Goal: Information Seeking & Learning: Learn about a topic

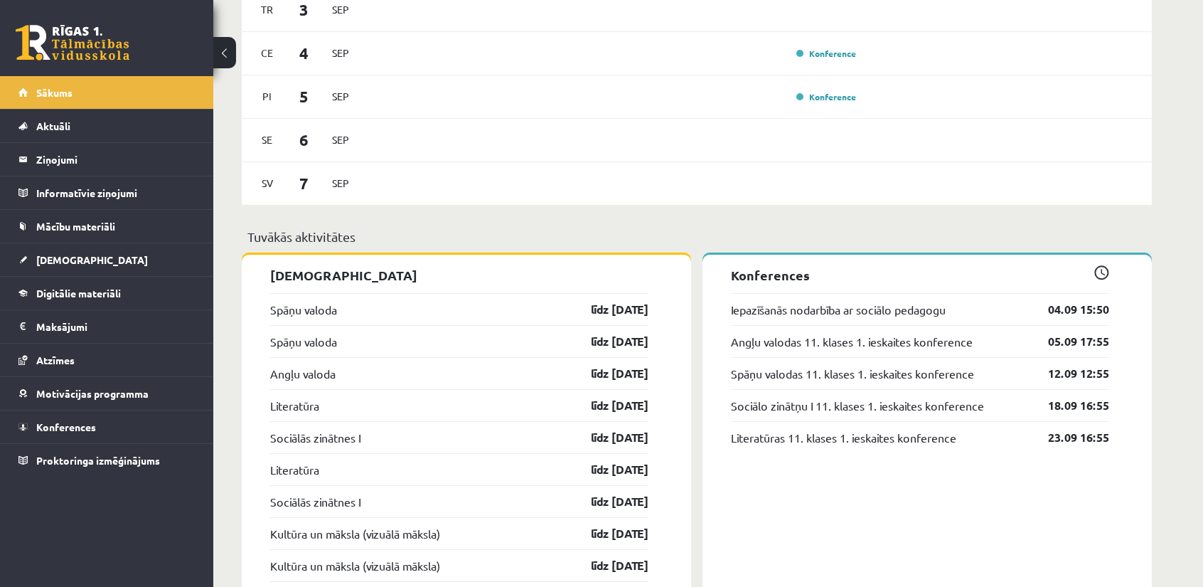
scroll to position [932, 0]
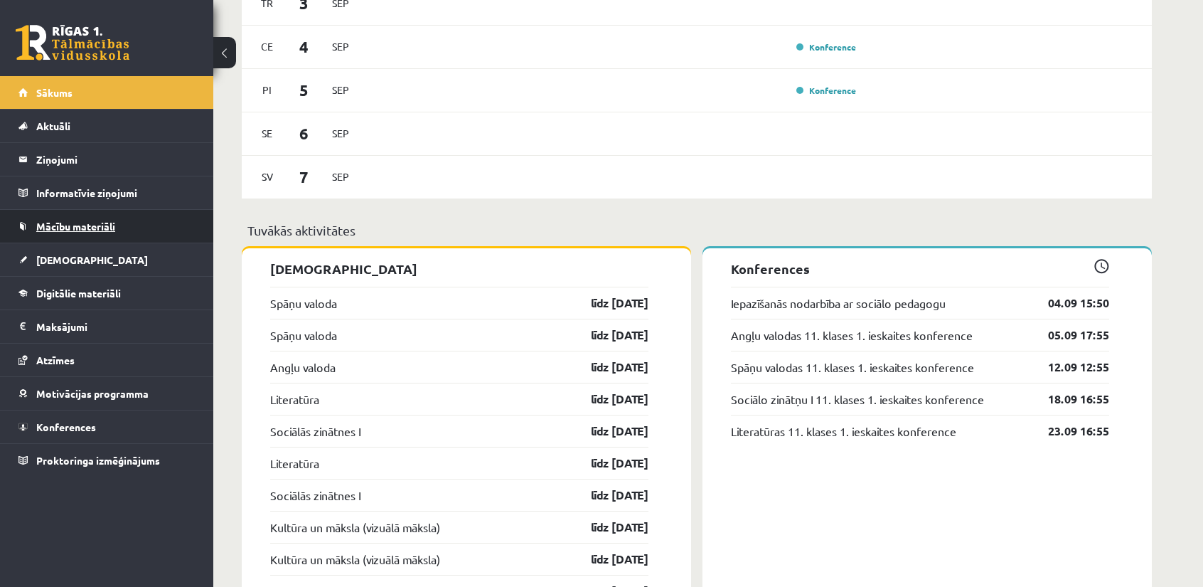
click at [110, 228] on span "Mācību materiāli" at bounding box center [75, 226] width 79 height 13
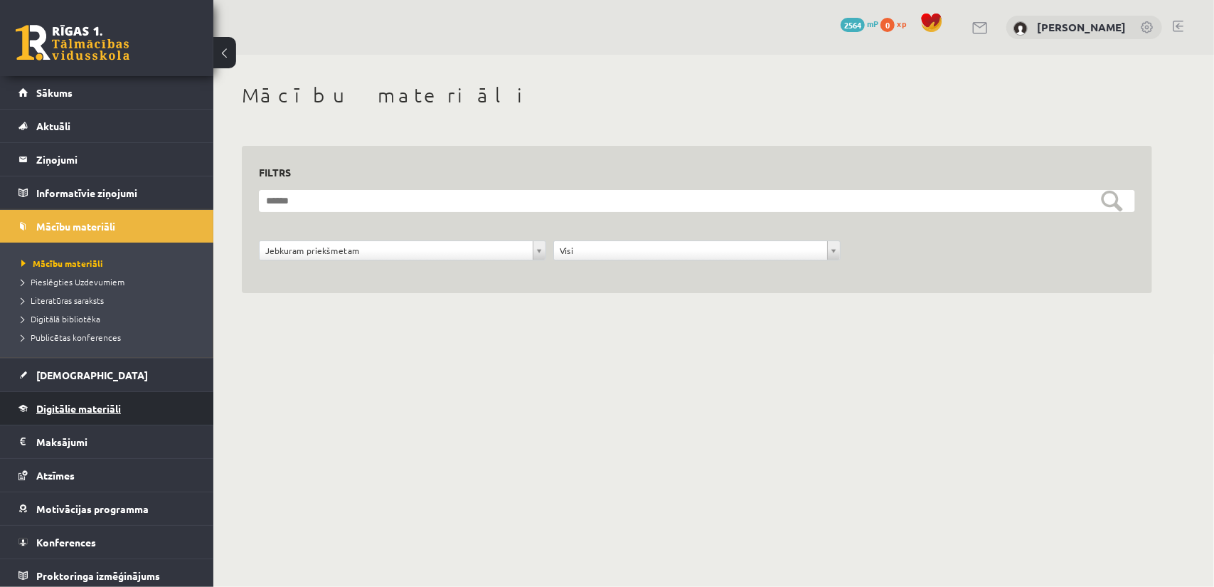
click at [95, 409] on span "Digitālie materiāli" at bounding box center [78, 408] width 85 height 13
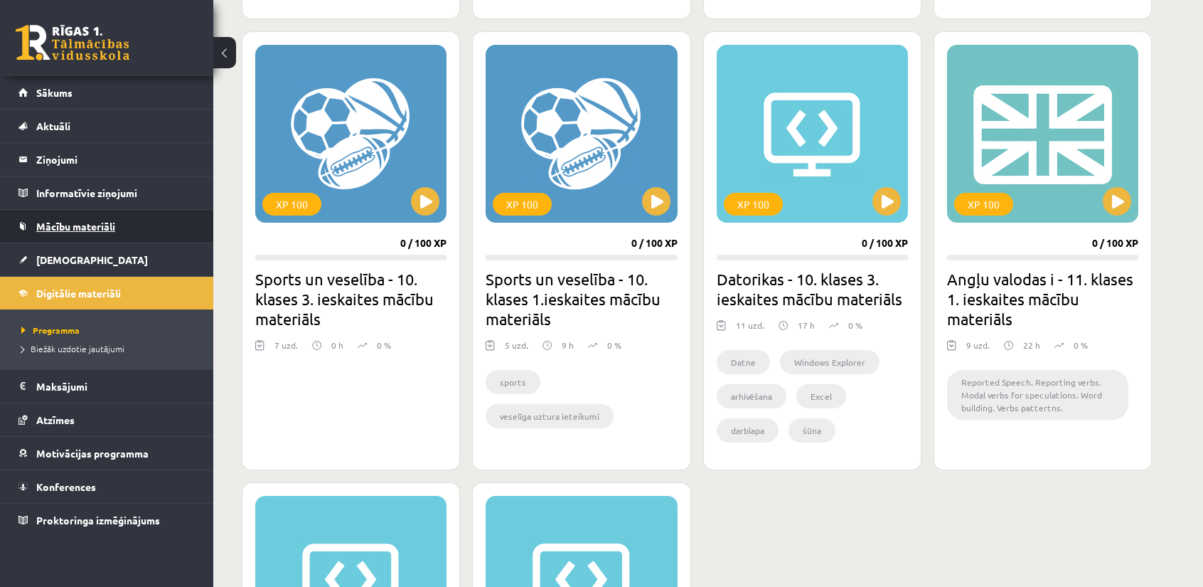
scroll to position [711, 0]
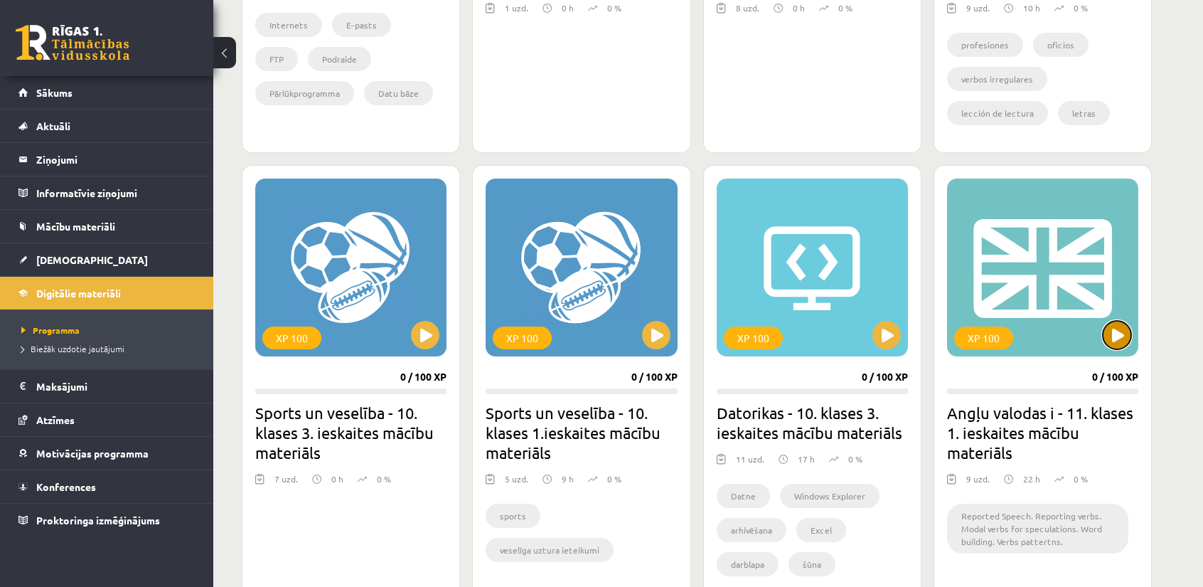
click at [1114, 330] on button at bounding box center [1117, 335] width 28 height 28
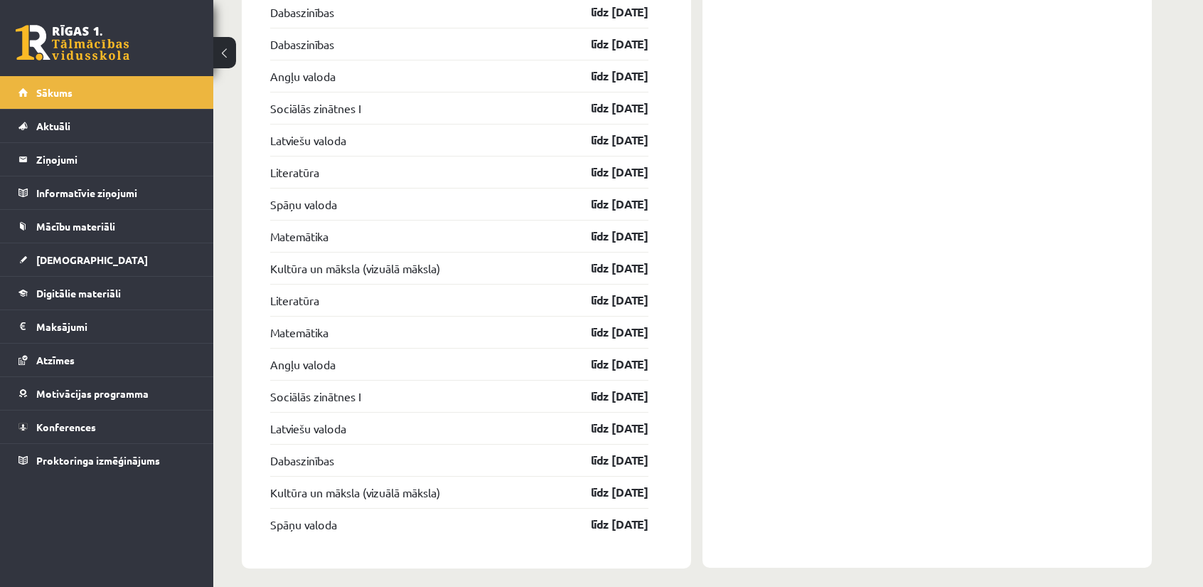
scroll to position [1928, 0]
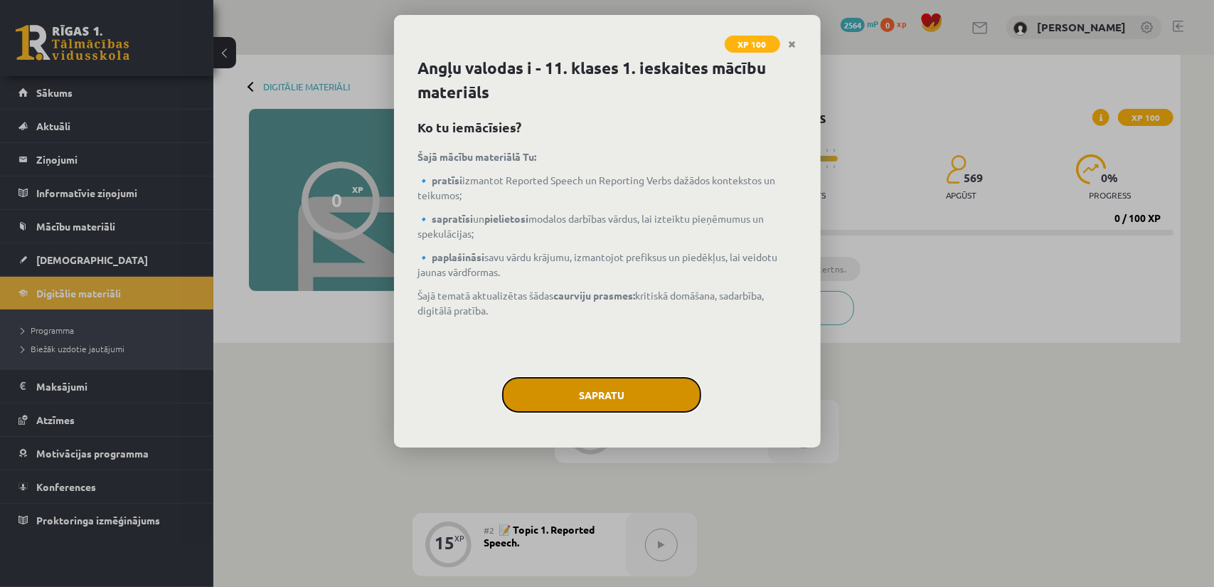
click at [684, 392] on button "Sapratu" at bounding box center [601, 395] width 199 height 36
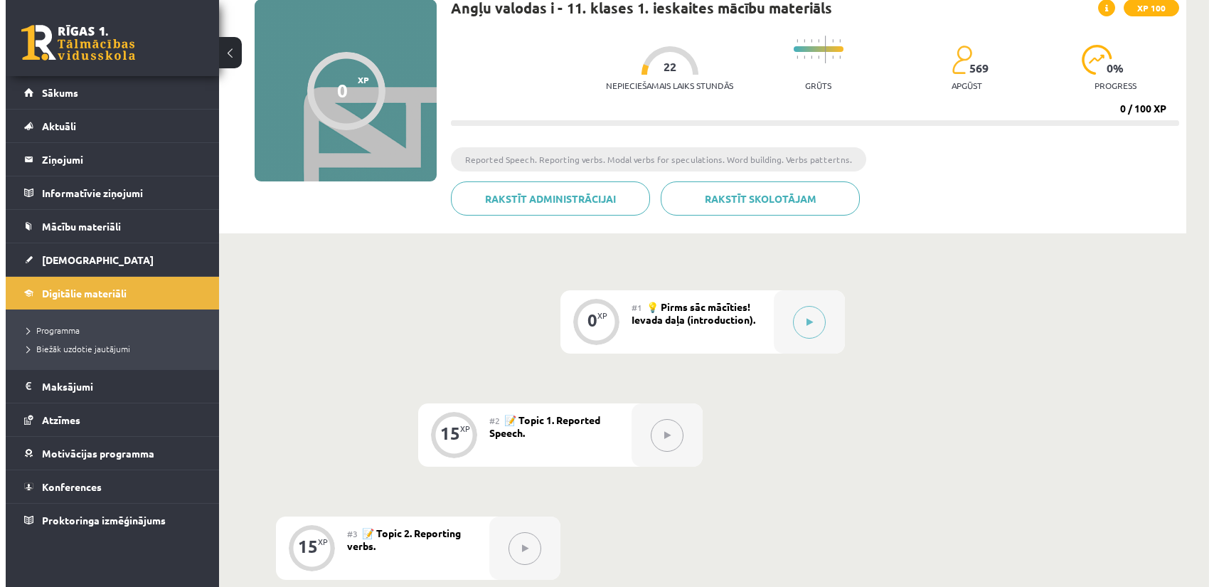
scroll to position [142, 0]
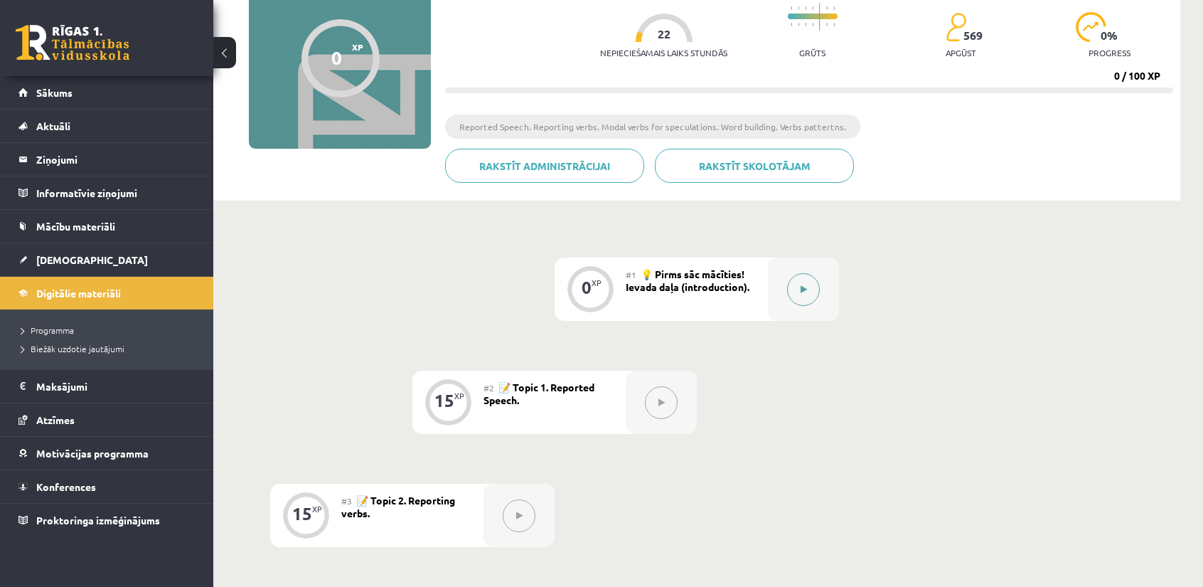
click at [798, 298] on button at bounding box center [803, 289] width 33 height 33
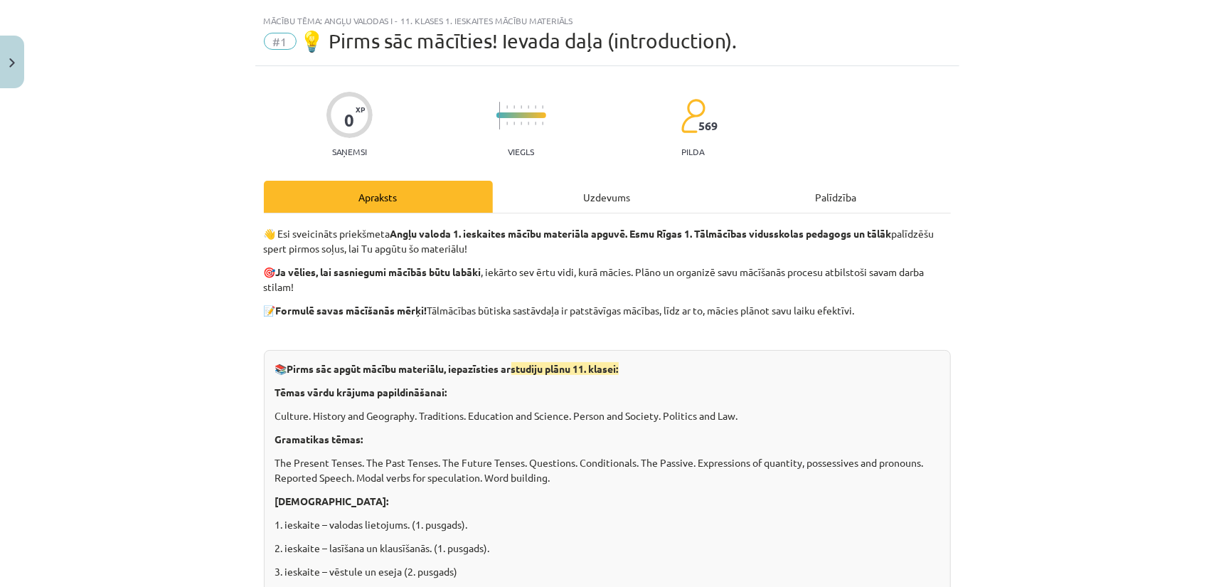
scroll to position [71, 0]
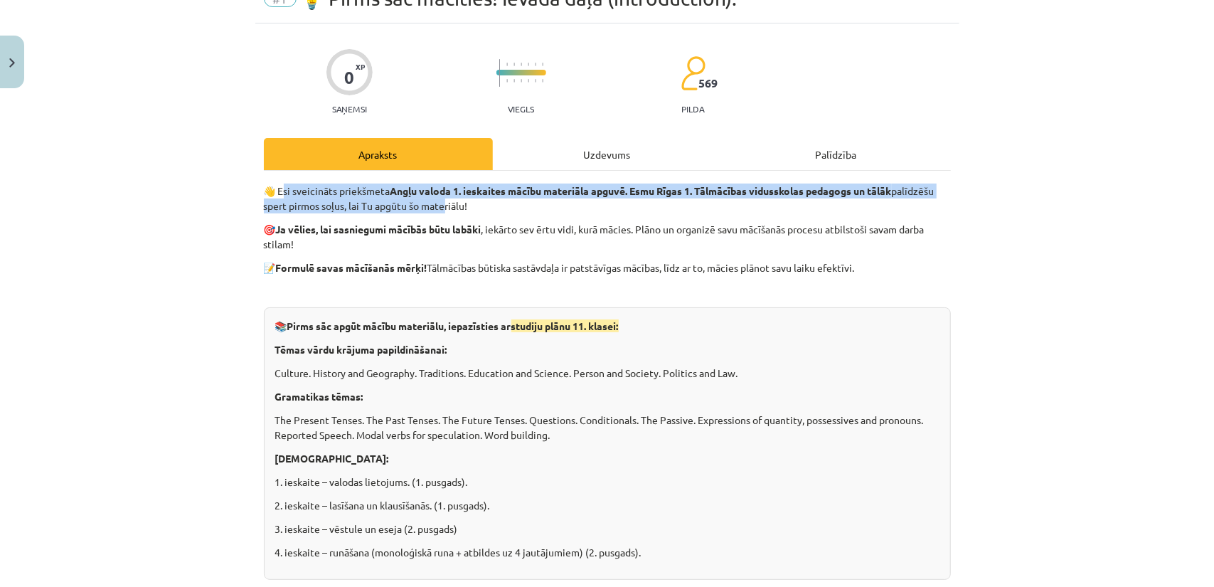
drag, startPoint x: 278, startPoint y: 194, endPoint x: 444, endPoint y: 206, distance: 166.1
click at [444, 206] on p "👋 Esi sveicināts priekšmeta Angļu valoda 1. ieskaites mācību materiāla apguvē. …" at bounding box center [607, 198] width 687 height 30
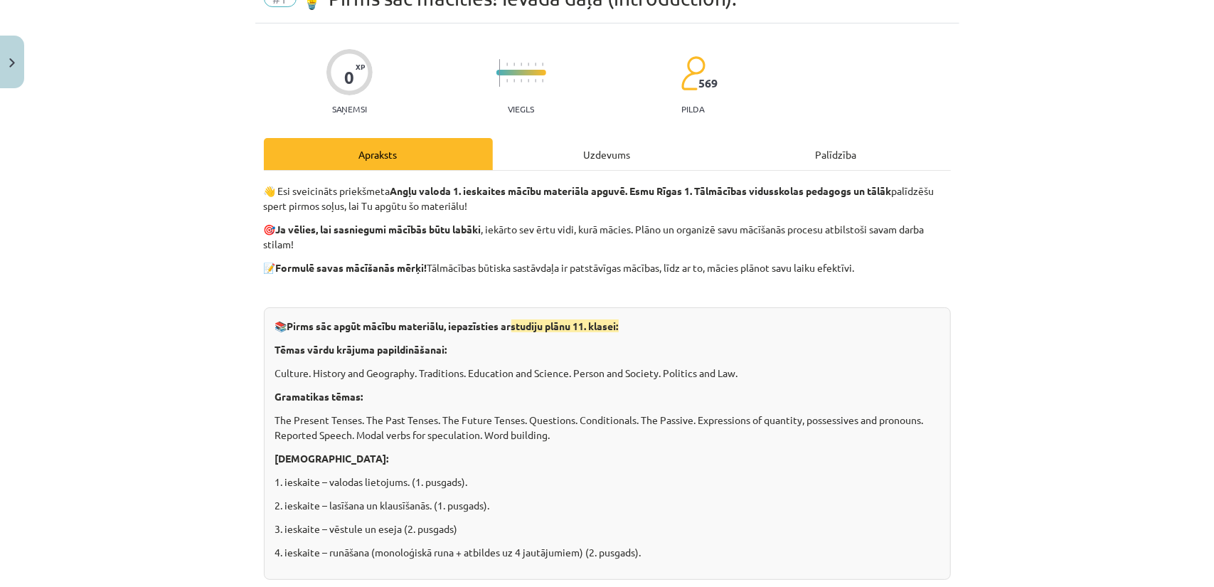
drag, startPoint x: 286, startPoint y: 221, endPoint x: 329, endPoint y: 241, distance: 47.1
click at [329, 241] on p "🎯 Ja vēlies, lai sasniegumi mācībās būtu labāki , iekārto sev ērtu vidi, kurā m…" at bounding box center [607, 237] width 687 height 30
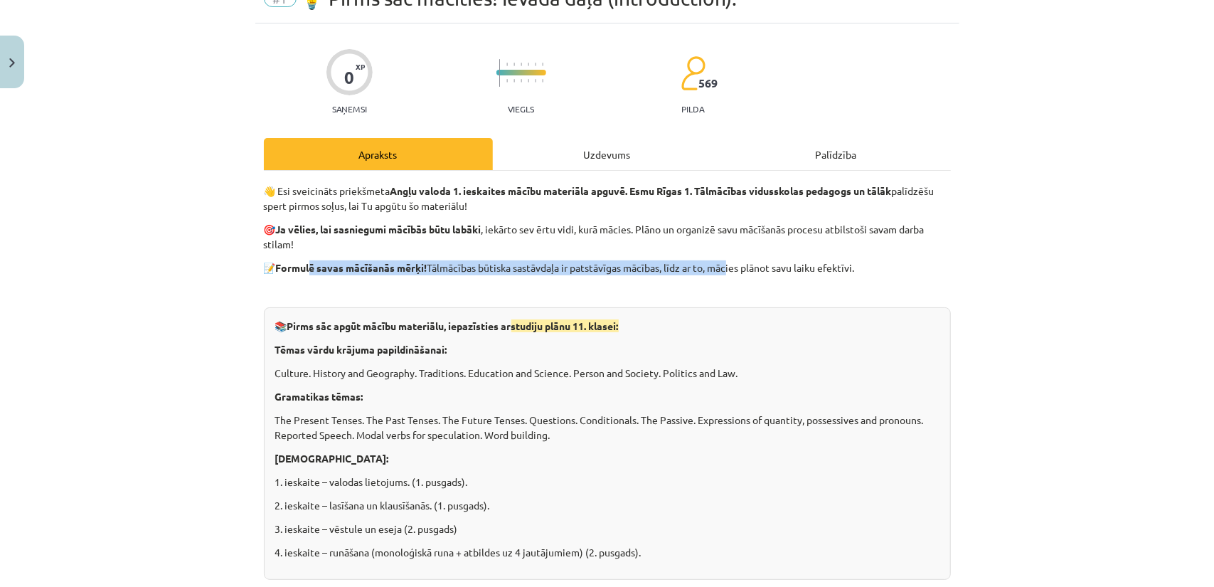
drag, startPoint x: 311, startPoint y: 268, endPoint x: 728, endPoint y: 272, distance: 416.1
click at [728, 272] on p "📝 Formulē savas mācīšanās mērķi! Tālmācības būtiska sastāvdaļa ir patstāvīgas m…" at bounding box center [607, 267] width 687 height 15
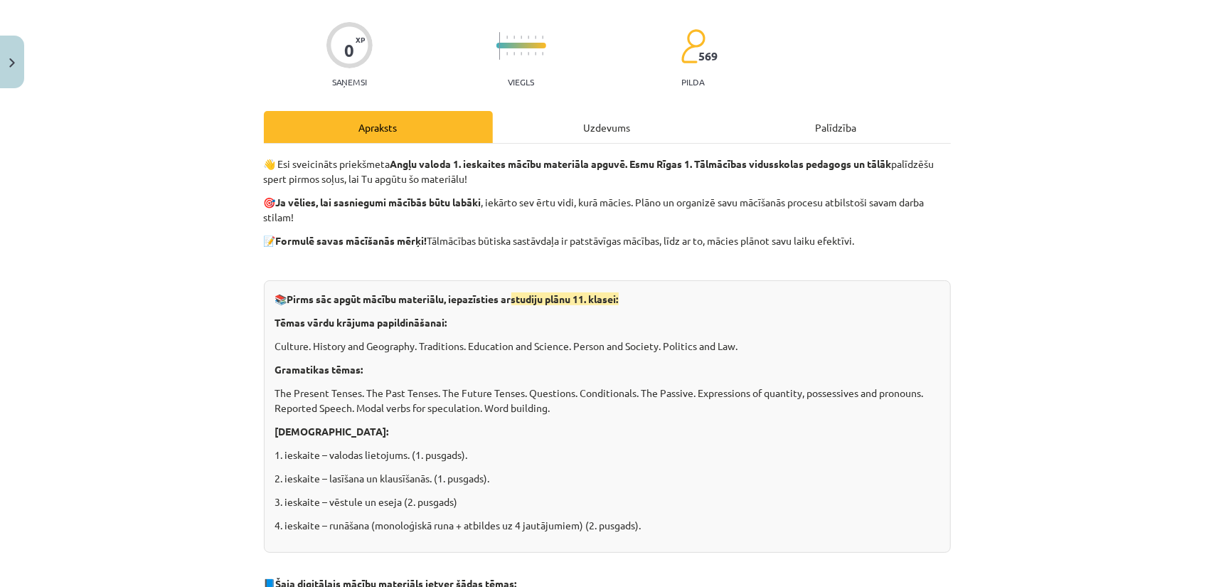
scroll to position [142, 0]
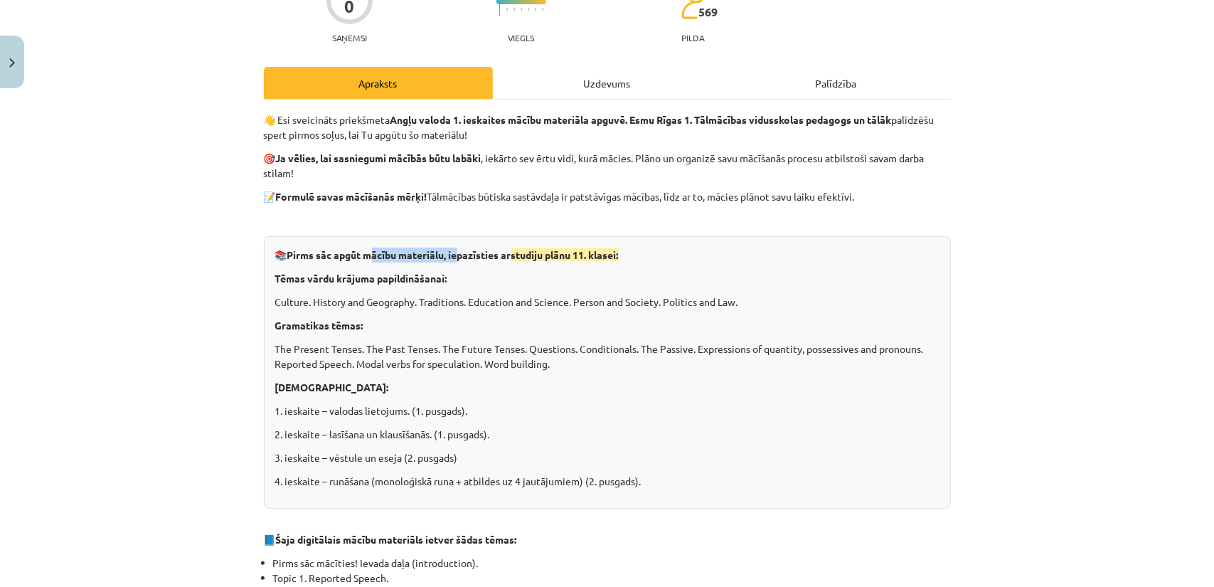
drag, startPoint x: 408, startPoint y: 249, endPoint x: 458, endPoint y: 251, distance: 50.5
click at [458, 251] on strong "Pirms sāc apgūt mācību materiālu, iepazīsties ar studiju plānu 11. klasei:" at bounding box center [452, 254] width 331 height 13
drag, startPoint x: 279, startPoint y: 279, endPoint x: 459, endPoint y: 275, distance: 179.3
click at [459, 275] on p "Tēmas vārdu krājuma papildināšanai:" at bounding box center [607, 278] width 664 height 15
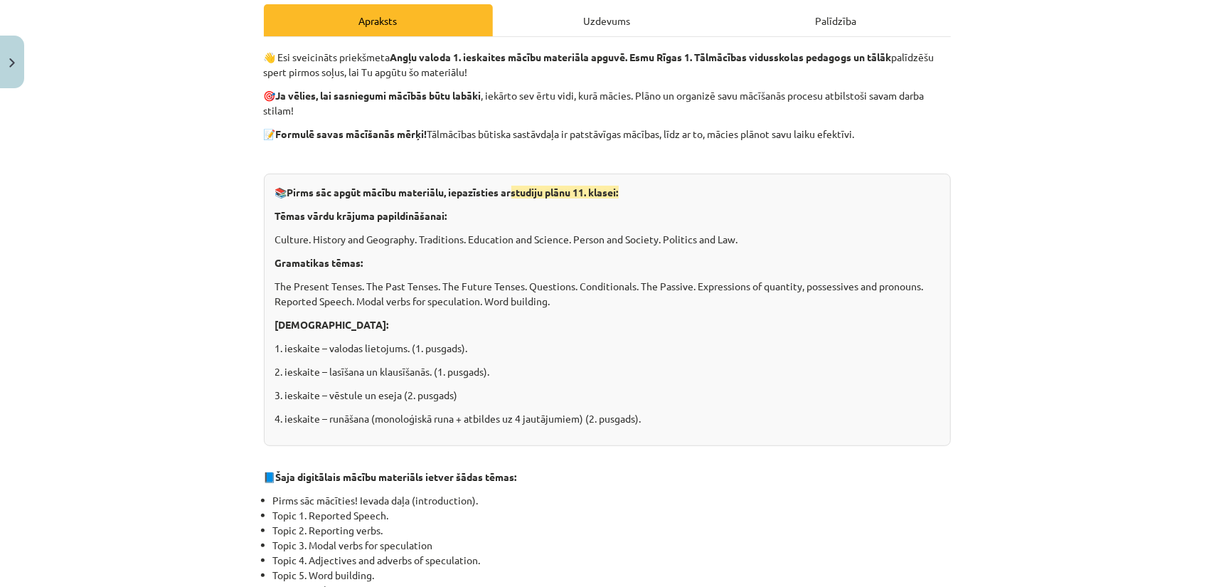
scroll to position [213, 0]
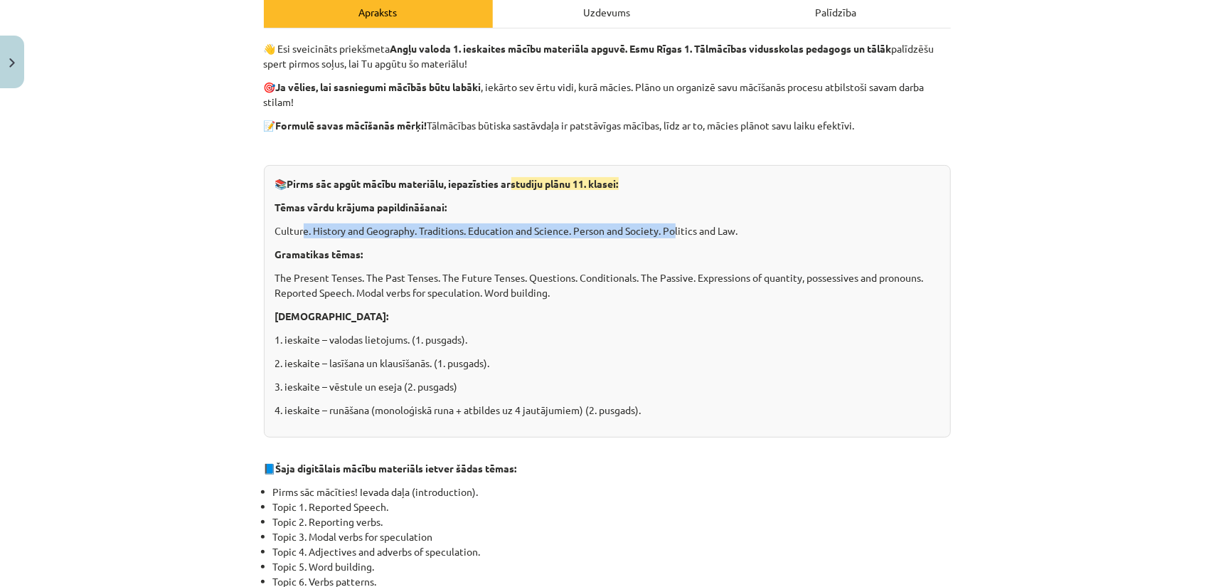
drag, startPoint x: 302, startPoint y: 231, endPoint x: 632, endPoint y: 235, distance: 330.0
click at [673, 230] on p "Culture. History and Geography. Traditions. Education and Science. Person and S…" at bounding box center [607, 230] width 664 height 15
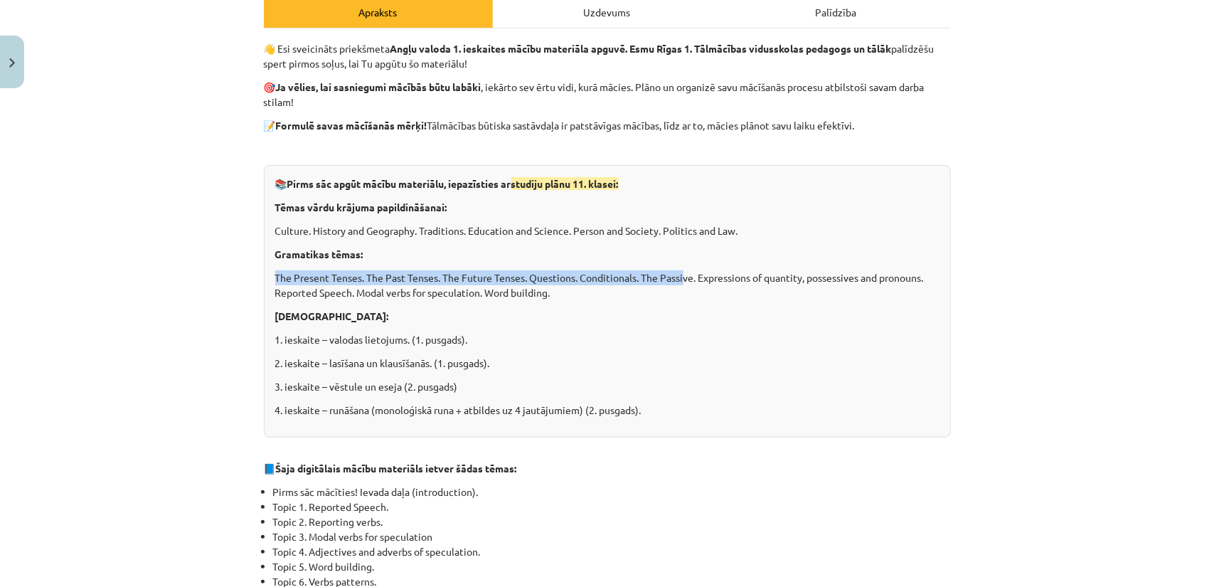
drag, startPoint x: 270, startPoint y: 279, endPoint x: 679, endPoint y: 276, distance: 408.9
click at [679, 276] on div "📚 Pirms sāc apgūt mācību materiālu, iepazīsties ar studiju plānu 11. klasei: Tē…" at bounding box center [607, 301] width 687 height 272
click at [680, 276] on p "The Present Tenses. The Past Tenses. The Future Tenses. Questions. Conditionals…" at bounding box center [607, 285] width 664 height 30
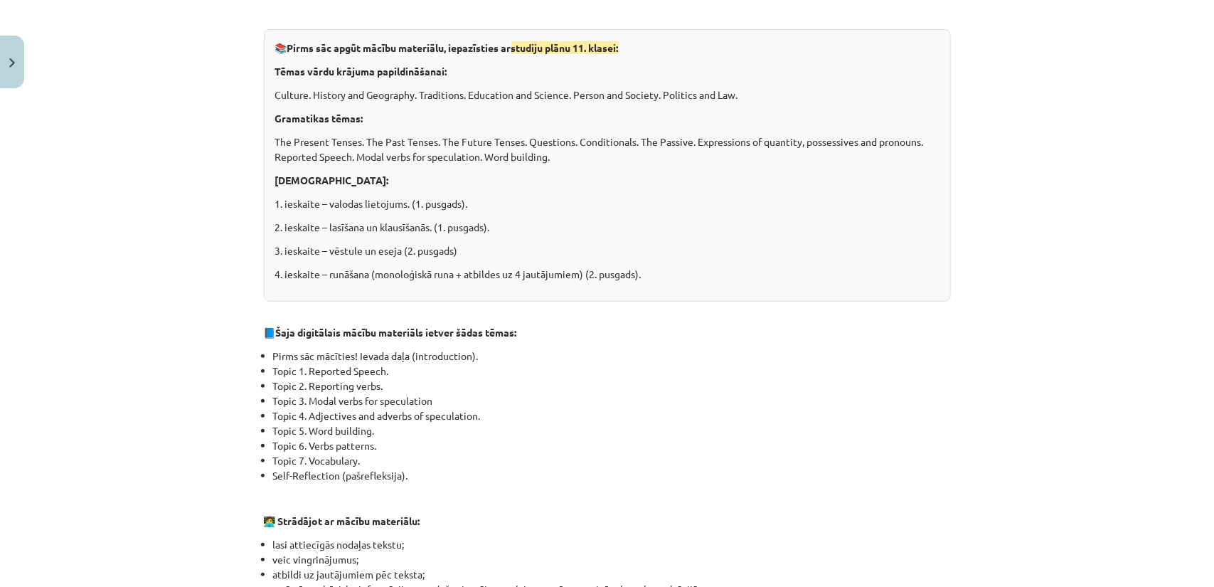
scroll to position [356, 0]
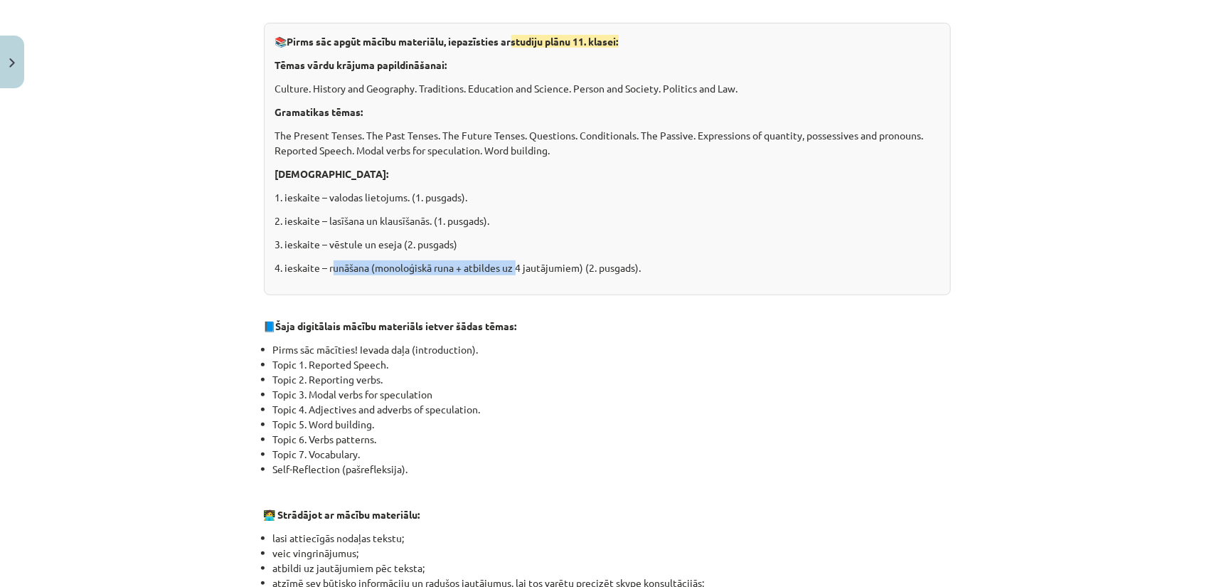
drag, startPoint x: 326, startPoint y: 267, endPoint x: 452, endPoint y: 260, distance: 126.0
click at [506, 261] on p "4. ieskaite – runāšana (monoloģiskā runa + atbildes uz 4 jautājumiem) (2. pusga…" at bounding box center [607, 267] width 664 height 15
click at [427, 263] on p "4. ieskaite – runāšana (monoloģiskā runa + atbildes uz 4 jautājumiem) (2. pusga…" at bounding box center [607, 267] width 664 height 15
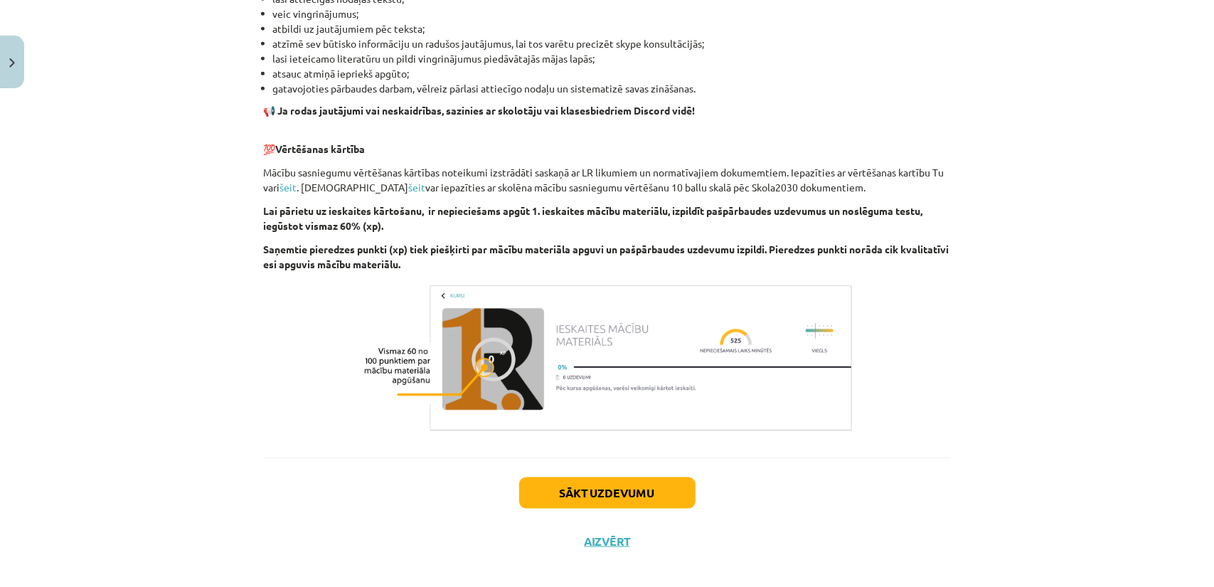
scroll to position [907, 0]
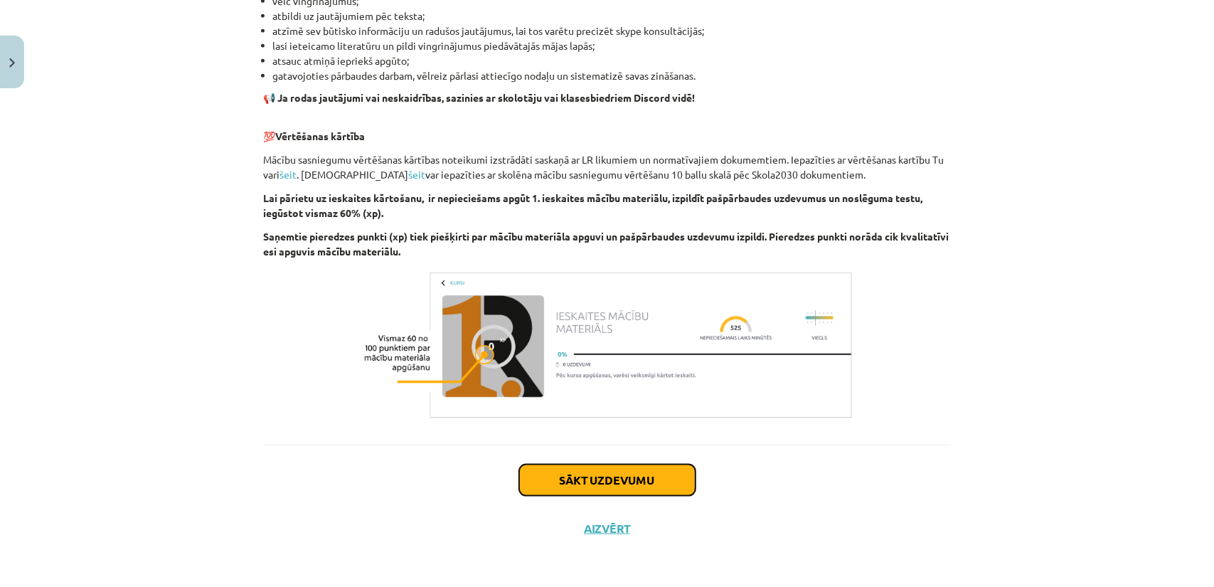
click at [623, 475] on button "Sākt uzdevumu" at bounding box center [607, 479] width 176 height 31
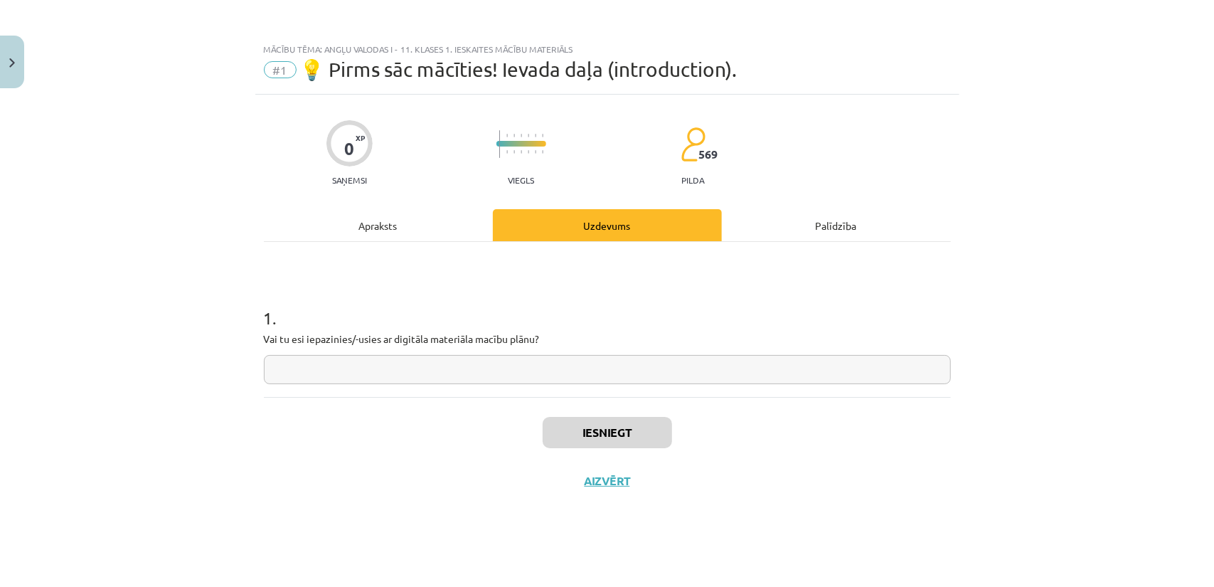
scroll to position [0, 0]
click at [451, 358] on input "text" at bounding box center [607, 369] width 687 height 29
type input "***"
click at [595, 425] on button "Iesniegt" at bounding box center [607, 432] width 129 height 31
click at [611, 491] on button "Nākamā nodarbība" at bounding box center [607, 490] width 139 height 33
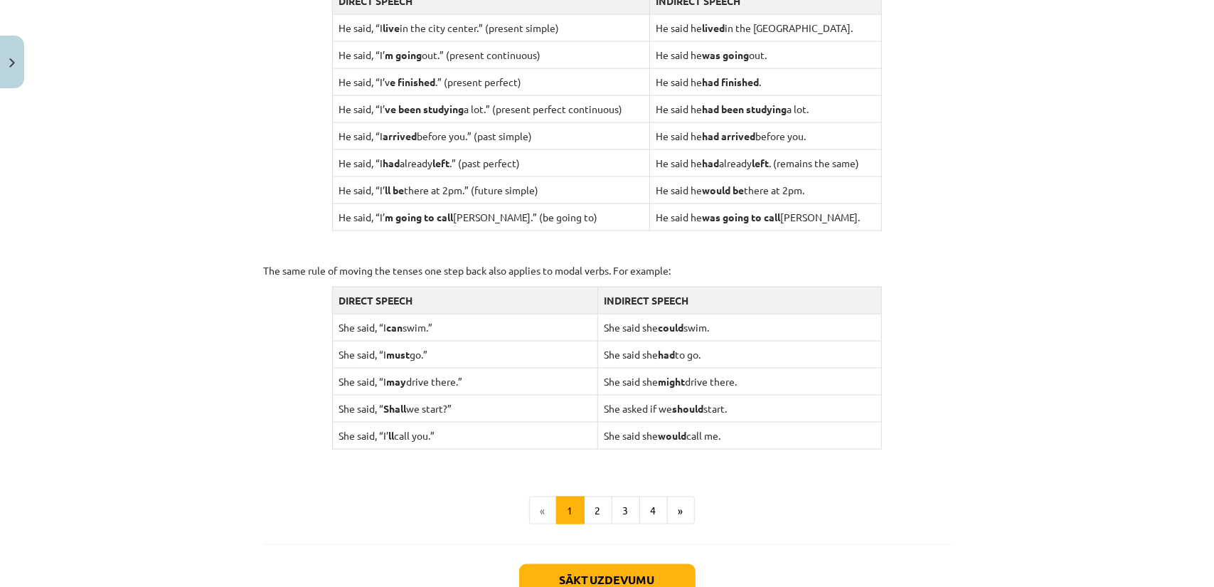
scroll to position [1330, 0]
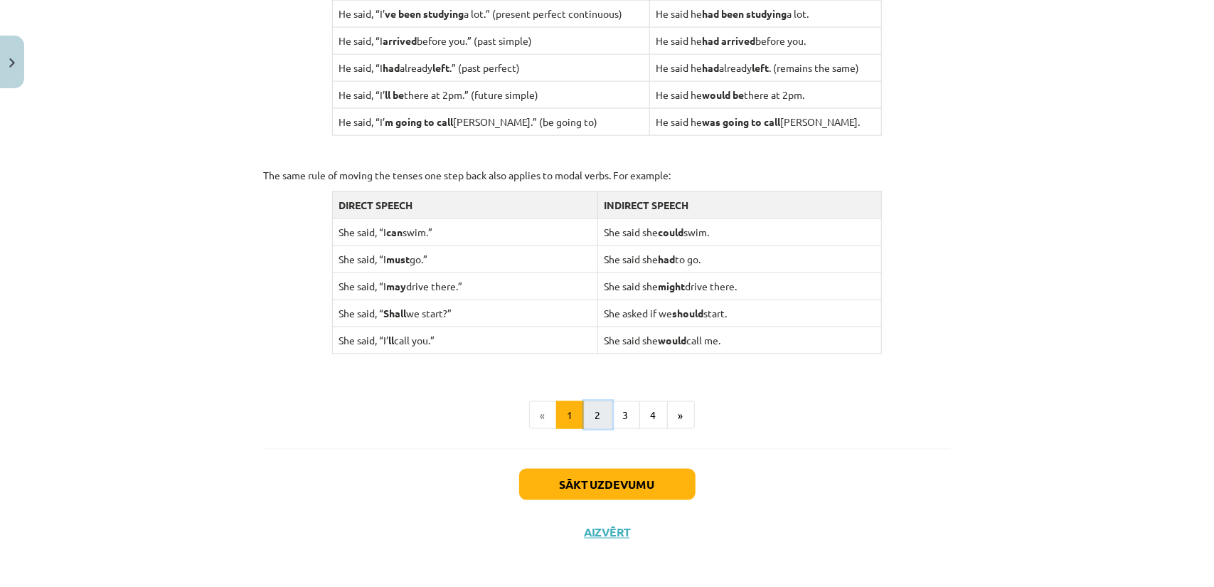
click at [592, 422] on button "2" at bounding box center [598, 415] width 28 height 28
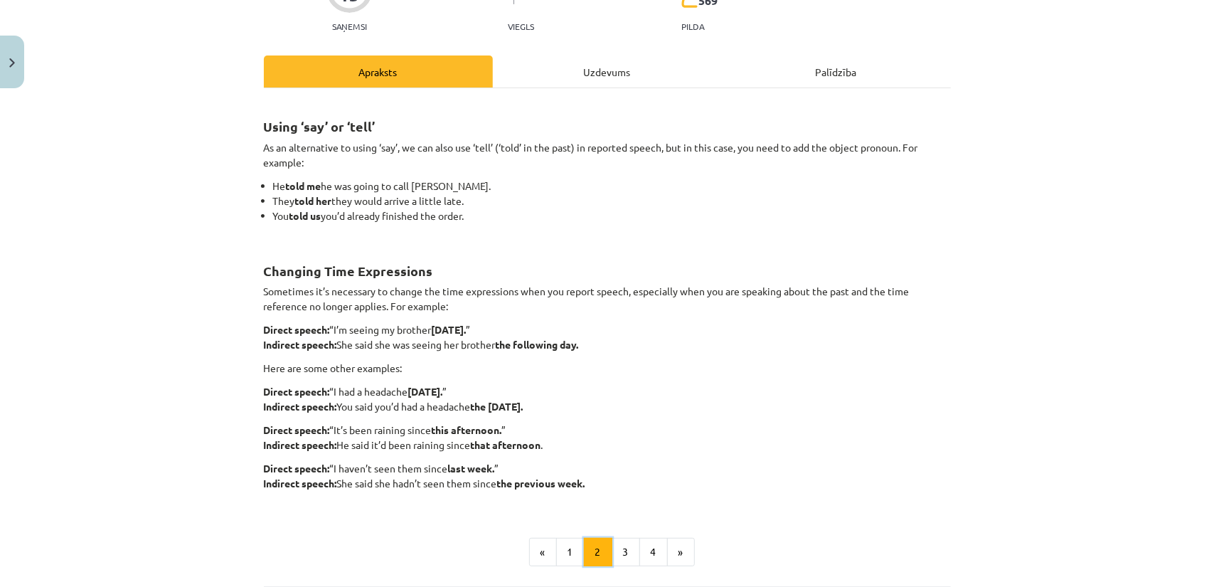
scroll to position [183, 0]
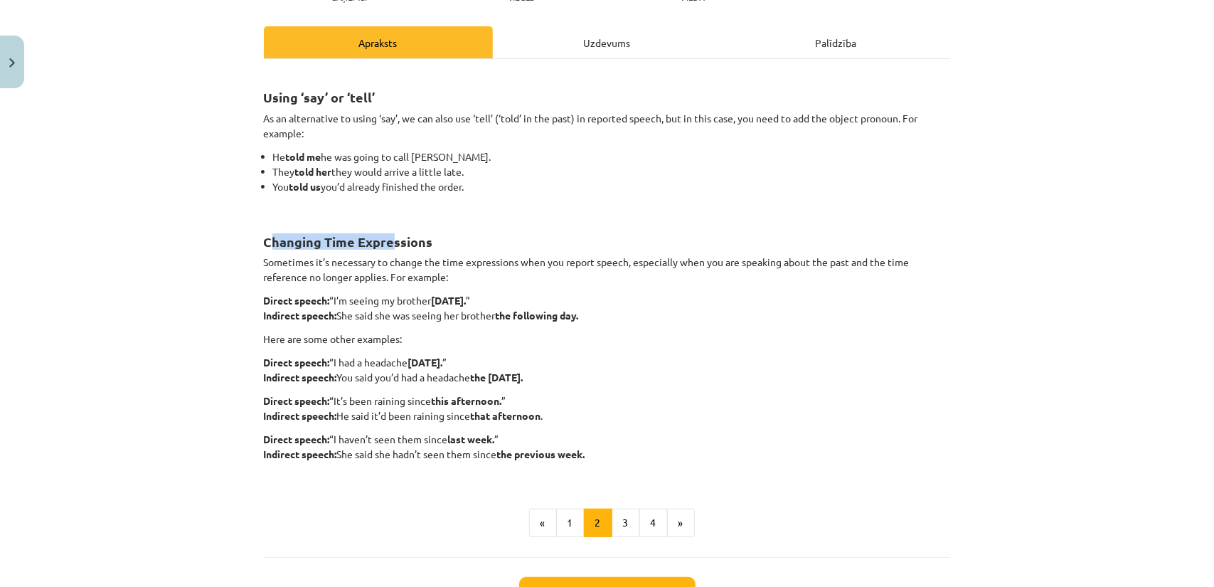
drag, startPoint x: 290, startPoint y: 238, endPoint x: 388, endPoint y: 243, distance: 97.5
click at [388, 243] on strong "Changing Time Expressions" at bounding box center [348, 241] width 169 height 16
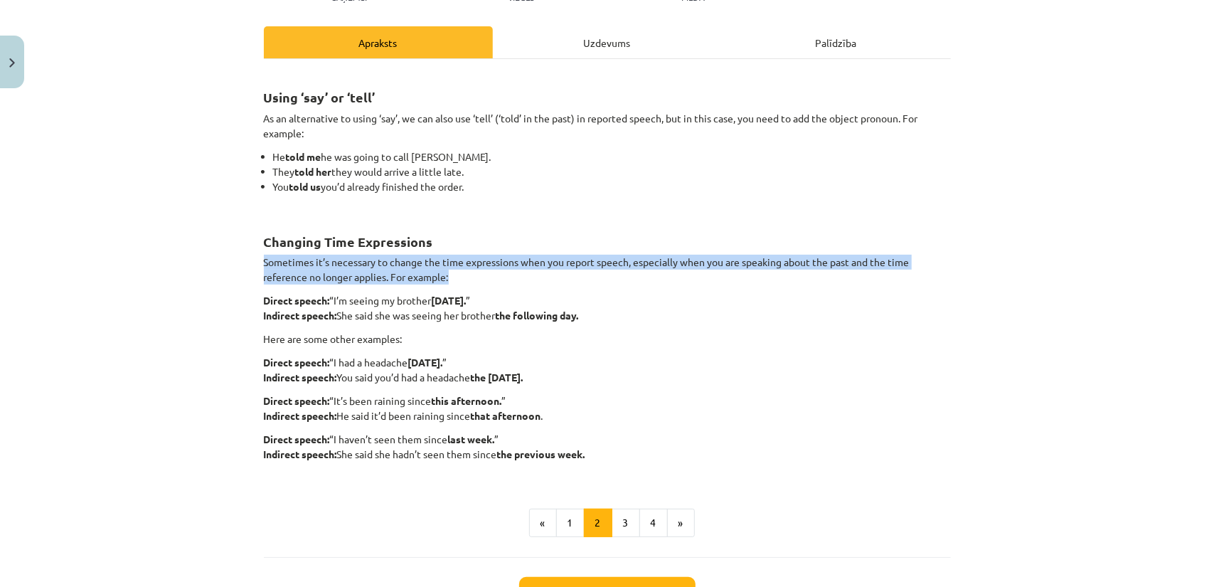
drag, startPoint x: 267, startPoint y: 267, endPoint x: 505, endPoint y: 279, distance: 238.6
click at [495, 279] on p "Sometimes it’s necessary to change the time expressions when you report speech,…" at bounding box center [607, 270] width 687 height 30
click at [508, 279] on p "Sometimes it’s necessary to change the time expressions when you report speech,…" at bounding box center [607, 270] width 687 height 30
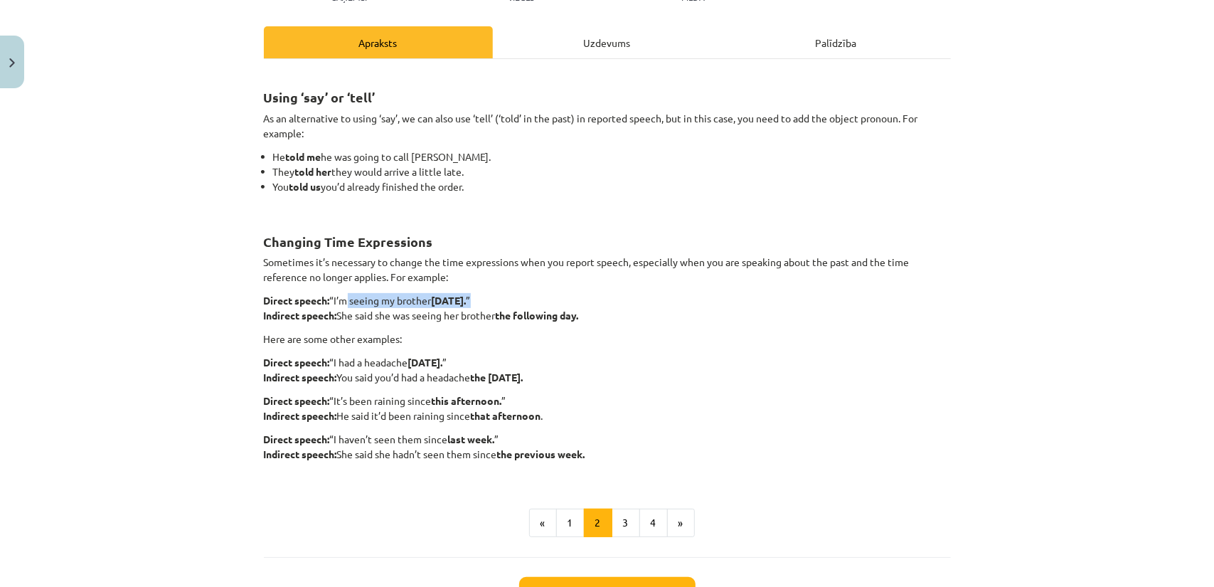
drag, startPoint x: 341, startPoint y: 299, endPoint x: 491, endPoint y: 294, distance: 149.4
click at [491, 294] on p "Direct speech: “I’m seeing my brother tomorrow. ” Indirect speech: She said she…" at bounding box center [607, 308] width 687 height 30
drag, startPoint x: 279, startPoint y: 314, endPoint x: 553, endPoint y: 316, distance: 274.5
click at [553, 316] on p "Direct speech: “I’m seeing my brother tomorrow. ” Indirect speech: She said she…" at bounding box center [607, 308] width 687 height 30
click at [553, 316] on strong "the following day." at bounding box center [537, 315] width 83 height 13
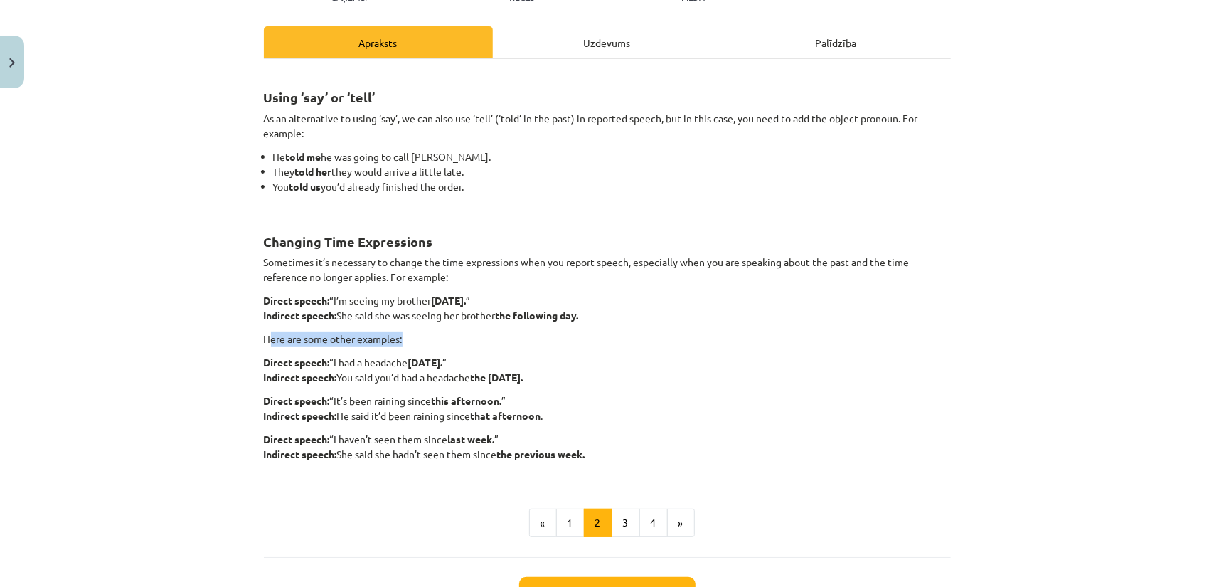
drag, startPoint x: 266, startPoint y: 332, endPoint x: 412, endPoint y: 330, distance: 145.8
click at [411, 331] on p "Here are some other examples:" at bounding box center [607, 338] width 687 height 15
click at [413, 330] on div "Using ‘say’ or ‘tell’ As an alternative to using ‘say’, we can also use ‘tell’ …" at bounding box center [607, 274] width 687 height 405
click at [335, 347] on div "Using ‘say’ or ‘tell’ As an alternative to using ‘say’, we can also use ‘tell’ …" at bounding box center [607, 274] width 687 height 405
drag, startPoint x: 318, startPoint y: 361, endPoint x: 440, endPoint y: 358, distance: 121.6
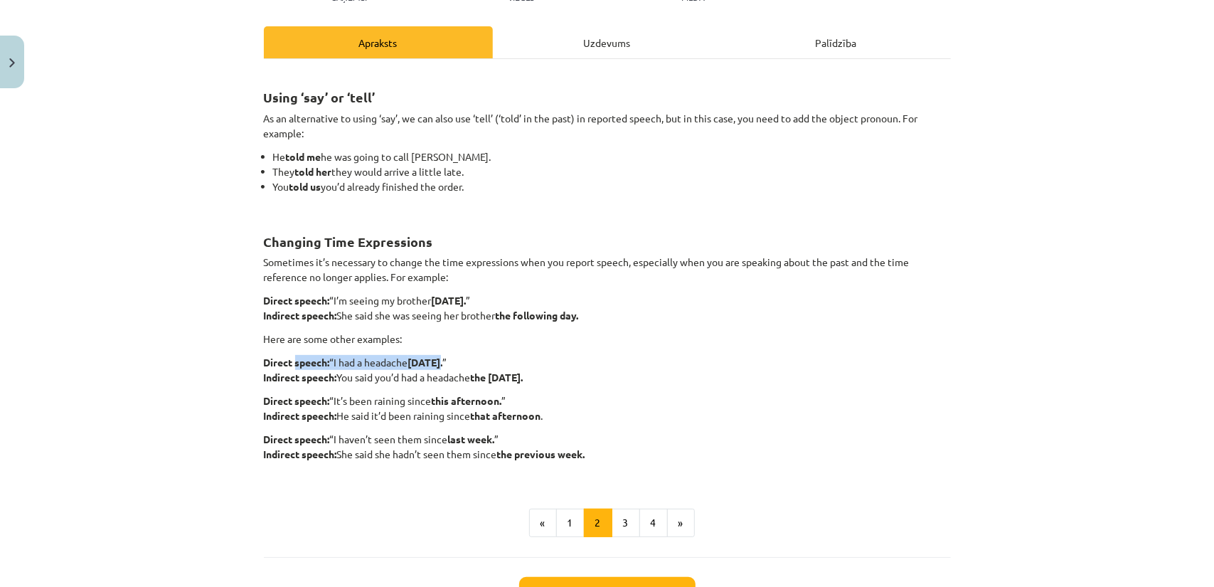
click at [440, 358] on p "Direct speech: “I had a headache yesterday. ” Indirect speech: You said you’d h…" at bounding box center [607, 370] width 687 height 30
drag, startPoint x: 340, startPoint y: 374, endPoint x: 572, endPoint y: 373, distance: 231.8
click at [572, 373] on p "Direct speech: “I had a headache yesterday. ” Indirect speech: You said you’d h…" at bounding box center [607, 370] width 687 height 30
click at [523, 373] on strong "the day before yesterday." at bounding box center [497, 377] width 53 height 13
drag, startPoint x: 425, startPoint y: 373, endPoint x: 474, endPoint y: 379, distance: 48.8
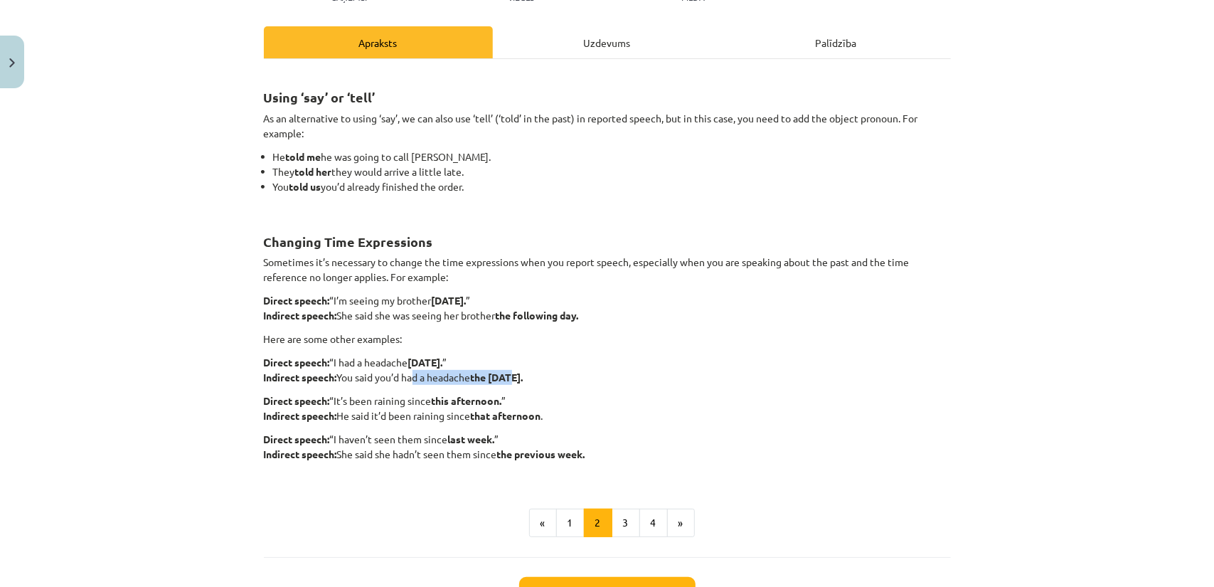
click at [513, 379] on p "Direct speech: “I had a headache yesterday. ” Indirect speech: You said you’d h…" at bounding box center [607, 370] width 687 height 30
click at [383, 380] on p "Direct speech: “I had a headache yesterday. ” Indirect speech: You said you’d h…" at bounding box center [607, 370] width 687 height 30
drag, startPoint x: 413, startPoint y: 378, endPoint x: 615, endPoint y: 369, distance: 202.2
click at [616, 369] on p "Direct speech: “I had a headache yesterday. ” Indirect speech: You said you’d h…" at bounding box center [607, 370] width 687 height 30
click at [615, 369] on p "Direct speech: “I had a headache yesterday. ” Indirect speech: You said you’d h…" at bounding box center [607, 370] width 687 height 30
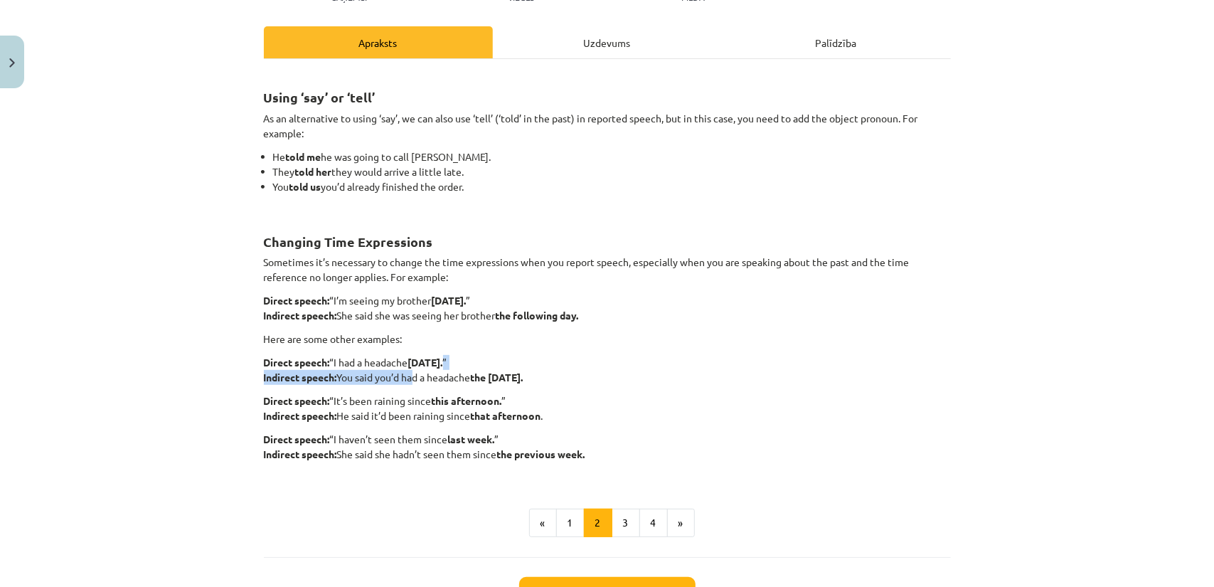
drag, startPoint x: 331, startPoint y: 378, endPoint x: 637, endPoint y: 383, distance: 306.6
click at [637, 383] on p "Direct speech: “I had a headache yesterday. ” Indirect speech: You said you’d h…" at bounding box center [607, 370] width 687 height 30
drag, startPoint x: 344, startPoint y: 399, endPoint x: 523, endPoint y: 394, distance: 179.3
click at [523, 394] on p "Direct speech: “It’s been raining since this afternoon. ” Indirect speech: He s…" at bounding box center [607, 408] width 687 height 30
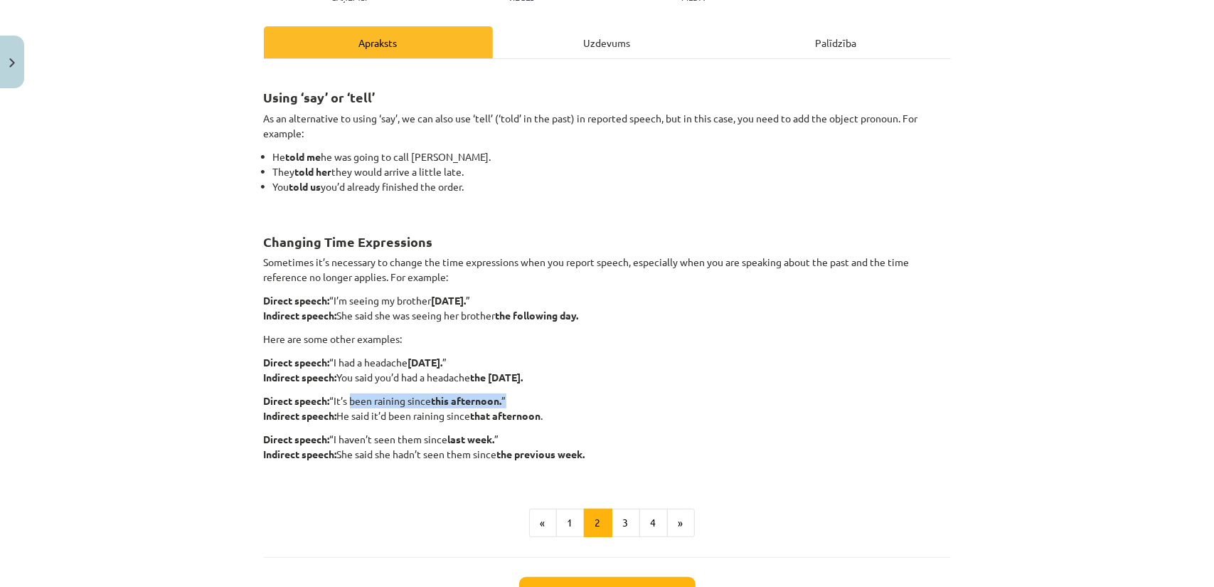
click at [523, 394] on p "Direct speech: “It’s been raining since this afternoon. ” Indirect speech: He s…" at bounding box center [607, 408] width 687 height 30
drag, startPoint x: 356, startPoint y: 417, endPoint x: 545, endPoint y: 420, distance: 189.2
click at [542, 420] on p "Direct speech: “It’s been raining since this afternoon. ” Indirect speech: He s…" at bounding box center [607, 408] width 687 height 30
click at [548, 420] on p "Direct speech: “It’s been raining since this afternoon. ” Indirect speech: He s…" at bounding box center [607, 408] width 687 height 30
drag, startPoint x: 393, startPoint y: 425, endPoint x: 471, endPoint y: 433, distance: 78.0
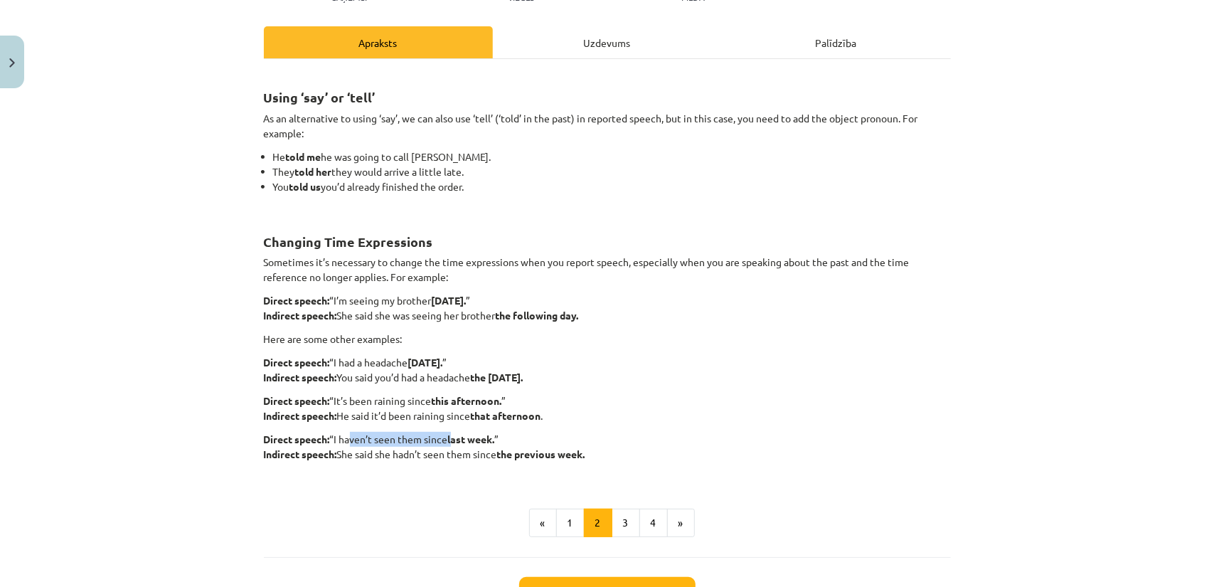
click at [449, 434] on div "Using ‘say’ or ‘tell’ As an alternative to using ‘say’, we can also use ‘tell’ …" at bounding box center [607, 274] width 687 height 405
click at [516, 433] on p "Direct speech: “I haven’t seen them since last week. ” Indirect speech: She sai…" at bounding box center [607, 454] width 687 height 45
click at [612, 511] on button "3" at bounding box center [626, 522] width 28 height 28
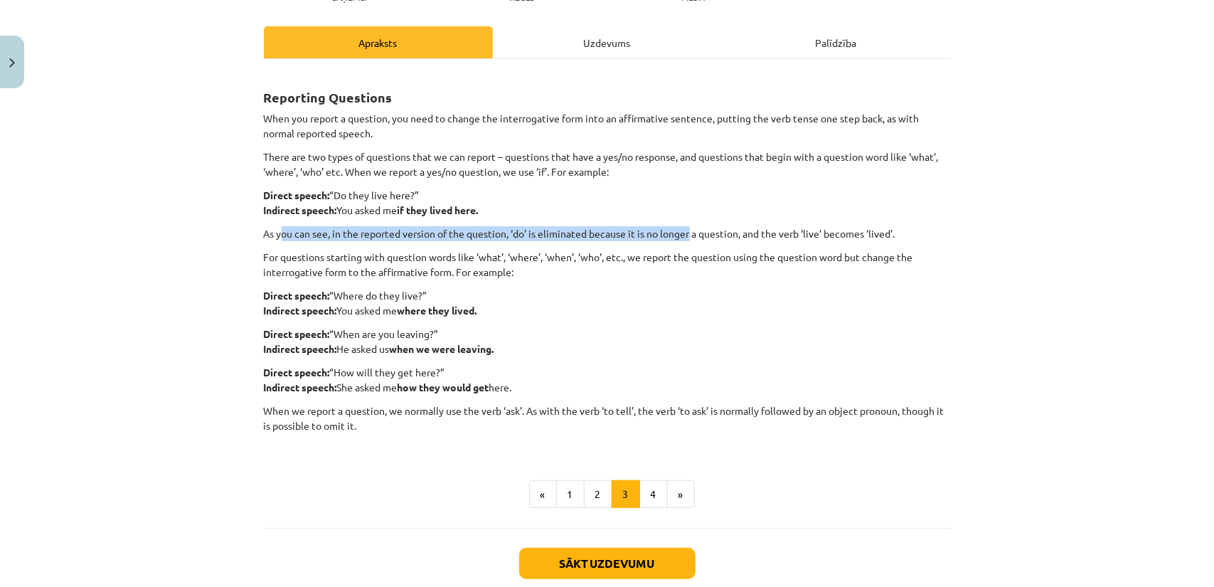
drag, startPoint x: 276, startPoint y: 228, endPoint x: 687, endPoint y: 237, distance: 411.2
click at [687, 237] on p "As you can see, in the reported version of the question, ‘do’ is eliminated bec…" at bounding box center [607, 233] width 687 height 15
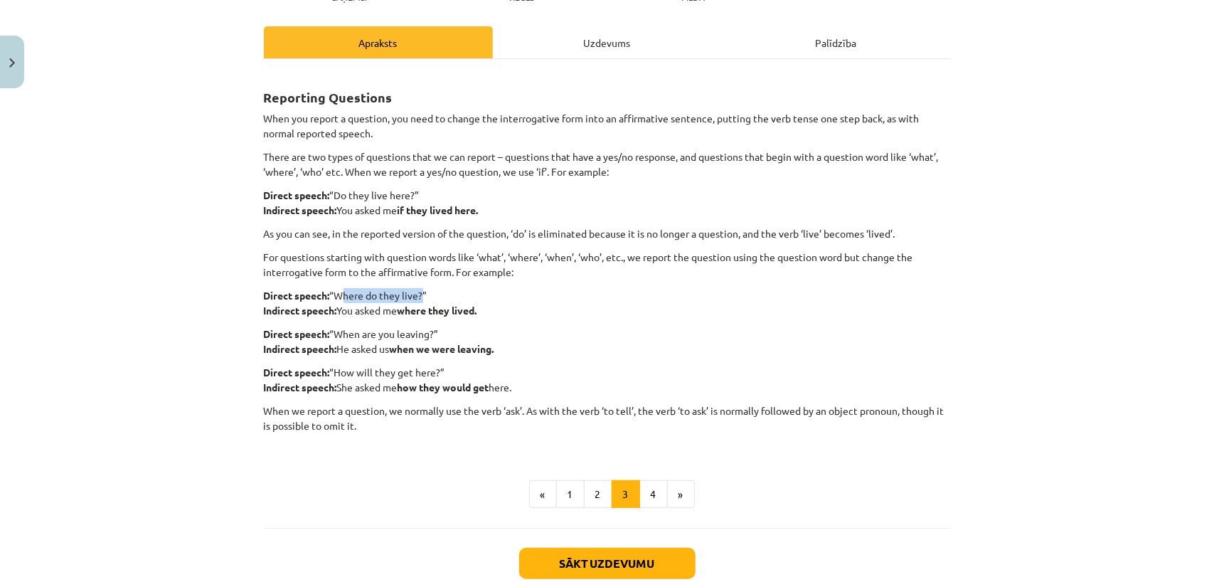
drag, startPoint x: 336, startPoint y: 291, endPoint x: 415, endPoint y: 291, distance: 79.7
click at [415, 291] on p "Direct speech: “Where do they live?” Indirect speech: You asked me where they l…" at bounding box center [607, 303] width 687 height 30
drag, startPoint x: 361, startPoint y: 308, endPoint x: 479, endPoint y: 307, distance: 118.8
click at [479, 307] on p "Direct speech: “Where do they live?” Indirect speech: You asked me where they l…" at bounding box center [607, 303] width 687 height 30
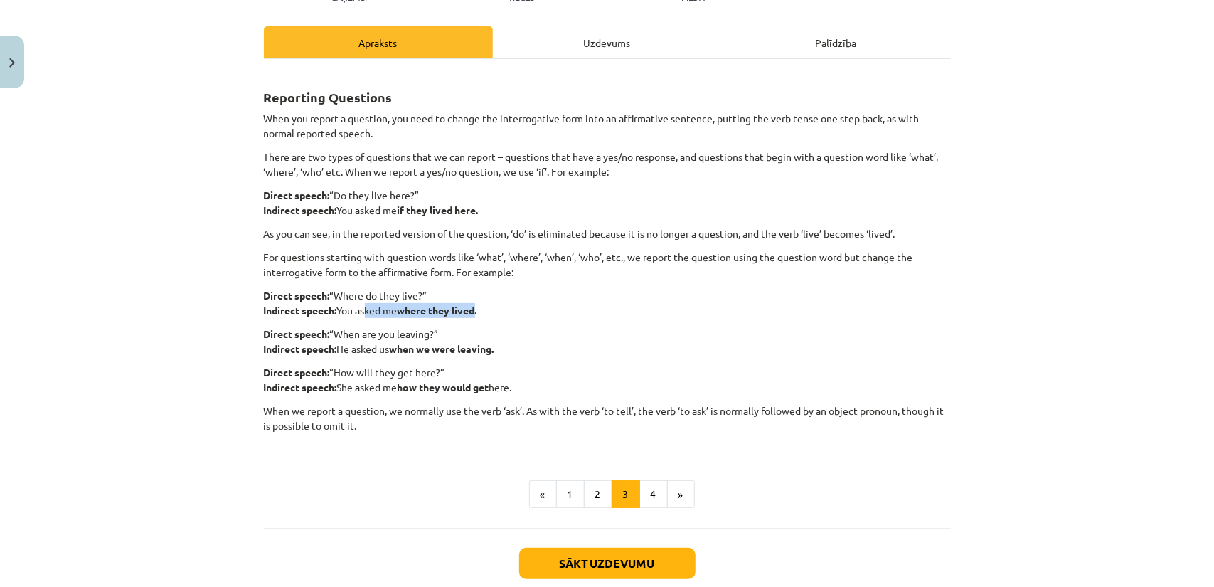
click at [477, 307] on strong "where they lived." at bounding box center [438, 310] width 80 height 13
drag, startPoint x: 410, startPoint y: 330, endPoint x: 424, endPoint y: 331, distance: 14.3
click at [427, 331] on p "Direct speech: “When are you leaving?” Indirect speech: He asked us when we wer…" at bounding box center [607, 341] width 687 height 30
drag, startPoint x: 412, startPoint y: 343, endPoint x: 489, endPoint y: 343, distance: 76.8
click at [488, 343] on p "Direct speech: “When are you leaving?” Indirect speech: He asked us when we wer…" at bounding box center [607, 341] width 687 height 30
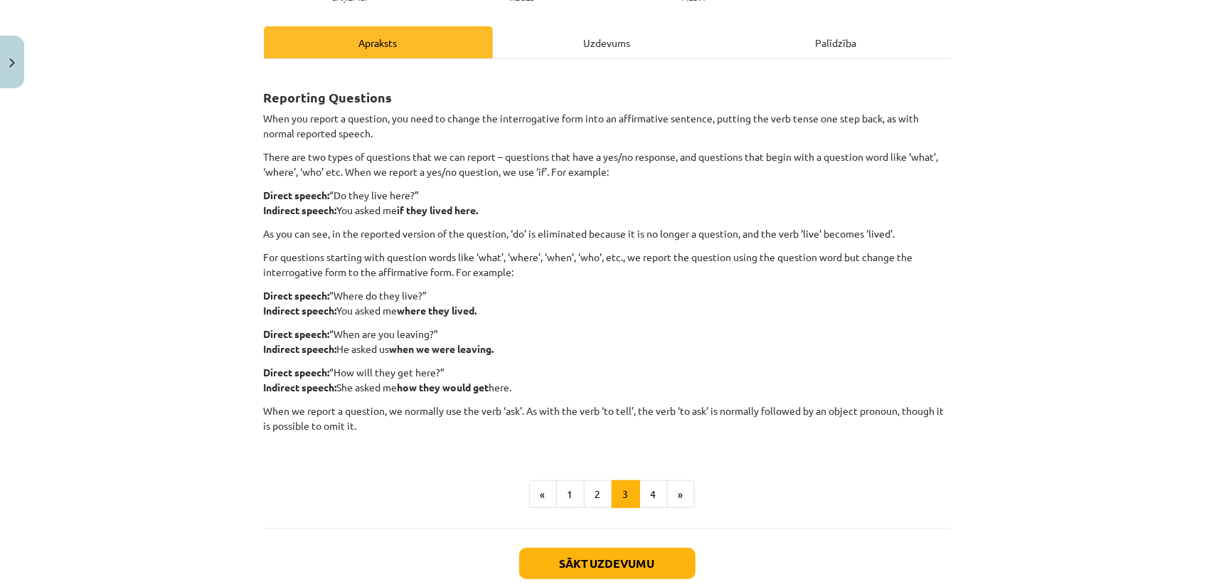
click at [482, 331] on p "Direct speech: “When are you leaving?” Indirect speech: He asked us when we wer…" at bounding box center [607, 341] width 687 height 30
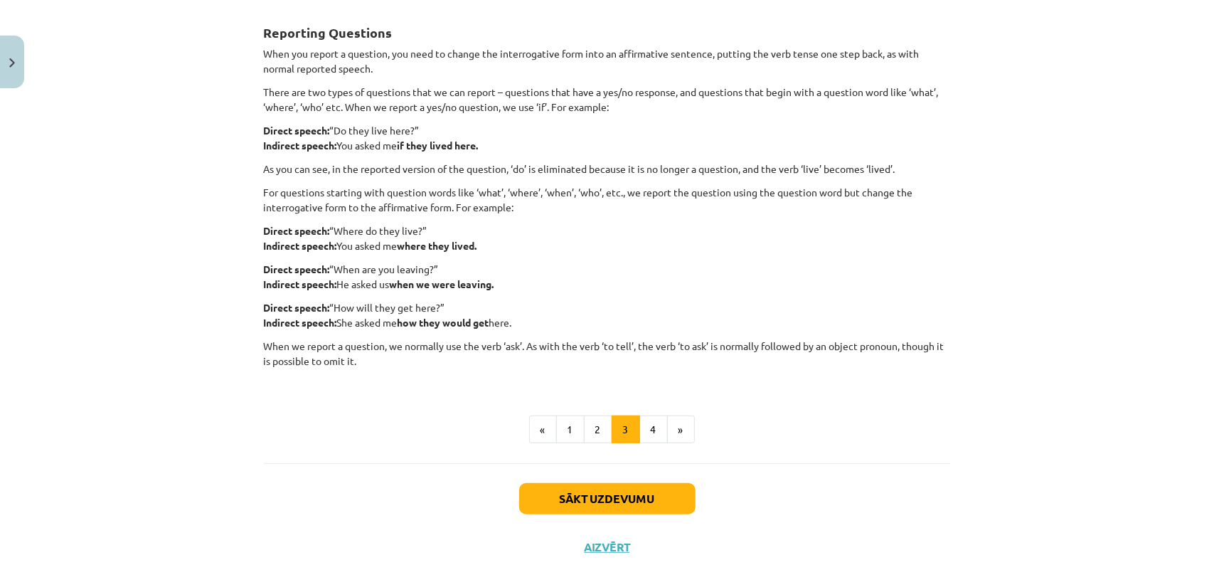
scroll to position [254, 0]
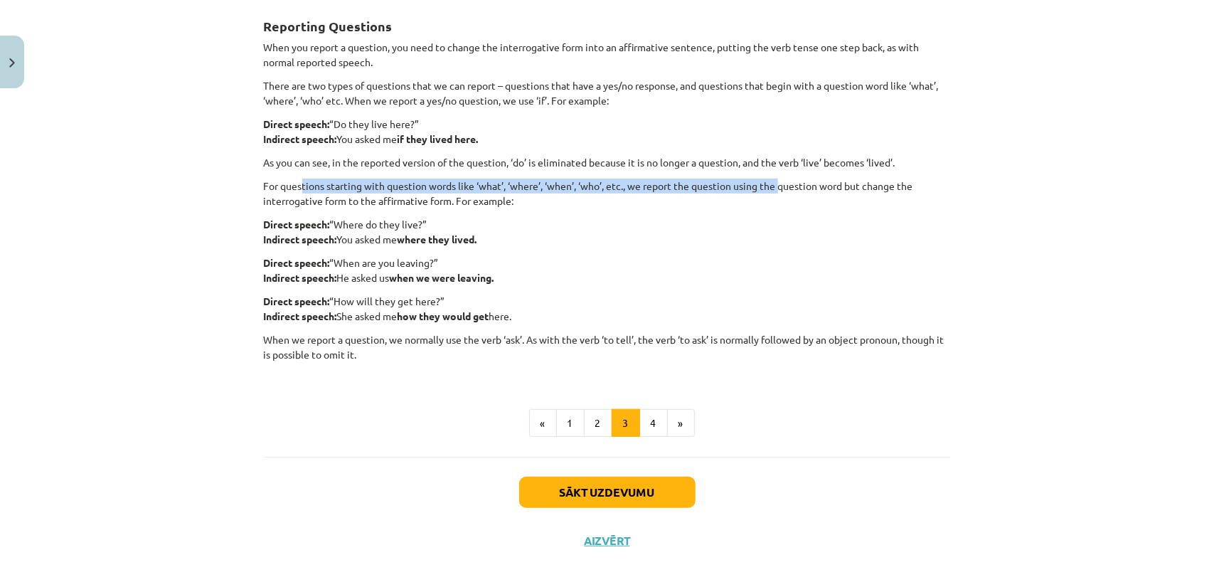
drag, startPoint x: 385, startPoint y: 185, endPoint x: 777, endPoint y: 174, distance: 392.0
click at [777, 174] on div "Reporting Questions When you report a question, you need to change the interrog…" at bounding box center [607, 189] width 687 height 376
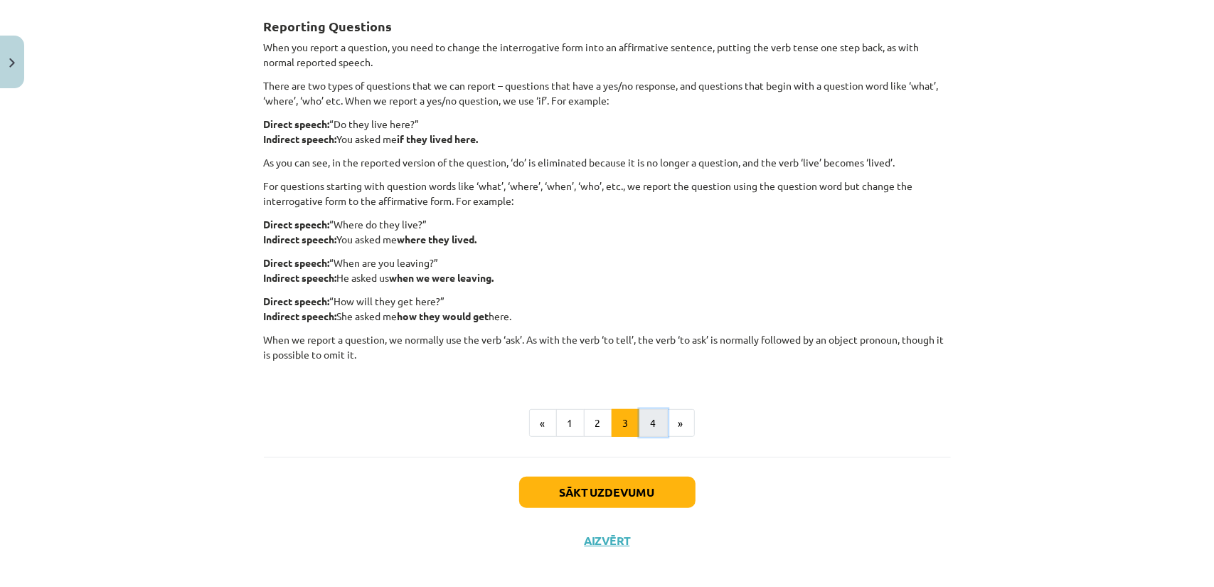
click at [654, 417] on button "4" at bounding box center [653, 423] width 28 height 28
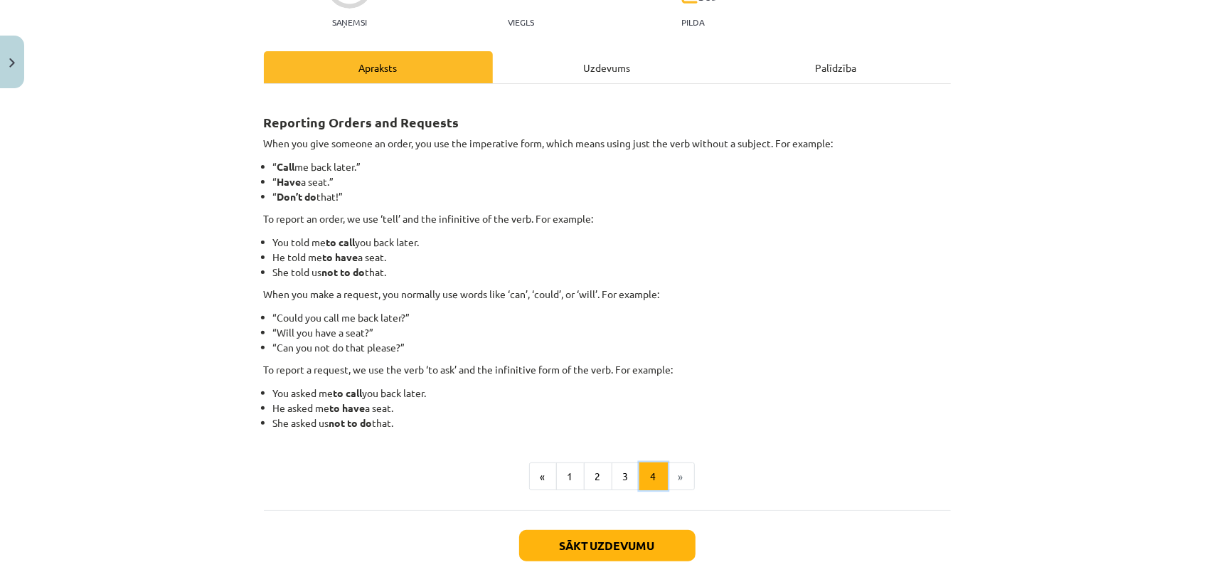
scroll to position [152, 0]
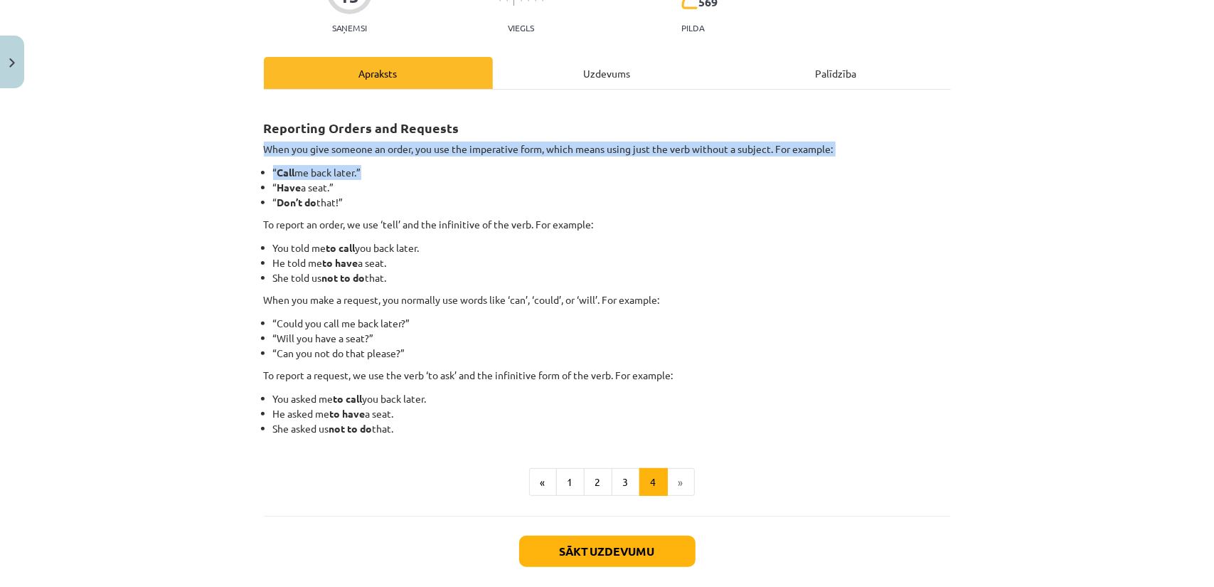
drag, startPoint x: 261, startPoint y: 153, endPoint x: 363, endPoint y: 171, distance: 104.1
click at [363, 171] on div "15 XP Saņemsi Viegls 569 pilda Apraksts Uzdevums Palīdzība Reporting Orders and…" at bounding box center [607, 282] width 704 height 681
click at [363, 171] on li "“ Call me back later.”" at bounding box center [612, 172] width 678 height 15
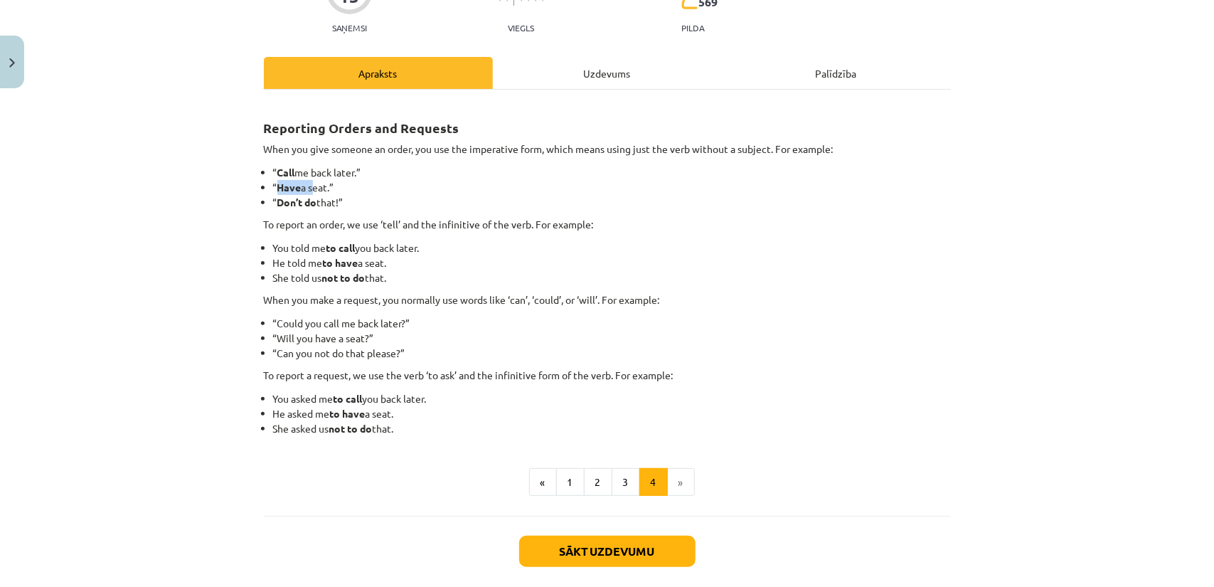
drag, startPoint x: 277, startPoint y: 185, endPoint x: 313, endPoint y: 188, distance: 35.7
click at [311, 187] on li "“ Have a seat.”" at bounding box center [612, 187] width 678 height 15
drag, startPoint x: 299, startPoint y: 204, endPoint x: 333, endPoint y: 208, distance: 33.6
click at [333, 207] on li "“ Don’t do that!”" at bounding box center [612, 202] width 678 height 15
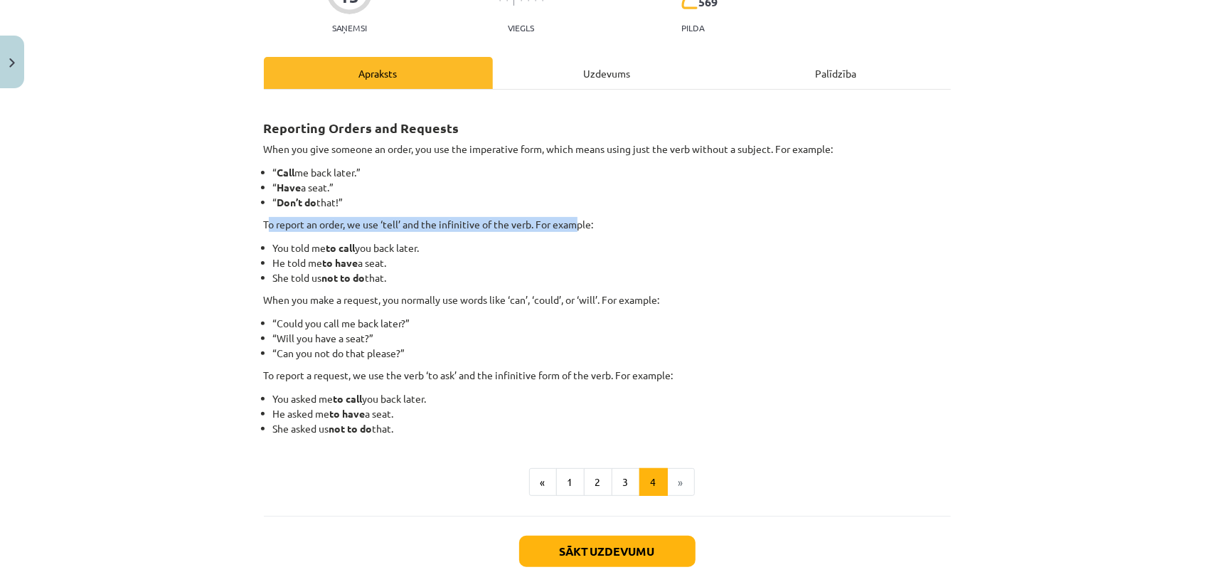
drag, startPoint x: 266, startPoint y: 223, endPoint x: 575, endPoint y: 216, distance: 309.4
click at [575, 217] on p "To report an order, we use ‘tell’ and the infinitive of the verb. For example:" at bounding box center [607, 224] width 687 height 15
drag, startPoint x: 268, startPoint y: 245, endPoint x: 431, endPoint y: 238, distance: 163.0
click at [431, 238] on div "Reporting Orders and Requests When you give someone an order, you use the imper…" at bounding box center [607, 269] width 687 height 334
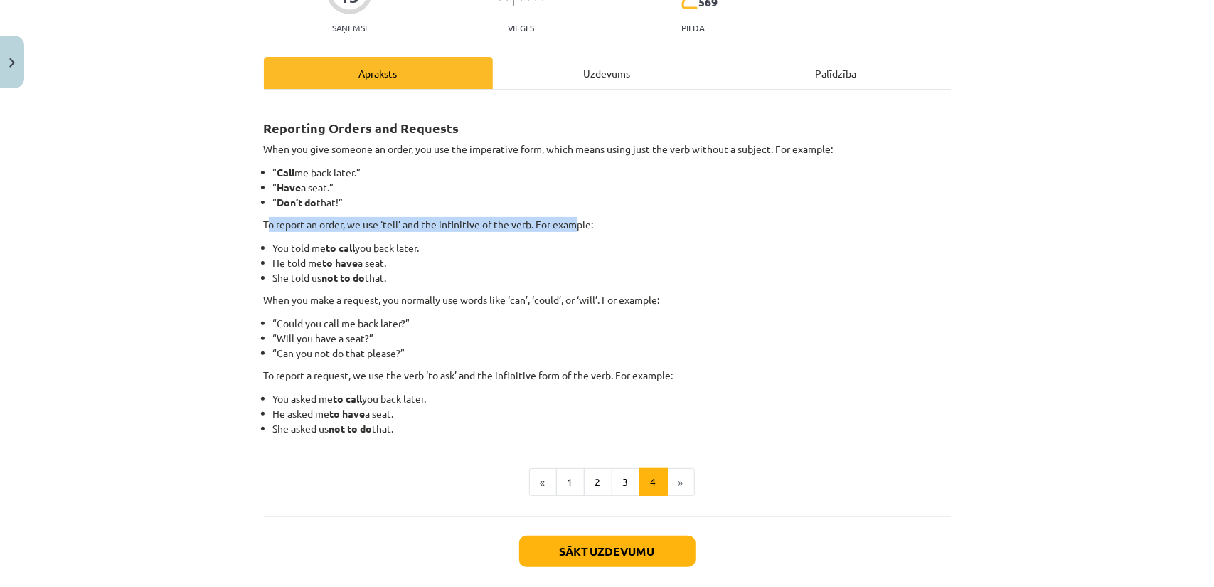
click at [431, 238] on div "Reporting Orders and Requests When you give someone an order, you use the imper…" at bounding box center [607, 269] width 687 height 334
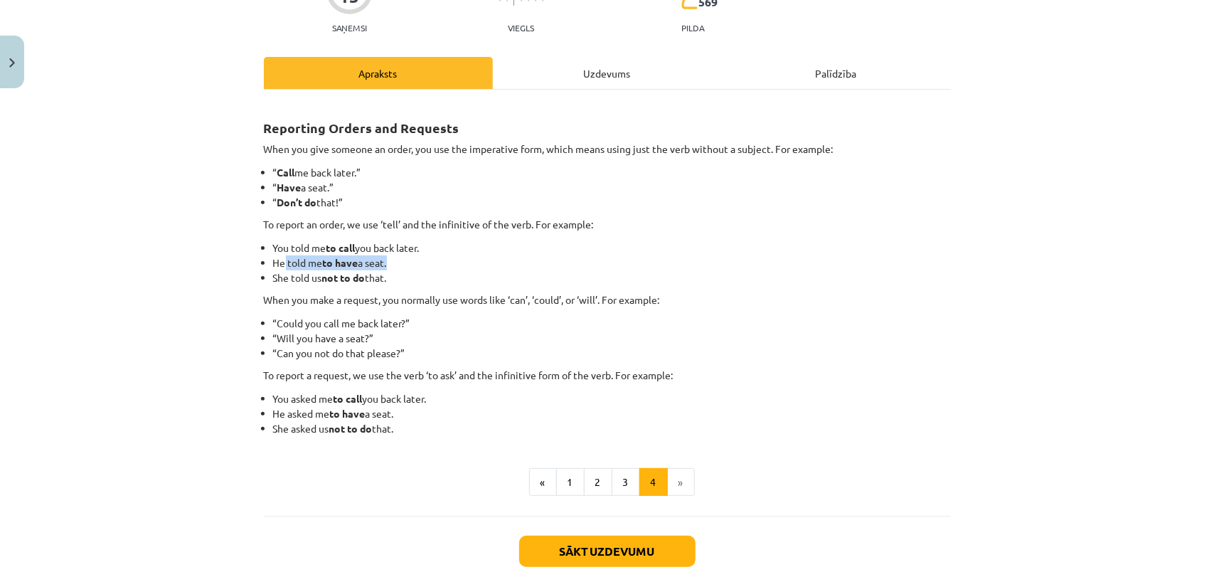
drag, startPoint x: 277, startPoint y: 262, endPoint x: 394, endPoint y: 260, distance: 116.7
click at [394, 260] on li "He told me to have a seat." at bounding box center [612, 262] width 678 height 15
click at [334, 289] on div "Reporting Orders and Requests When you give someone an order, you use the imper…" at bounding box center [607, 269] width 687 height 334
click at [334, 288] on div "Reporting Orders and Requests When you give someone an order, you use the imper…" at bounding box center [607, 269] width 687 height 334
drag, startPoint x: 292, startPoint y: 303, endPoint x: 622, endPoint y: 309, distance: 330.0
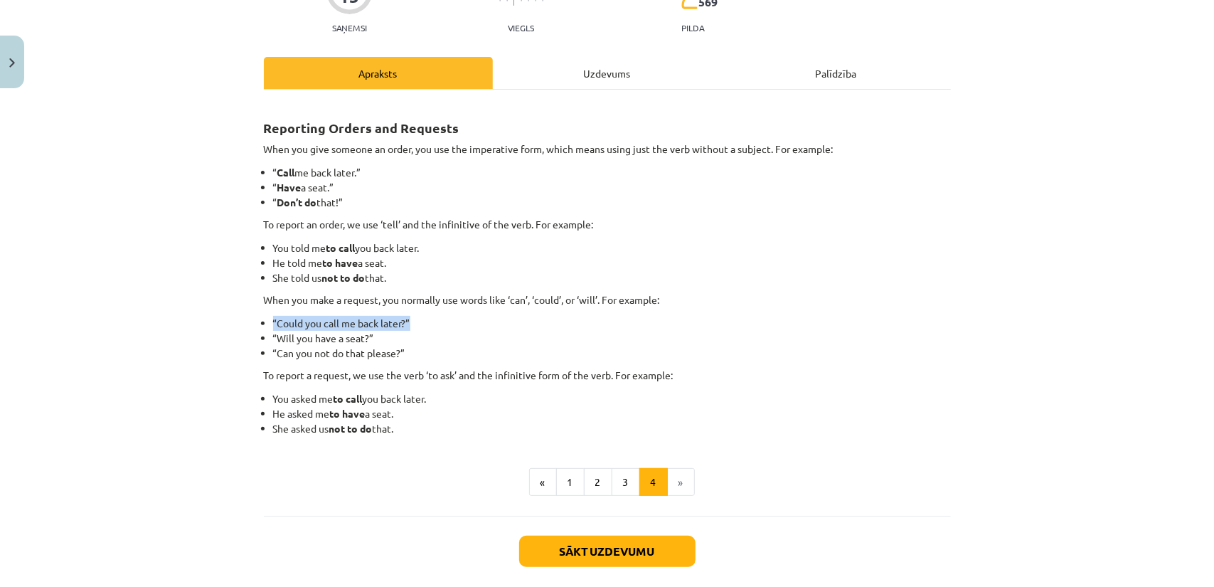
click at [622, 309] on div "Reporting Orders and Requests When you give someone an order, you use the imper…" at bounding box center [607, 269] width 687 height 334
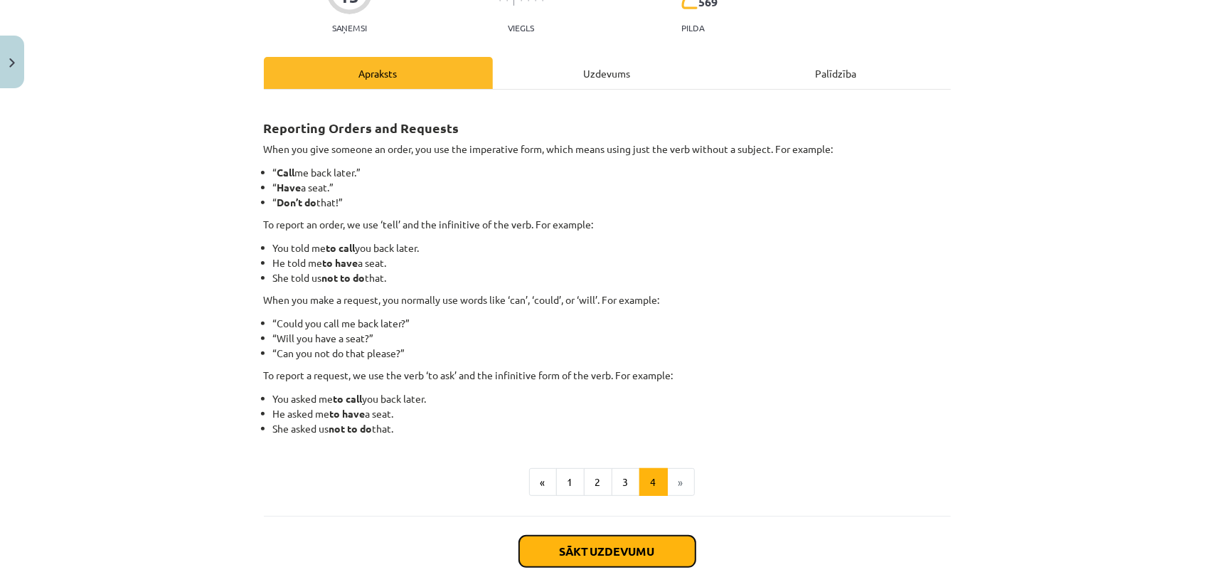
click at [673, 544] on button "Sākt uzdevumu" at bounding box center [607, 551] width 176 height 31
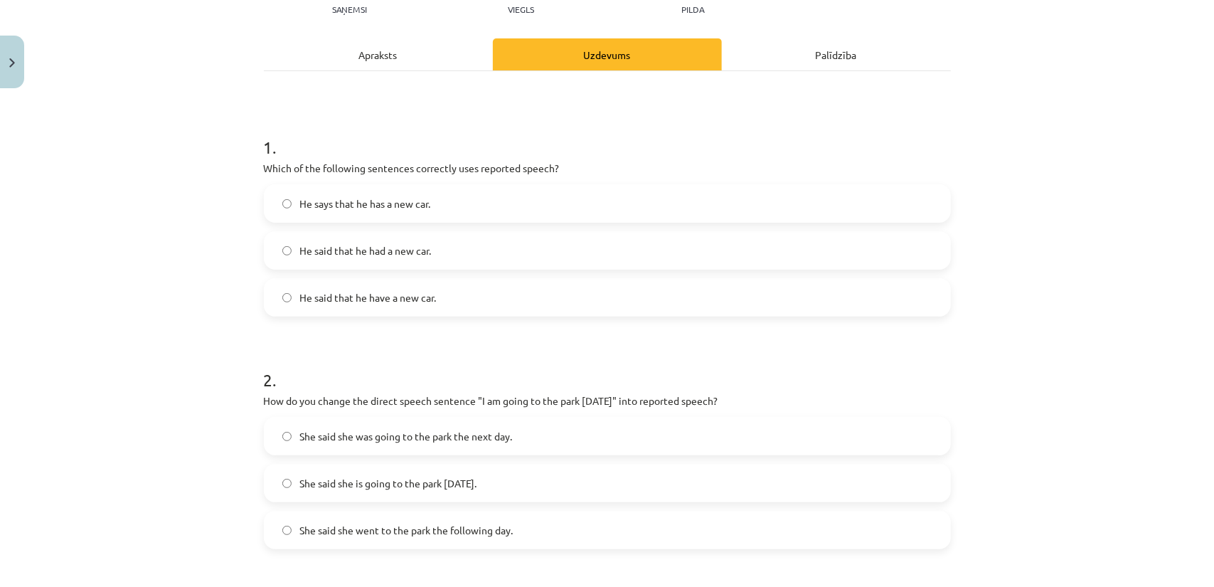
scroll to position [178, 0]
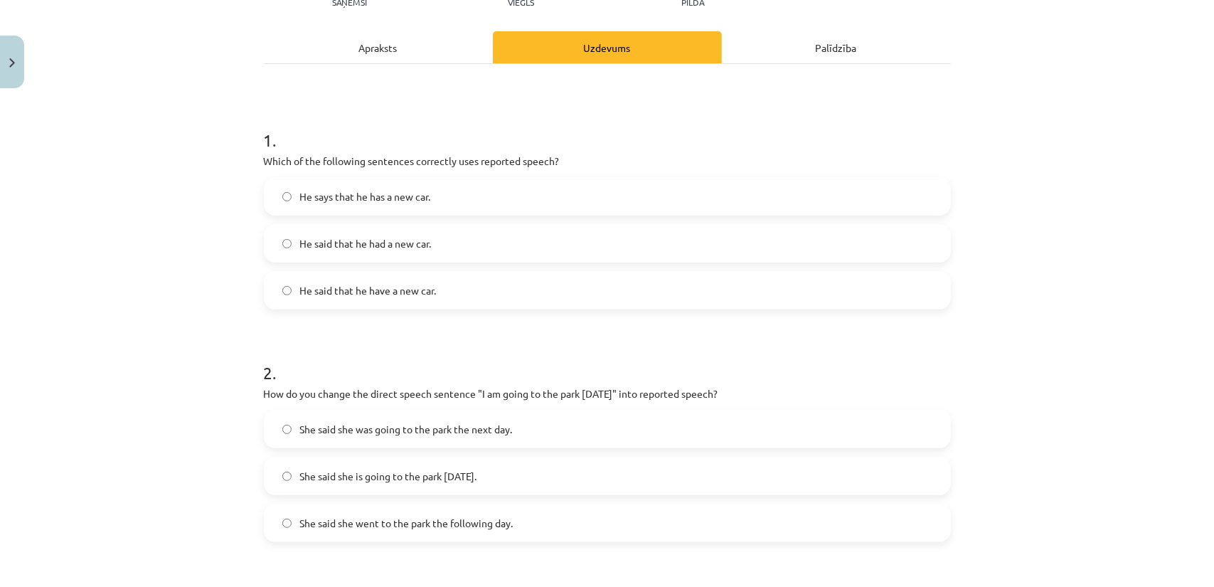
click at [436, 526] on span "She said she went to the park the following day." at bounding box center [406, 523] width 213 height 15
click at [366, 439] on label "She said she was going to the park the next day." at bounding box center [607, 429] width 684 height 36
click at [344, 227] on label "He said that he had a new car." at bounding box center [607, 243] width 684 height 36
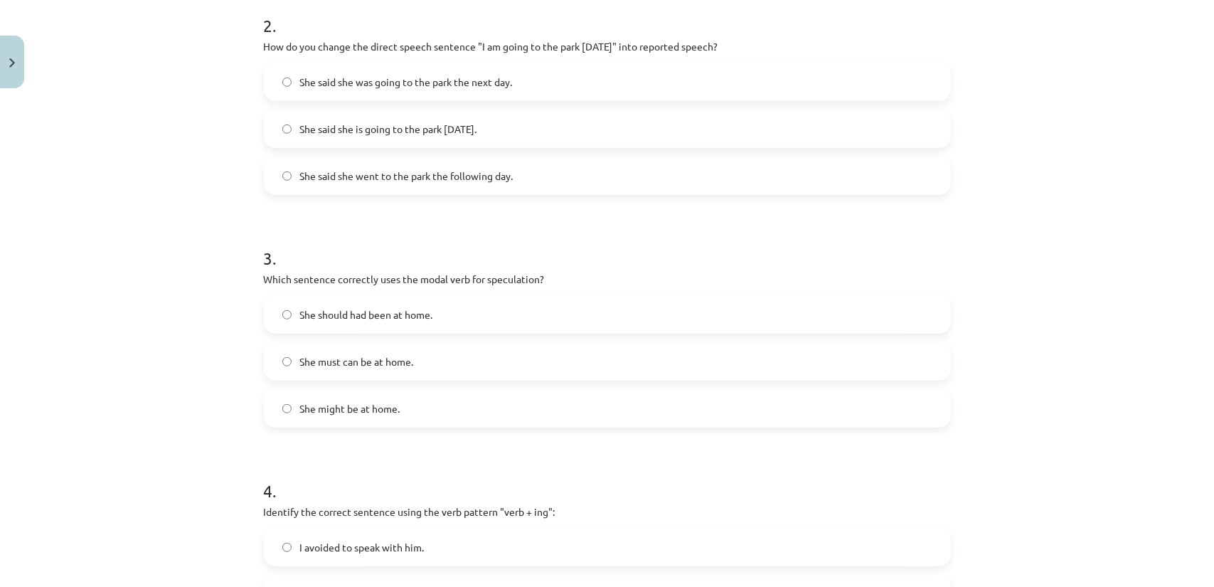
scroll to position [533, 0]
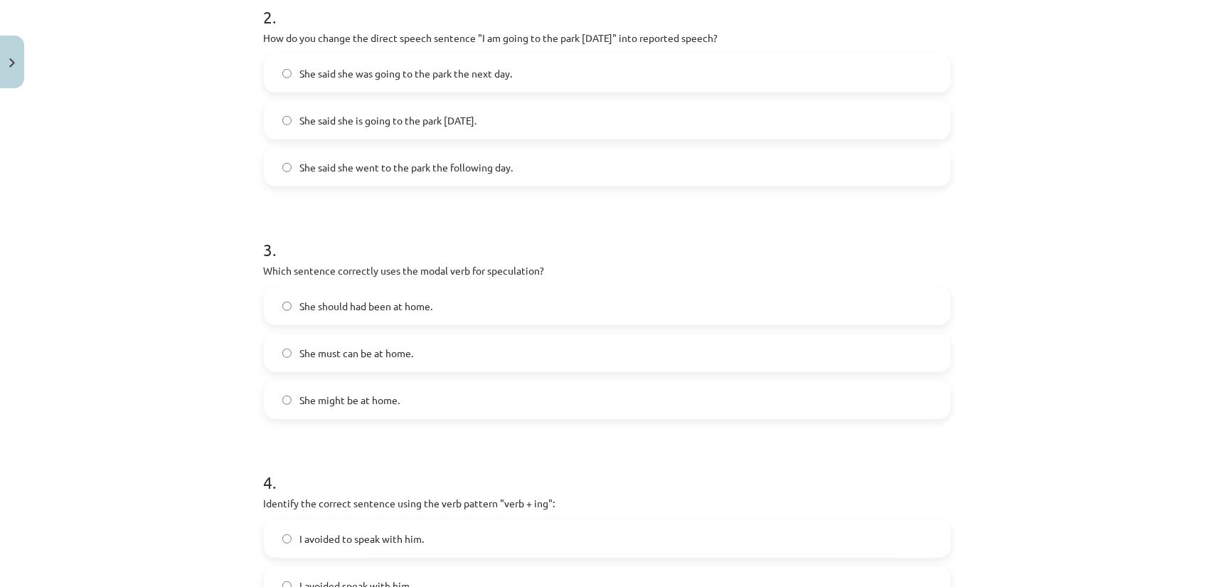
click at [304, 396] on span "She might be at home." at bounding box center [350, 400] width 100 height 15
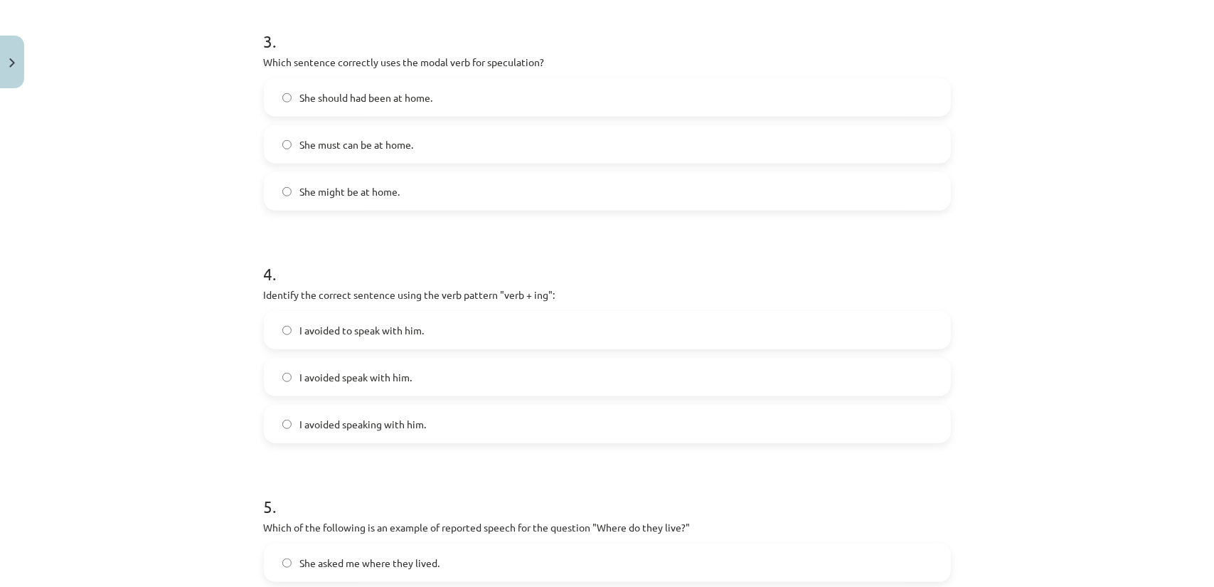
scroll to position [747, 0]
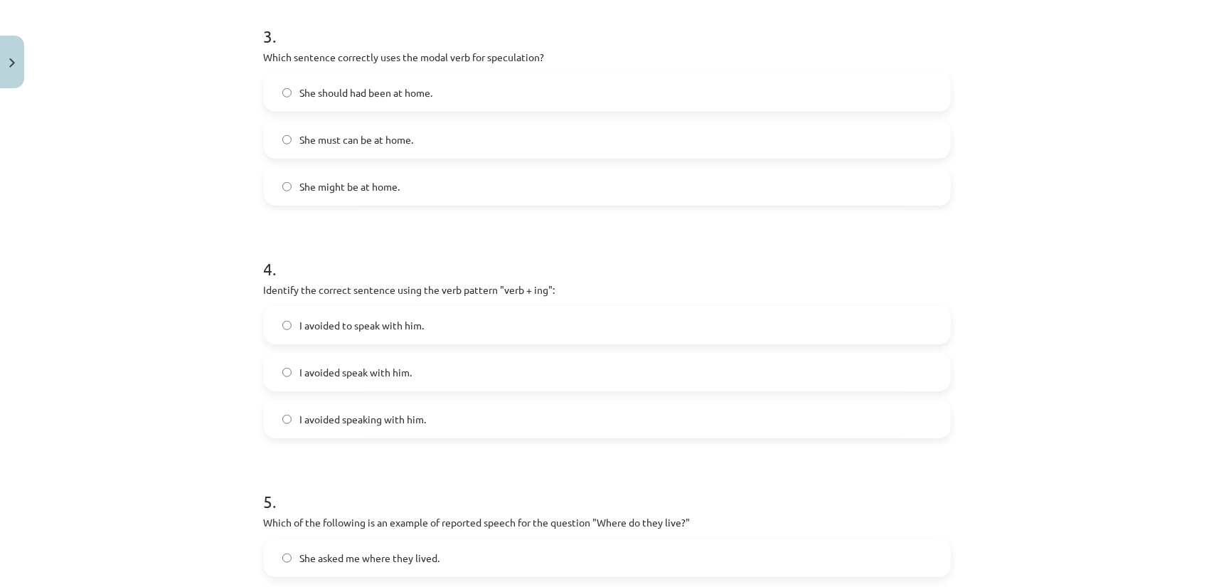
click at [383, 422] on span "I avoided speaking with him." at bounding box center [363, 419] width 127 height 15
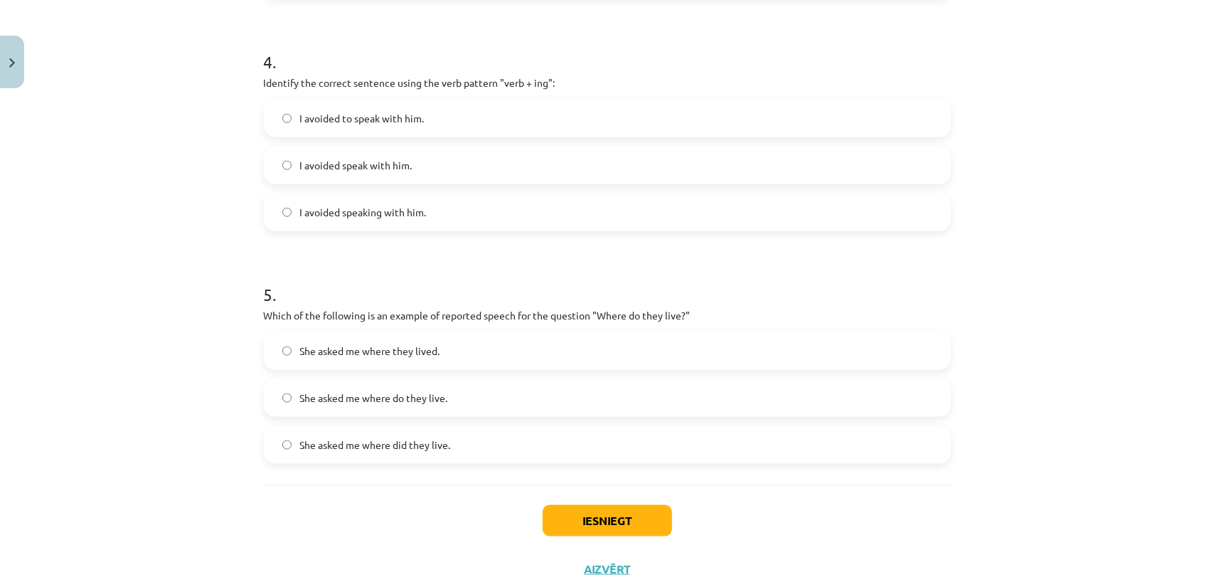
scroll to position [960, 0]
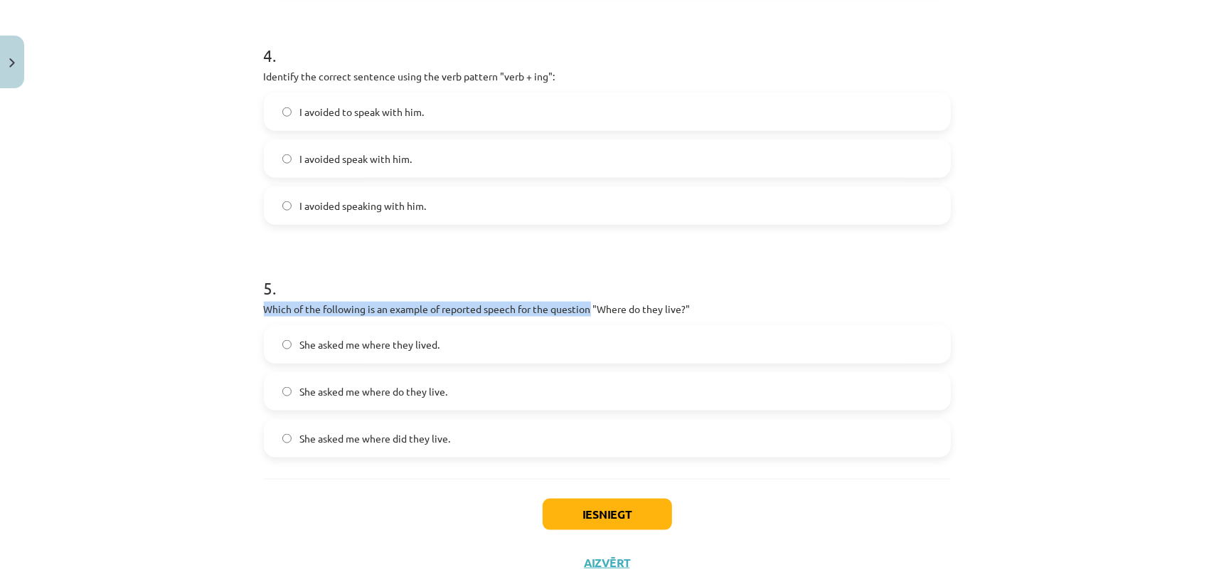
drag, startPoint x: 259, startPoint y: 311, endPoint x: 587, endPoint y: 305, distance: 327.9
click at [587, 305] on p "Which of the following is an example of reported speech for the question "Where…" at bounding box center [607, 309] width 687 height 15
click at [462, 331] on label "She asked me where they lived." at bounding box center [607, 344] width 684 height 36
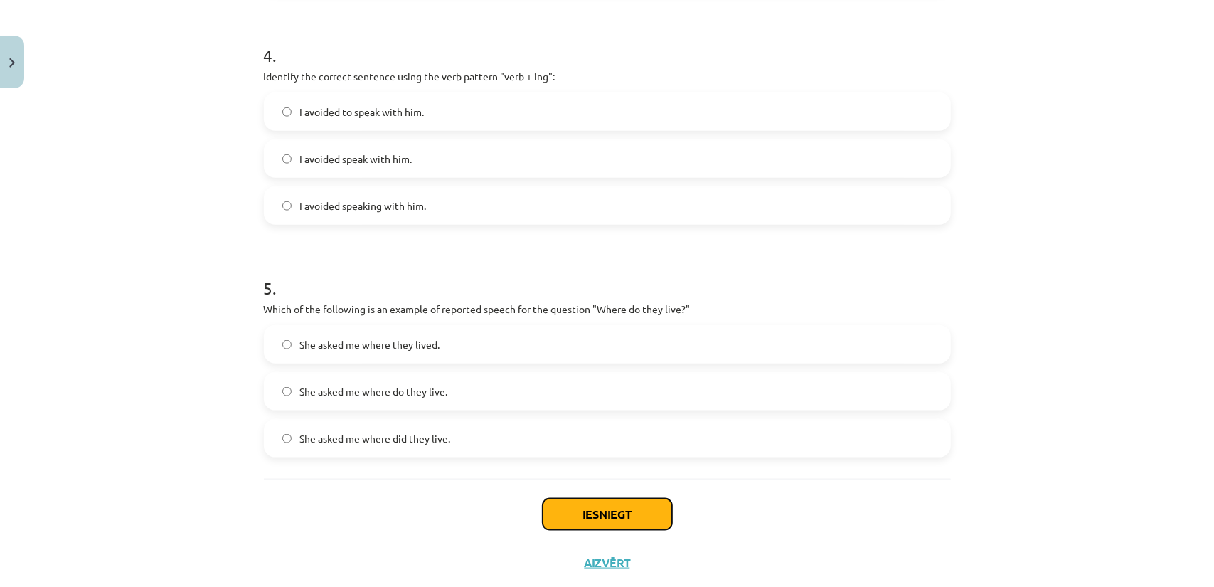
click at [580, 501] on button "Iesniegt" at bounding box center [607, 514] width 129 height 31
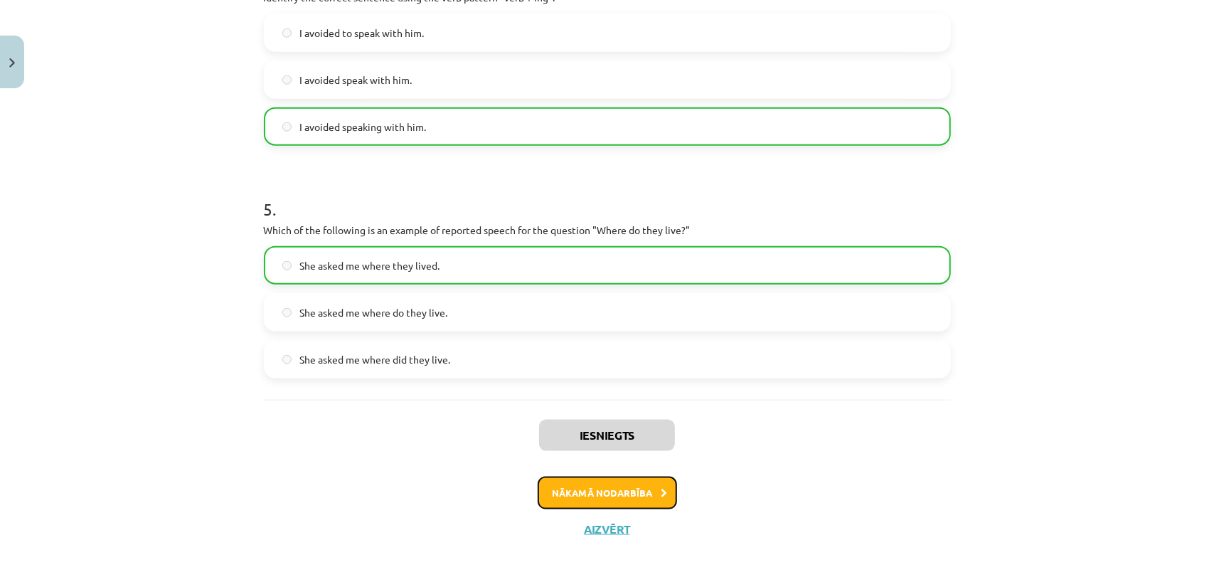
click at [609, 486] on button "Nākamā nodarbība" at bounding box center [607, 492] width 139 height 33
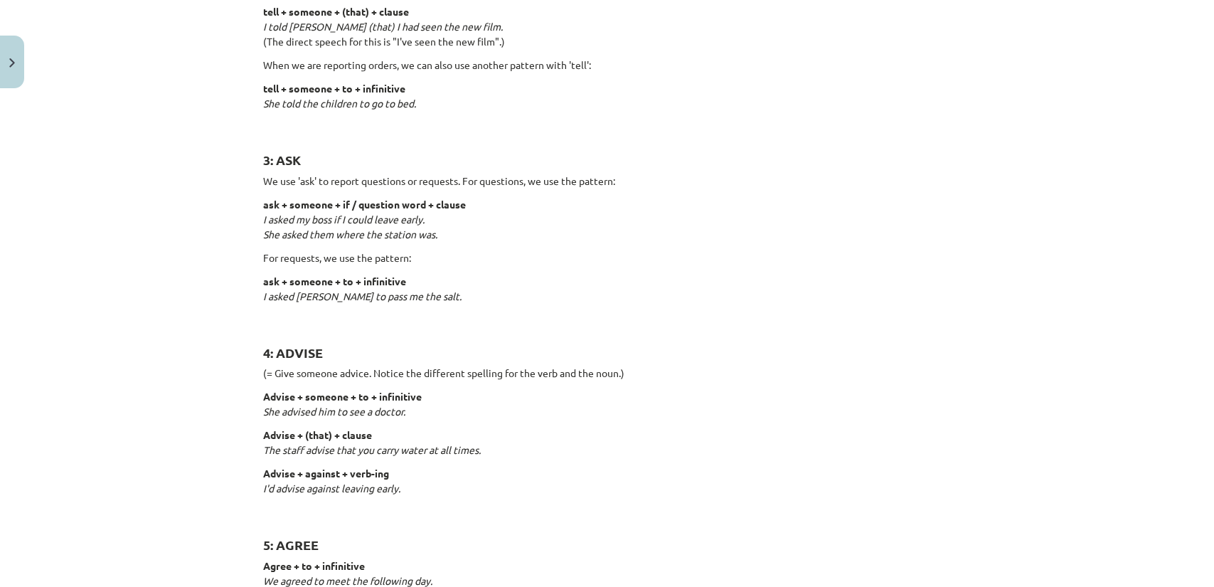
scroll to position [450, 0]
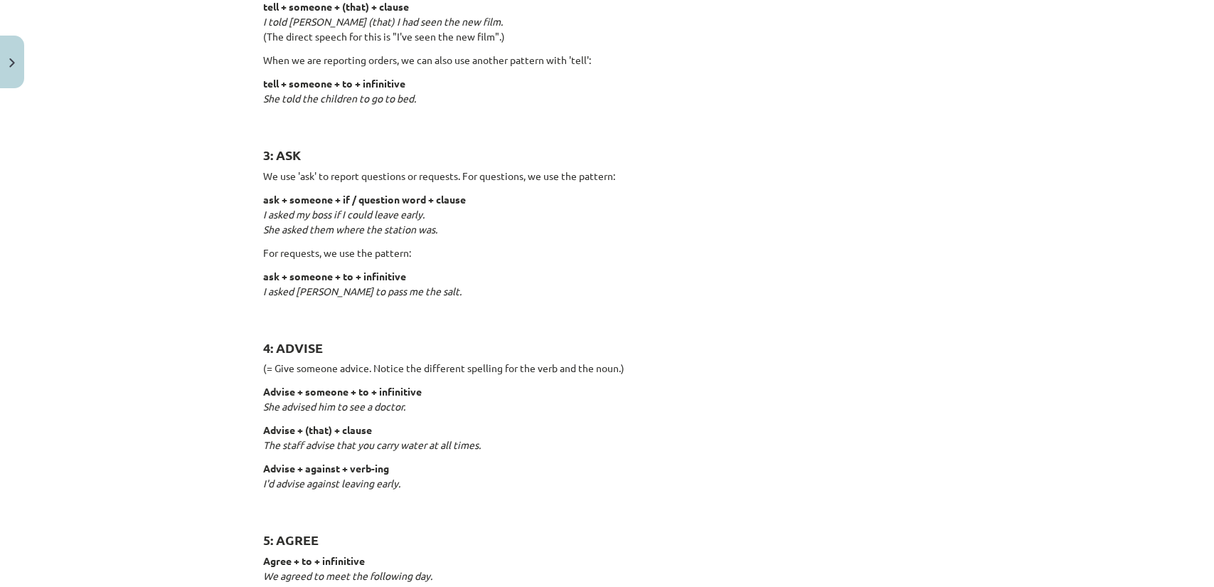
click at [286, 426] on strong "Advise + (that) + clause" at bounding box center [318, 429] width 109 height 13
drag, startPoint x: 262, startPoint y: 231, endPoint x: 271, endPoint y: 237, distance: 10.9
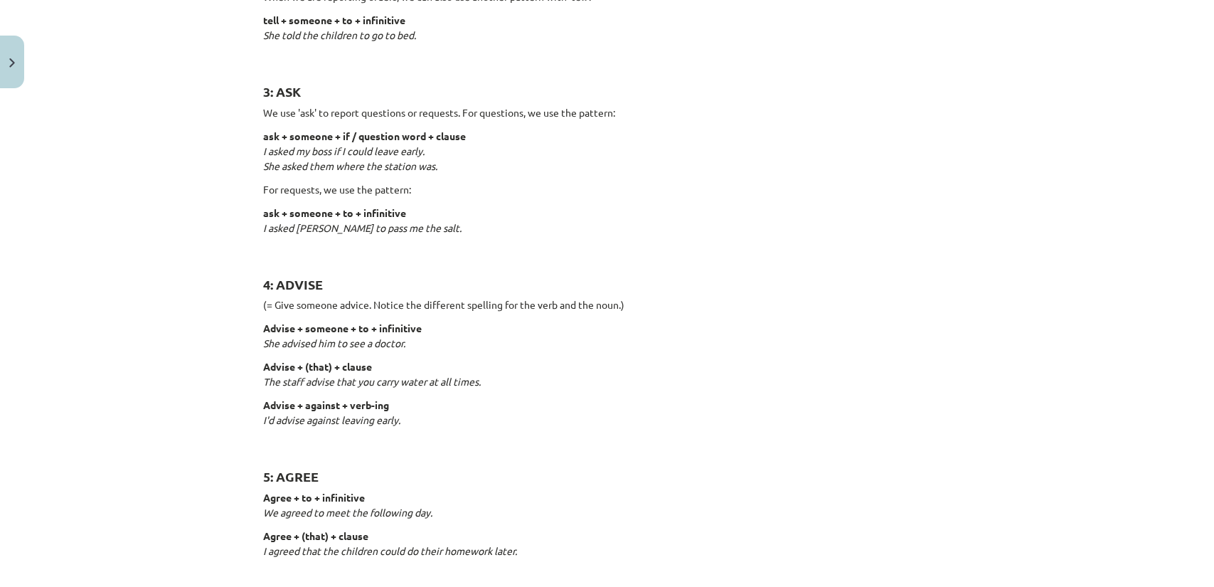
scroll to position [521, 0]
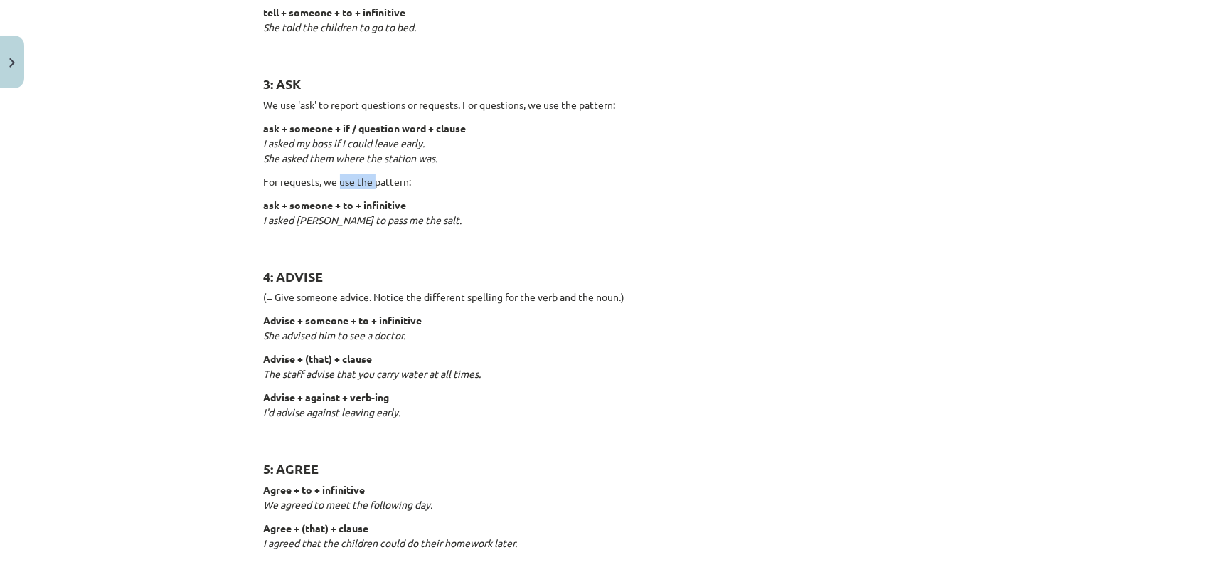
drag, startPoint x: 336, startPoint y: 181, endPoint x: 371, endPoint y: 181, distance: 34.8
click at [371, 181] on p "For requests, we use the pattern:" at bounding box center [607, 181] width 687 height 15
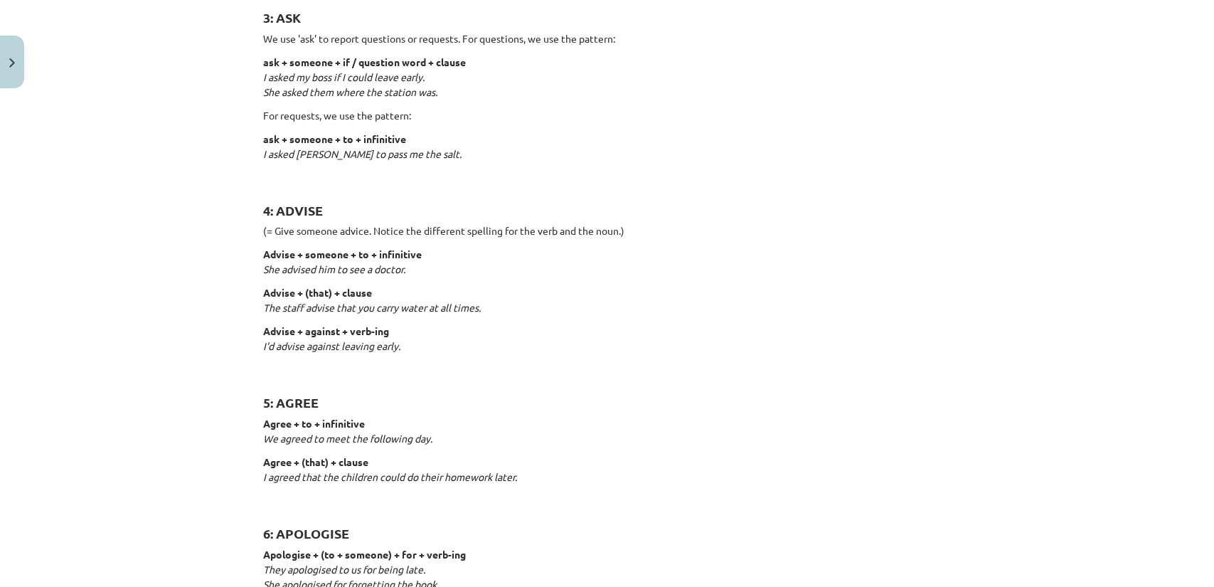
scroll to position [592, 0]
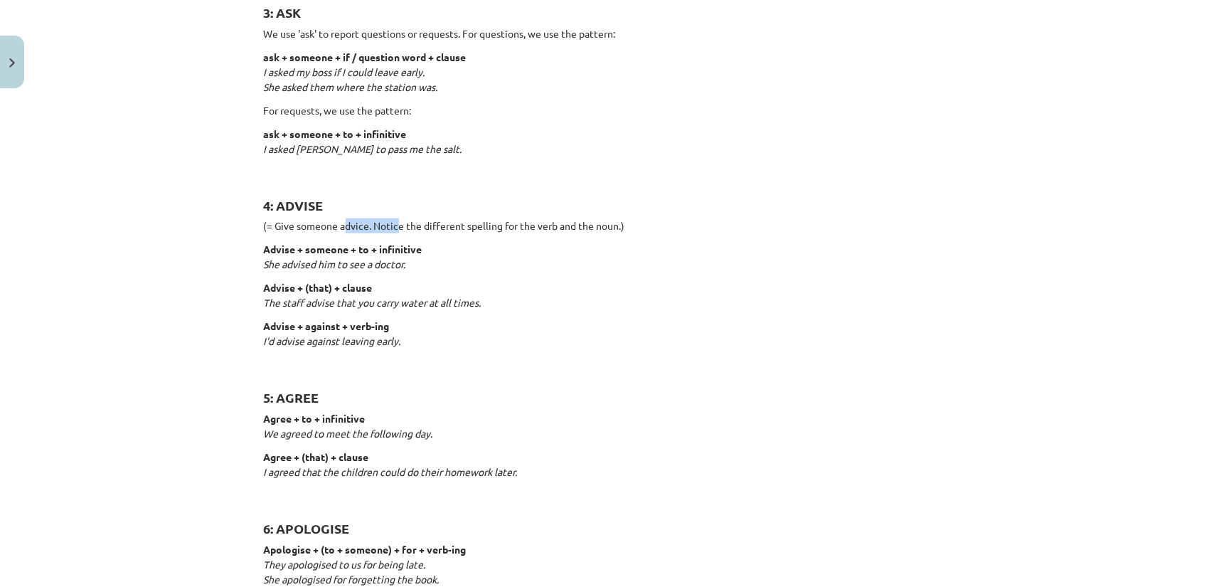
drag, startPoint x: 341, startPoint y: 225, endPoint x: 403, endPoint y: 230, distance: 61.4
click at [397, 230] on p "(= Give someone advice. Notice the different spelling for the verb and the noun…" at bounding box center [607, 225] width 687 height 15
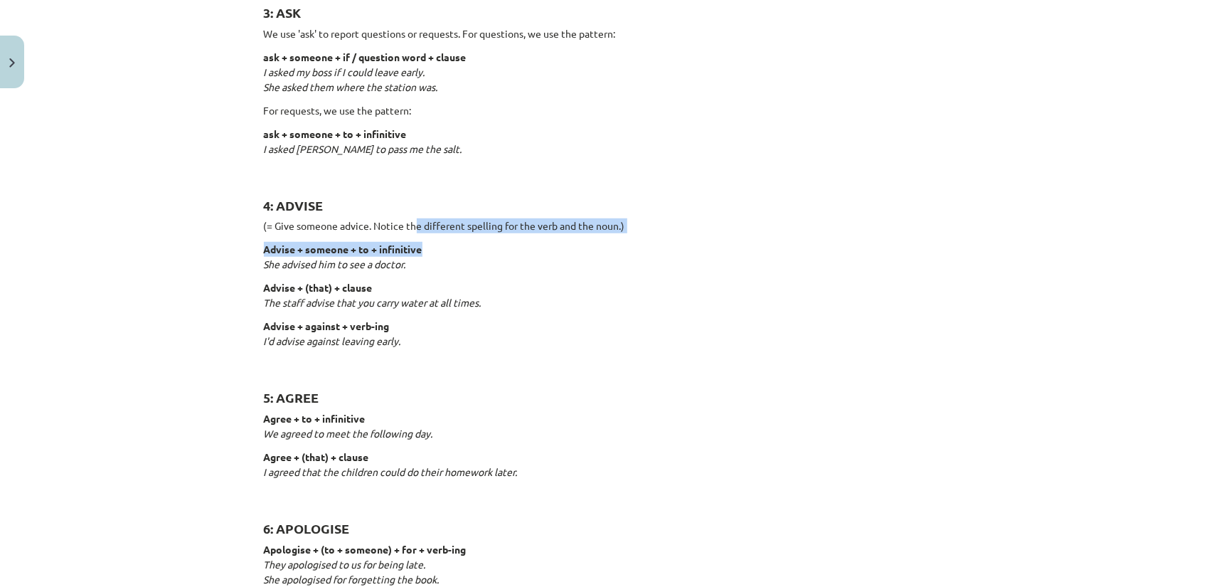
drag, startPoint x: 410, startPoint y: 230, endPoint x: 445, endPoint y: 234, distance: 35.1
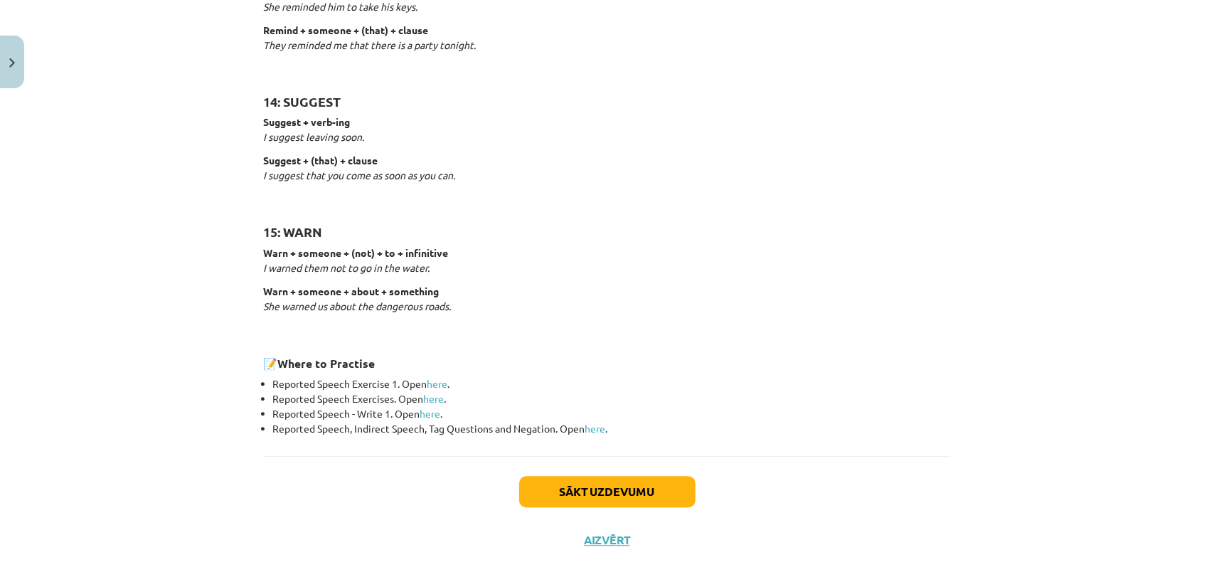
scroll to position [2157, 0]
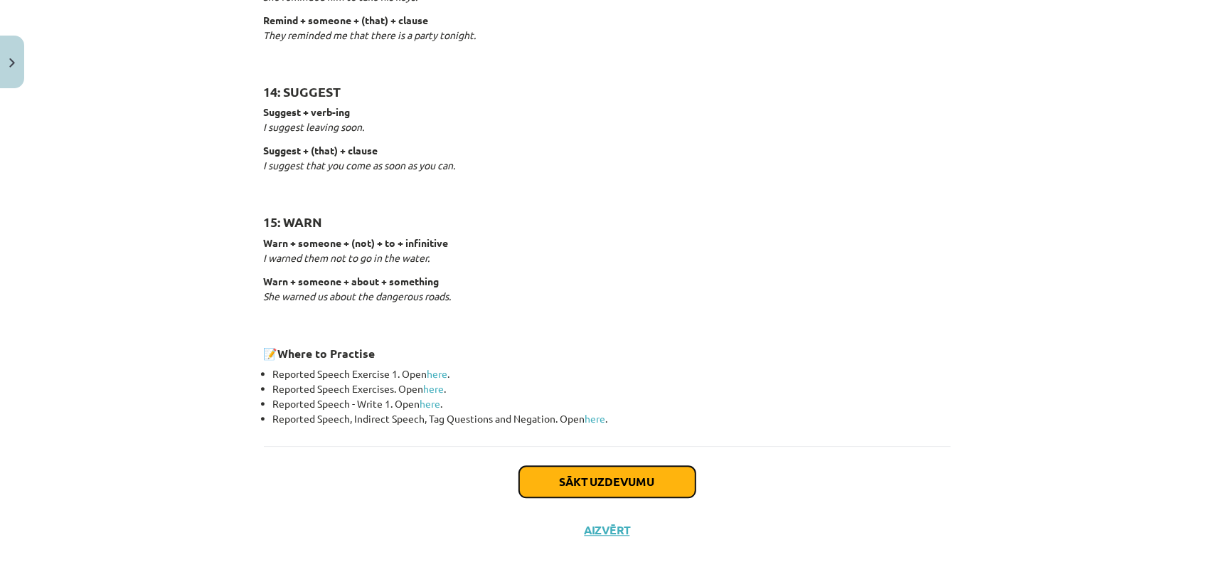
click at [643, 473] on button "Sākt uzdevumu" at bounding box center [607, 481] width 176 height 31
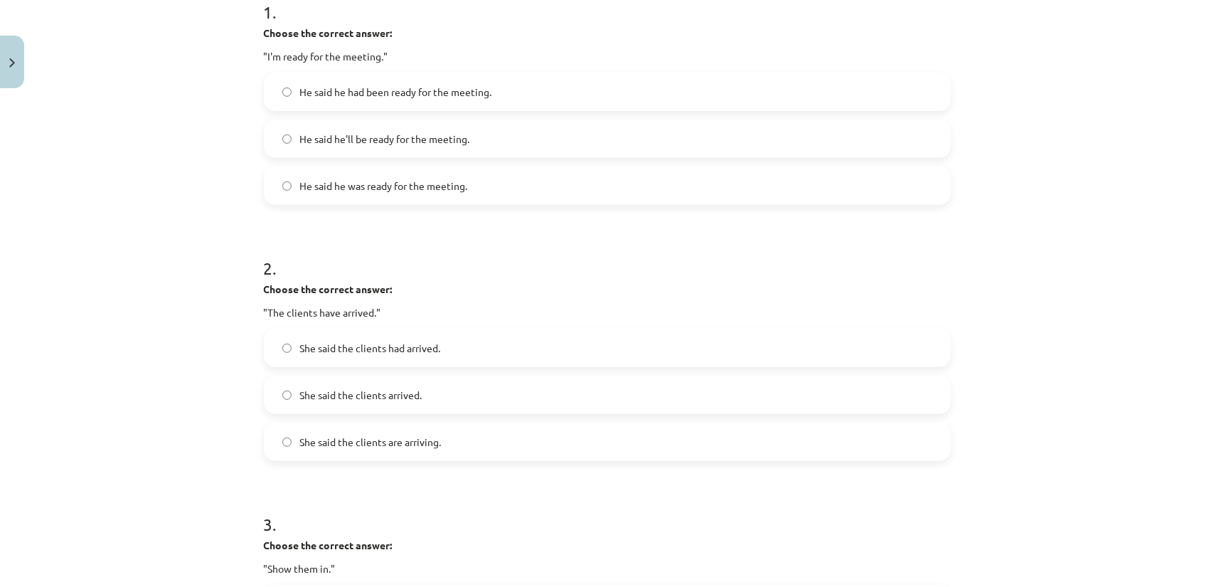
scroll to position [320, 0]
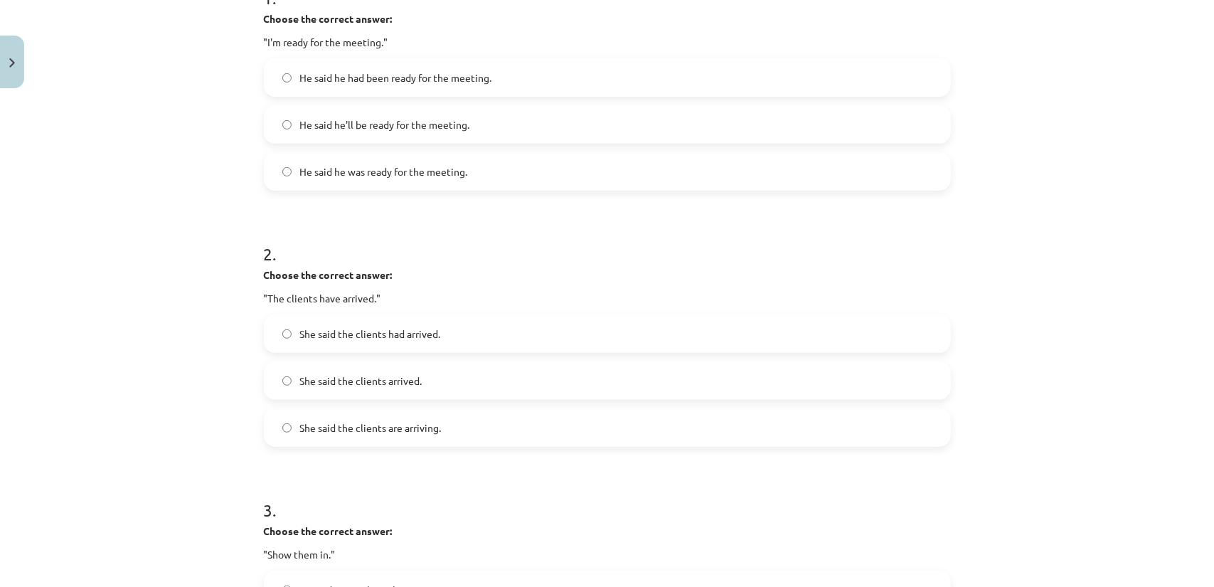
click at [340, 326] on span "She said the clients had arrived." at bounding box center [370, 333] width 141 height 15
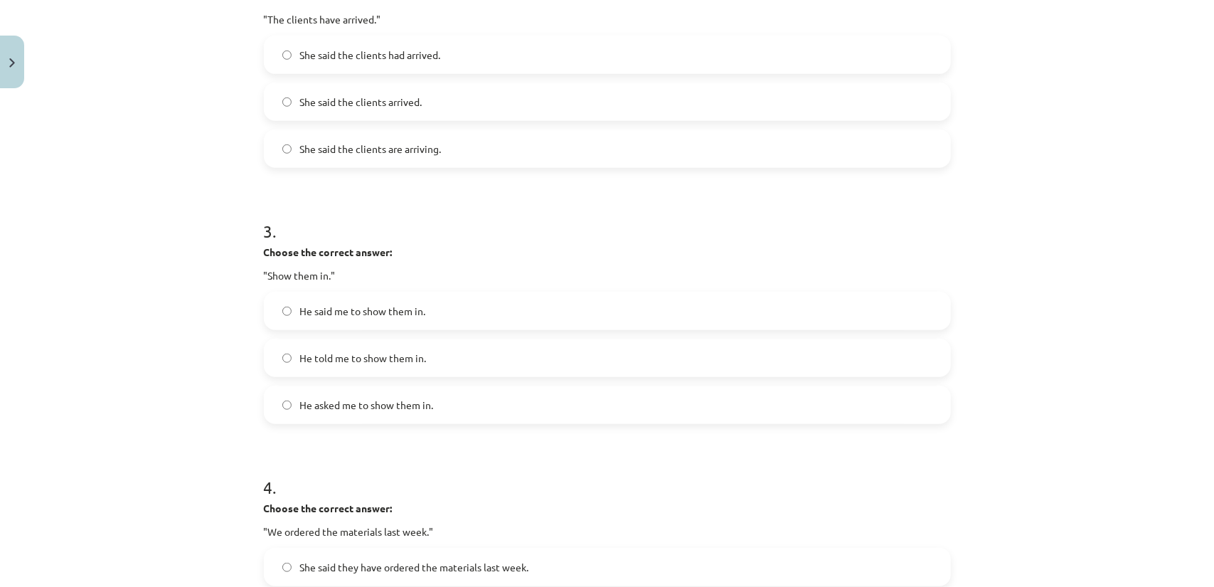
scroll to position [604, 0]
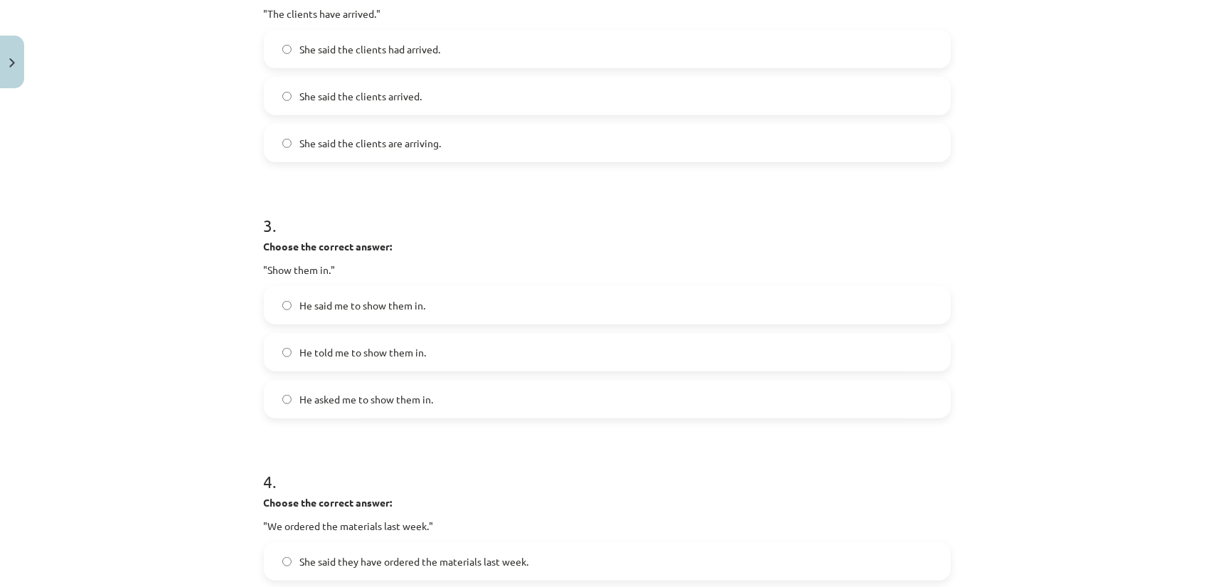
click at [307, 338] on label "He told me to show them in." at bounding box center [607, 352] width 684 height 36
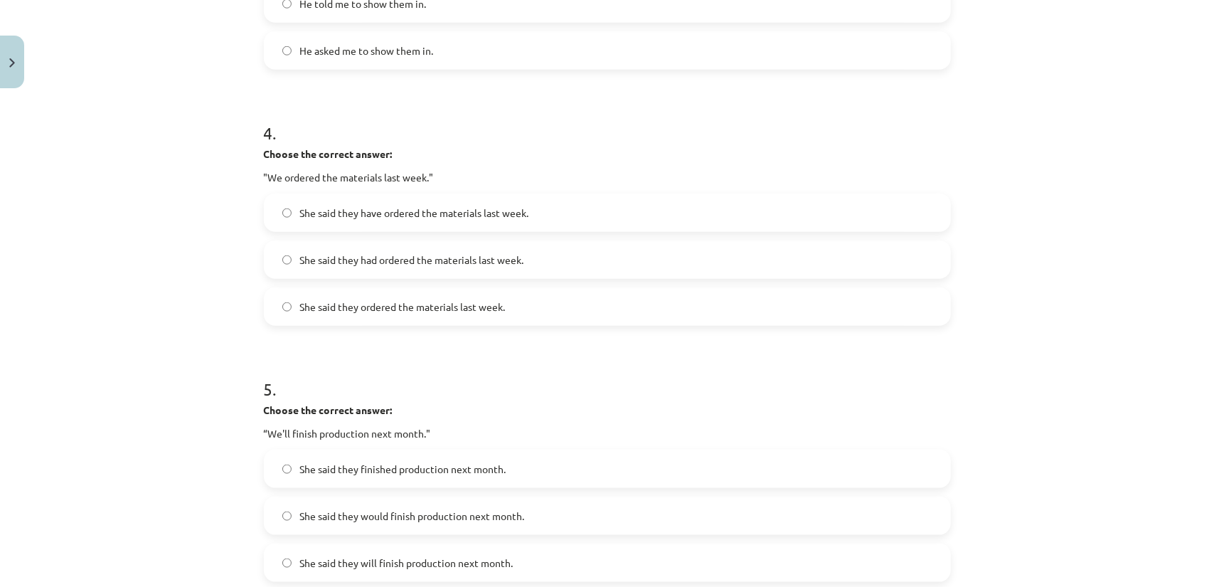
scroll to position [960, 0]
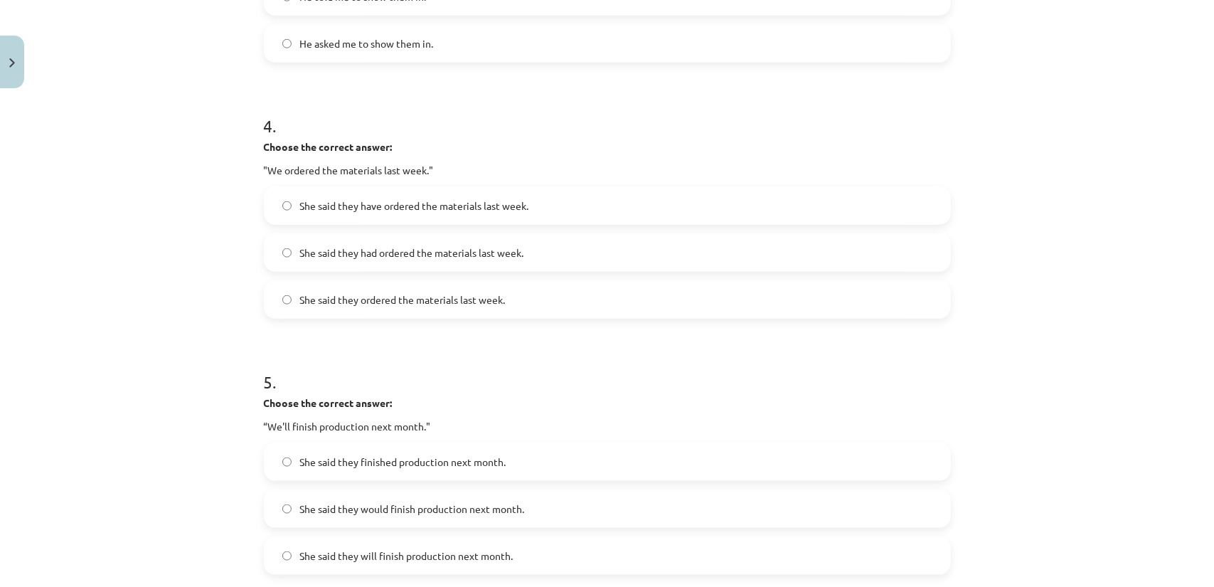
click at [375, 252] on span "She said they had ordered the materials last week." at bounding box center [412, 252] width 224 height 15
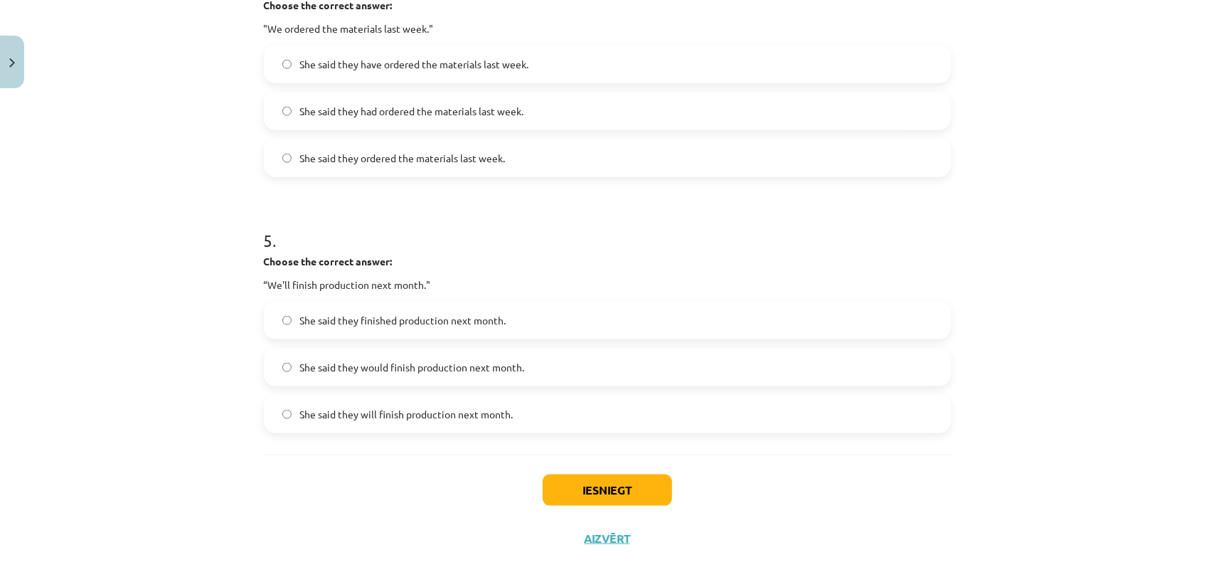
scroll to position [1102, 0]
click at [319, 375] on label "She said they would finish production next month." at bounding box center [607, 366] width 684 height 36
click at [615, 486] on button "Iesniegt" at bounding box center [607, 489] width 129 height 31
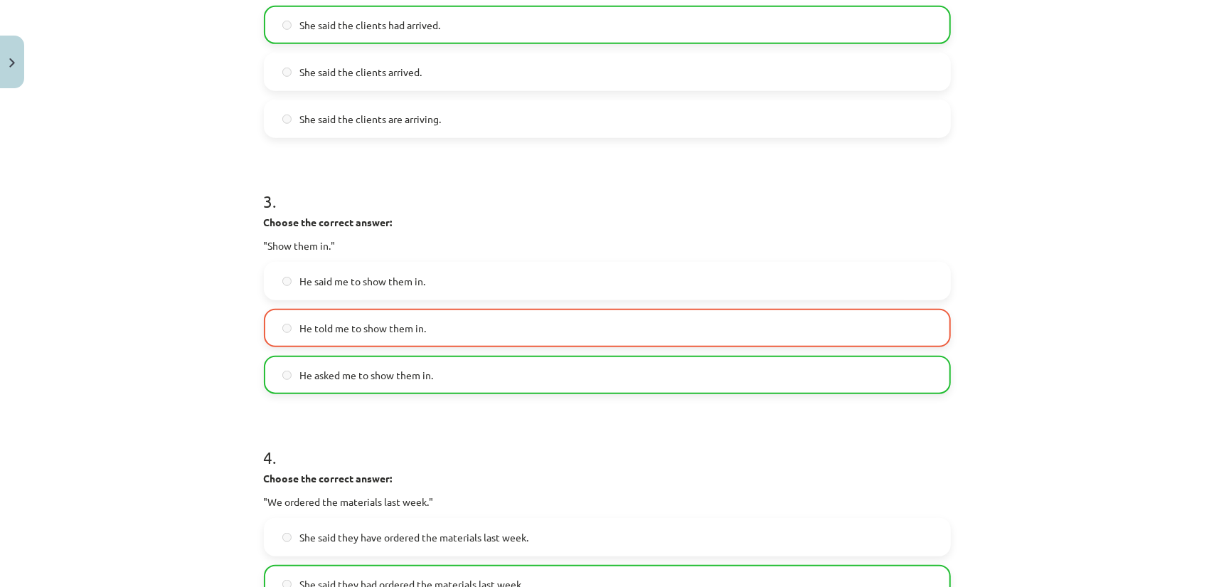
scroll to position [676, 0]
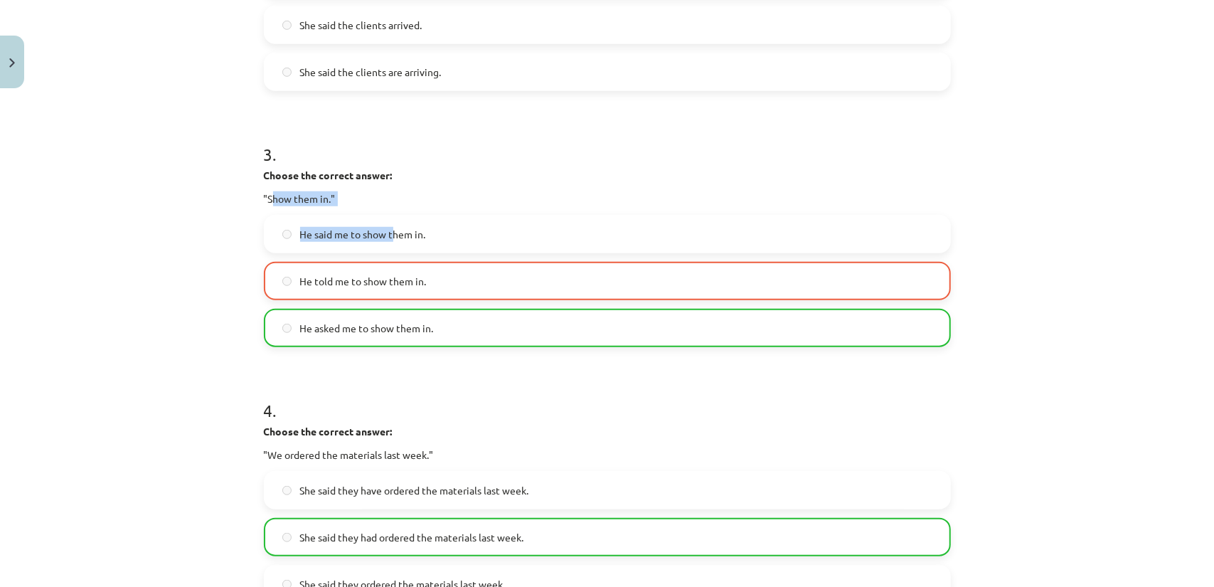
drag, startPoint x: 280, startPoint y: 206, endPoint x: 387, endPoint y: 213, distance: 106.9
click at [387, 213] on div "3 . Choose the correct answer: "Show them in." He said me to show them in. He t…" at bounding box center [607, 233] width 687 height 228
click at [368, 198] on p ""Show them in."" at bounding box center [607, 198] width 687 height 15
drag, startPoint x: 302, startPoint y: 198, endPoint x: 220, endPoint y: 200, distance: 81.8
click at [222, 200] on div "Mācību tēma: Angļu valodas i - 11. klases 1. ieskaites mācību materiāls #3 📝 To…" at bounding box center [607, 293] width 1214 height 587
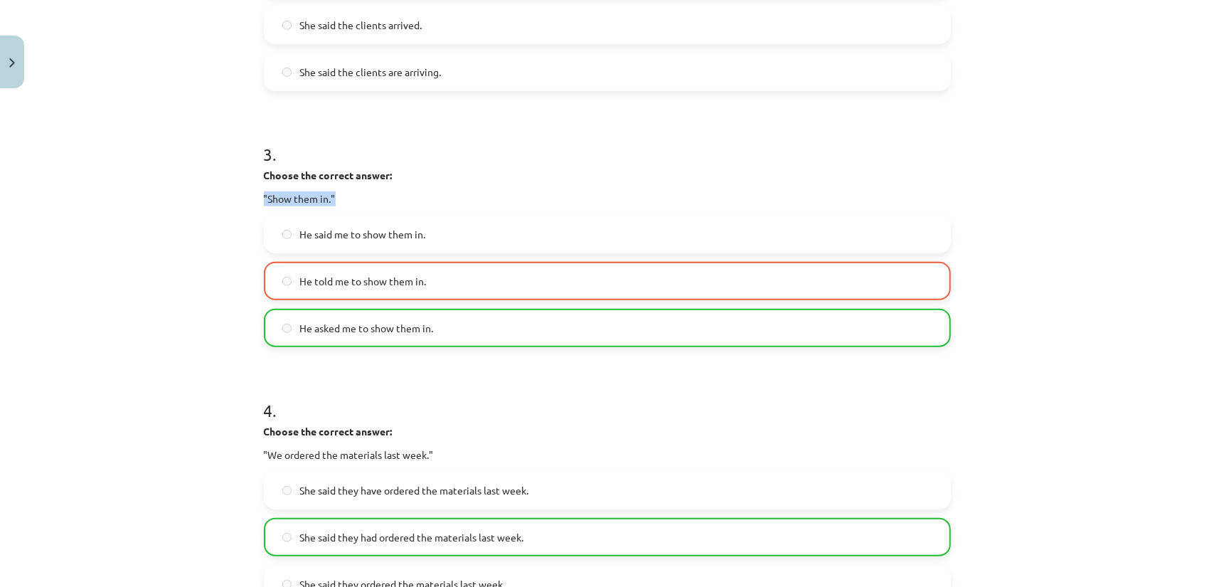
click at [219, 200] on div "Mācību tēma: Angļu valodas i - 11. klases 1. ieskaites mācību materiāls #3 📝 To…" at bounding box center [607, 293] width 1214 height 587
drag, startPoint x: 308, startPoint y: 196, endPoint x: 356, endPoint y: 200, distance: 47.8
click at [356, 200] on p ""Show them in."" at bounding box center [607, 198] width 687 height 15
click at [318, 198] on p ""Show them in."" at bounding box center [607, 198] width 687 height 15
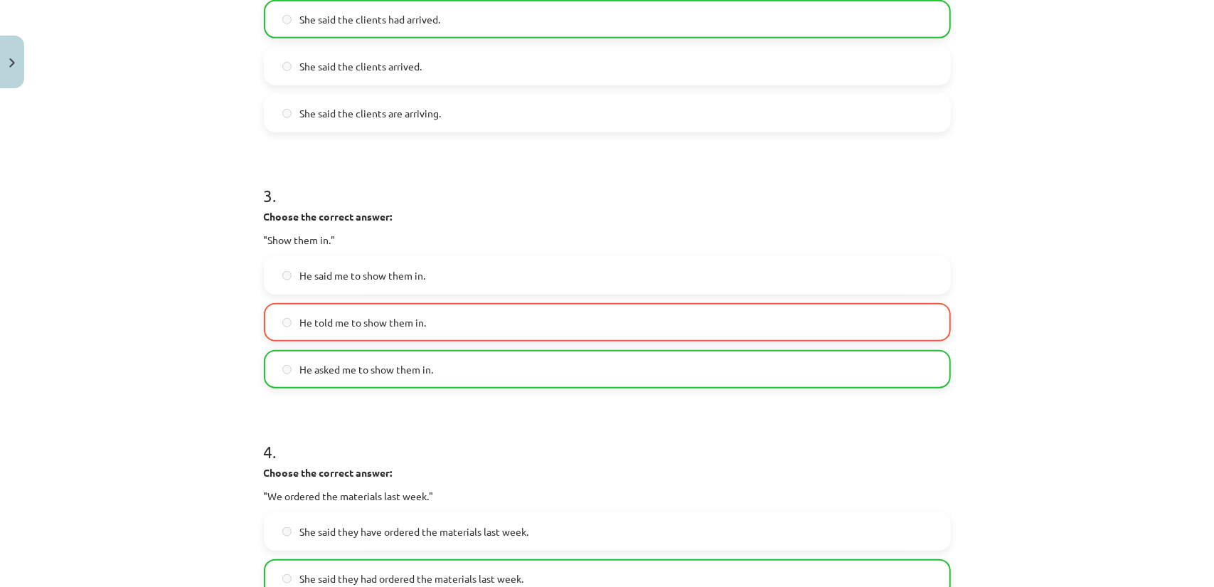
scroll to position [587, 0]
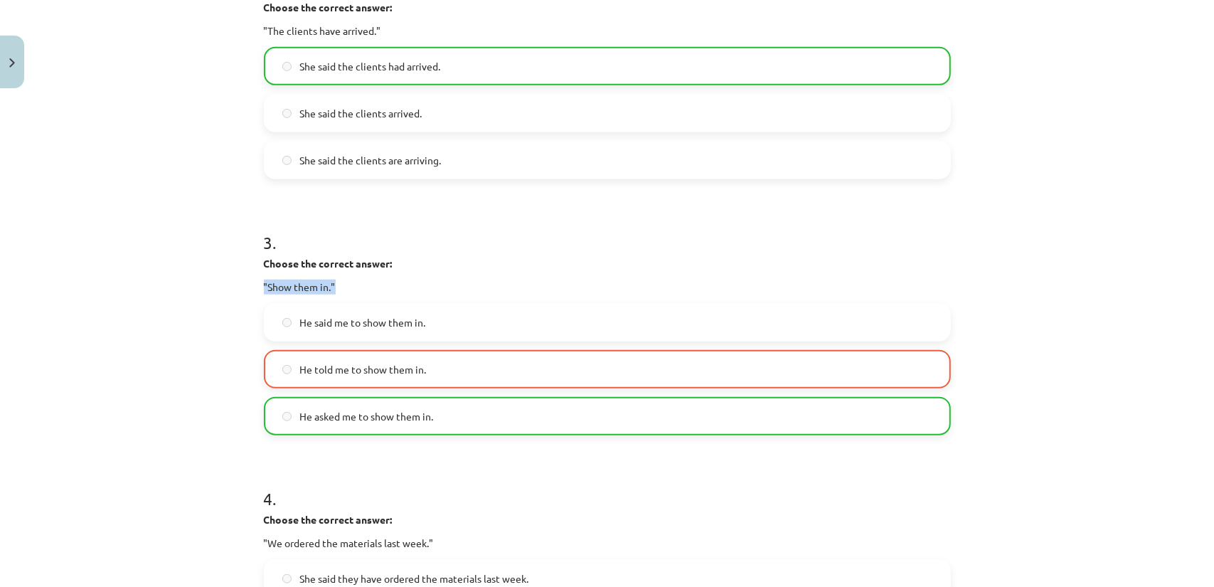
drag, startPoint x: 259, startPoint y: 289, endPoint x: 371, endPoint y: 287, distance: 112.4
click at [371, 287] on p ""Show them in."" at bounding box center [607, 286] width 687 height 15
drag, startPoint x: 287, startPoint y: 287, endPoint x: 276, endPoint y: 277, distance: 15.1
click at [276, 277] on div "Choose the correct answer: "Show them in."" at bounding box center [607, 275] width 687 height 38
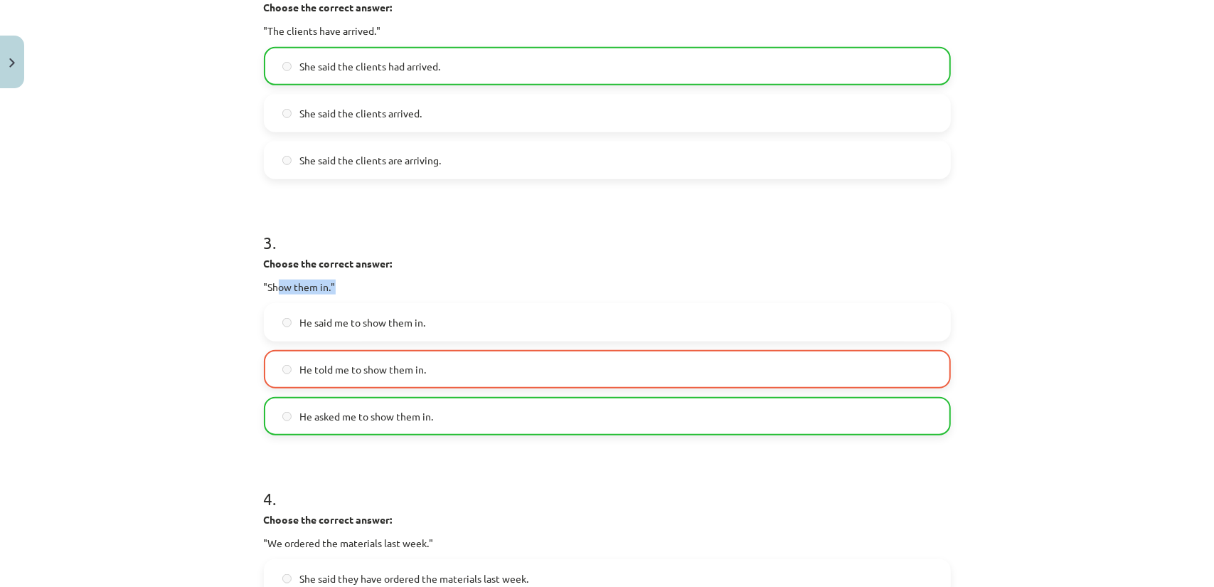
click at [276, 277] on div "Choose the correct answer: "Show them in."" at bounding box center [607, 275] width 687 height 38
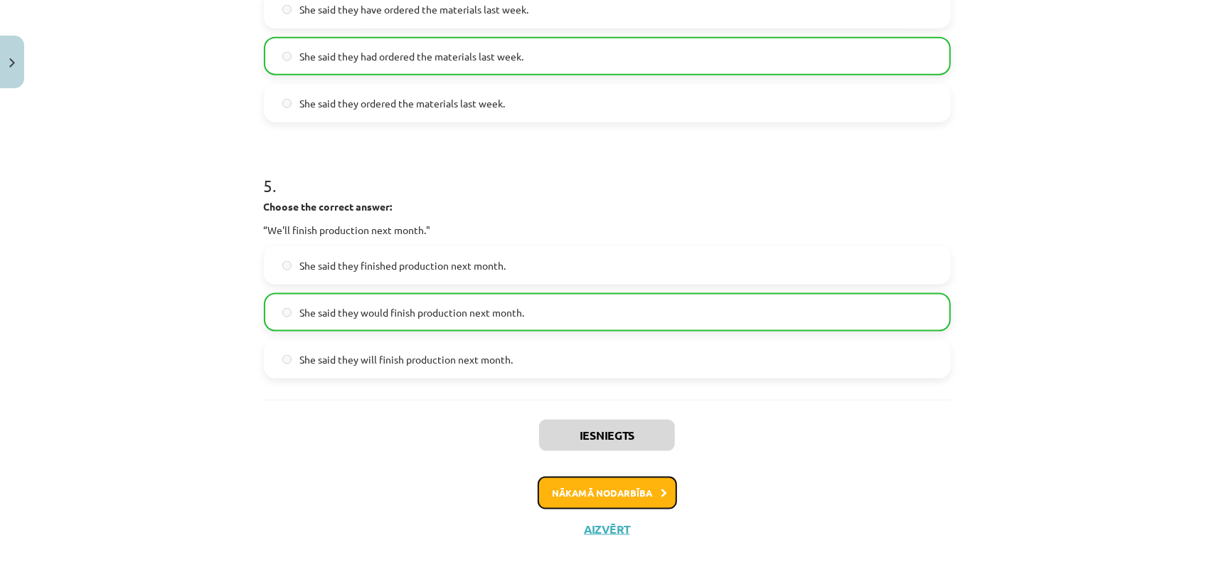
click at [640, 491] on button "Nākamā nodarbība" at bounding box center [607, 492] width 139 height 33
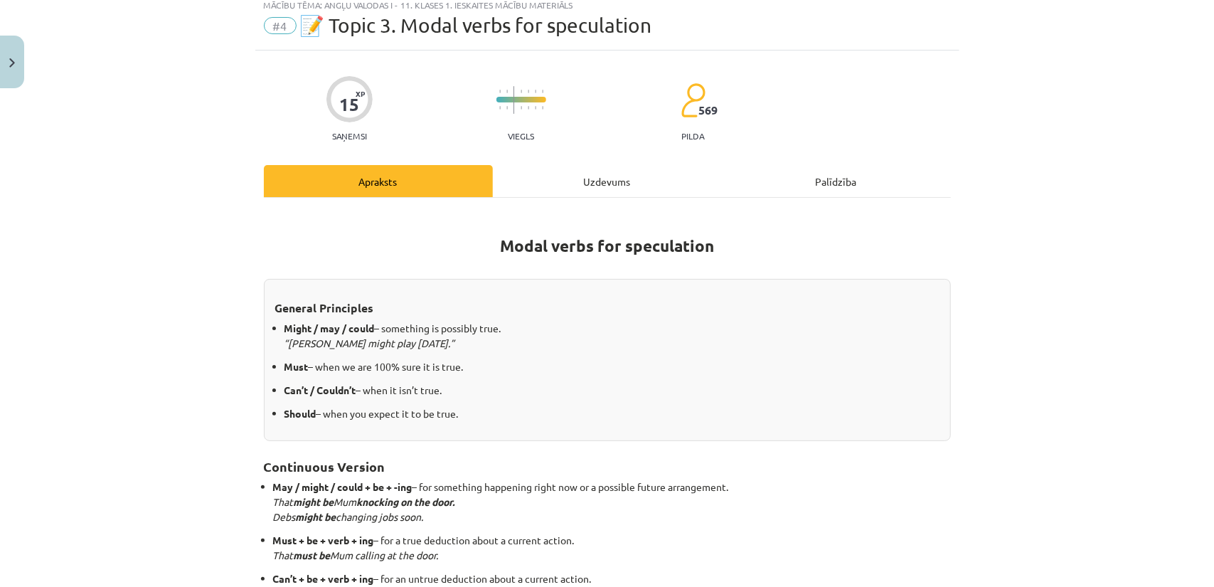
scroll to position [142, 0]
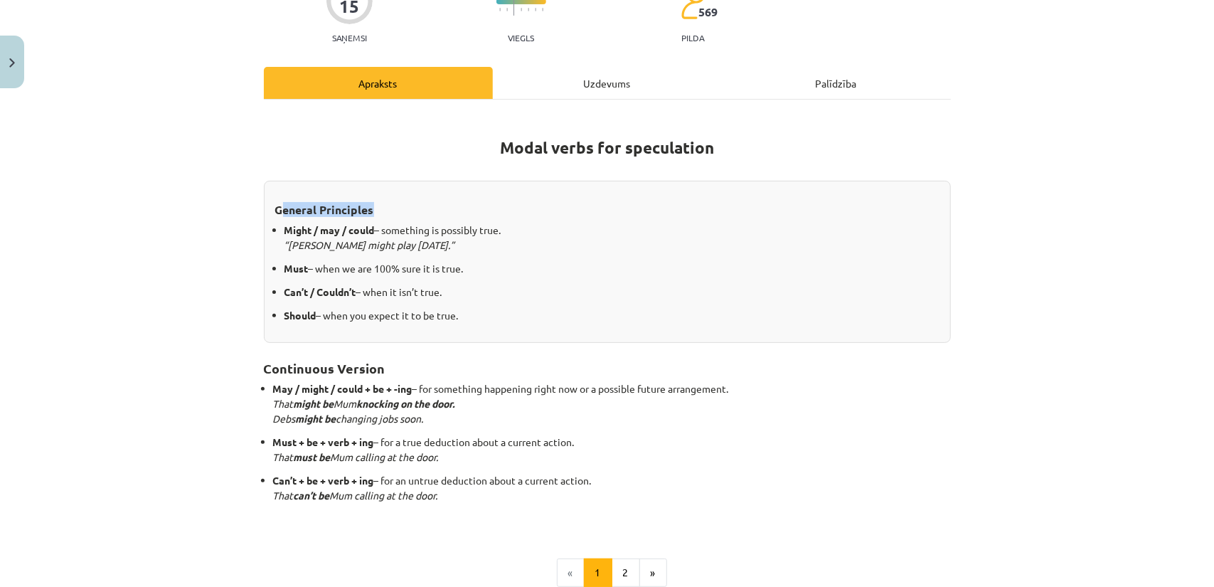
drag, startPoint x: 277, startPoint y: 206, endPoint x: 364, endPoint y: 216, distance: 87.4
click at [366, 216] on div "General Principles Might / may / could – something is possibly true. “Messi mig…" at bounding box center [607, 262] width 687 height 162
drag, startPoint x: 286, startPoint y: 228, endPoint x: 411, endPoint y: 240, distance: 125.8
click at [398, 238] on p "Might / may / could – something is possibly true. “Messi might play on Saturday…" at bounding box center [611, 238] width 655 height 30
click at [423, 241] on p "Might / may / could – something is possibly true. “Messi might play on Saturday…" at bounding box center [611, 238] width 655 height 30
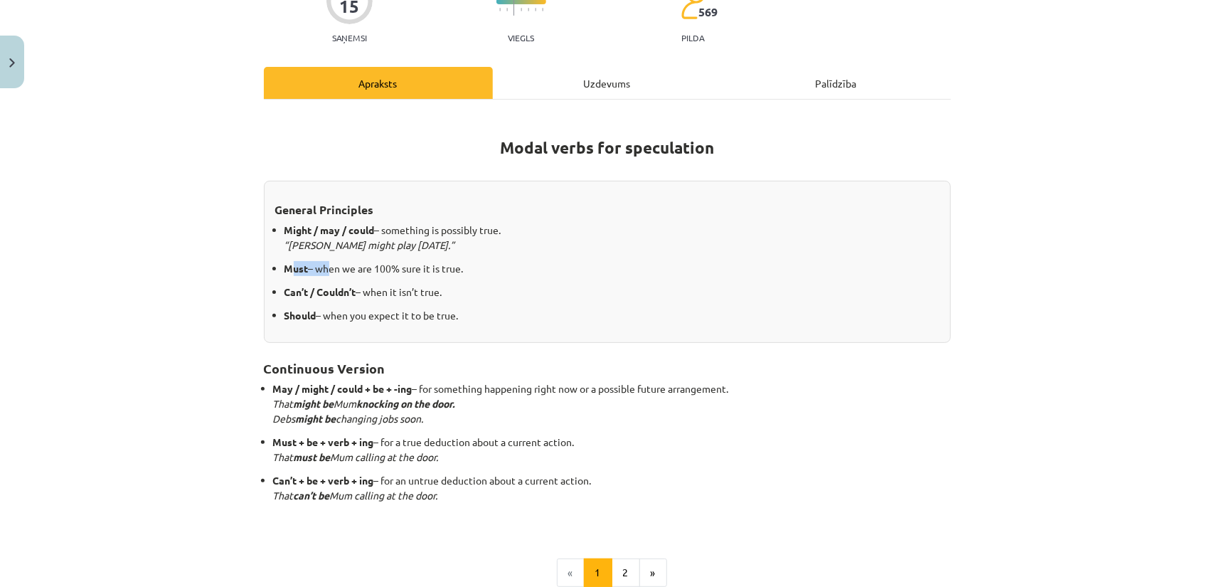
drag, startPoint x: 283, startPoint y: 270, endPoint x: 330, endPoint y: 267, distance: 47.0
click at [319, 267] on p "Must – when we are 100% sure it is true." at bounding box center [611, 268] width 655 height 15
drag, startPoint x: 339, startPoint y: 267, endPoint x: 448, endPoint y: 268, distance: 109.5
click at [448, 268] on p "Must – when we are 100% sure it is true." at bounding box center [611, 268] width 655 height 15
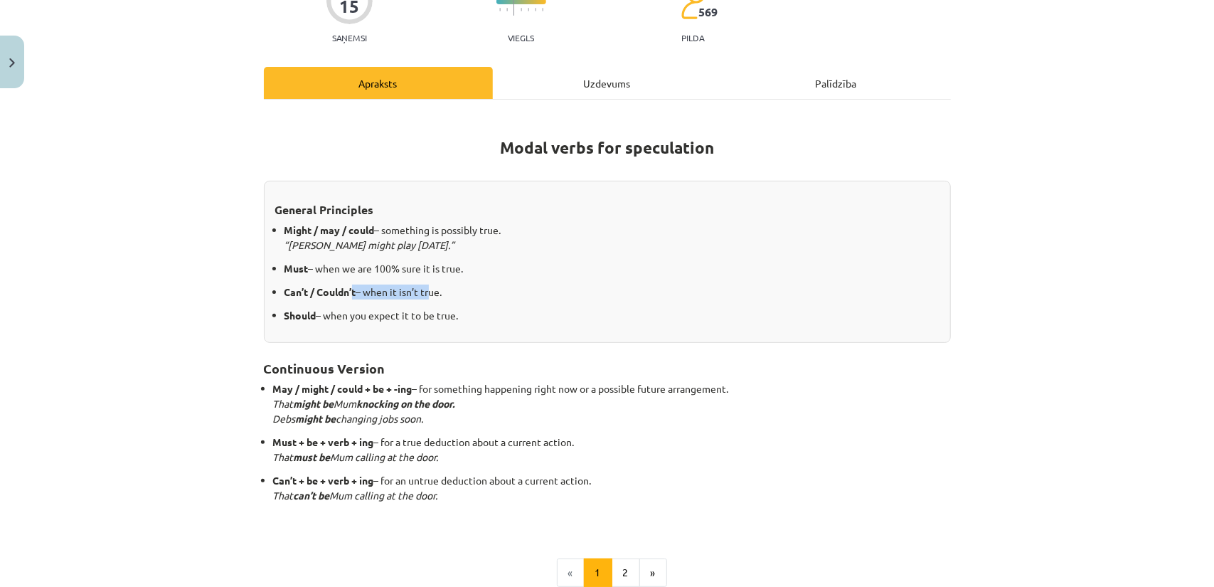
drag, startPoint x: 360, startPoint y: 289, endPoint x: 426, endPoint y: 289, distance: 66.1
click at [425, 289] on p "Can’t / Couldn’t – when it isn’t true." at bounding box center [611, 291] width 655 height 15
click at [427, 287] on p "Can’t / Couldn’t – when it isn’t true." at bounding box center [611, 291] width 655 height 15
drag, startPoint x: 329, startPoint y: 311, endPoint x: 427, endPoint y: 312, distance: 98.1
click at [423, 312] on p "Should – when you expect it to be true." at bounding box center [611, 315] width 655 height 15
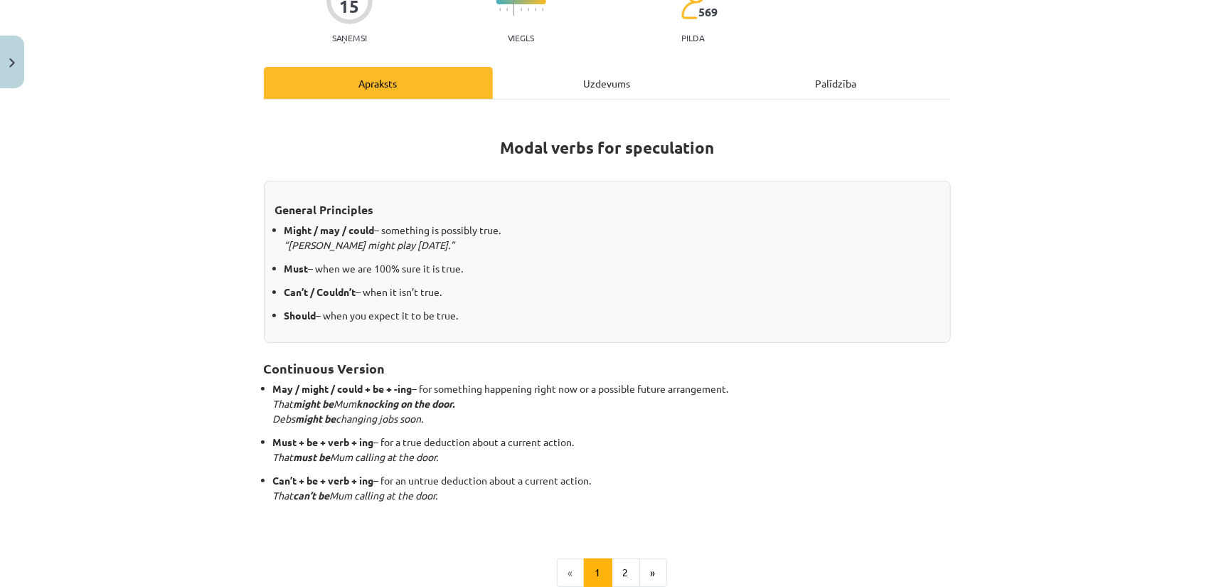
click at [437, 311] on p "Should – when you expect it to be true." at bounding box center [611, 315] width 655 height 15
drag, startPoint x: 383, startPoint y: 237, endPoint x: 403, endPoint y: 235, distance: 20.0
click at [403, 235] on p "Might / may / could – something is possibly true. “Messi might play on Saturday…" at bounding box center [611, 238] width 655 height 30
drag, startPoint x: 385, startPoint y: 230, endPoint x: 515, endPoint y: 231, distance: 129.4
click at [515, 231] on p "Might / may / could – something is possibly true. “Messi might play on Saturday…" at bounding box center [611, 238] width 655 height 30
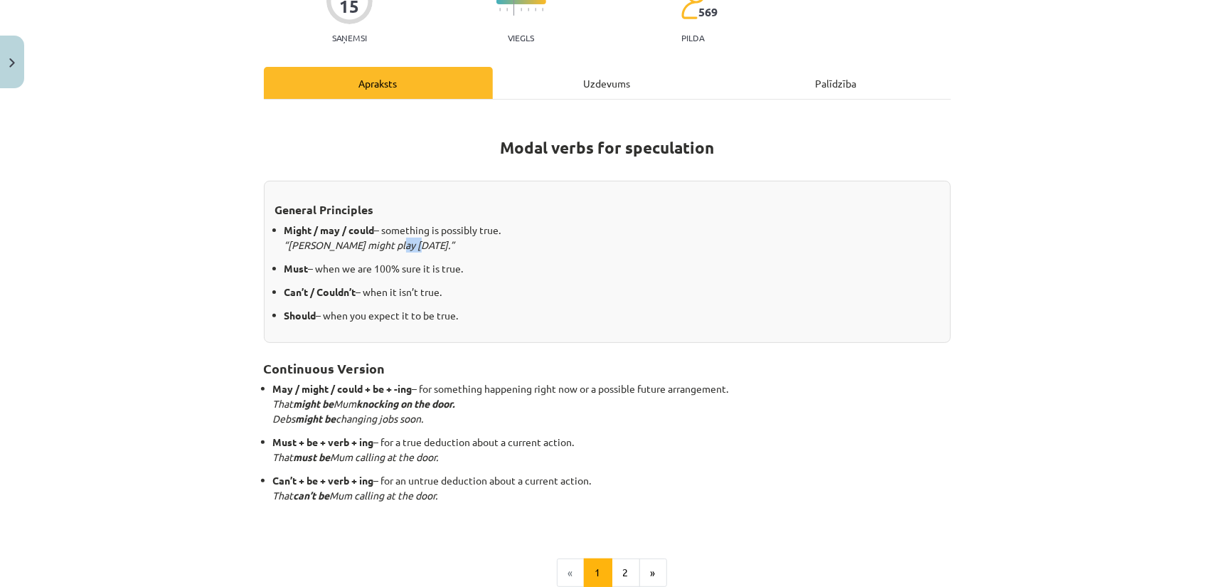
click at [515, 231] on p "Might / may / could – something is possibly true. “Messi might play on Saturday…" at bounding box center [611, 238] width 655 height 30
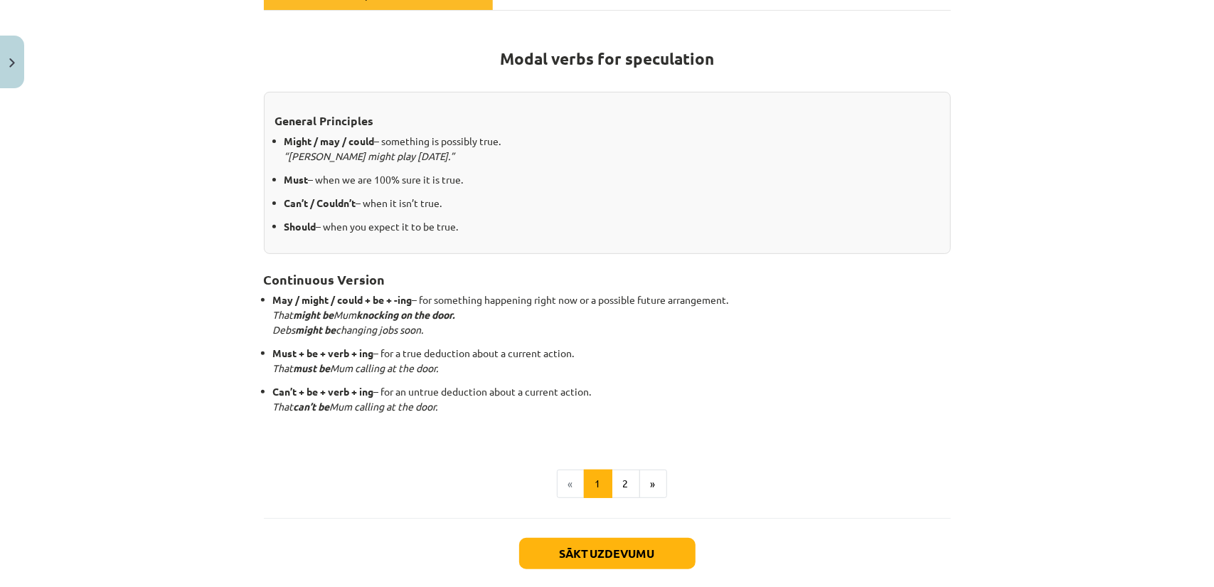
scroll to position [284, 0]
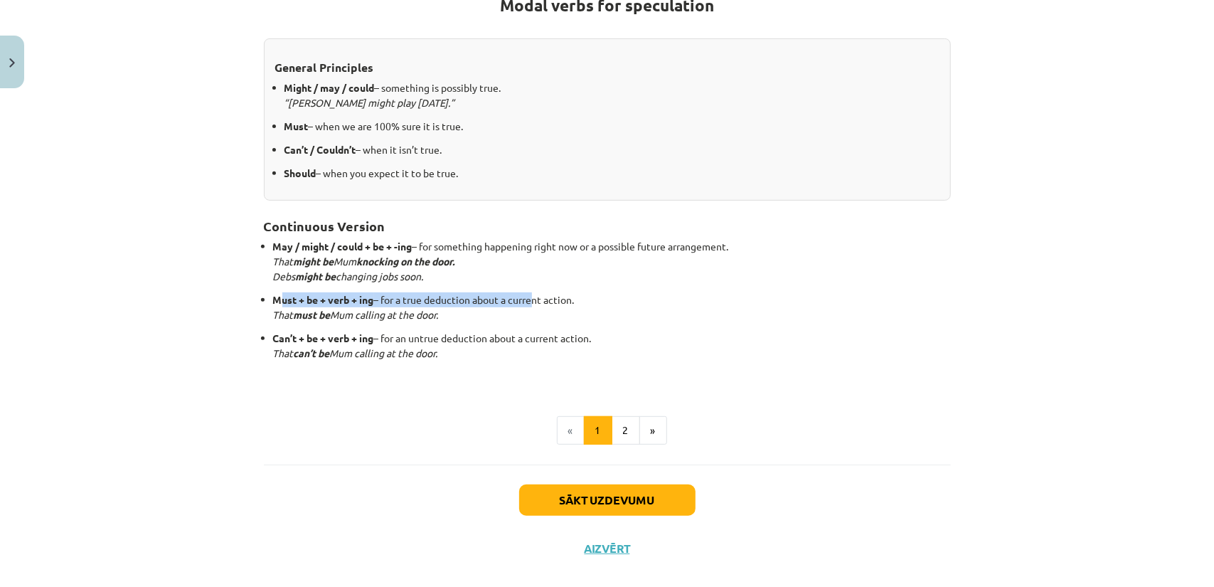
drag, startPoint x: 275, startPoint y: 297, endPoint x: 530, endPoint y: 297, distance: 254.6
click at [530, 297] on p "Must + be + verb + ing – for a true deduction about a current action. That must…" at bounding box center [612, 307] width 678 height 30
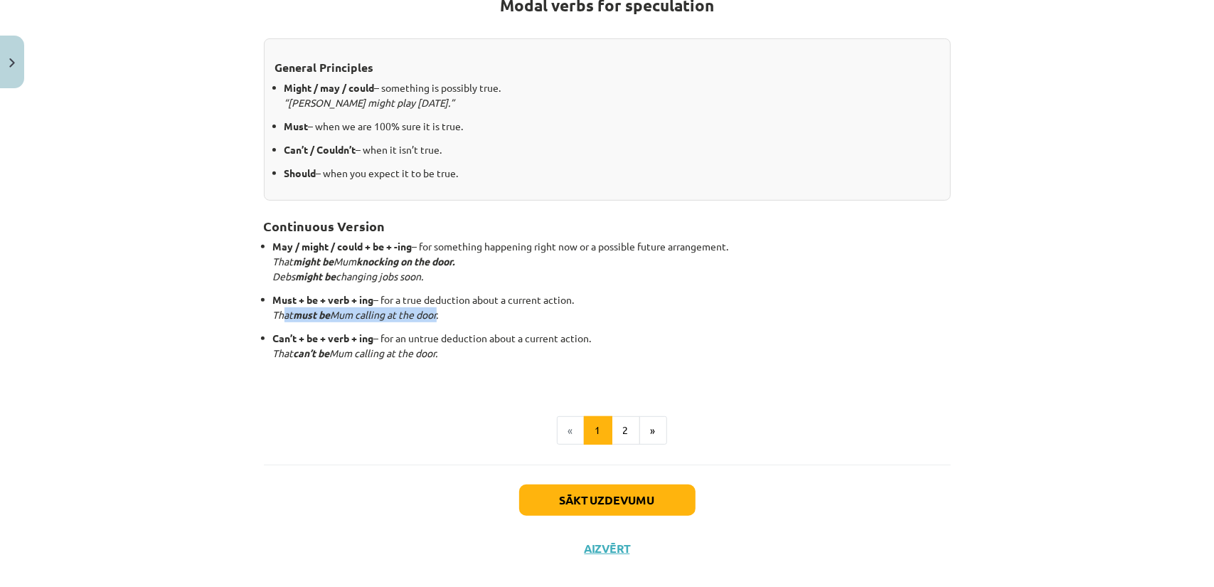
drag, startPoint x: 277, startPoint y: 316, endPoint x: 432, endPoint y: 313, distance: 155.8
click at [432, 313] on em "That must be Mum calling at the door." at bounding box center [356, 314] width 166 height 13
click at [627, 425] on button "2" at bounding box center [626, 430] width 28 height 28
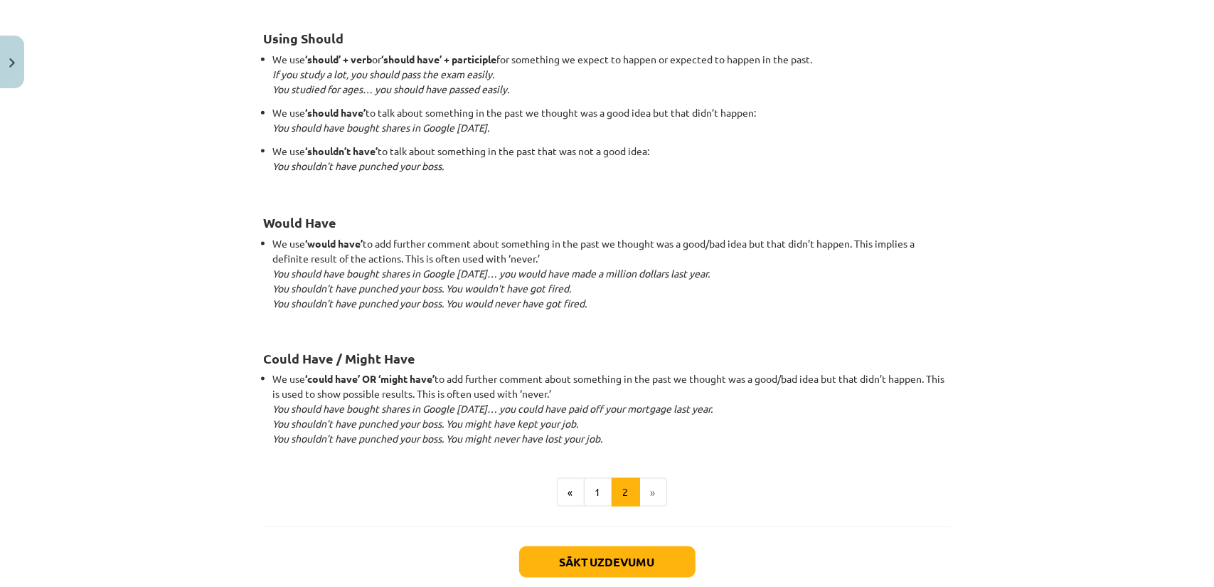
scroll to position [1250, 0]
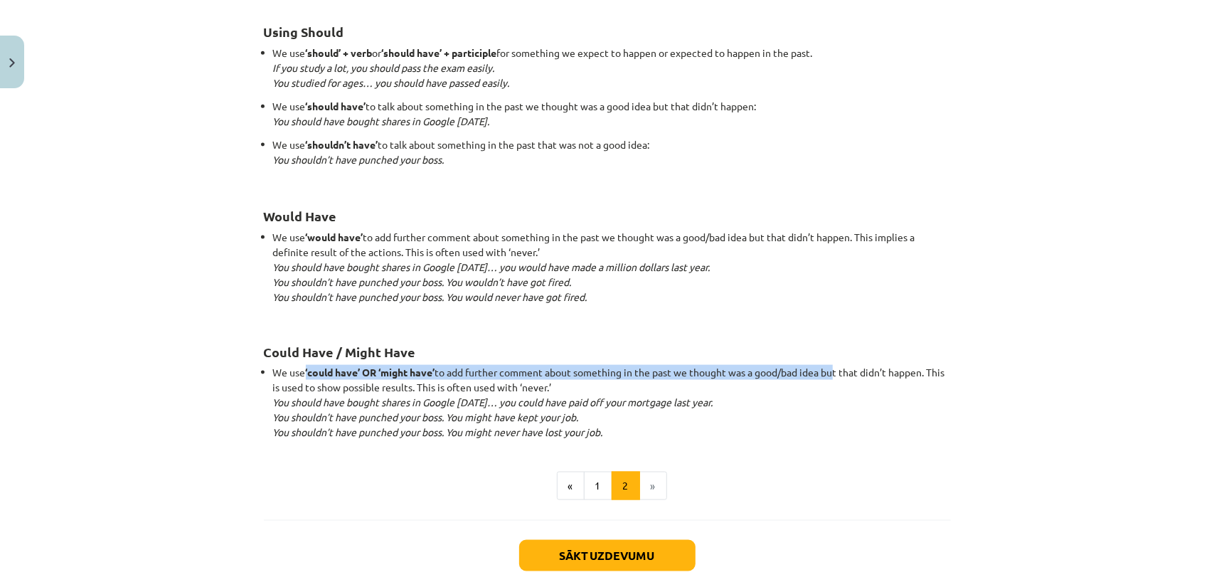
drag, startPoint x: 297, startPoint y: 374, endPoint x: 834, endPoint y: 365, distance: 537.0
click at [834, 365] on li "We use ‘could have’ OR ‘might have’ to add further comment about something in t…" at bounding box center [612, 402] width 678 height 75
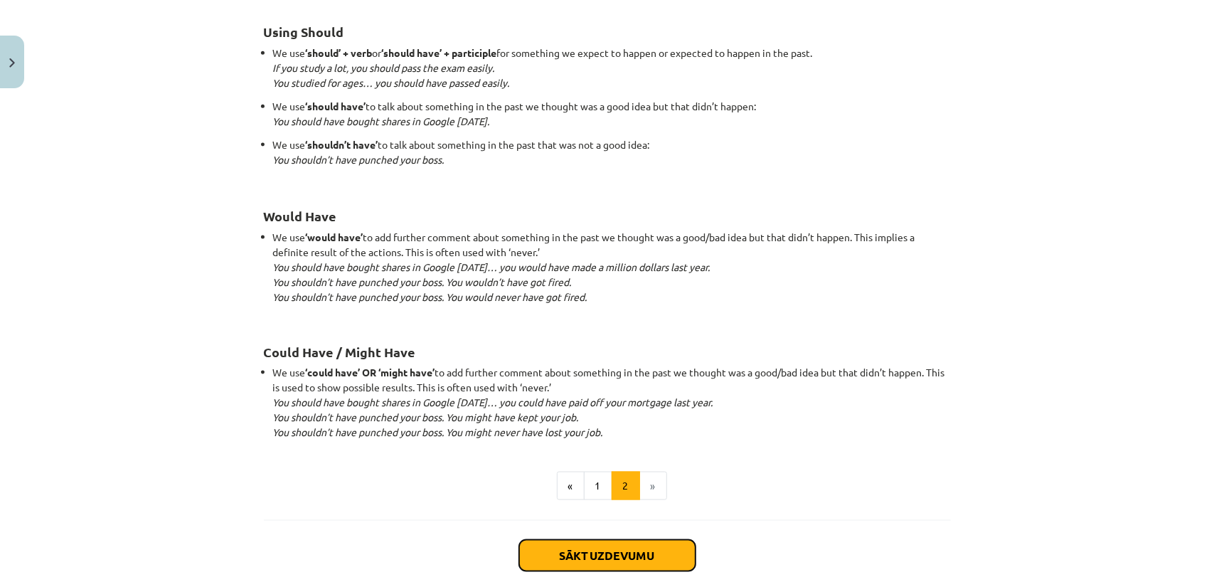
click at [598, 544] on button "Sākt uzdevumu" at bounding box center [607, 555] width 176 height 31
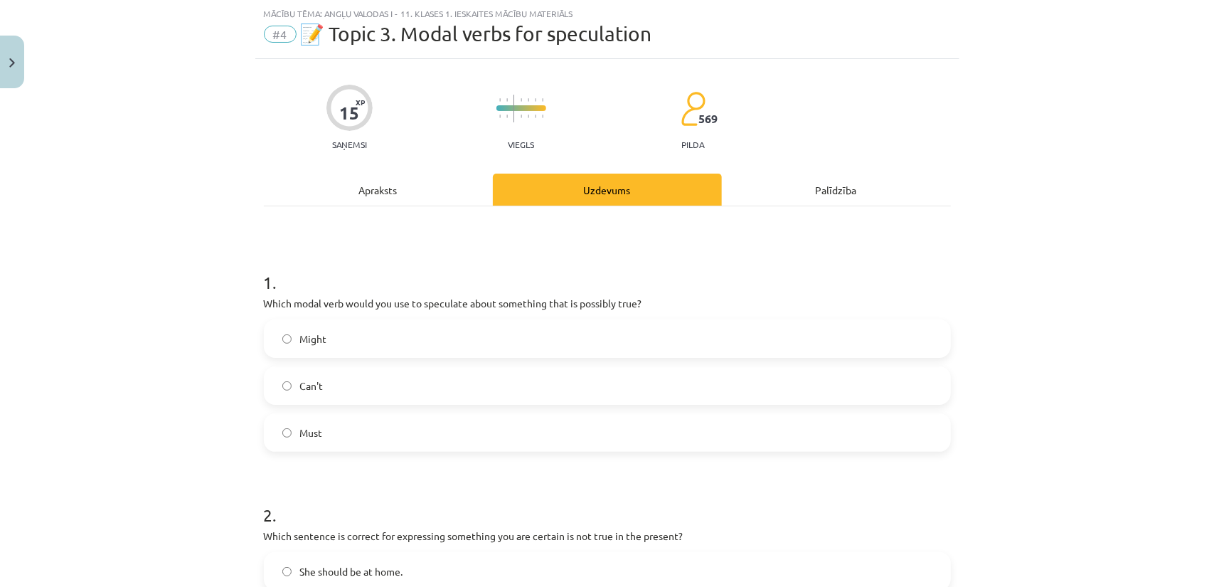
scroll to position [36, 0]
click at [321, 343] on label "Might" at bounding box center [607, 339] width 684 height 36
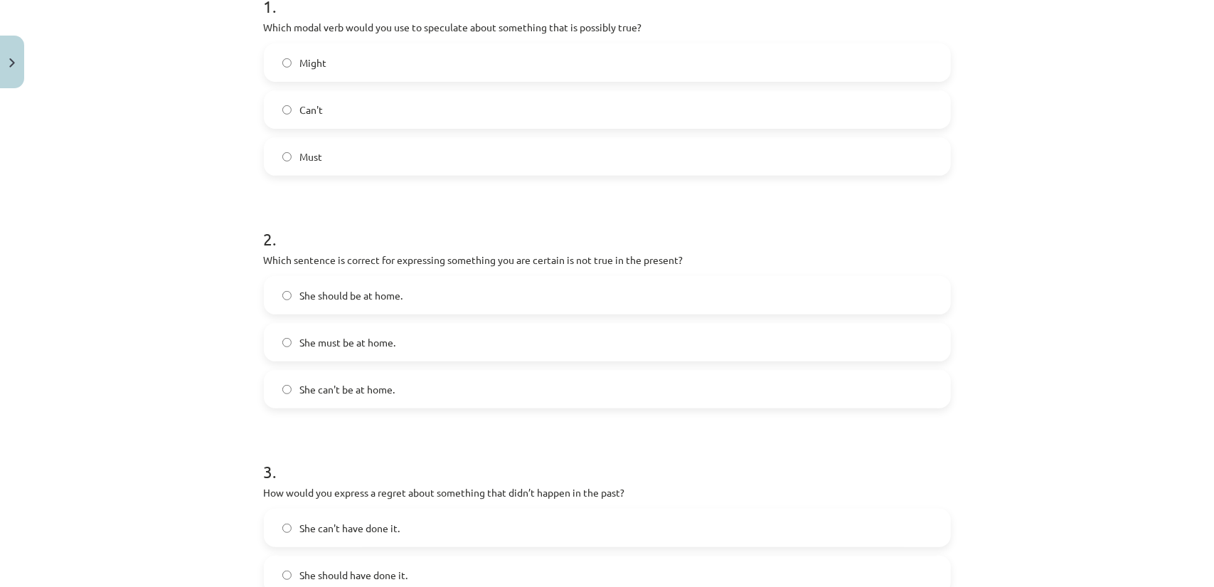
scroll to position [320, 0]
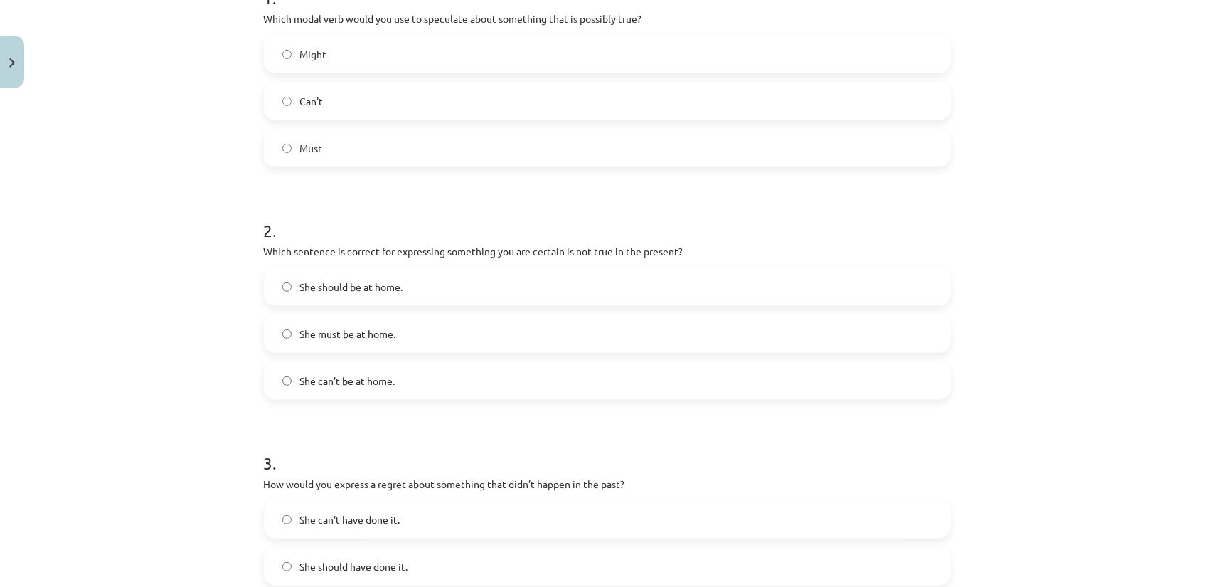
click at [409, 375] on label "She can't be at home." at bounding box center [607, 381] width 684 height 36
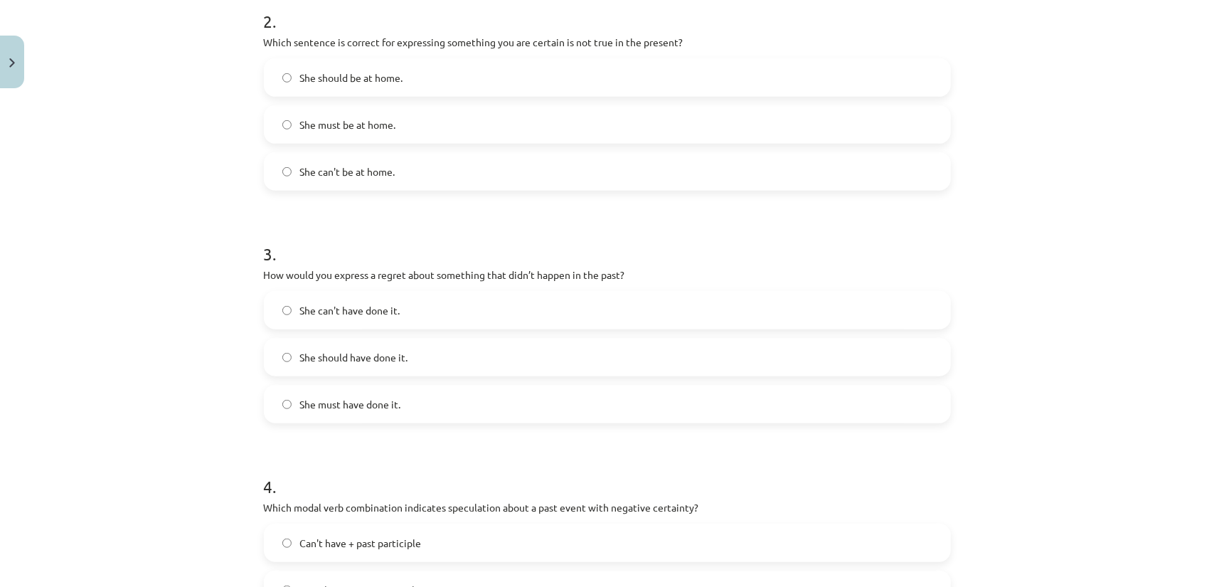
scroll to position [533, 0]
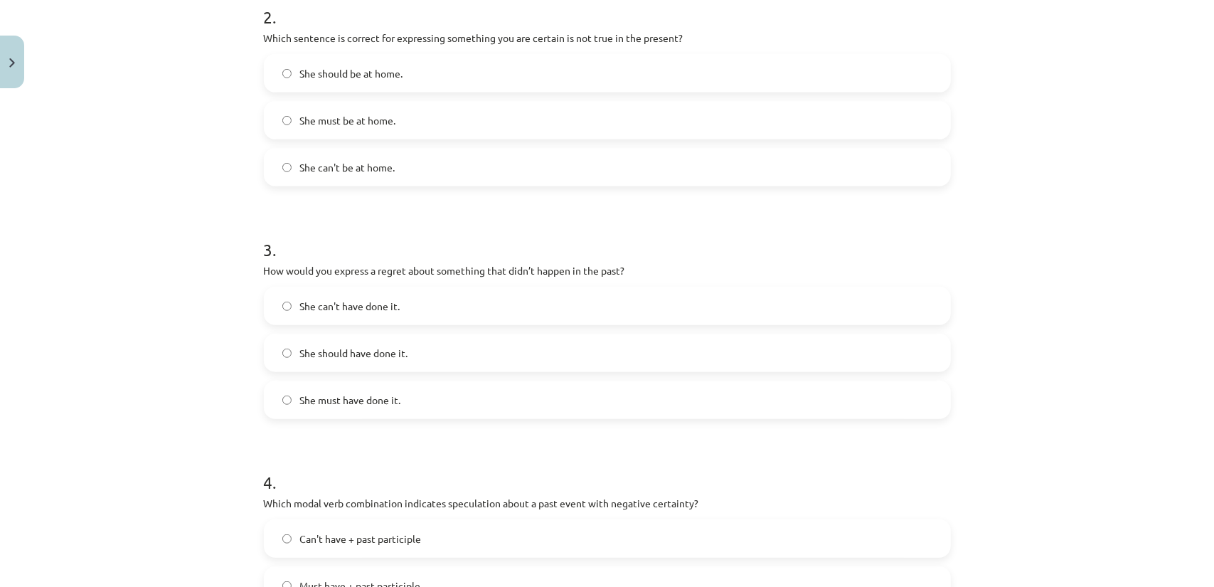
click at [321, 347] on span "She should have done it." at bounding box center [354, 353] width 108 height 15
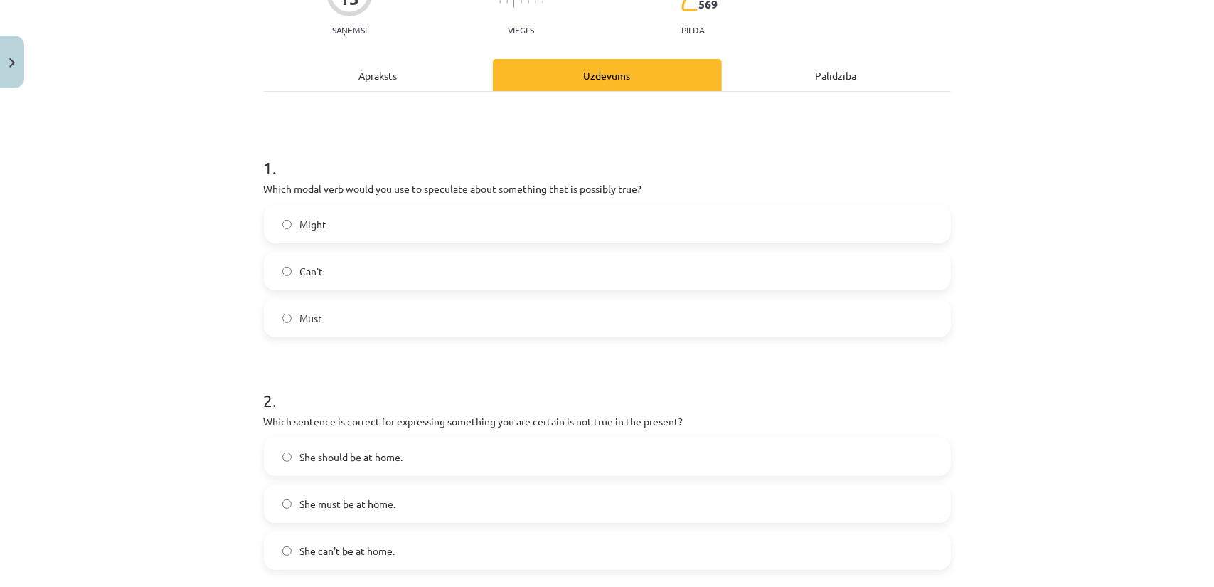
scroll to position [0, 0]
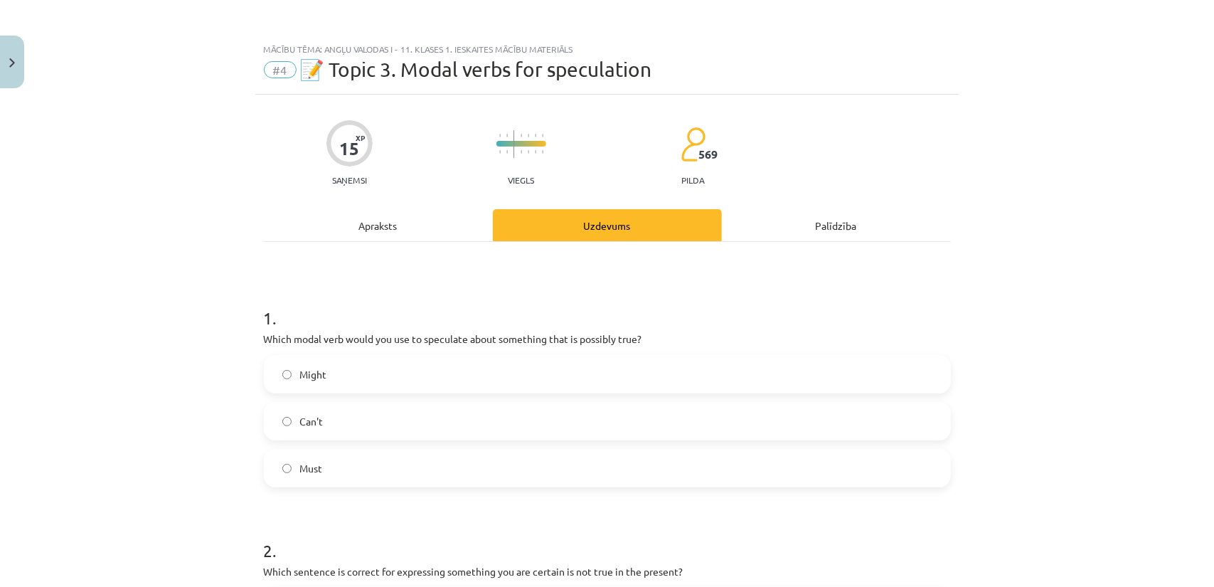
click at [336, 223] on div "Apraksts" at bounding box center [378, 225] width 229 height 32
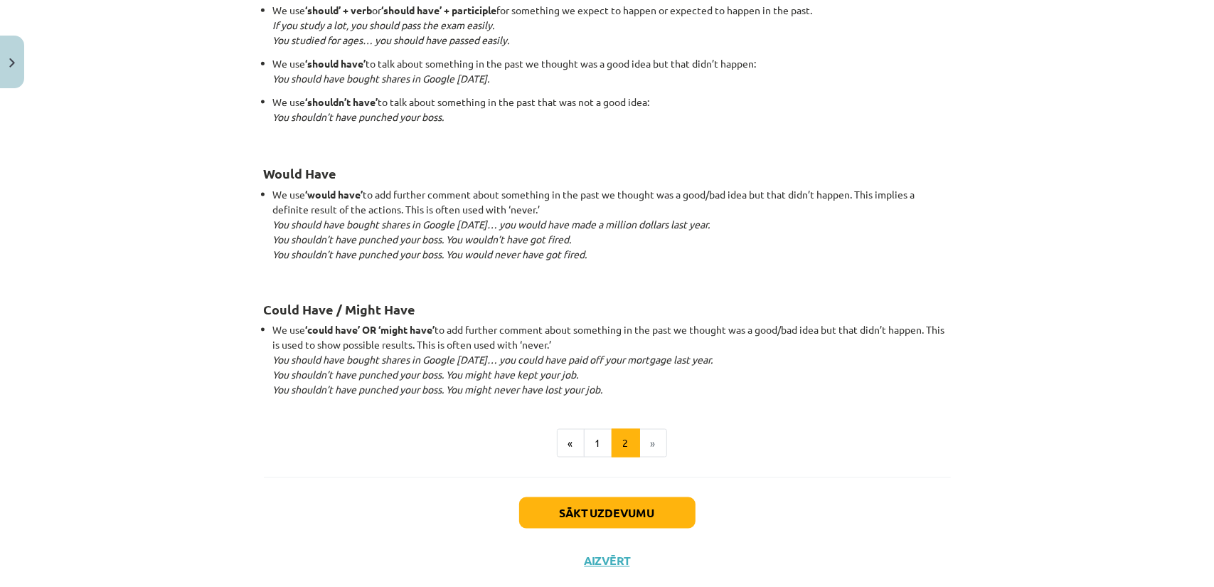
scroll to position [1323, 0]
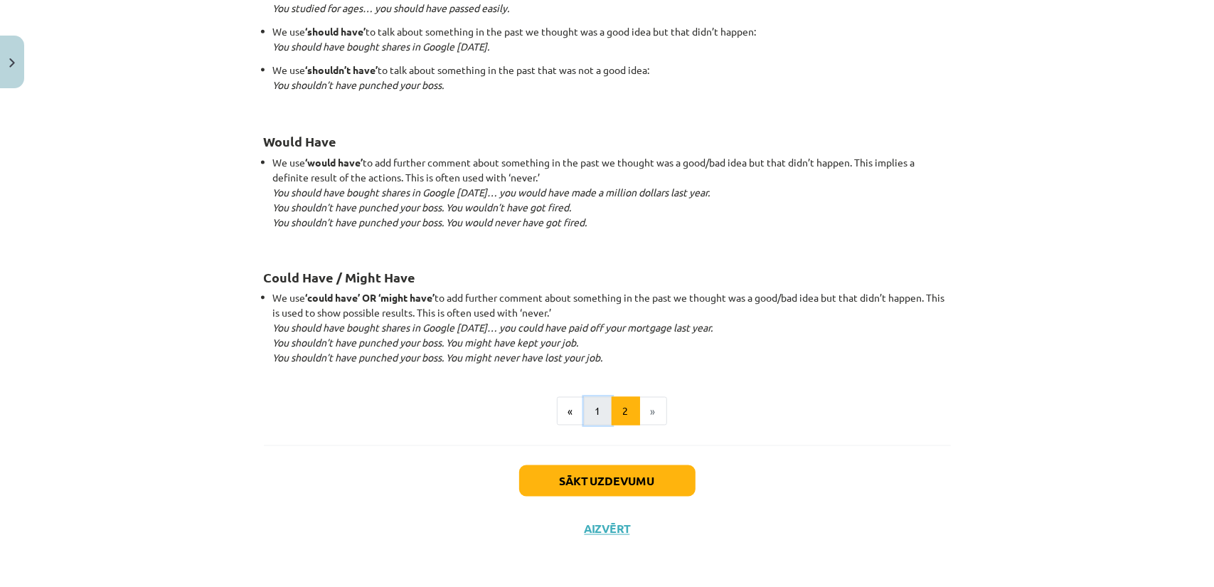
click at [584, 419] on button "1" at bounding box center [598, 411] width 28 height 28
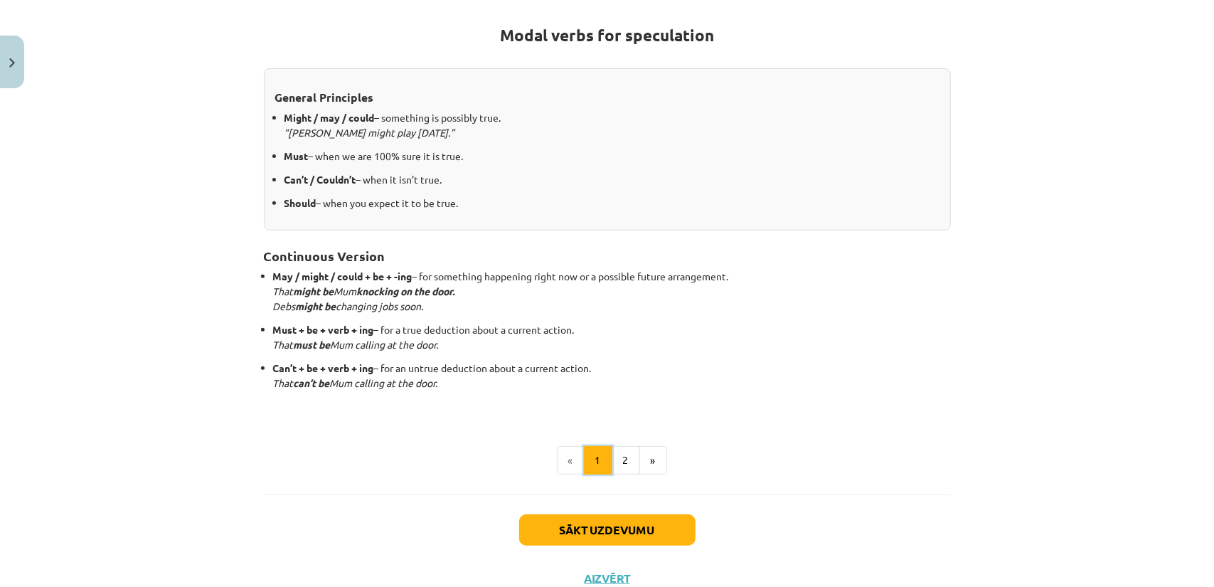
scroll to position [254, 0]
click at [616, 458] on button "2" at bounding box center [626, 461] width 28 height 28
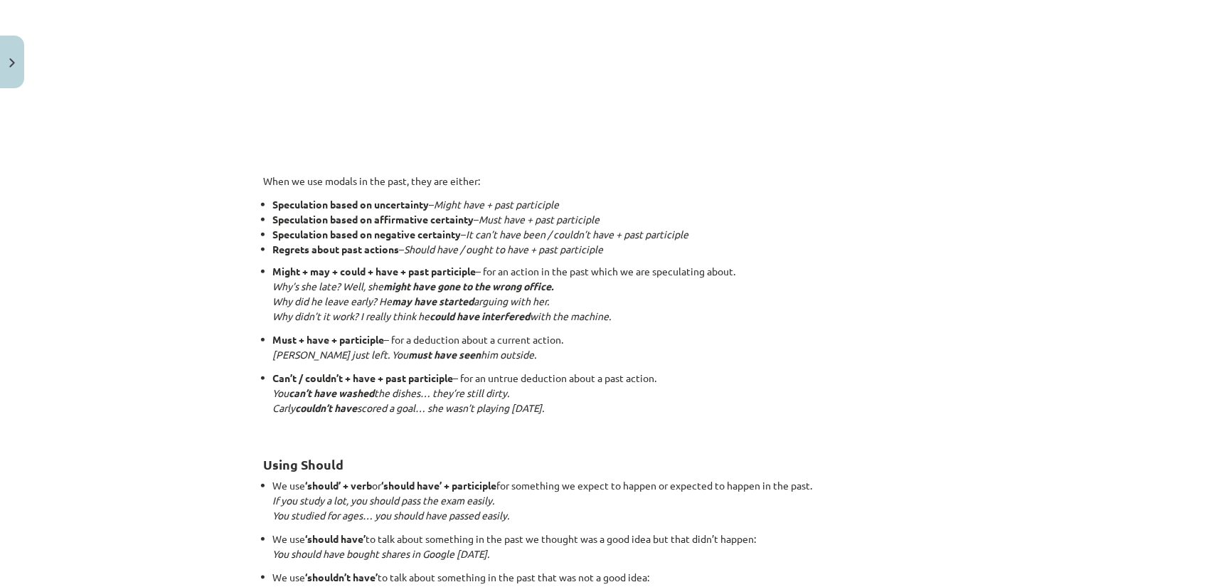
scroll to position [823, 0]
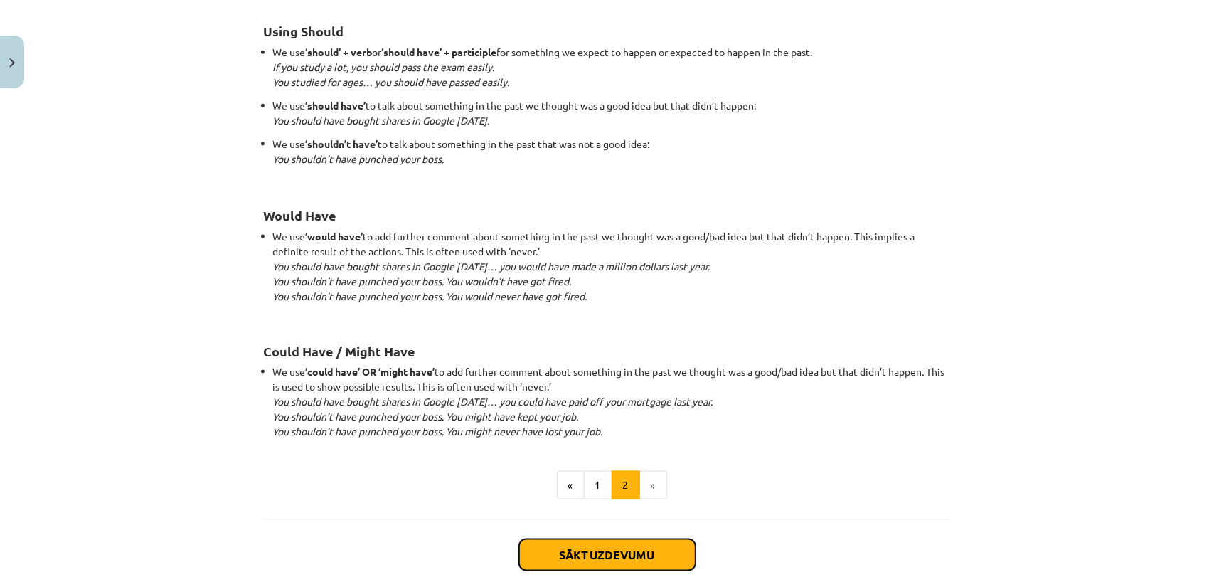
click at [635, 548] on button "Sākt uzdevumu" at bounding box center [607, 554] width 176 height 31
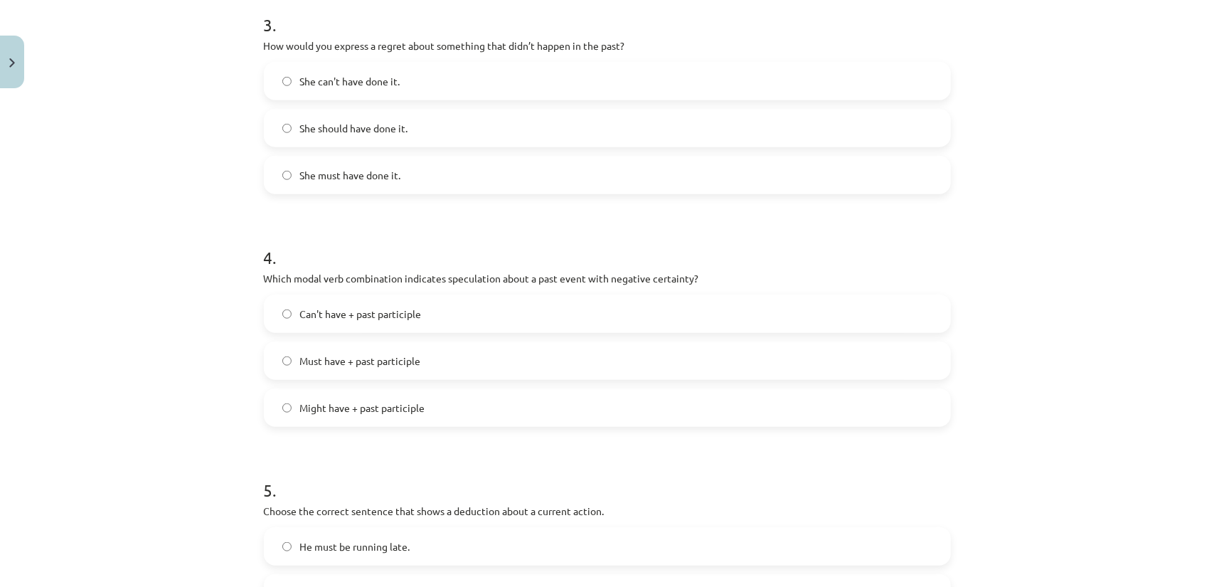
scroll to position [765, 0]
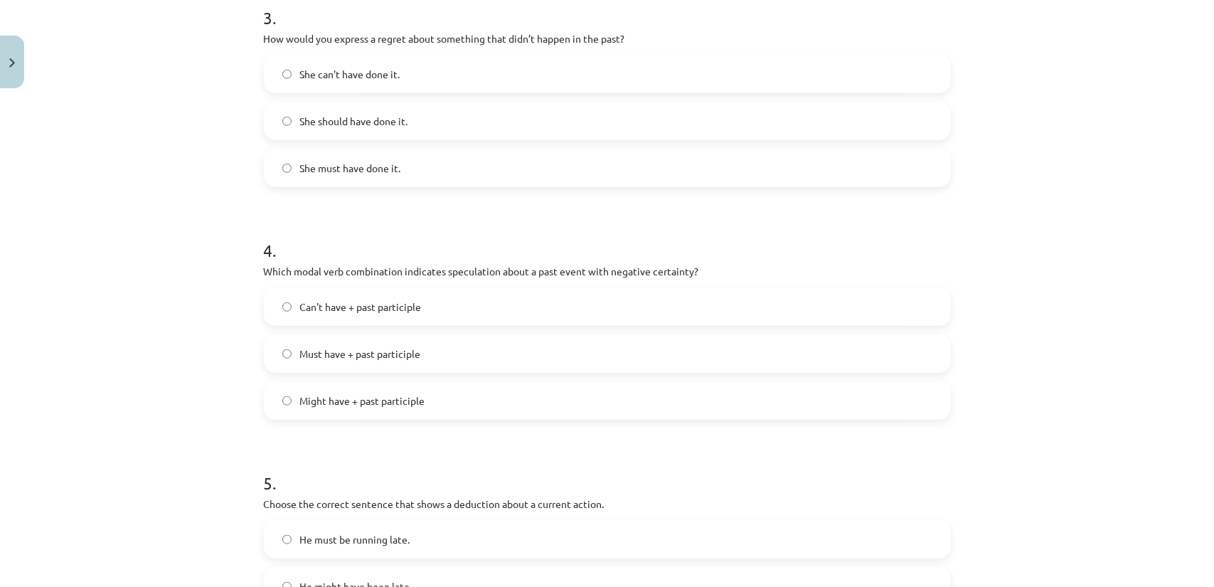
click at [408, 300] on span "Can't have + past participle" at bounding box center [361, 306] width 122 height 15
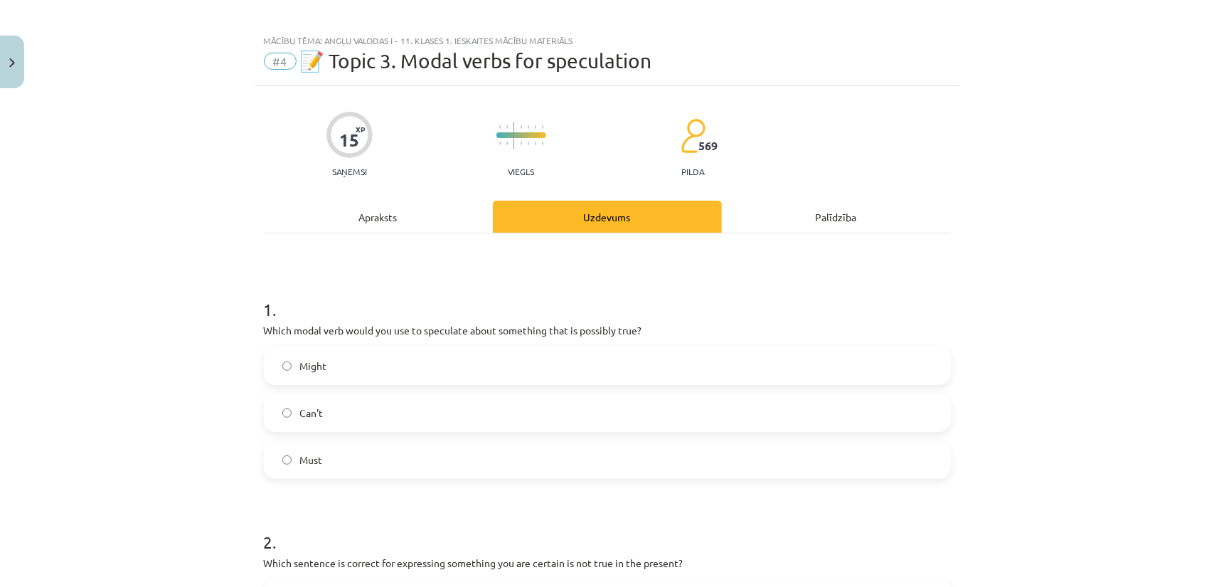
scroll to position [0, 0]
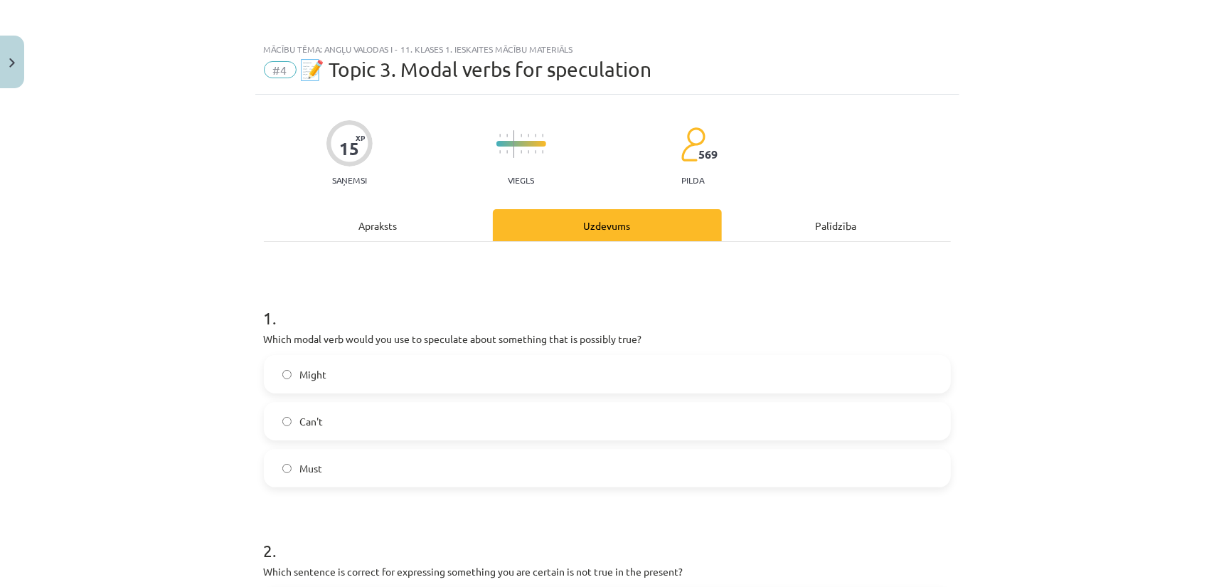
click at [363, 230] on div "Apraksts" at bounding box center [378, 225] width 229 height 32
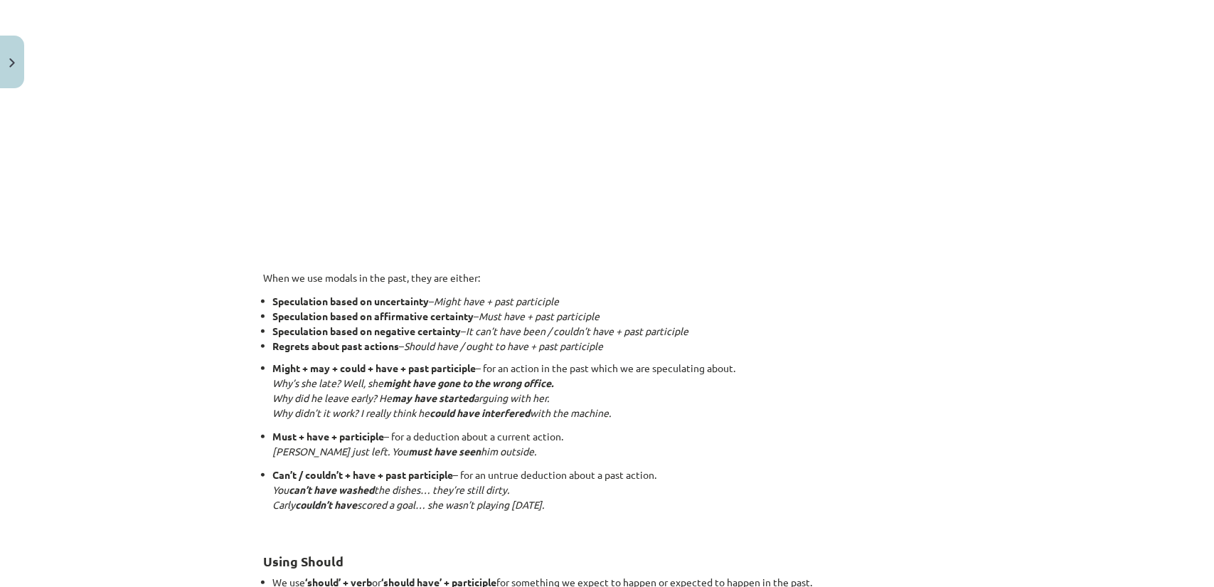
scroll to position [818, 0]
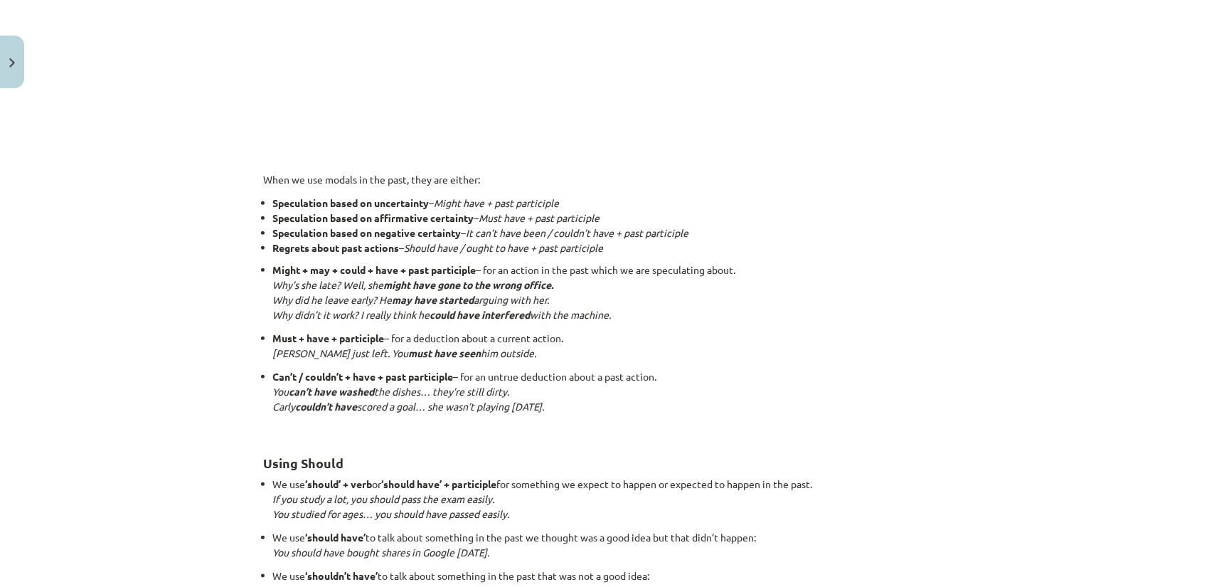
click at [916, 217] on li "Speculation based on affirmative certainty – Must have + past participle" at bounding box center [612, 218] width 678 height 15
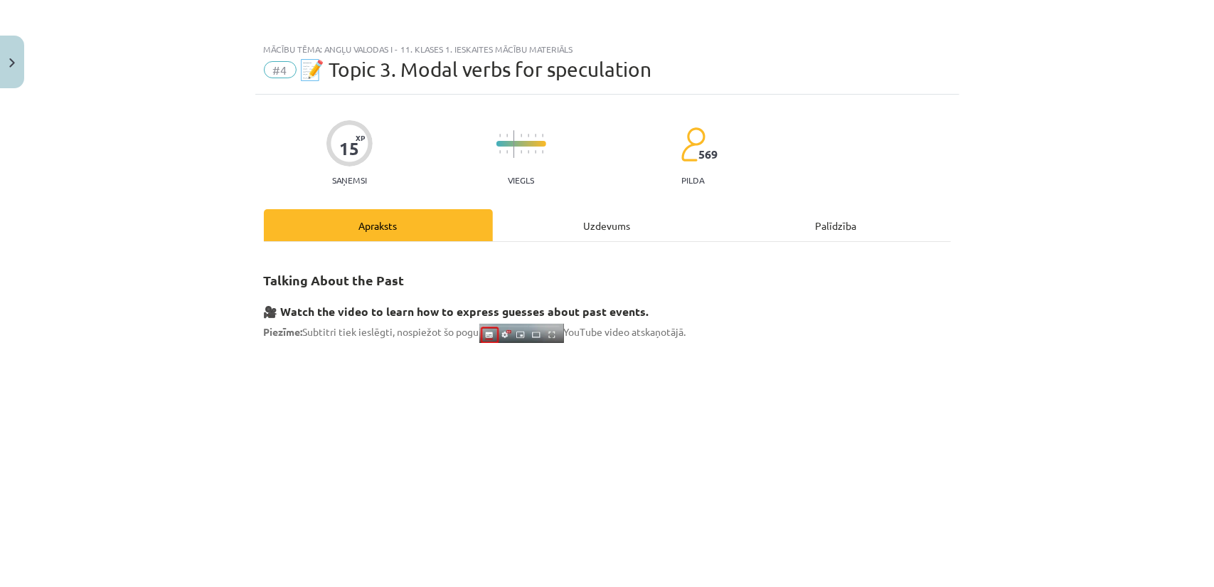
scroll to position [0, 0]
drag, startPoint x: 550, startPoint y: 228, endPoint x: 548, endPoint y: 245, distance: 18.0
click at [551, 228] on div "Uzdevums" at bounding box center [607, 225] width 229 height 32
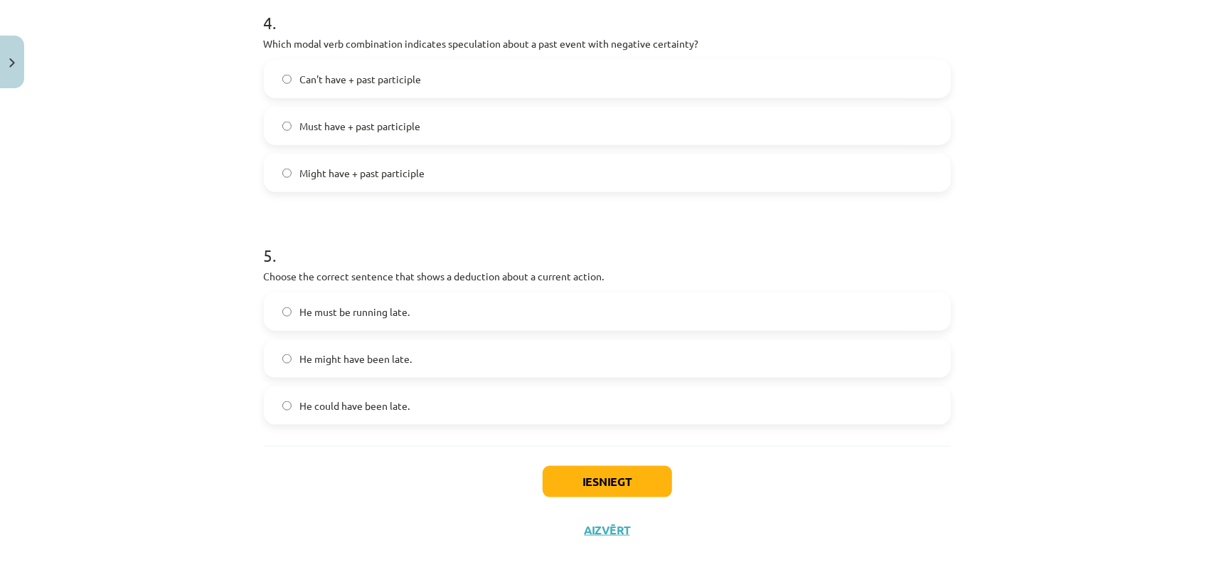
scroll to position [994, 0]
click at [390, 319] on label "He must be running late." at bounding box center [607, 310] width 684 height 36
click at [566, 472] on button "Iesniegt" at bounding box center [607, 479] width 129 height 31
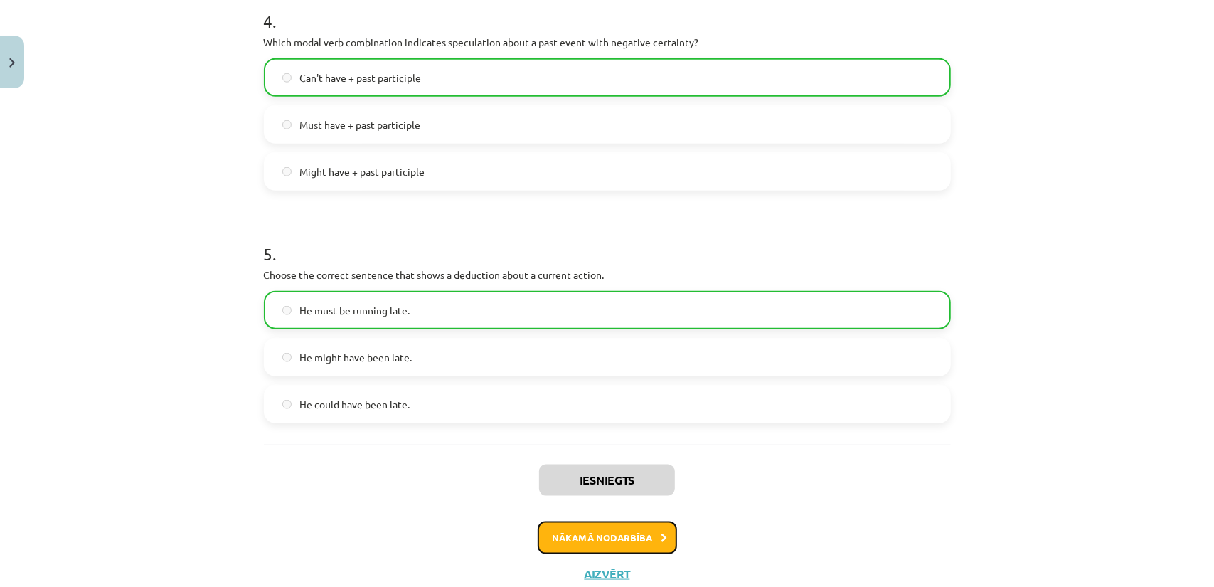
click at [586, 526] on button "Nākamā nodarbība" at bounding box center [607, 537] width 139 height 33
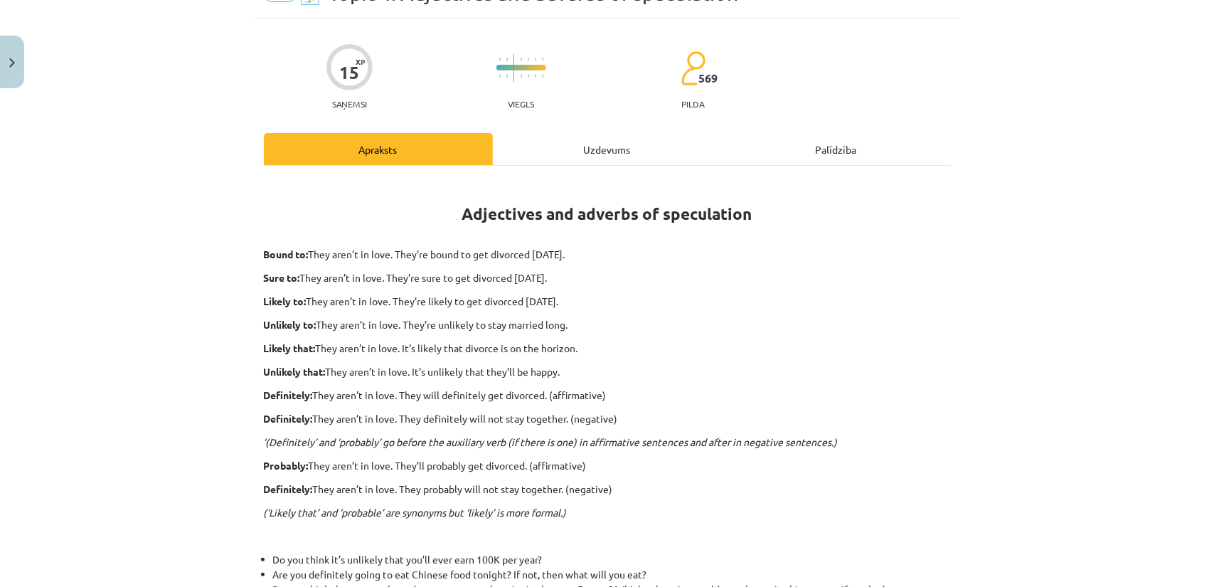
scroll to position [0, 0]
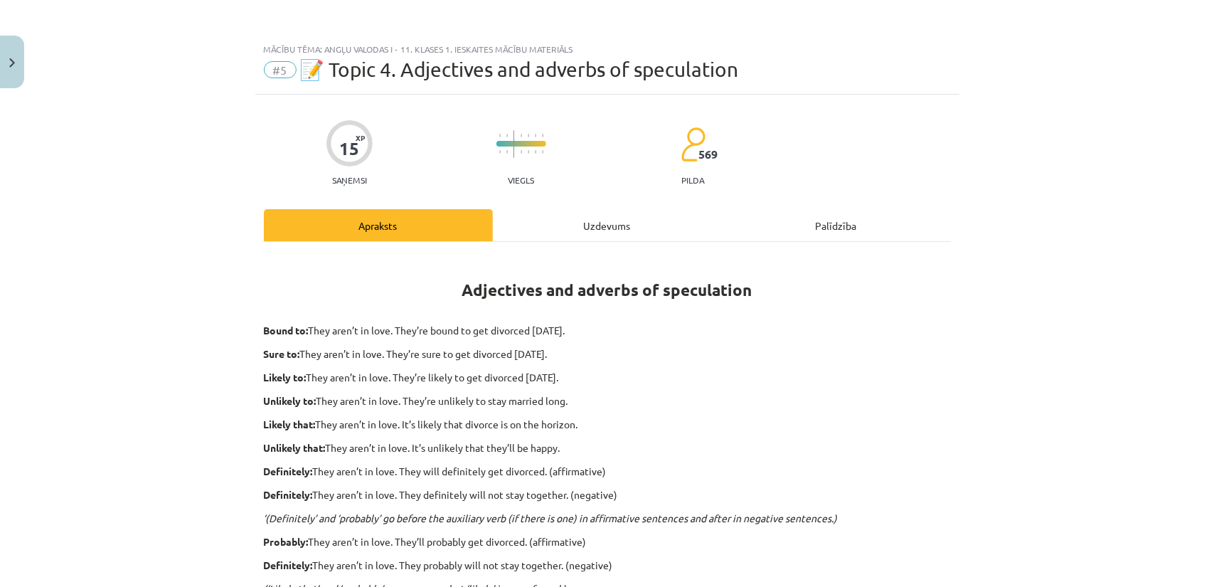
click at [563, 235] on div "Uzdevums" at bounding box center [607, 225] width 229 height 32
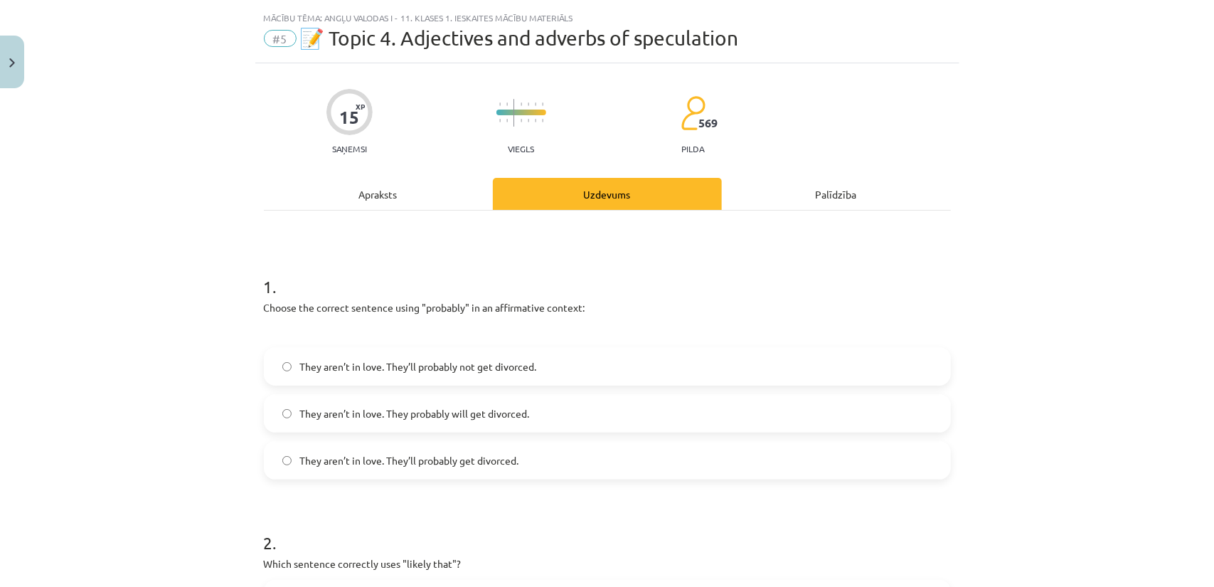
scroll to position [36, 0]
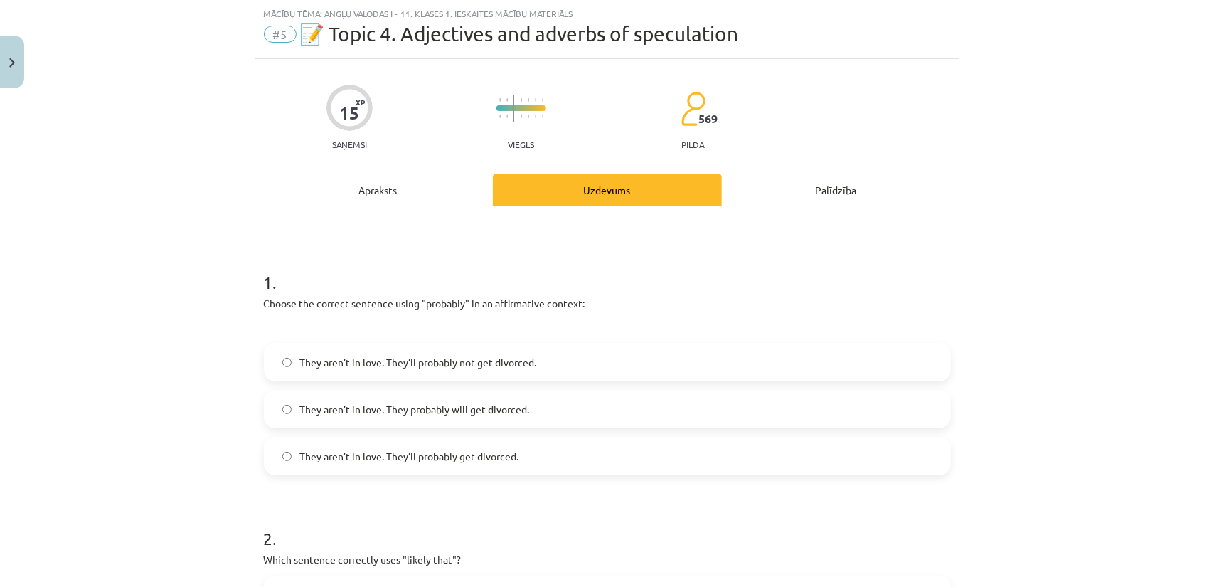
click at [425, 203] on div "Apraksts" at bounding box center [378, 190] width 229 height 32
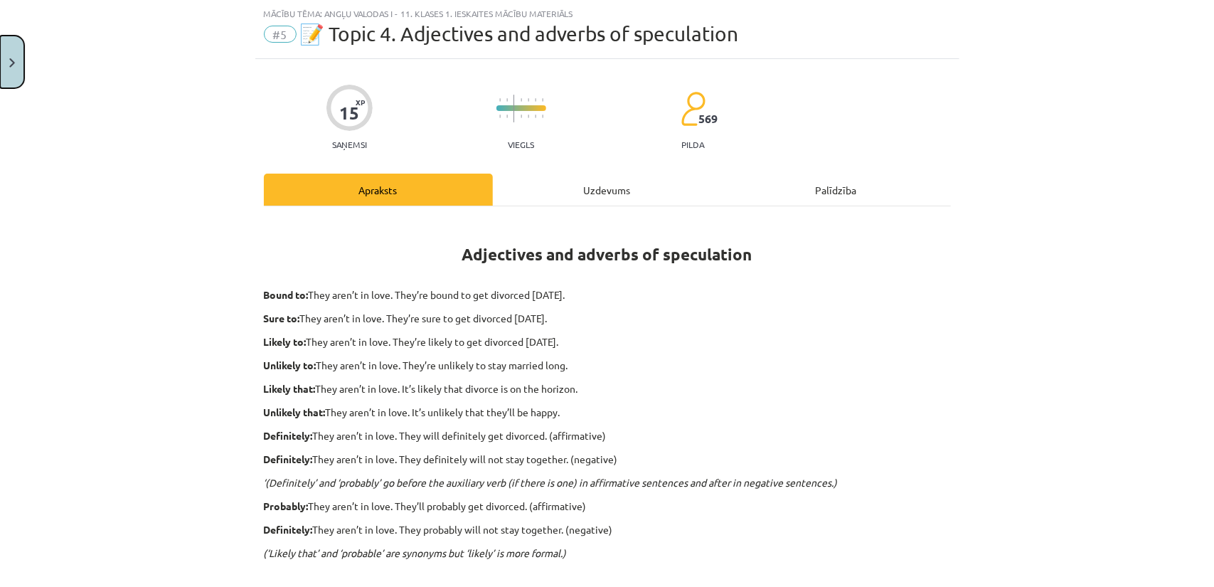
click at [1, 70] on button "Close" at bounding box center [12, 62] width 24 height 53
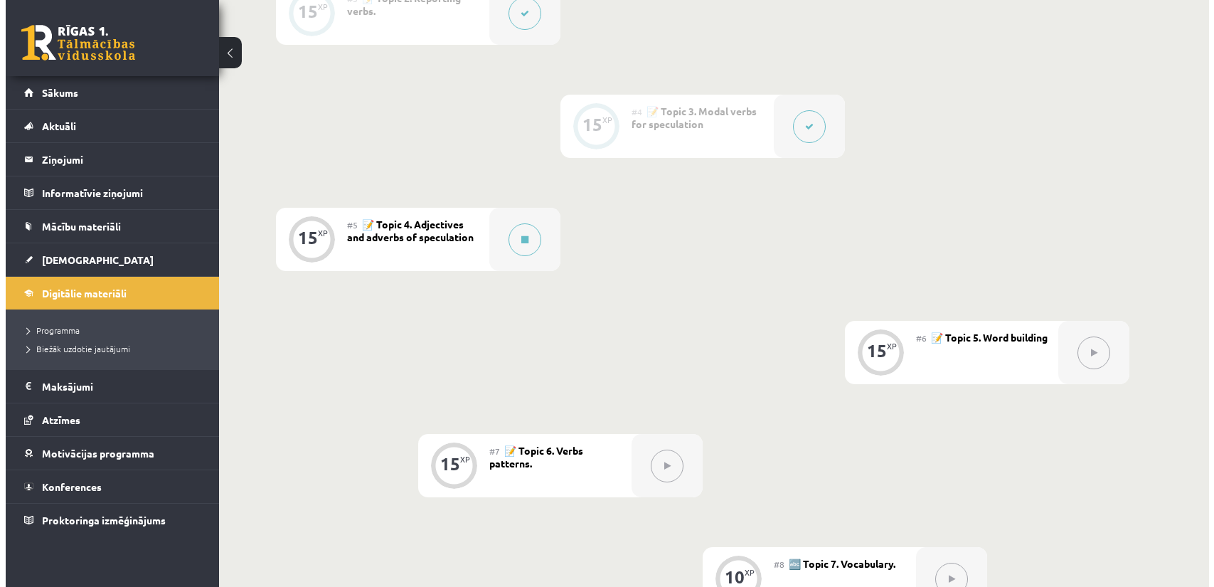
scroll to position [640, 0]
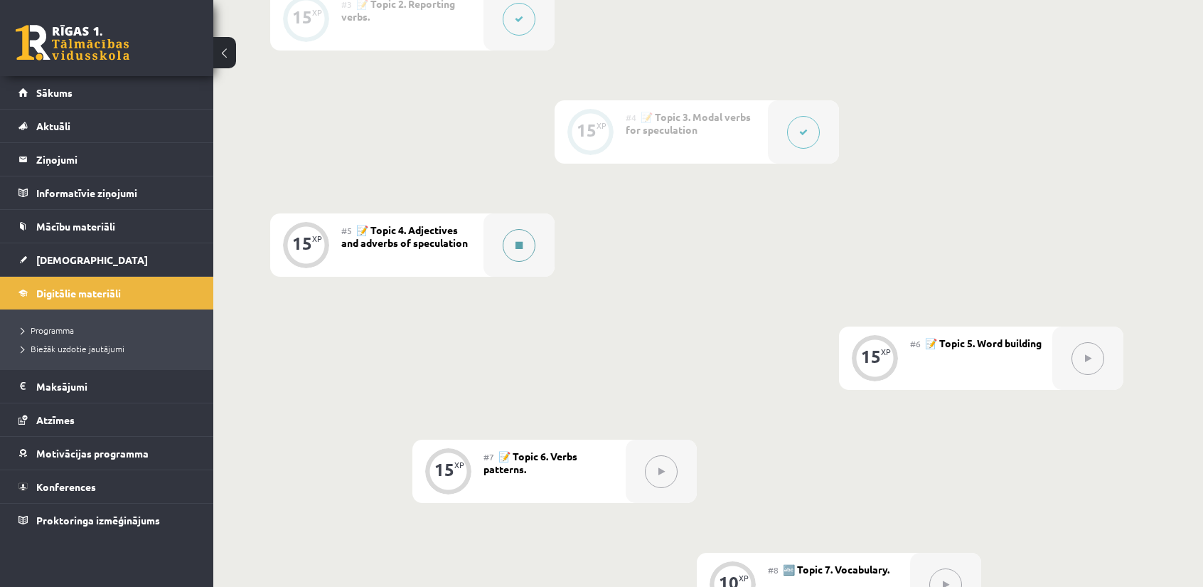
click at [525, 241] on button at bounding box center [519, 245] width 33 height 33
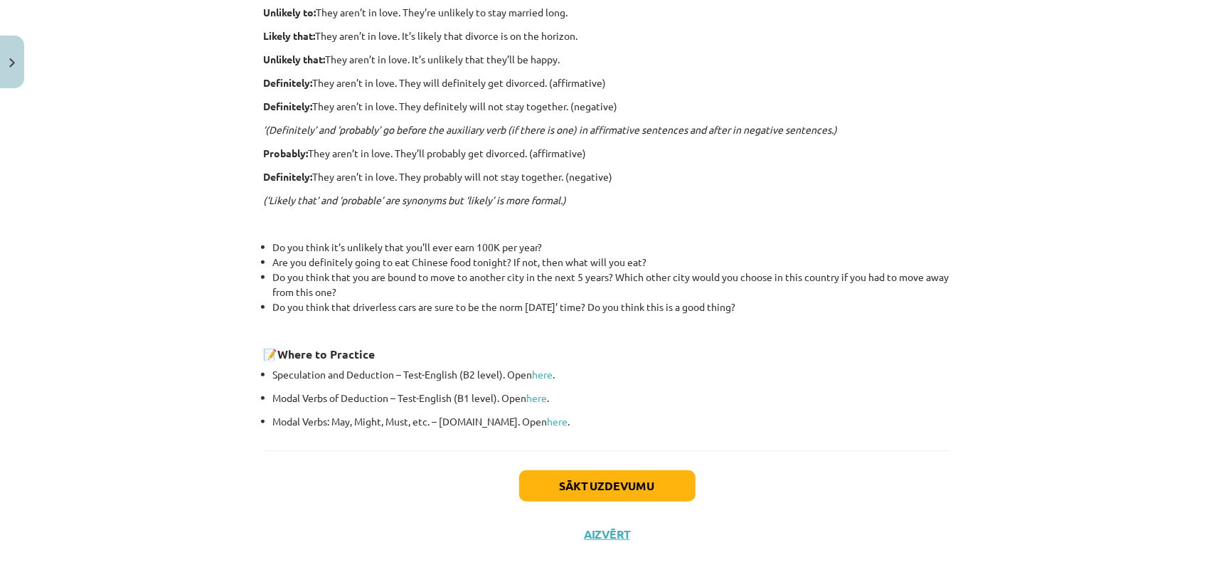
scroll to position [393, 0]
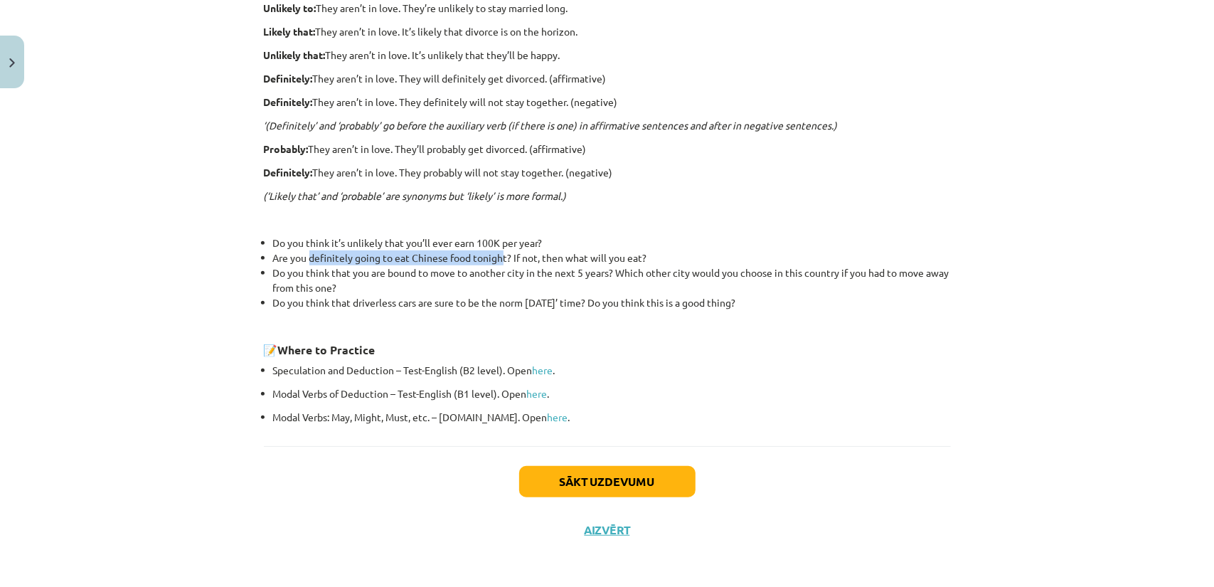
drag, startPoint x: 316, startPoint y: 256, endPoint x: 498, endPoint y: 261, distance: 181.4
click at [498, 261] on li "Are you definitely going to eat Chinese food tonight? If not, then what will yo…" at bounding box center [612, 257] width 678 height 15
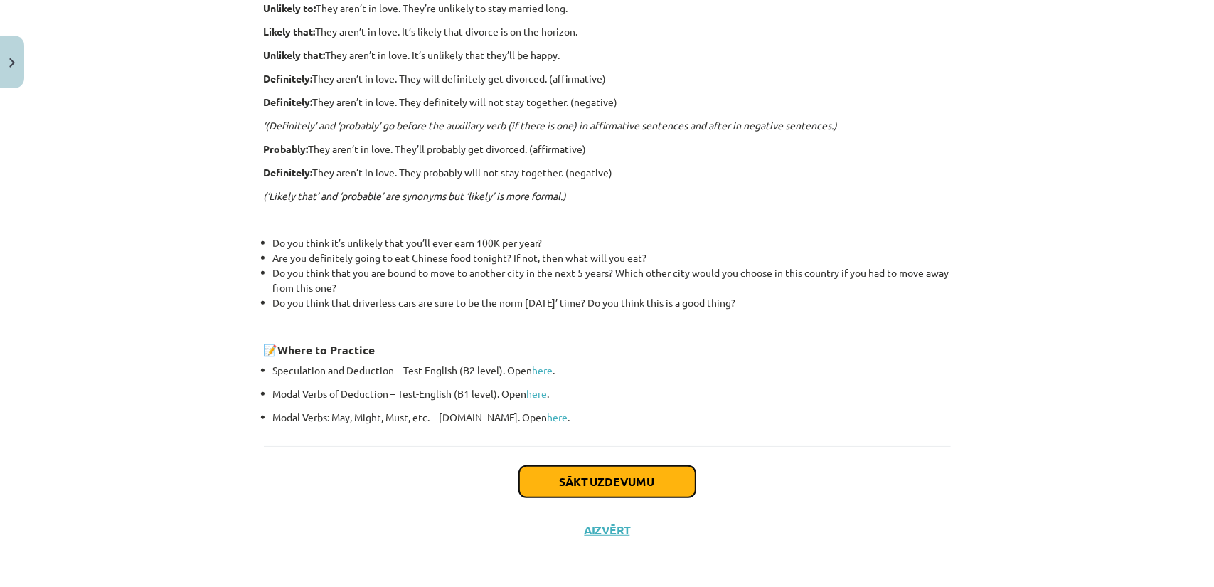
click at [571, 466] on button "Sākt uzdevumu" at bounding box center [607, 481] width 176 height 31
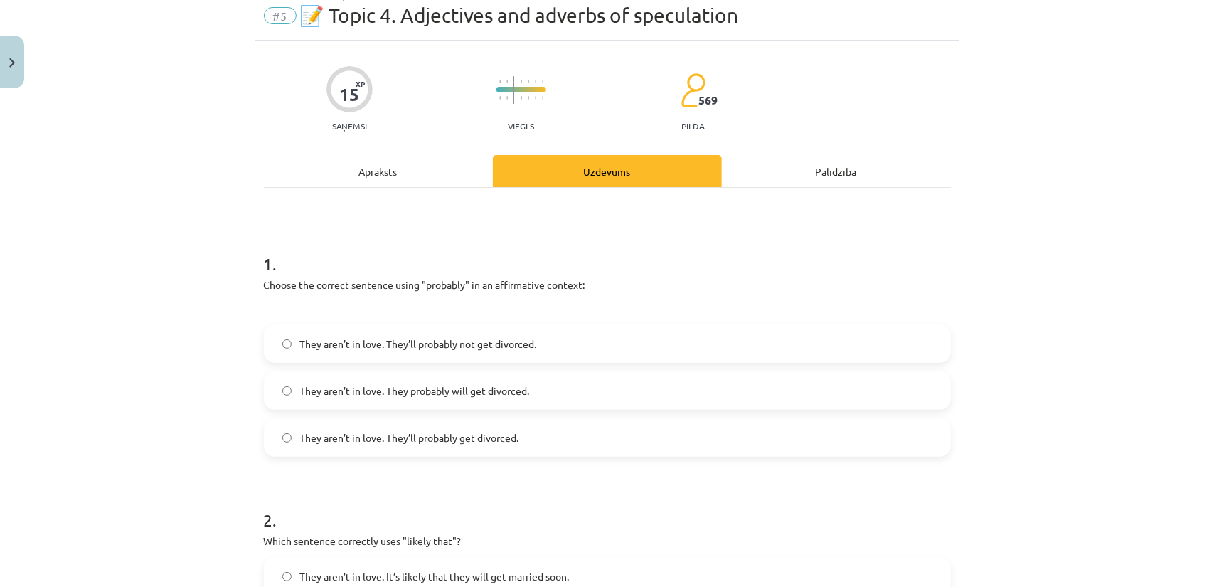
scroll to position [36, 0]
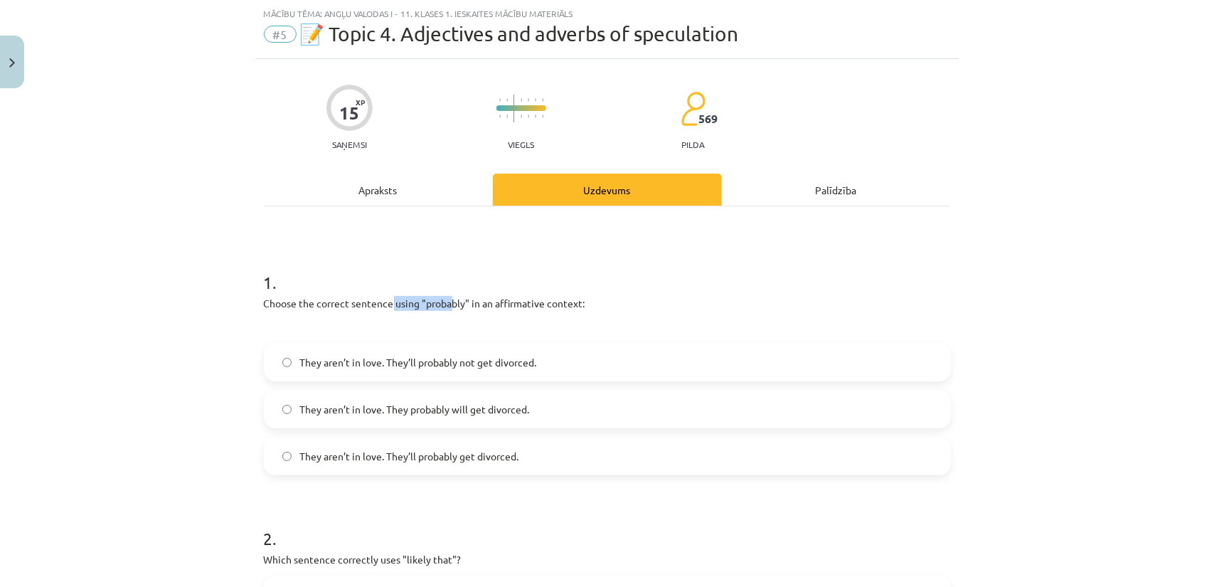
drag, startPoint x: 385, startPoint y: 305, endPoint x: 445, endPoint y: 300, distance: 59.9
click at [445, 300] on p "Choose the correct sentence using "probably" in an affirmative context:" at bounding box center [607, 303] width 687 height 15
click at [444, 305] on p "Choose the correct sentence using "probably" in an affirmative context:" at bounding box center [607, 303] width 687 height 15
click at [412, 195] on div "Apraksts" at bounding box center [378, 190] width 229 height 32
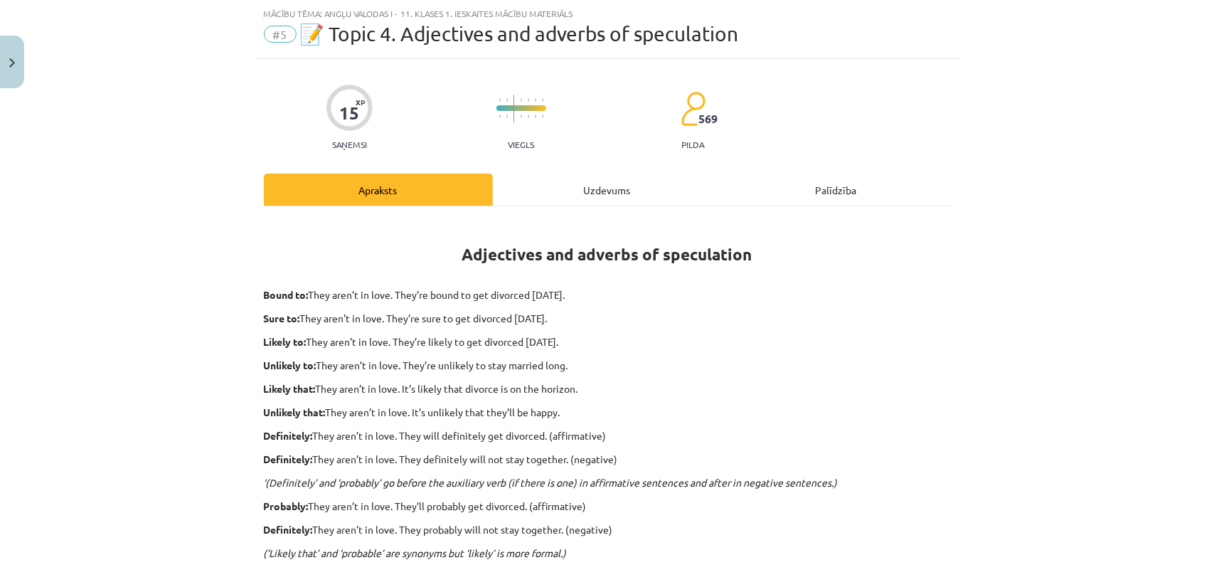
click at [526, 200] on div "Uzdevums" at bounding box center [607, 190] width 229 height 32
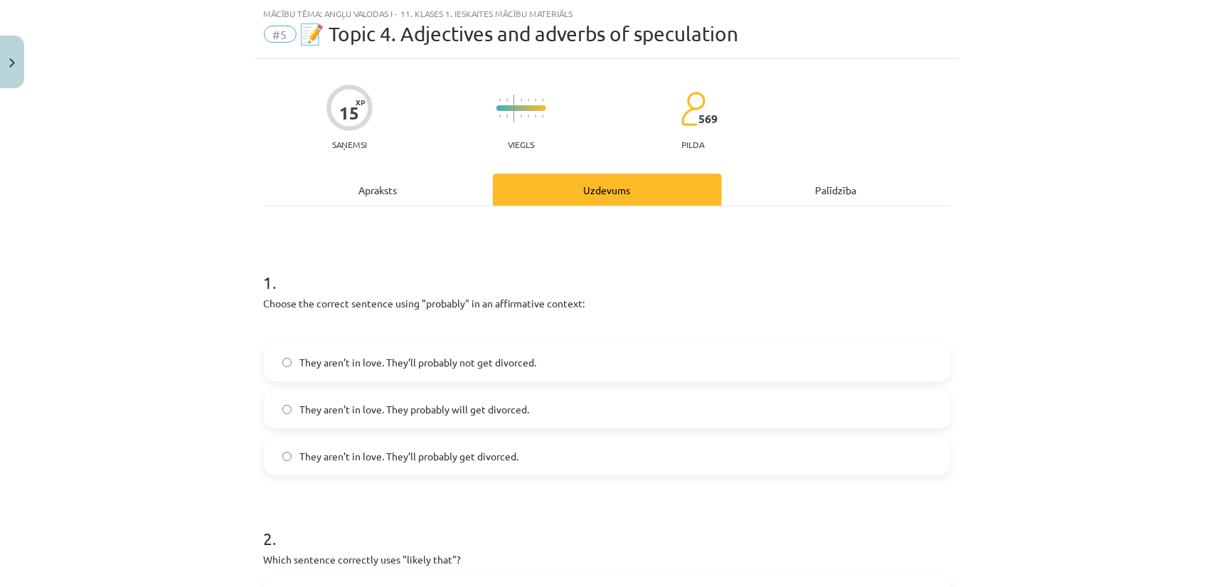
click at [489, 367] on span "They aren’t in love. They’ll probably not get divorced." at bounding box center [418, 362] width 237 height 15
click at [510, 444] on label "They aren’t in love. They’ll probably get divorced." at bounding box center [607, 456] width 684 height 36
click at [373, 196] on div "Apraksts" at bounding box center [378, 190] width 229 height 32
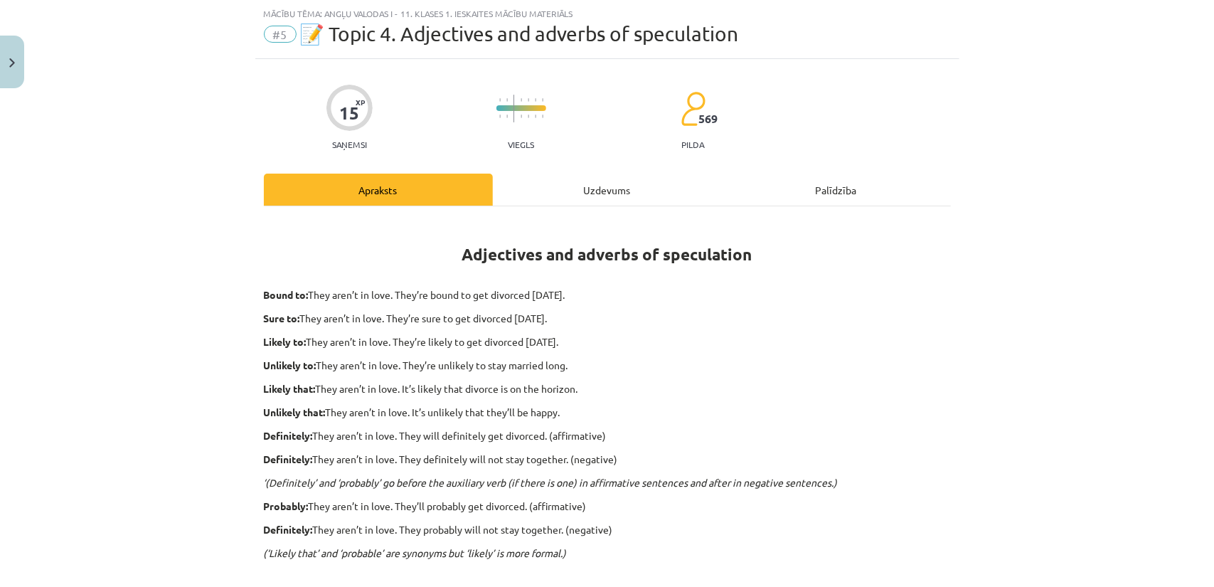
click at [536, 196] on div "Uzdevums" at bounding box center [607, 190] width 229 height 32
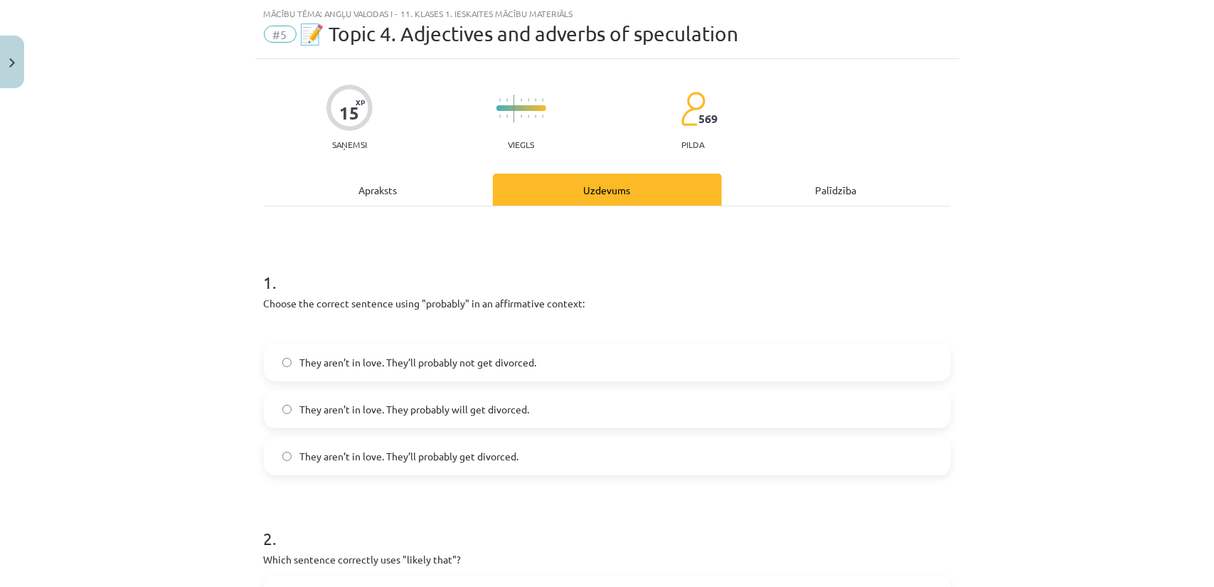
click at [424, 194] on div "Apraksts" at bounding box center [378, 190] width 229 height 32
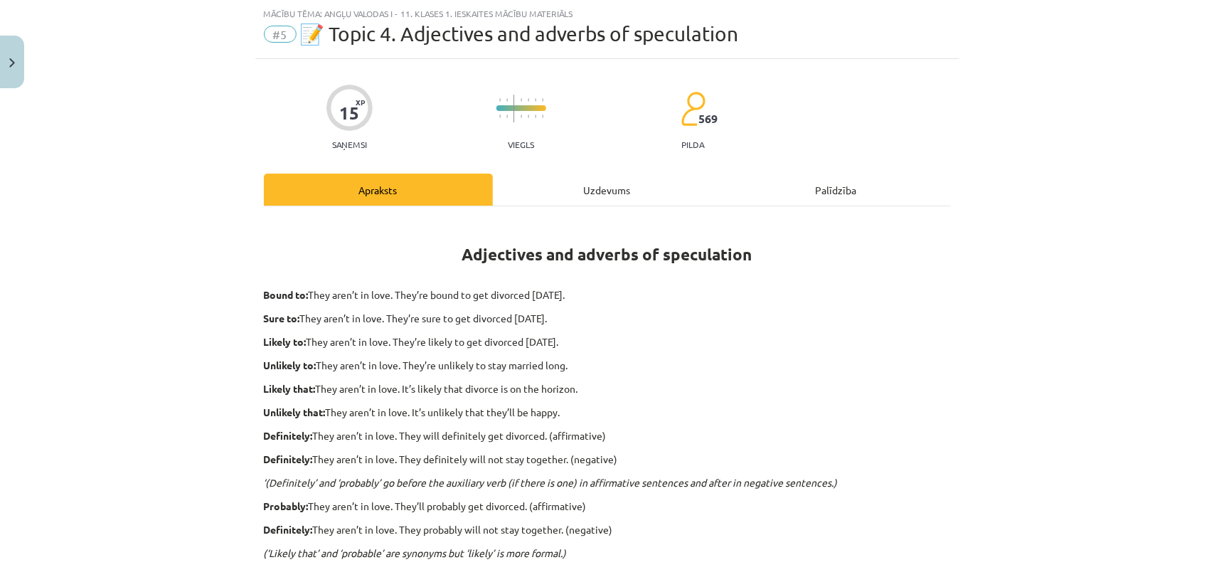
click at [565, 184] on div "Uzdevums" at bounding box center [607, 190] width 229 height 32
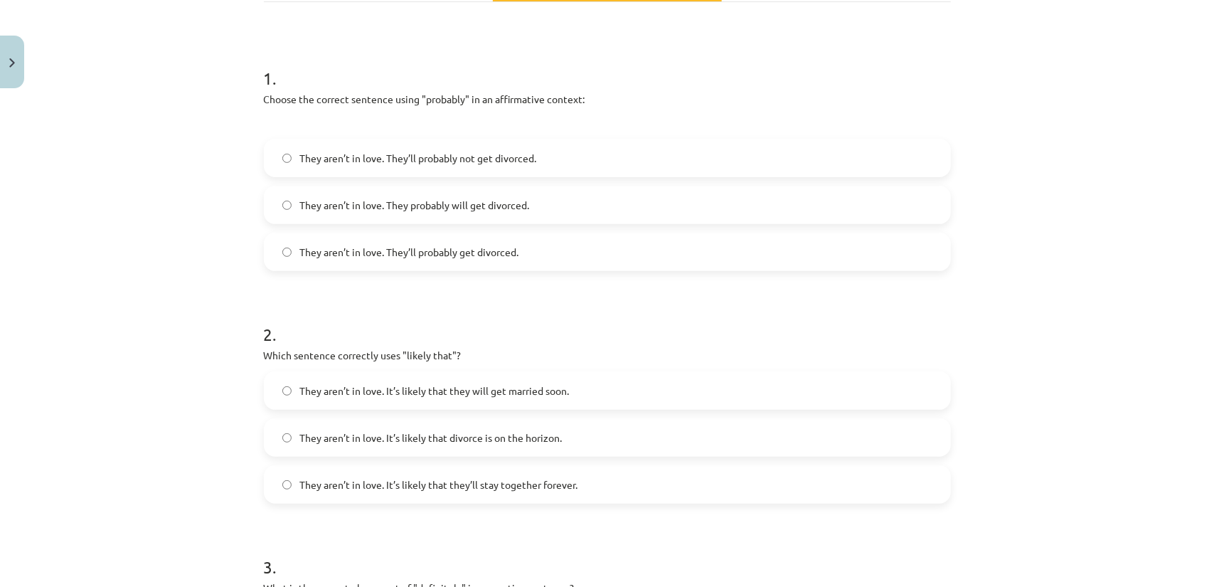
scroll to position [249, 0]
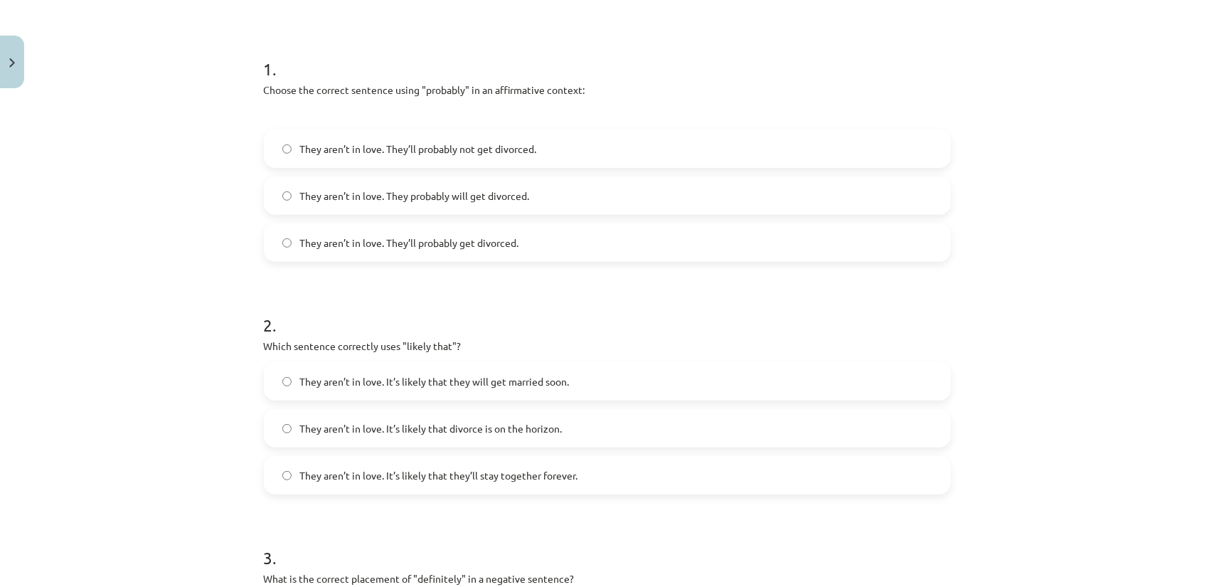
click at [520, 429] on span "They aren’t in love. It’s likely that divorce is on the horizon." at bounding box center [431, 428] width 262 height 15
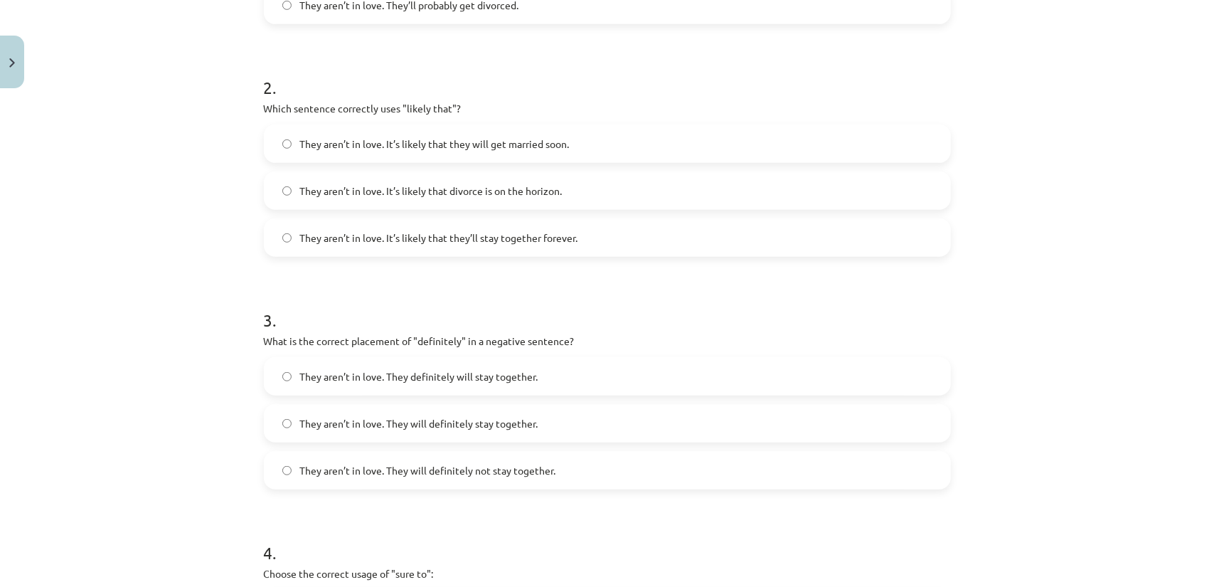
scroll to position [533, 0]
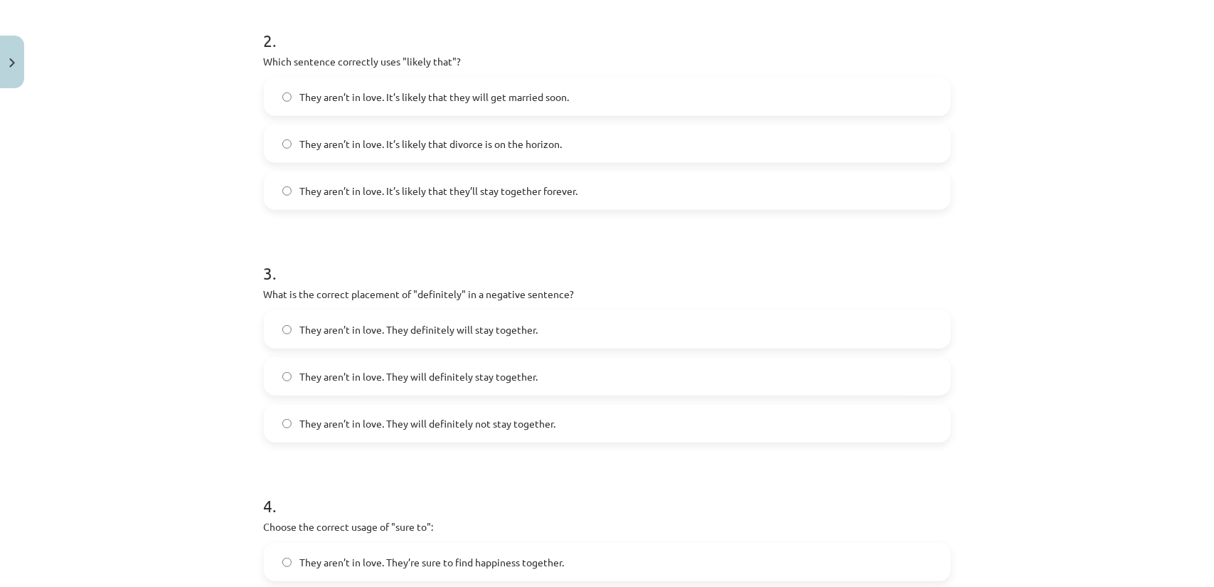
click at [559, 418] on label "They aren’t in love. They will definitely not stay together." at bounding box center [607, 423] width 684 height 36
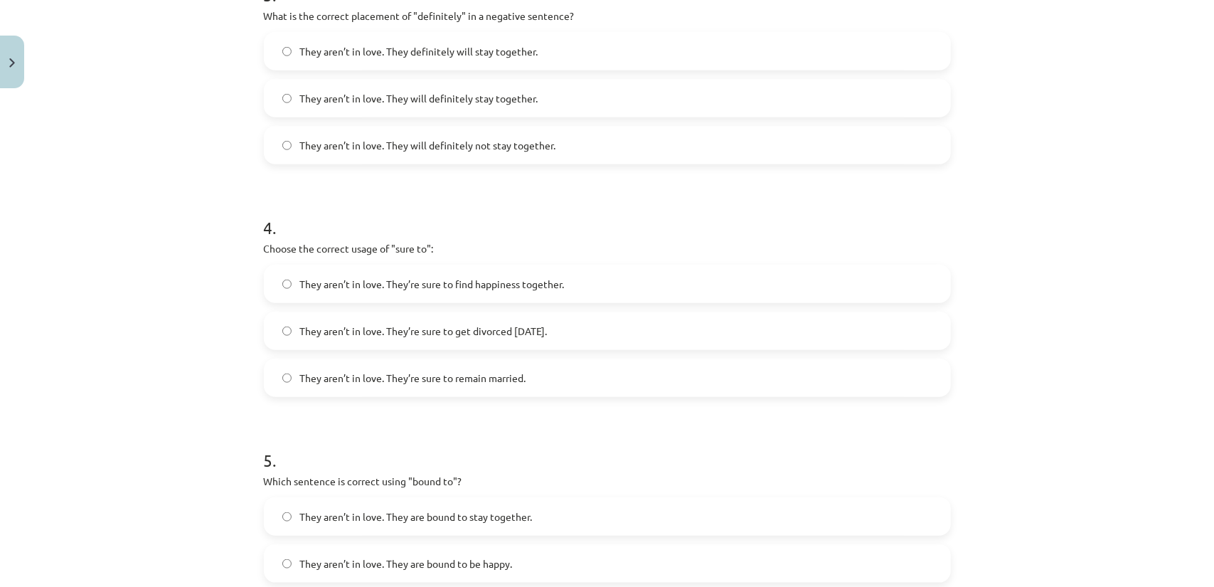
scroll to position [818, 0]
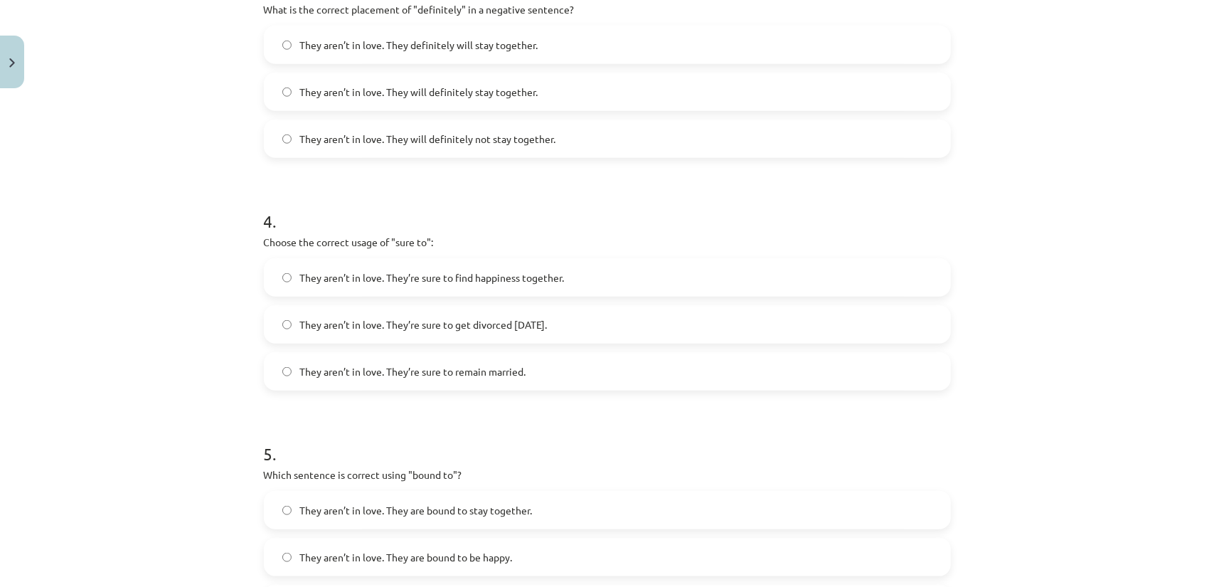
click at [559, 336] on label "They aren’t in love. They’re sure to get divorced within six months." at bounding box center [607, 325] width 684 height 36
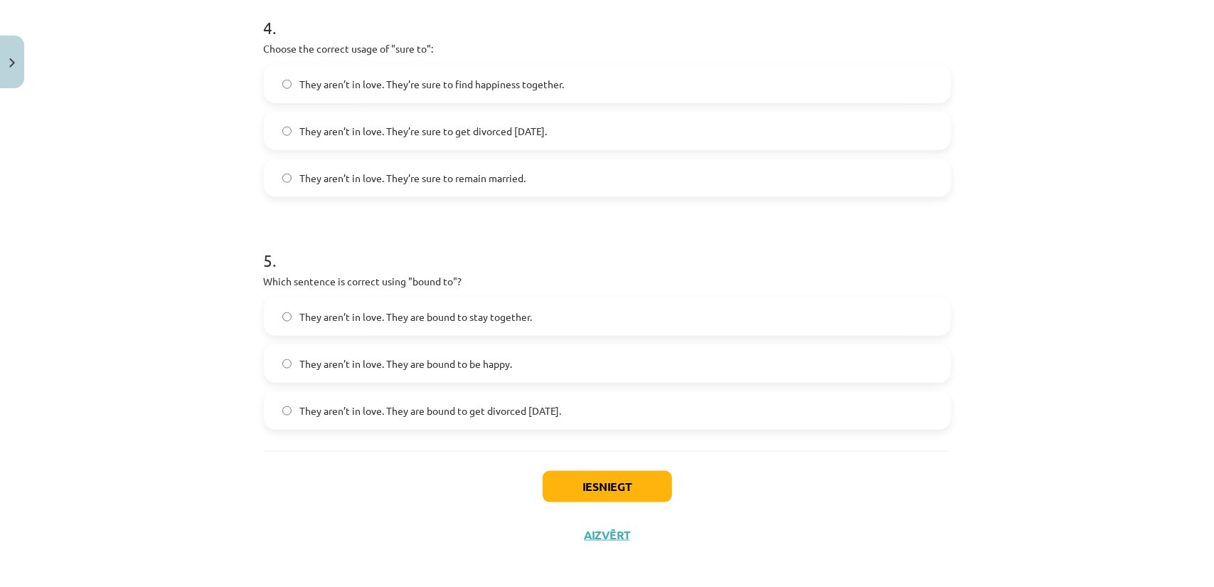
scroll to position [1018, 0]
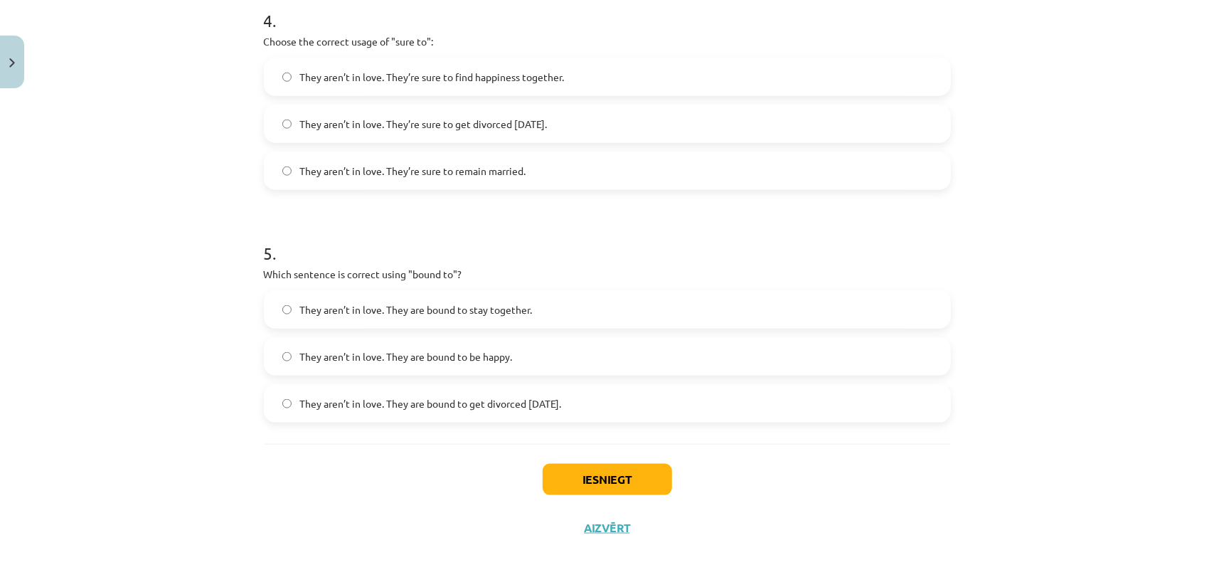
click at [552, 402] on span "They aren’t in love. They are bound to get divorced within six months." at bounding box center [431, 403] width 262 height 15
click at [577, 470] on button "Iesniegt" at bounding box center [607, 479] width 129 height 31
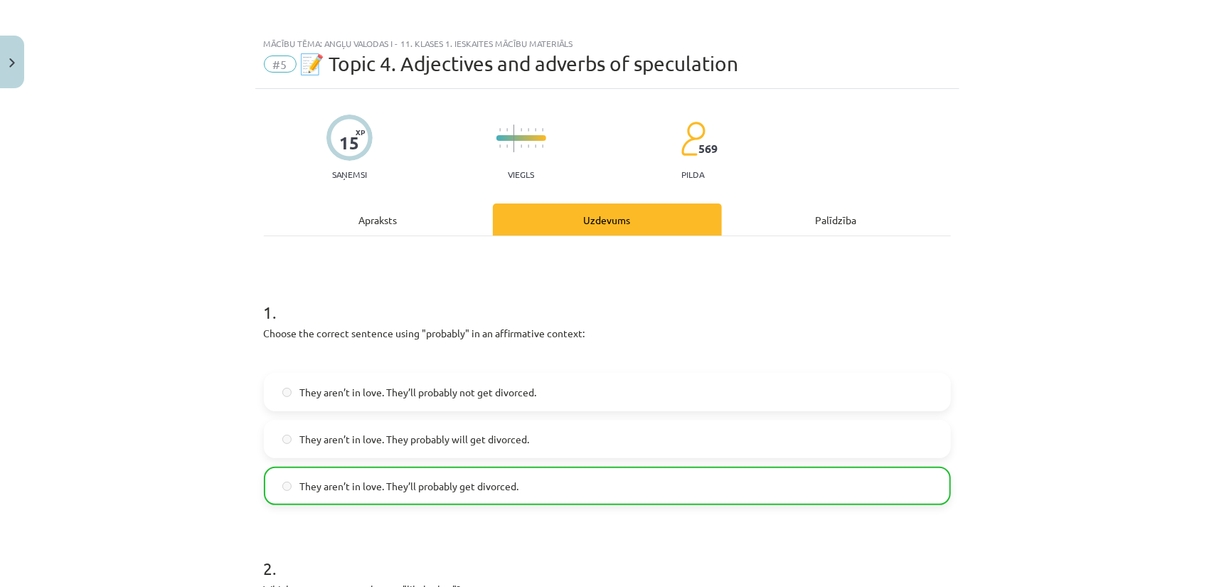
scroll to position [0, 0]
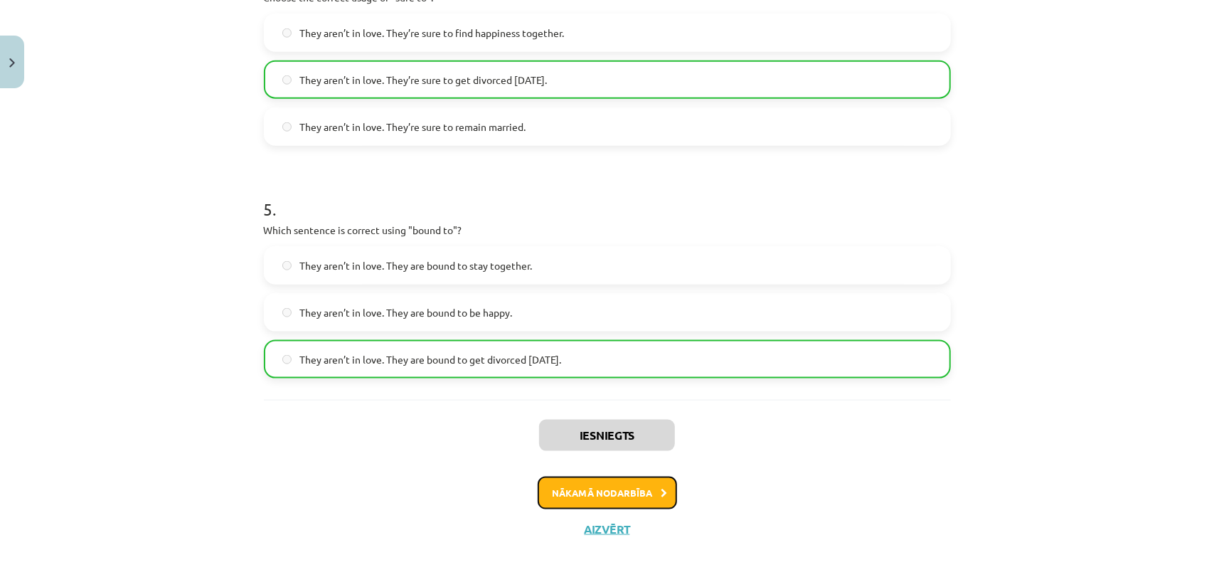
click at [592, 481] on button "Nākamā nodarbība" at bounding box center [607, 492] width 139 height 33
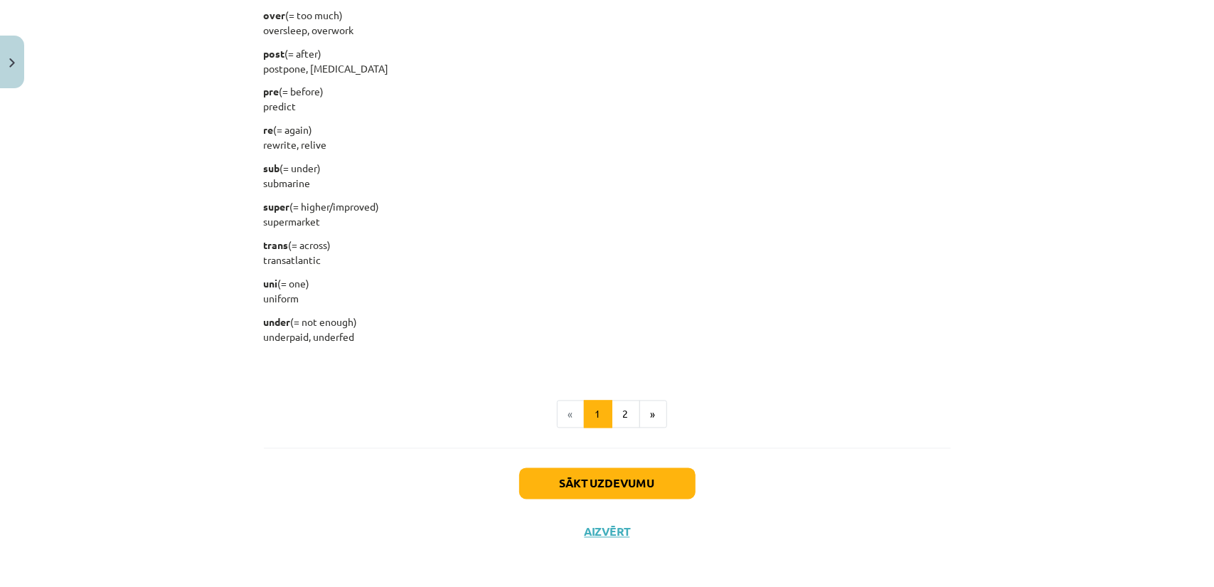
scroll to position [1732, 0]
click at [614, 415] on button "2" at bounding box center [626, 412] width 28 height 28
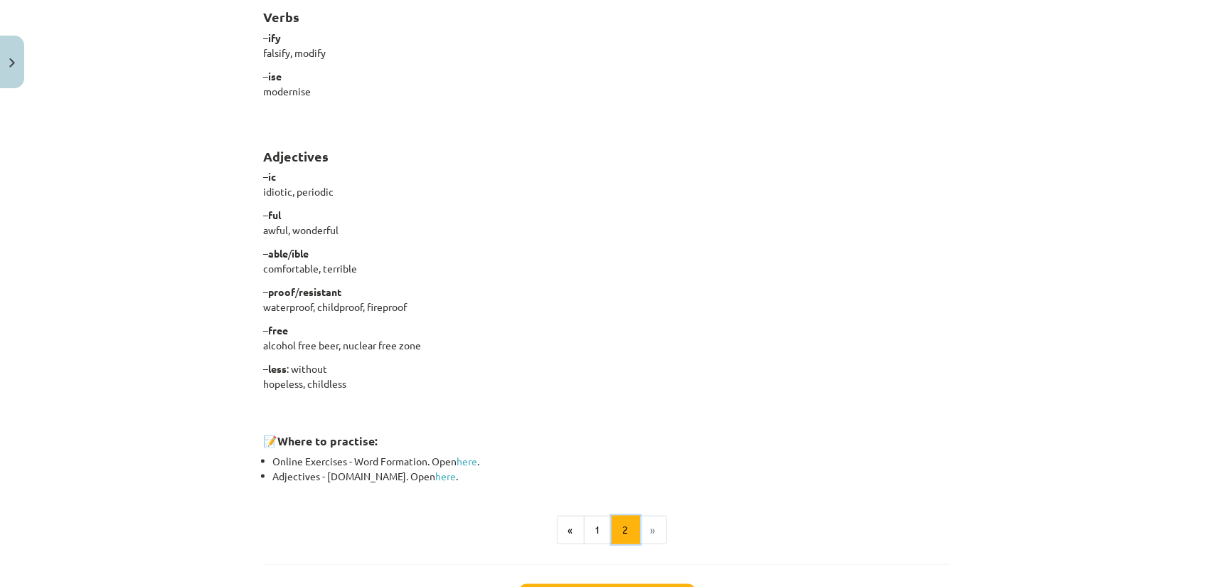
scroll to position [1107, 0]
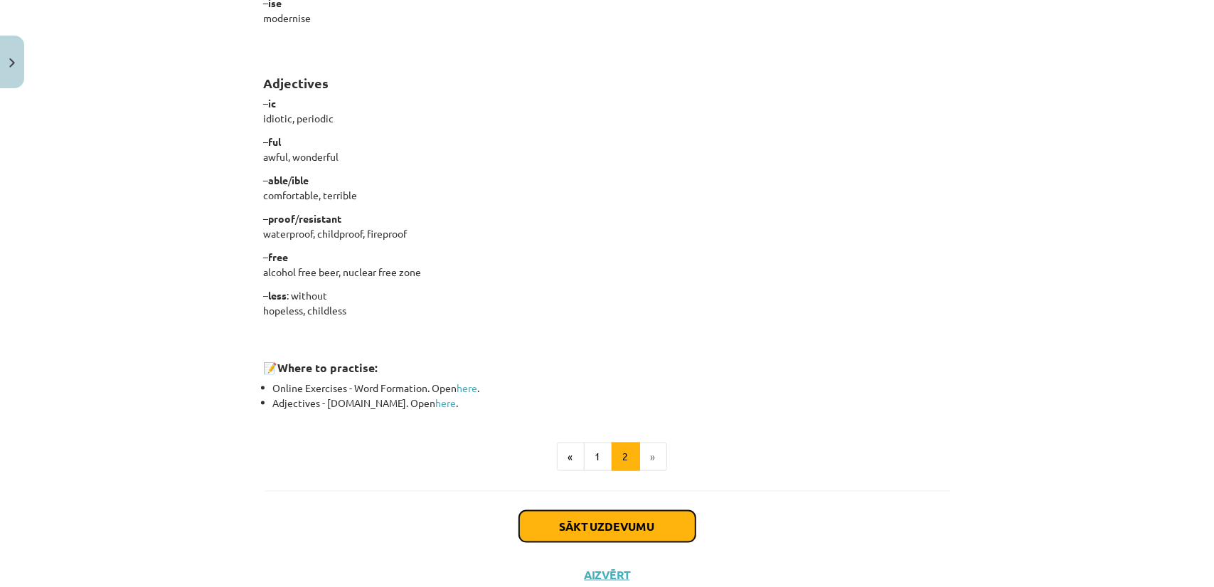
click at [633, 518] on button "Sākt uzdevumu" at bounding box center [607, 526] width 176 height 31
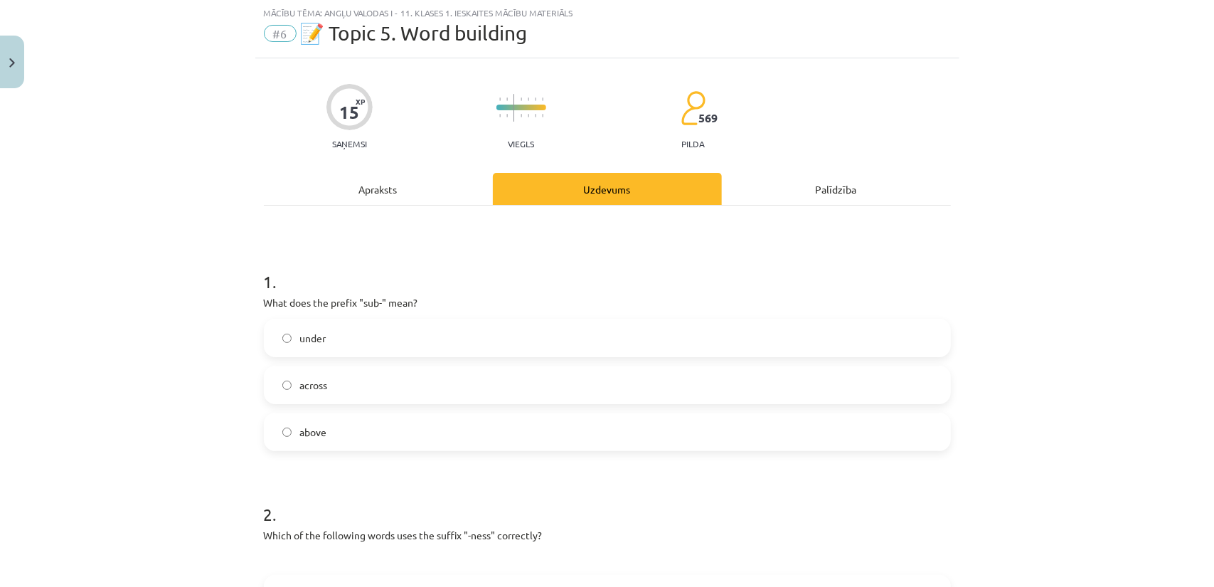
scroll to position [36, 0]
click at [379, 195] on div "Apraksts" at bounding box center [378, 190] width 229 height 32
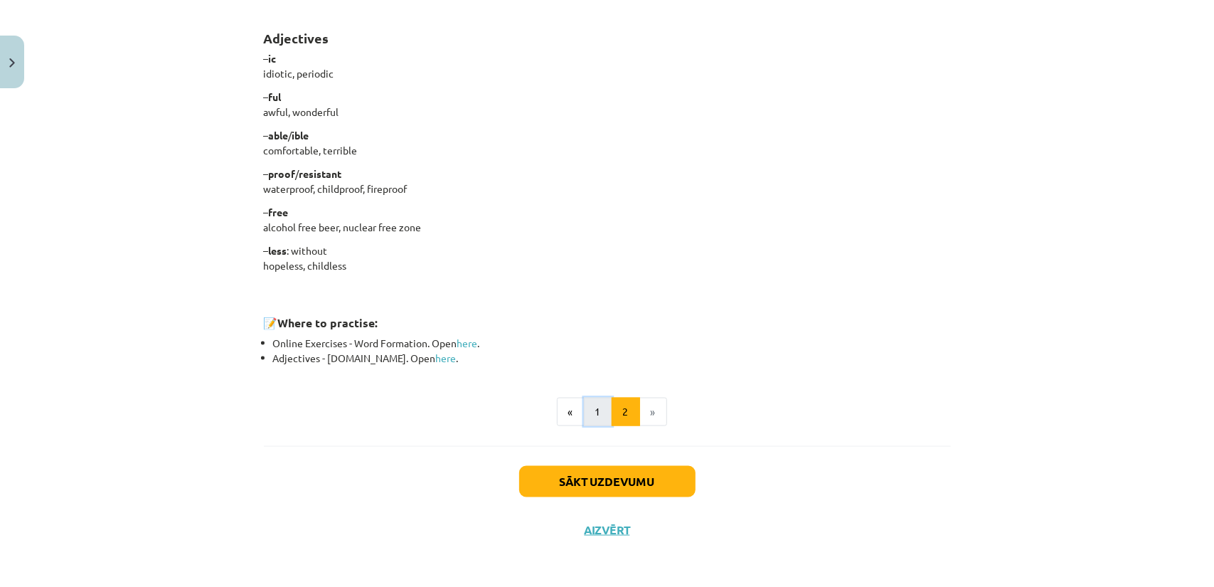
click at [587, 411] on button "1" at bounding box center [598, 412] width 28 height 28
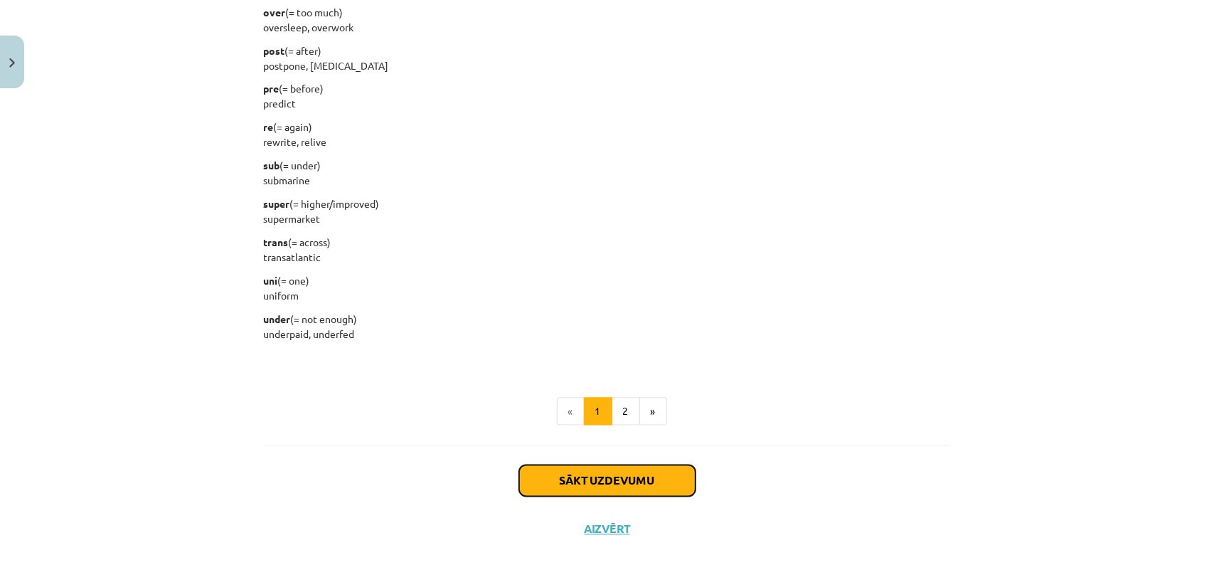
click at [643, 470] on button "Sākt uzdevumu" at bounding box center [607, 480] width 176 height 31
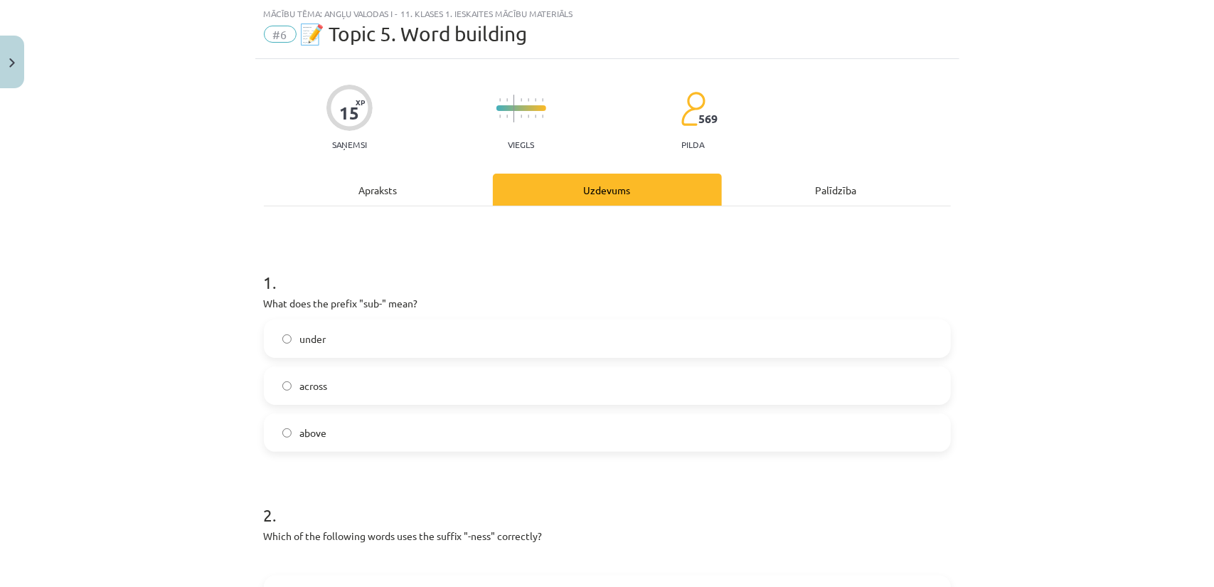
click at [371, 191] on div "Apraksts" at bounding box center [378, 190] width 229 height 32
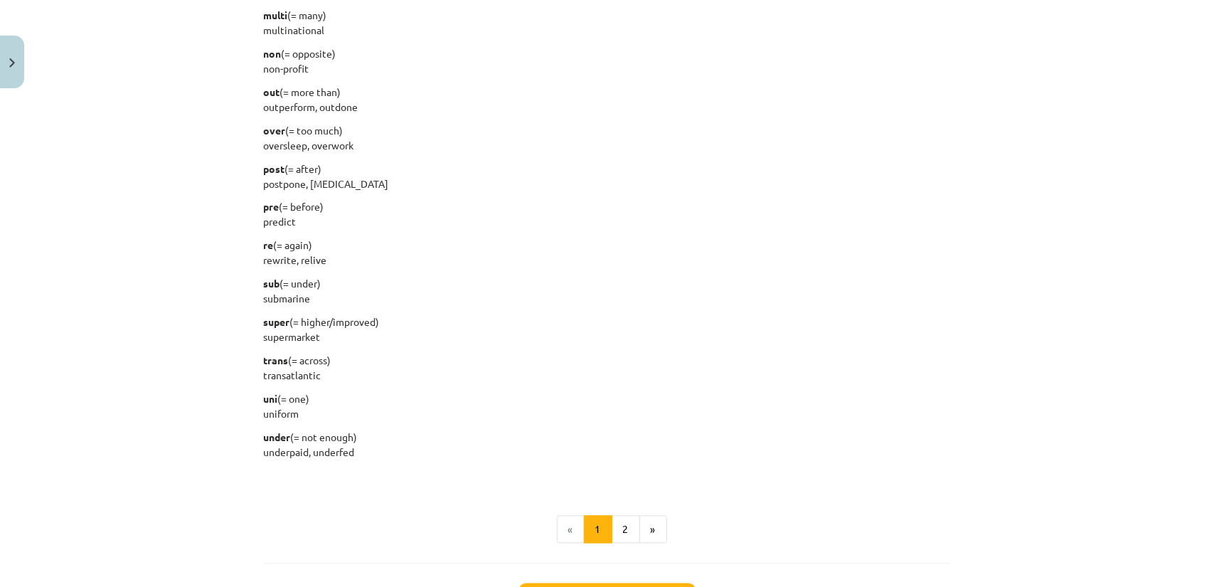
scroll to position [1671, 0]
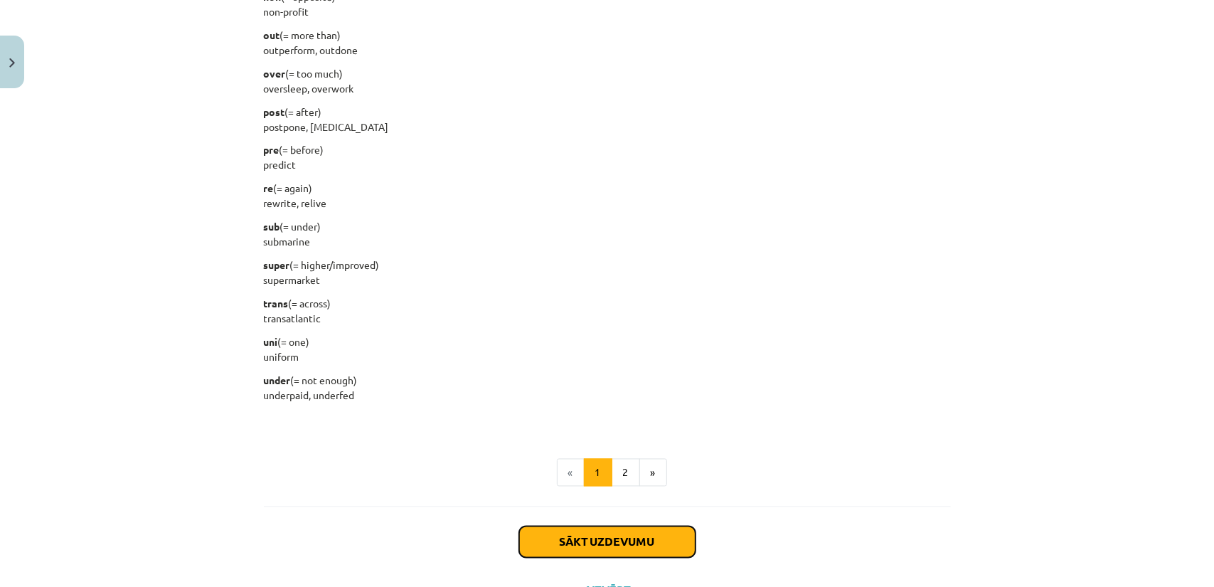
click at [596, 533] on button "Sākt uzdevumu" at bounding box center [607, 541] width 176 height 31
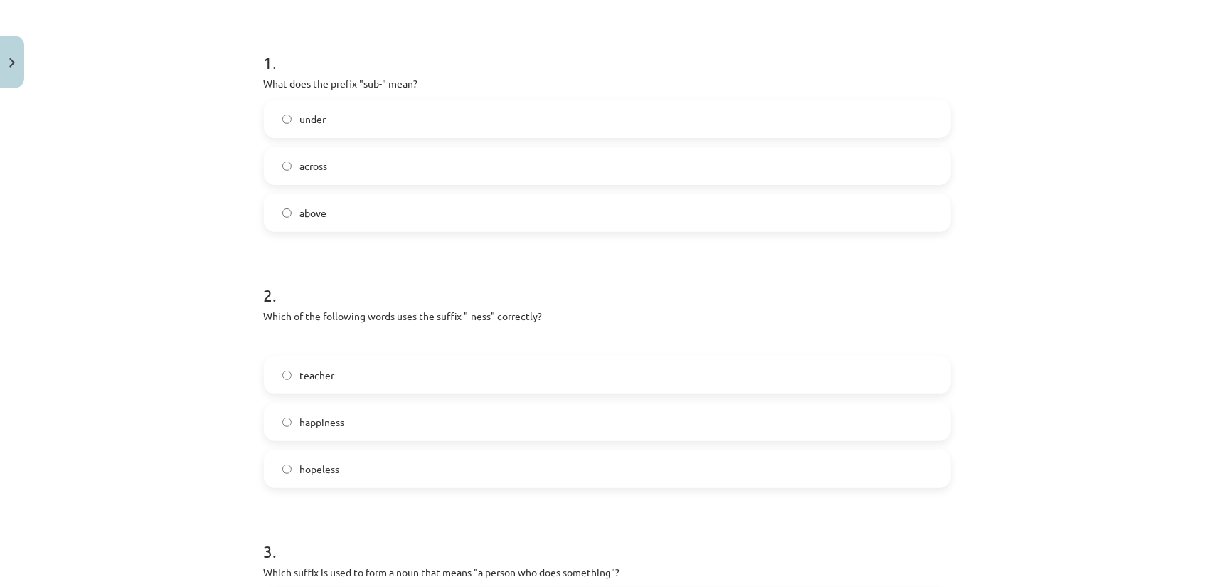
scroll to position [249, 0]
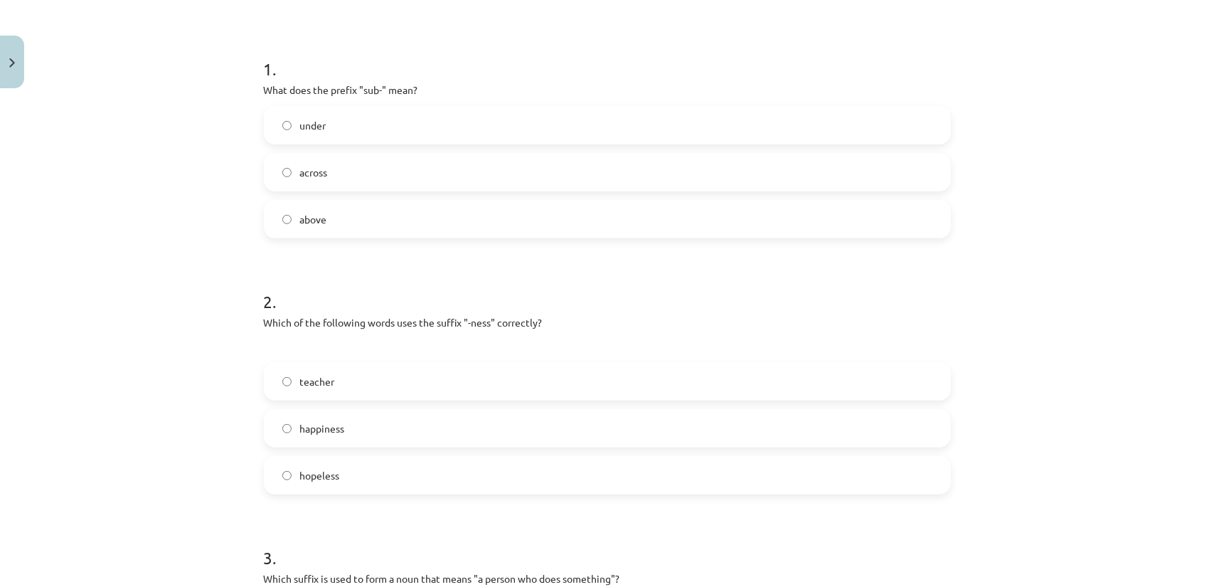
click at [309, 129] on span "under" at bounding box center [313, 125] width 26 height 15
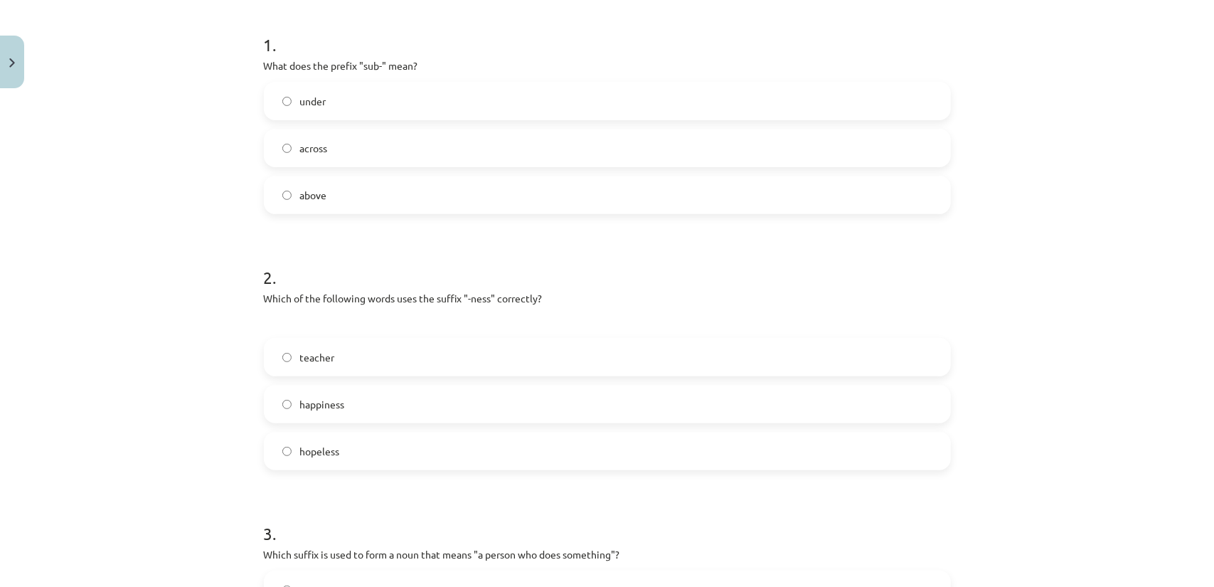
scroll to position [320, 0]
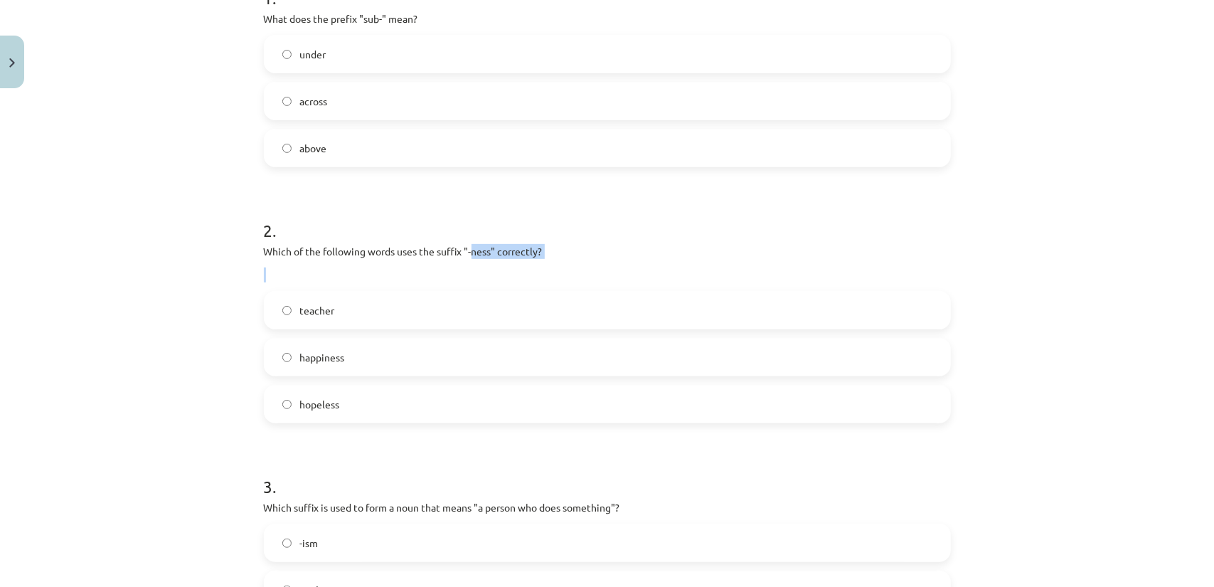
drag, startPoint x: 358, startPoint y: 261, endPoint x: 470, endPoint y: 253, distance: 111.9
click at [470, 253] on div "Which of the following words uses the suffix "-ness" correctly?" at bounding box center [607, 263] width 687 height 38
click at [470, 253] on p "Which of the following words uses the suffix "-ness" correctly?" at bounding box center [607, 251] width 687 height 15
click at [329, 361] on span "happiness" at bounding box center [322, 357] width 45 height 15
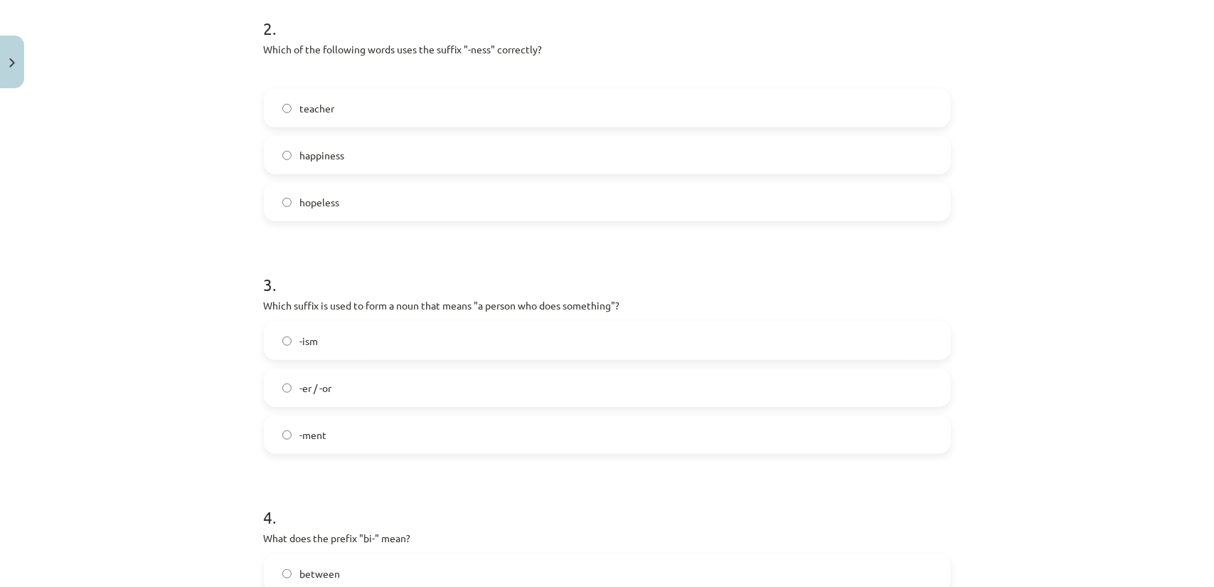
scroll to position [533, 0]
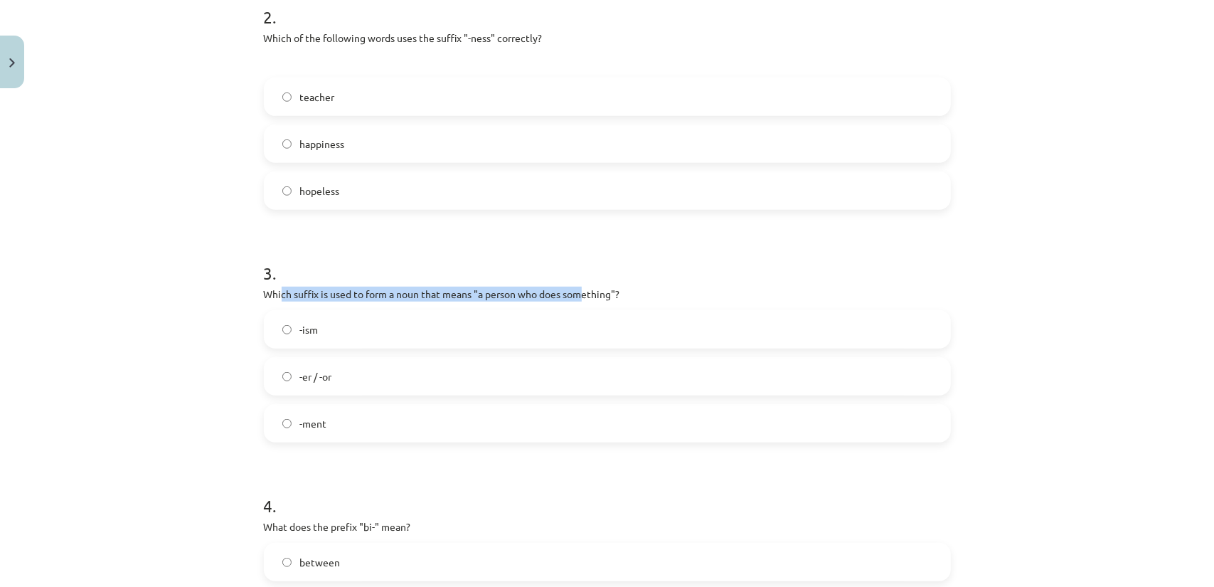
drag, startPoint x: 280, startPoint y: 292, endPoint x: 577, endPoint y: 292, distance: 297.3
click at [577, 292] on p "Which suffix is used to form a noun that means "a person who does something"?" at bounding box center [607, 294] width 687 height 15
click at [551, 375] on label "-er / -or" at bounding box center [607, 376] width 684 height 36
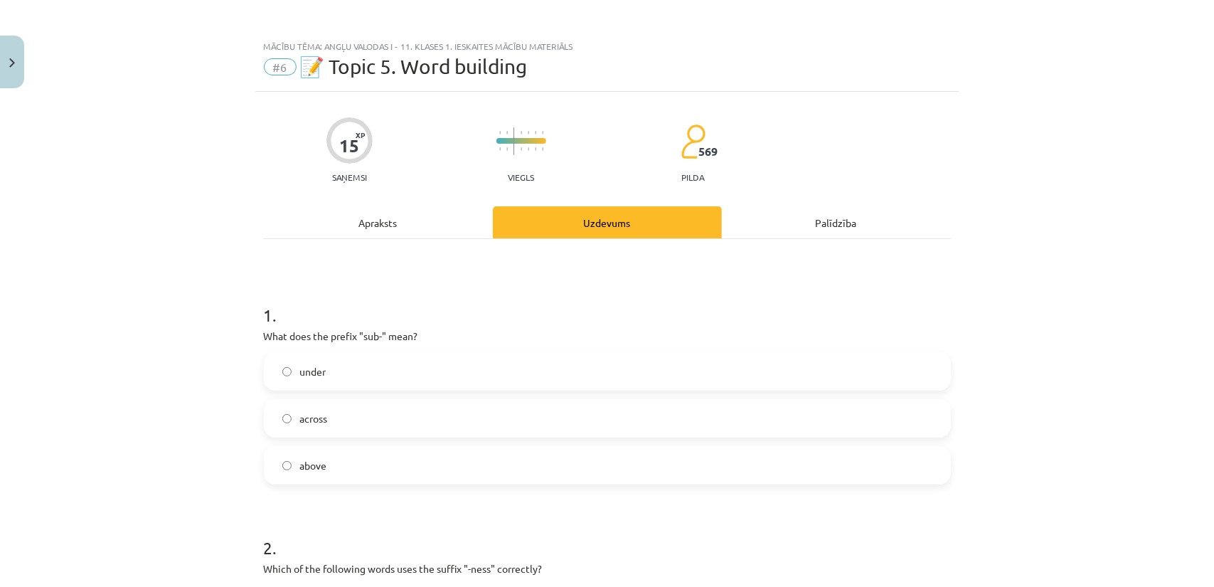
scroll to position [0, 0]
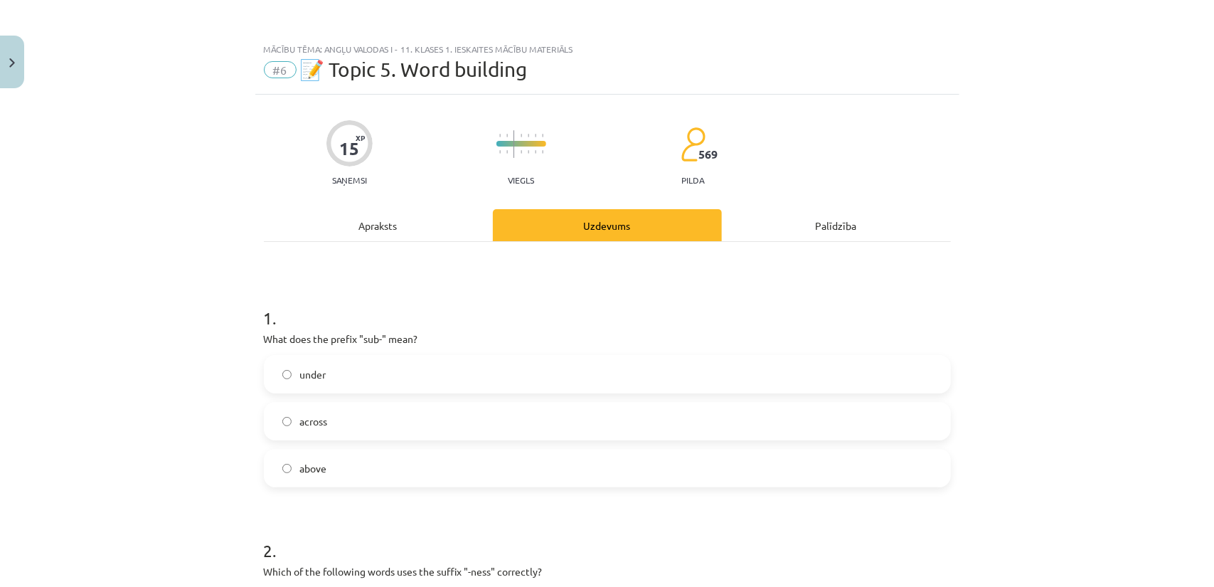
click at [383, 231] on div "Apraksts" at bounding box center [378, 225] width 229 height 32
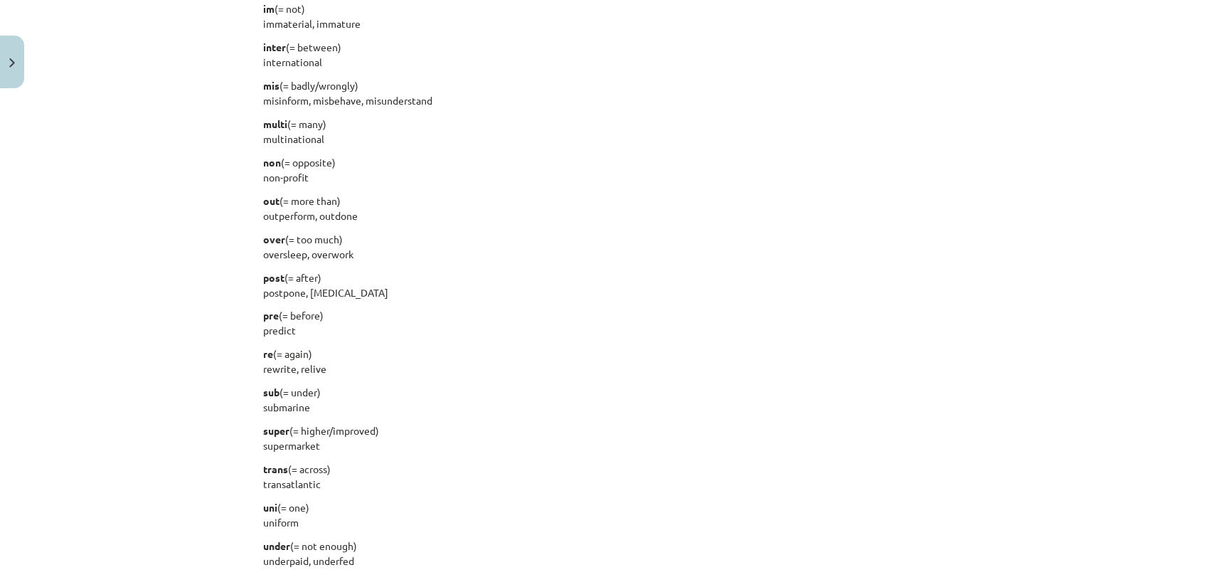
scroll to position [1102, 0]
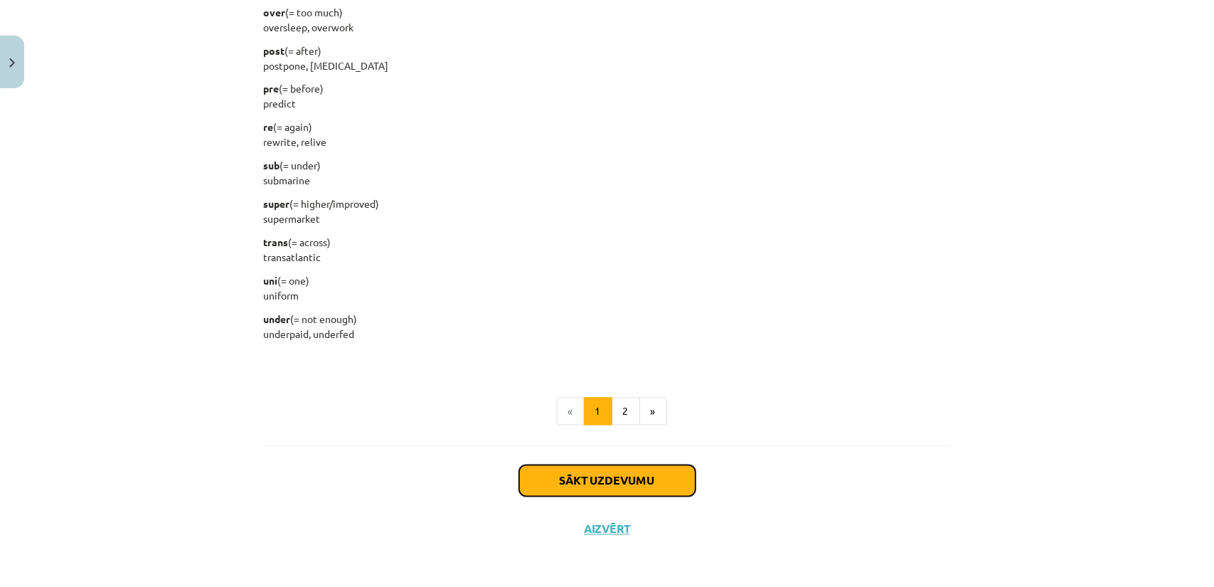
click at [592, 473] on button "Sākt uzdevumu" at bounding box center [607, 480] width 176 height 31
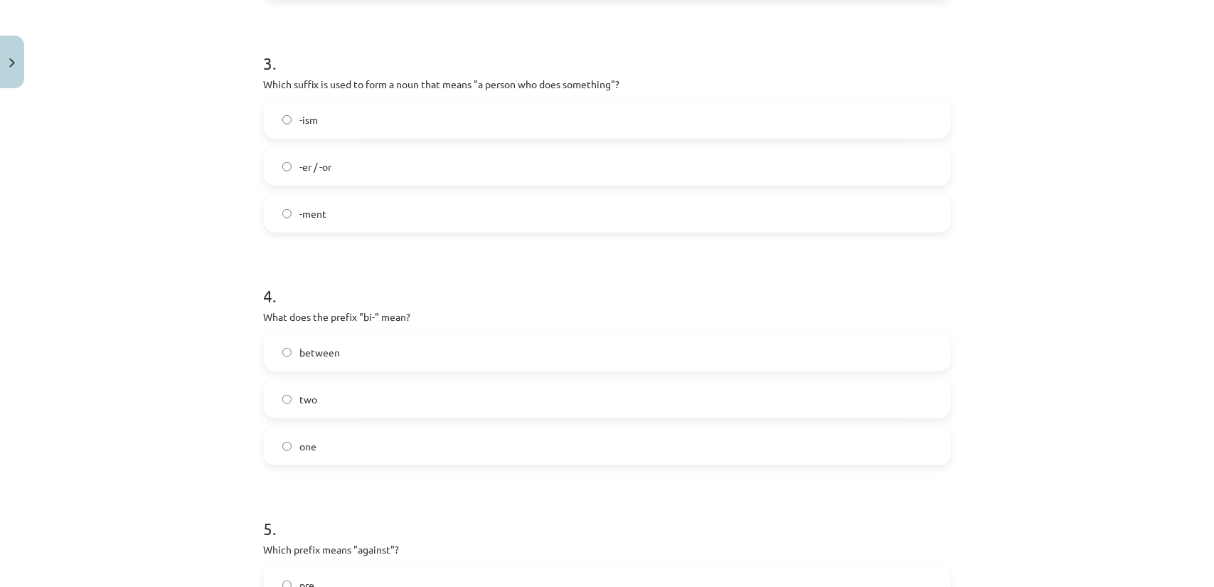
scroll to position [755, 0]
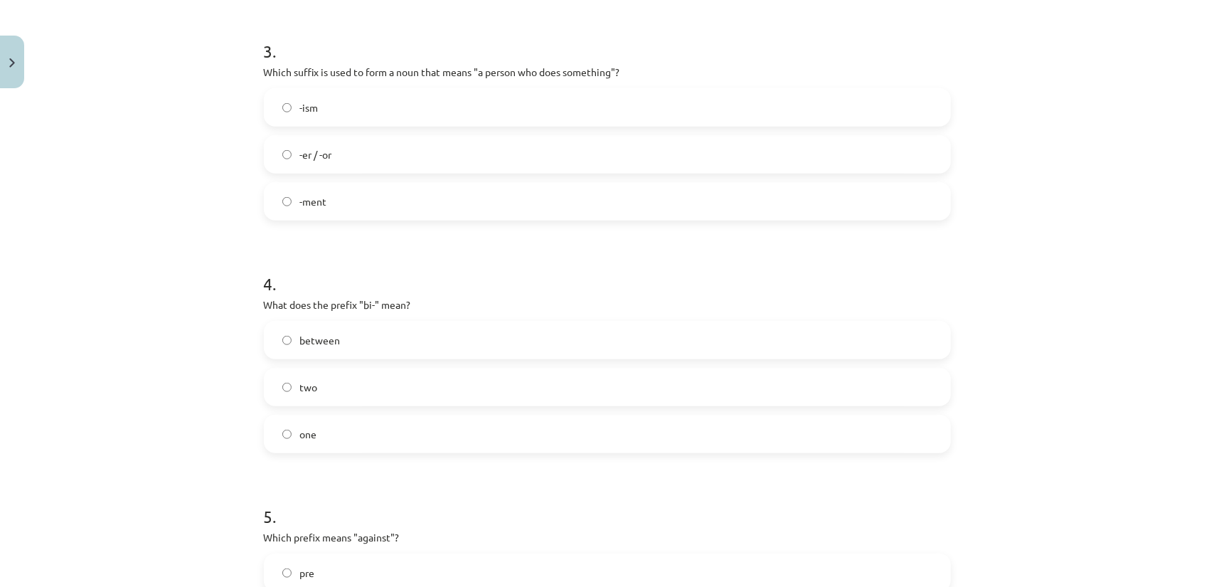
click at [441, 398] on label "two" at bounding box center [607, 387] width 684 height 36
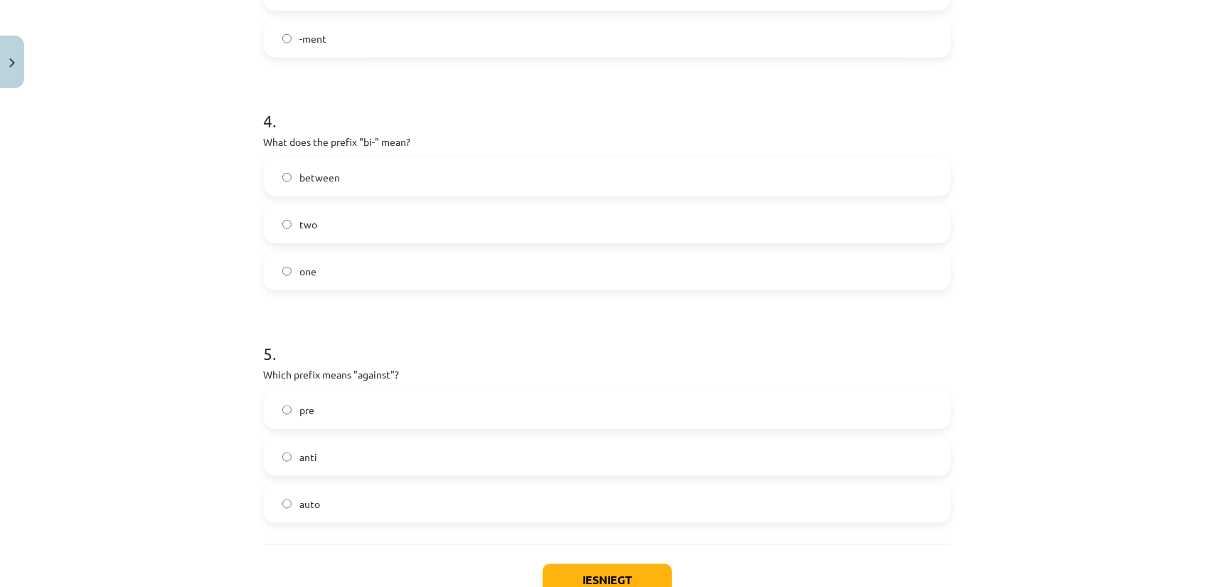
scroll to position [969, 0]
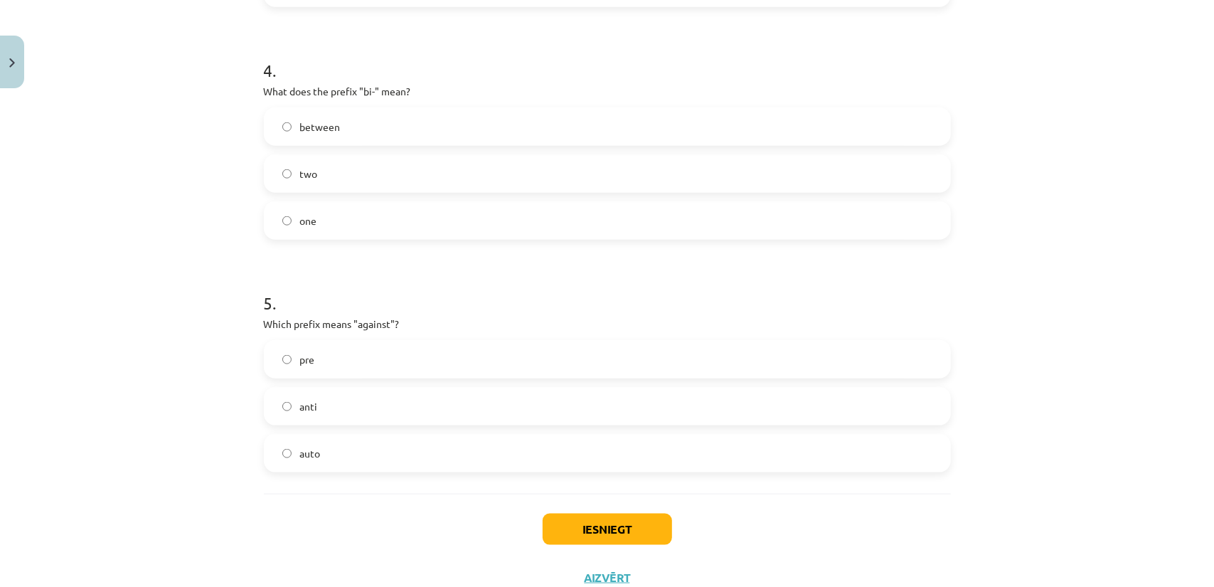
click at [441, 398] on label "anti" at bounding box center [607, 406] width 684 height 36
click at [598, 520] on button "Iesniegt" at bounding box center [607, 528] width 129 height 31
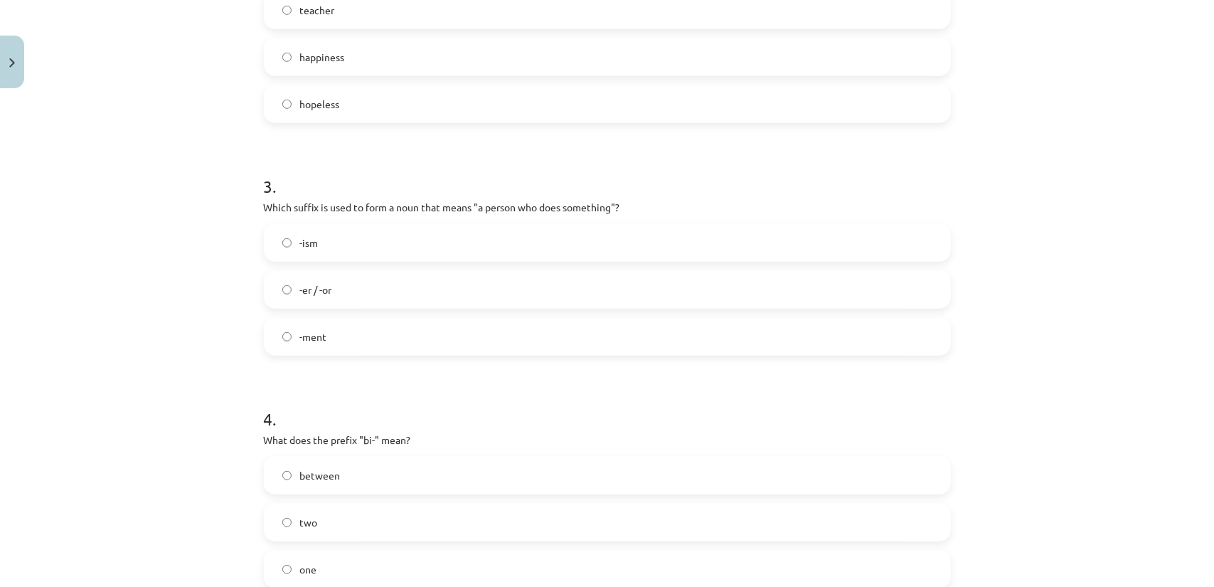
scroll to position [613, 0]
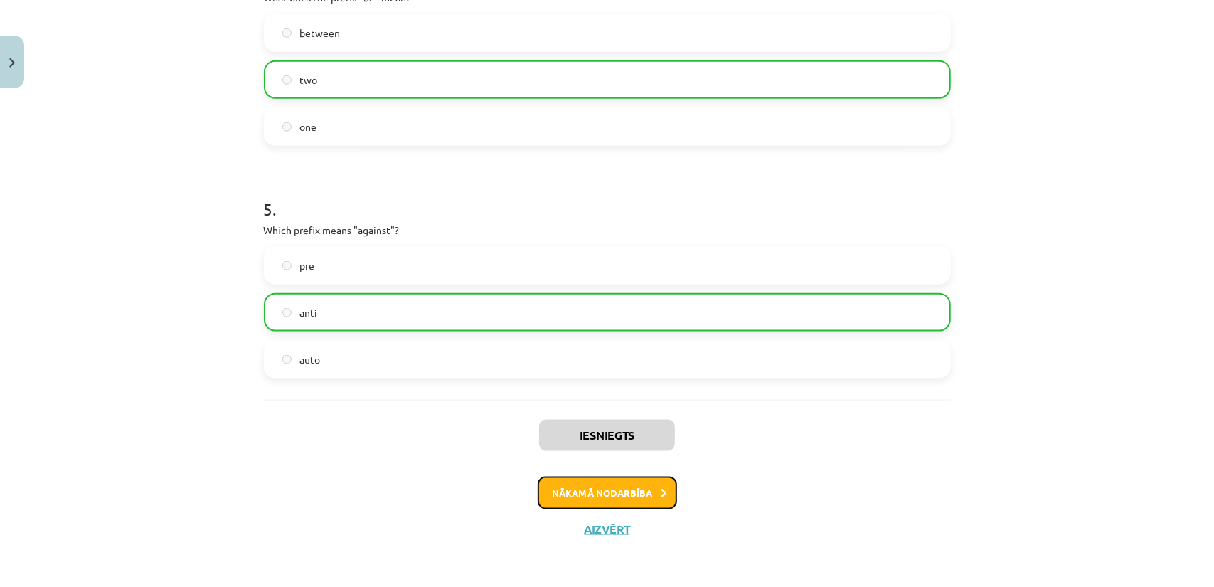
click at [562, 479] on button "Nākamā nodarbība" at bounding box center [607, 492] width 139 height 33
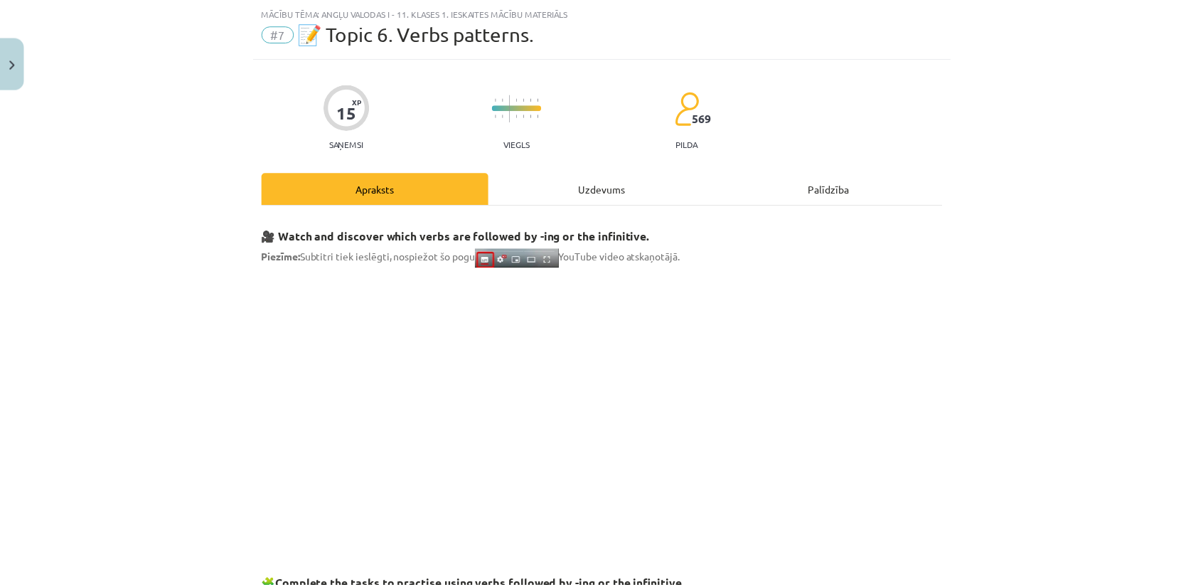
scroll to position [36, 0]
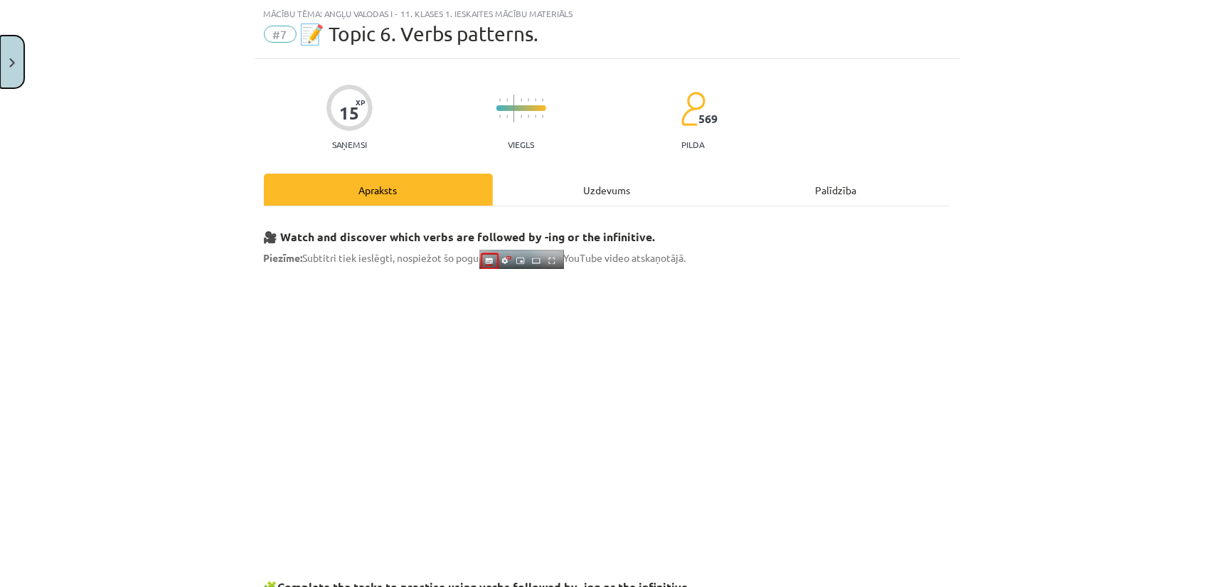
click at [6, 66] on button "Close" at bounding box center [12, 62] width 24 height 53
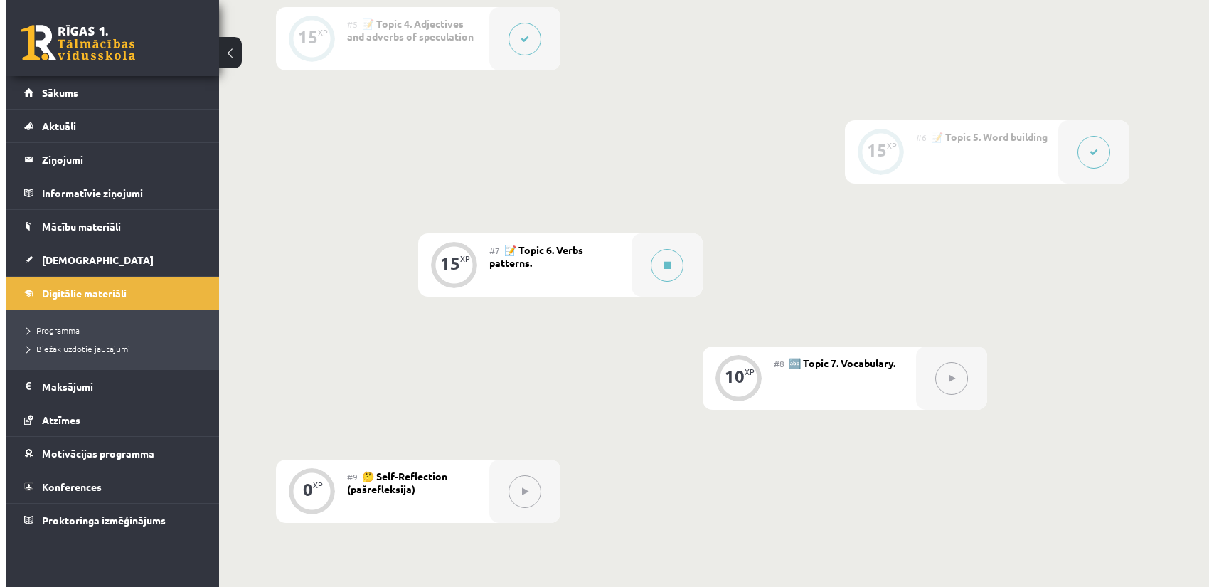
scroll to position [853, 0]
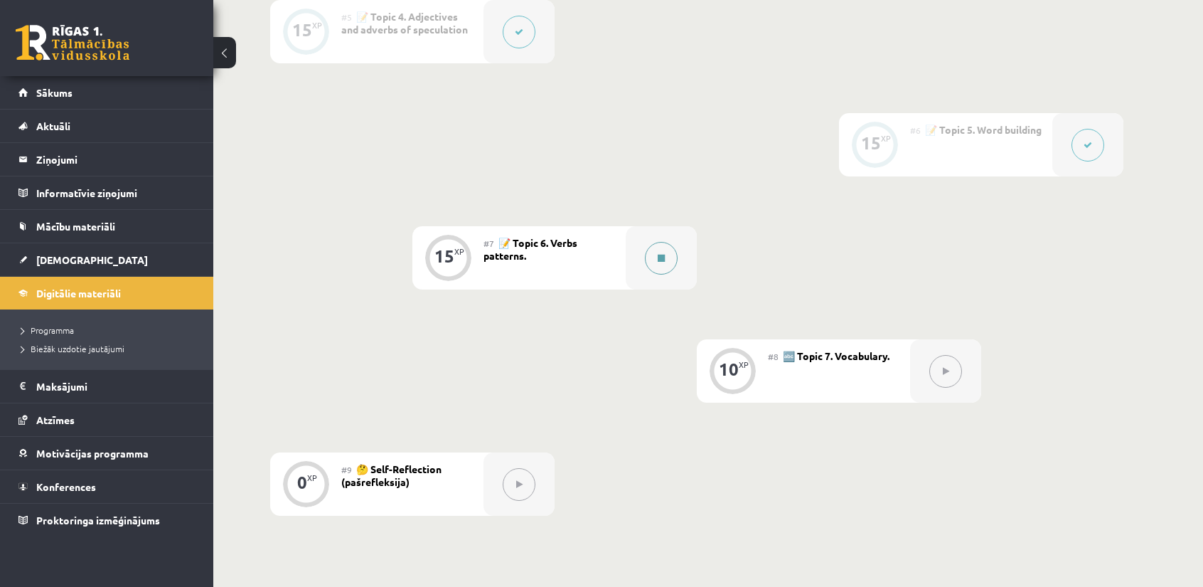
click at [661, 258] on icon at bounding box center [661, 258] width 7 height 9
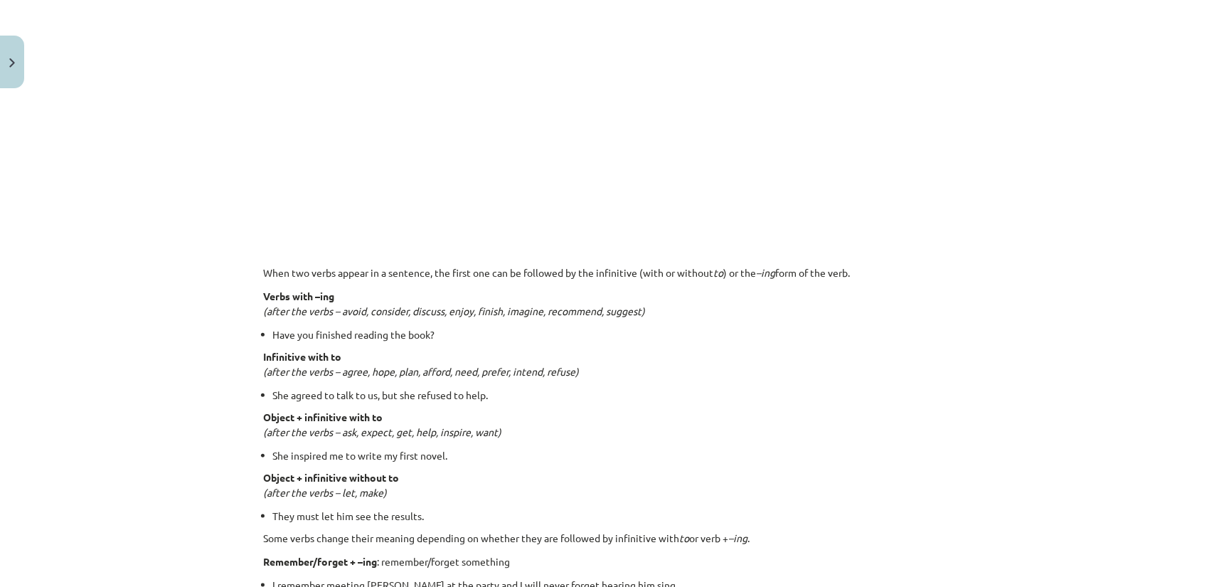
scroll to position [888, 0]
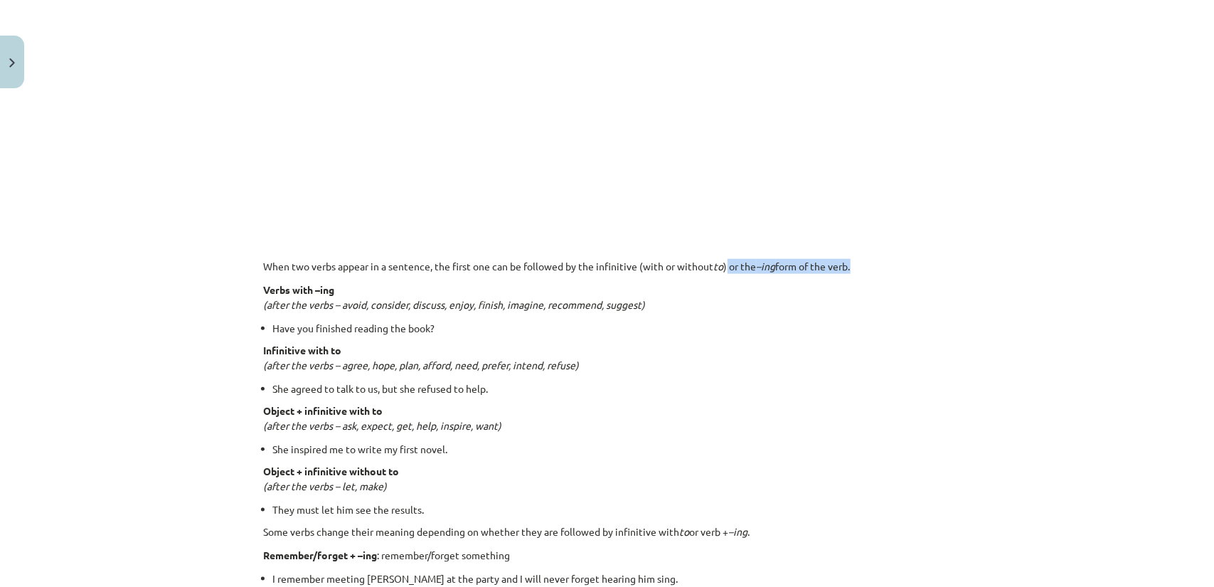
drag, startPoint x: 250, startPoint y: 273, endPoint x: 723, endPoint y: 257, distance: 472.5
click at [723, 257] on div "15 XP Saņemsi Viegls 569 pilda Apraksts Uzdevums Palīdzība 🎥 Watch and discover…" at bounding box center [607, 355] width 704 height 2297
click at [723, 259] on p "When two verbs appear in a sentence, the first one can be followed by the infin…" at bounding box center [607, 266] width 687 height 15
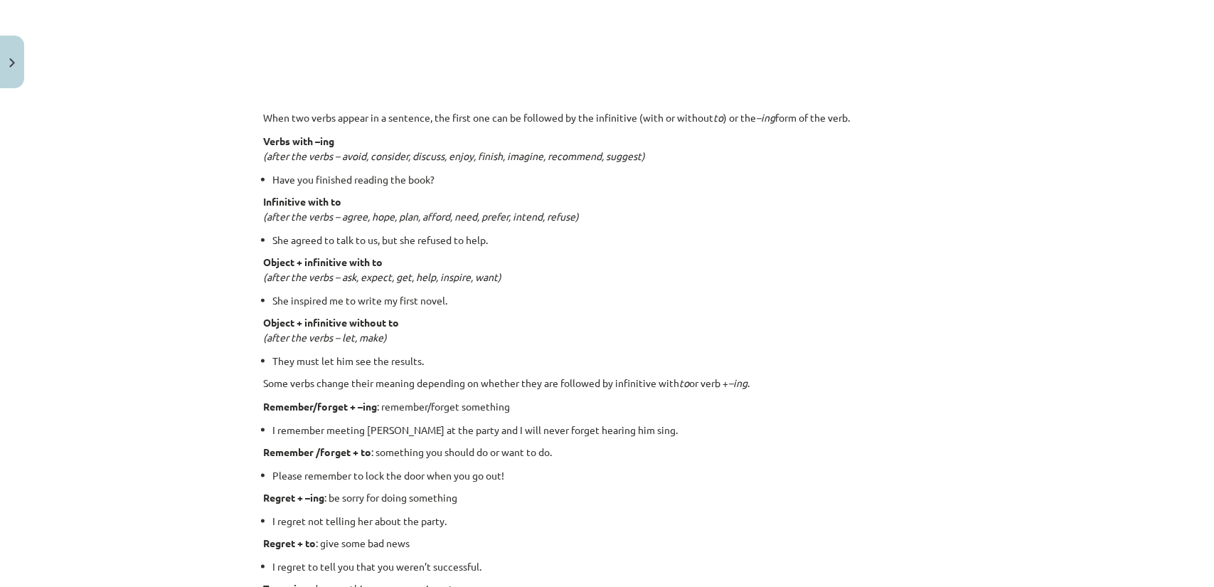
scroll to position [1030, 0]
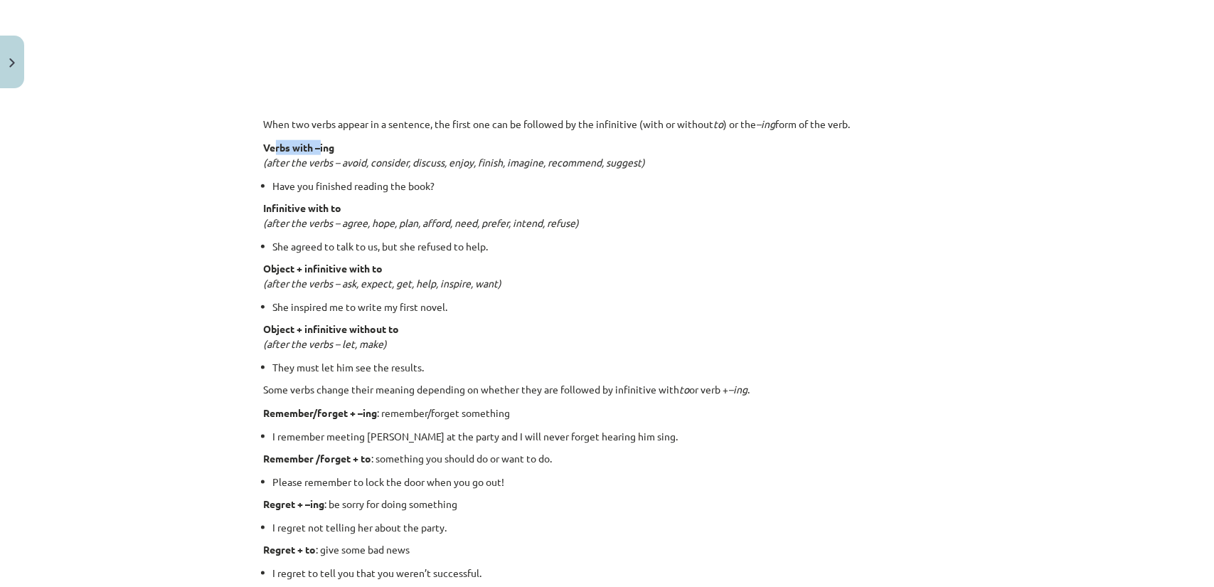
drag, startPoint x: 286, startPoint y: 149, endPoint x: 319, endPoint y: 151, distance: 32.8
click at [318, 151] on strong "Verbs with –ing" at bounding box center [299, 147] width 71 height 13
drag, startPoint x: 272, startPoint y: 163, endPoint x: 612, endPoint y: 167, distance: 340.0
click at [612, 167] on p "Verbs with –ing (after the verbs – avoid, consider, discuss, enjoy, finish, ima…" at bounding box center [607, 155] width 687 height 30
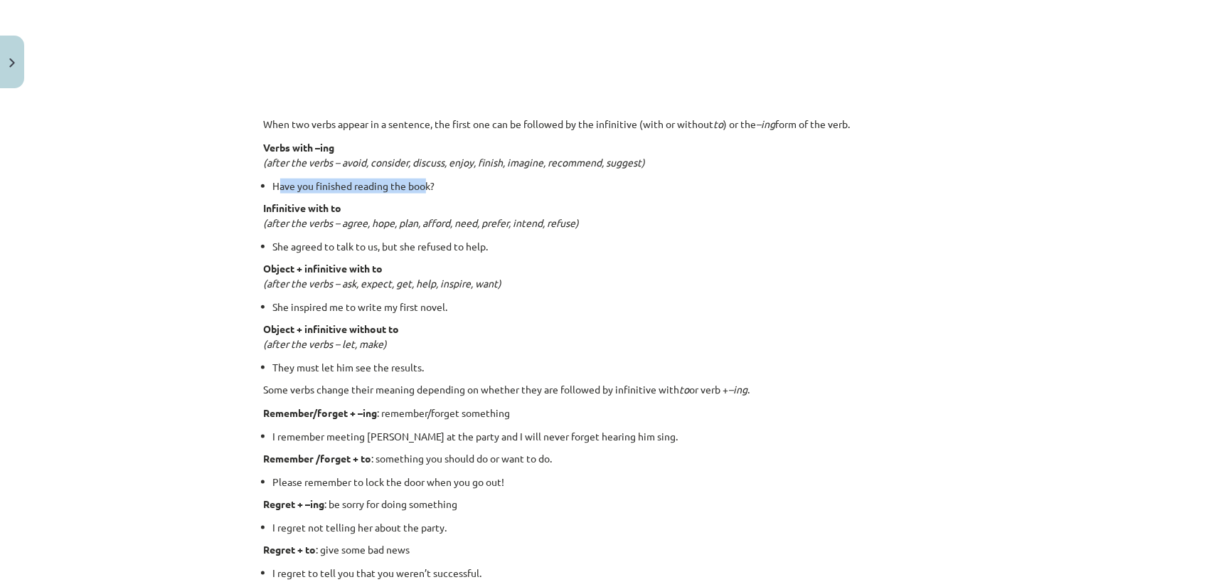
drag, startPoint x: 279, startPoint y: 186, endPoint x: 422, endPoint y: 184, distance: 143.7
click at [422, 184] on li "Have you finished reading the book?" at bounding box center [612, 186] width 678 height 15
drag, startPoint x: 275, startPoint y: 205, endPoint x: 353, endPoint y: 203, distance: 78.3
click at [353, 203] on div "15 XP Saņemsi Viegls 569 pilda Apraksts Uzdevums Palīdzība 🎥 Watch and discover…" at bounding box center [607, 213] width 704 height 2297
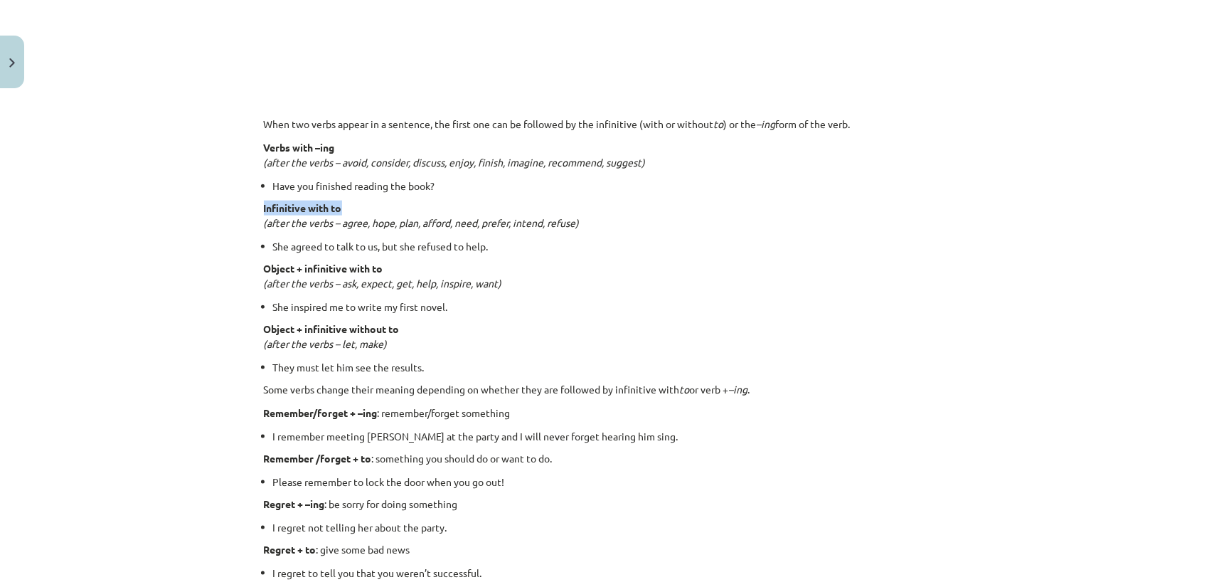
click at [353, 203] on p "Infinitive with to (after the verbs – agree, hope, plan, afford, need, prefer, …" at bounding box center [607, 216] width 687 height 30
drag, startPoint x: 298, startPoint y: 243, endPoint x: 408, endPoint y: 243, distance: 110.2
click at [408, 243] on li "She agreed to talk to us, but she refused to help." at bounding box center [612, 246] width 678 height 15
drag, startPoint x: 259, startPoint y: 272, endPoint x: 369, endPoint y: 265, distance: 110.5
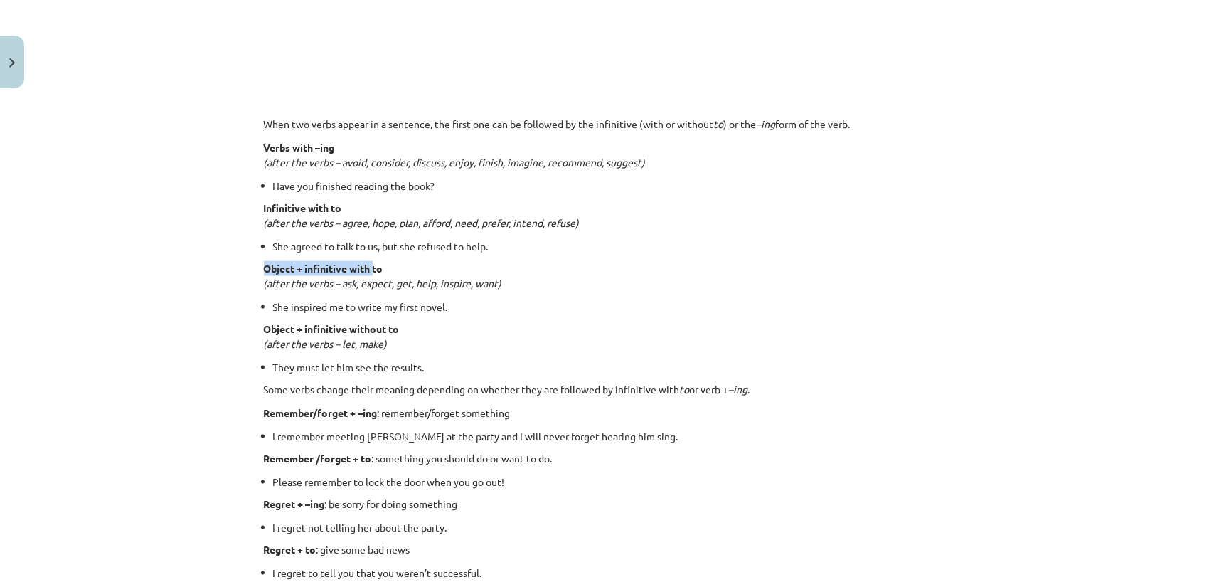
click at [369, 265] on strong "Object + infinitive with to" at bounding box center [323, 268] width 119 height 13
click at [377, 268] on strong "Object + infinitive with to" at bounding box center [323, 268] width 119 height 13
drag, startPoint x: 268, startPoint y: 307, endPoint x: 394, endPoint y: 306, distance: 125.9
click at [394, 306] on li "She inspired me to write my first novel." at bounding box center [612, 306] width 678 height 15
click at [417, 308] on li "She inspired me to write my first novel." at bounding box center [612, 306] width 678 height 15
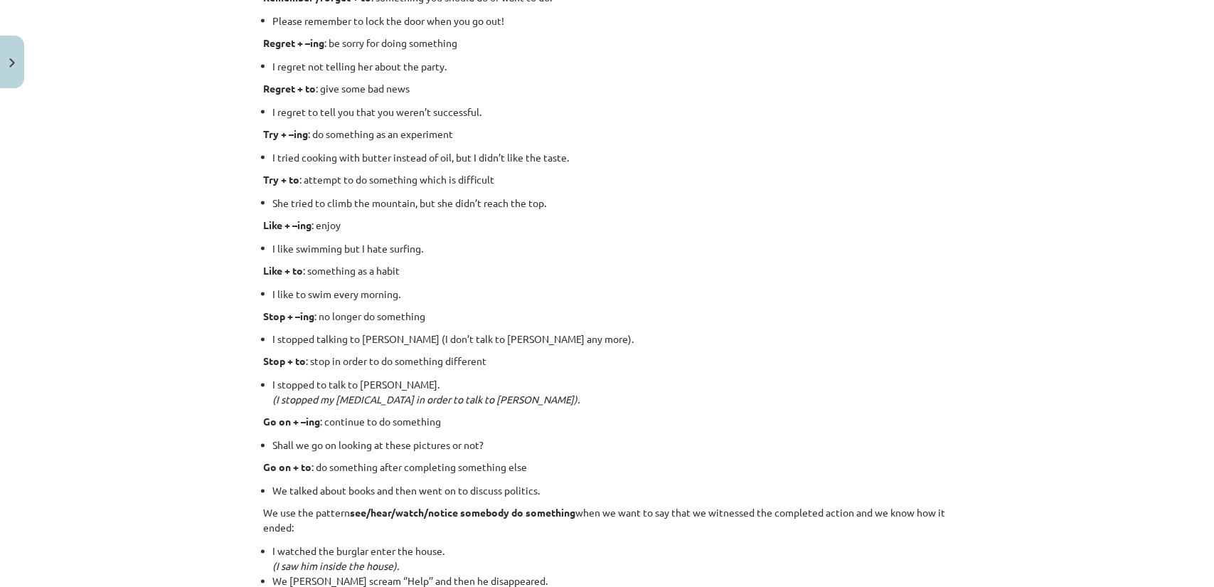
scroll to position [1839, 0]
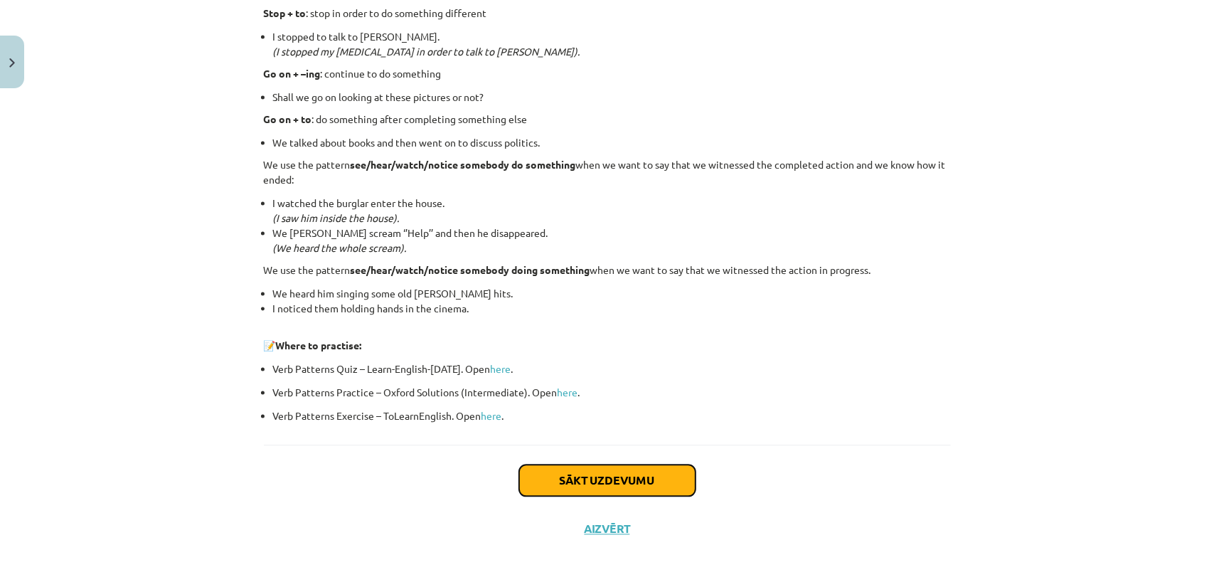
click at [550, 473] on button "Sākt uzdevumu" at bounding box center [607, 479] width 176 height 31
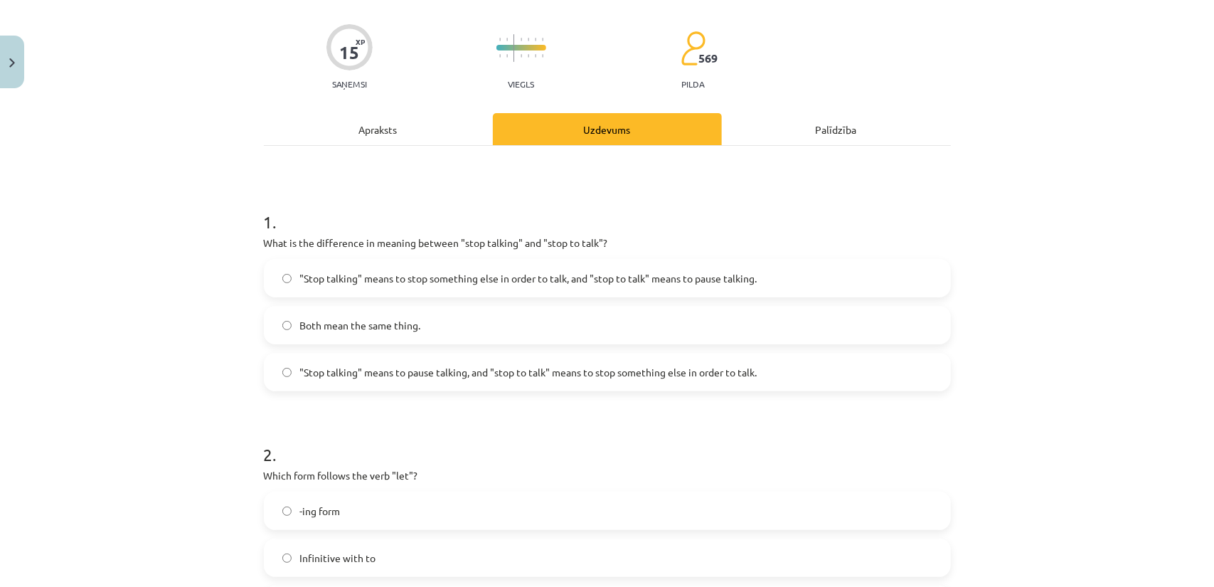
scroll to position [107, 0]
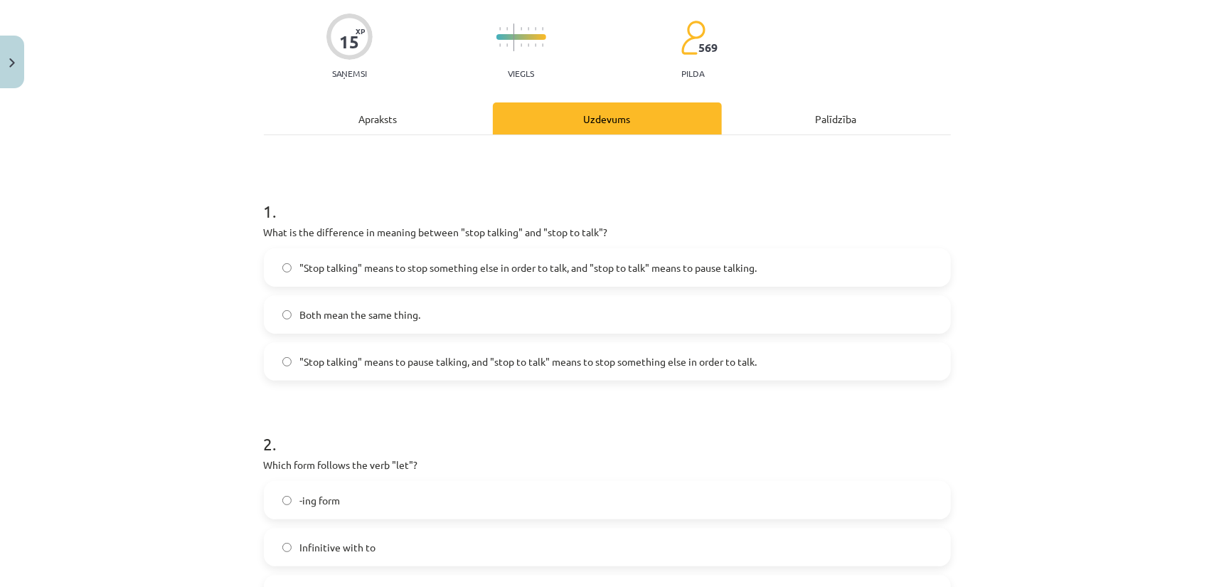
click at [398, 359] on span ""Stop talking" means to pause talking, and "stop to talk" means to stop somethi…" at bounding box center [528, 361] width 457 height 15
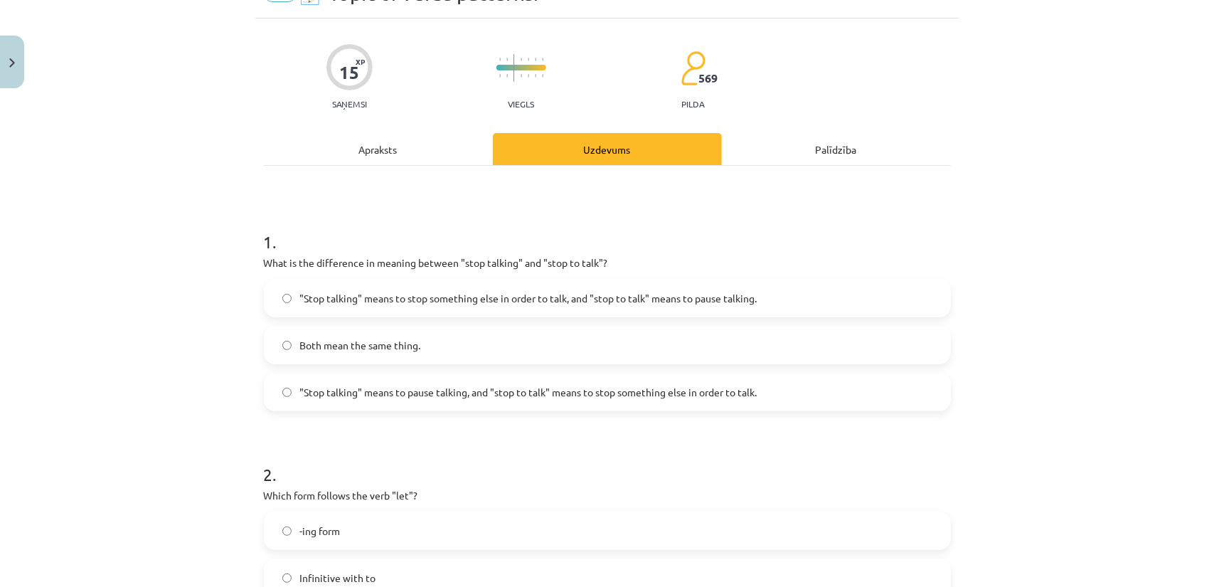
scroll to position [0, 0]
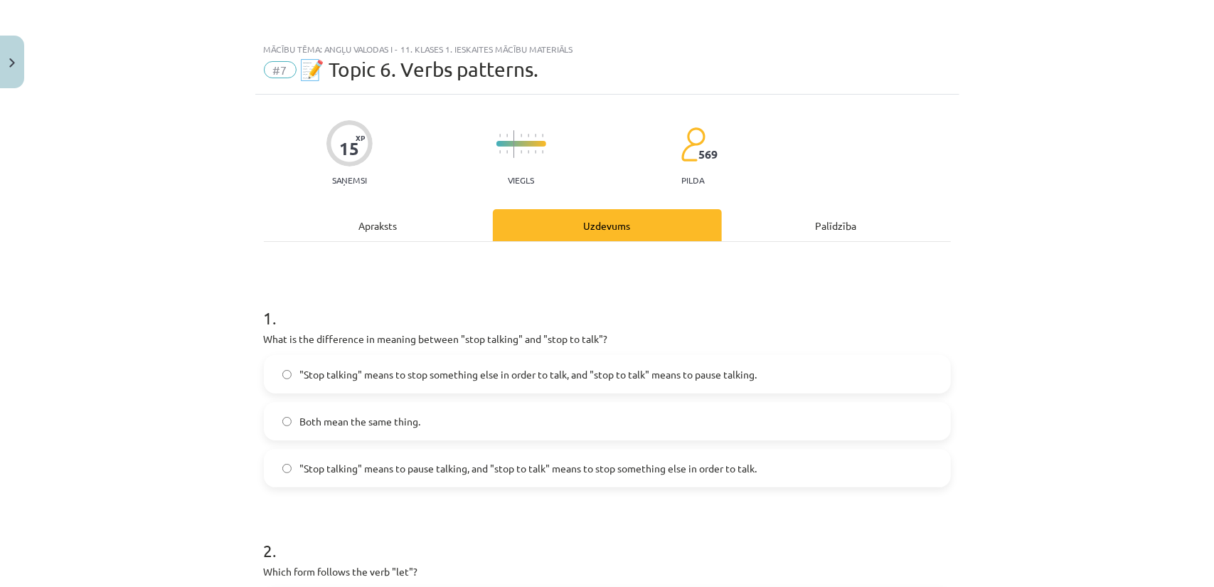
click at [368, 233] on div "Apraksts" at bounding box center [378, 225] width 229 height 32
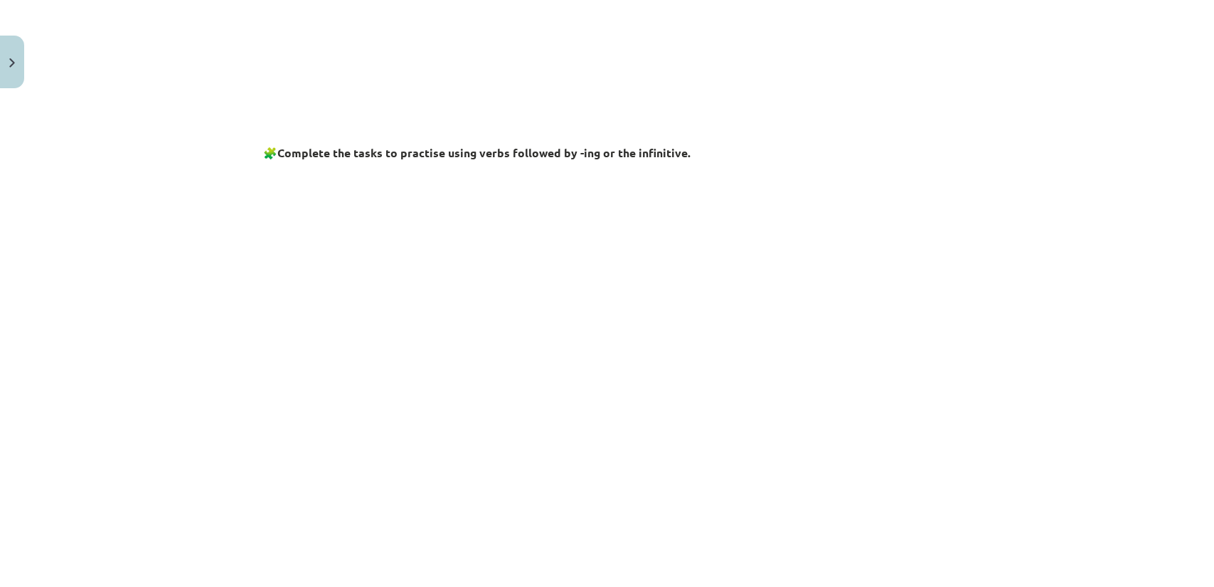
scroll to position [1078, 0]
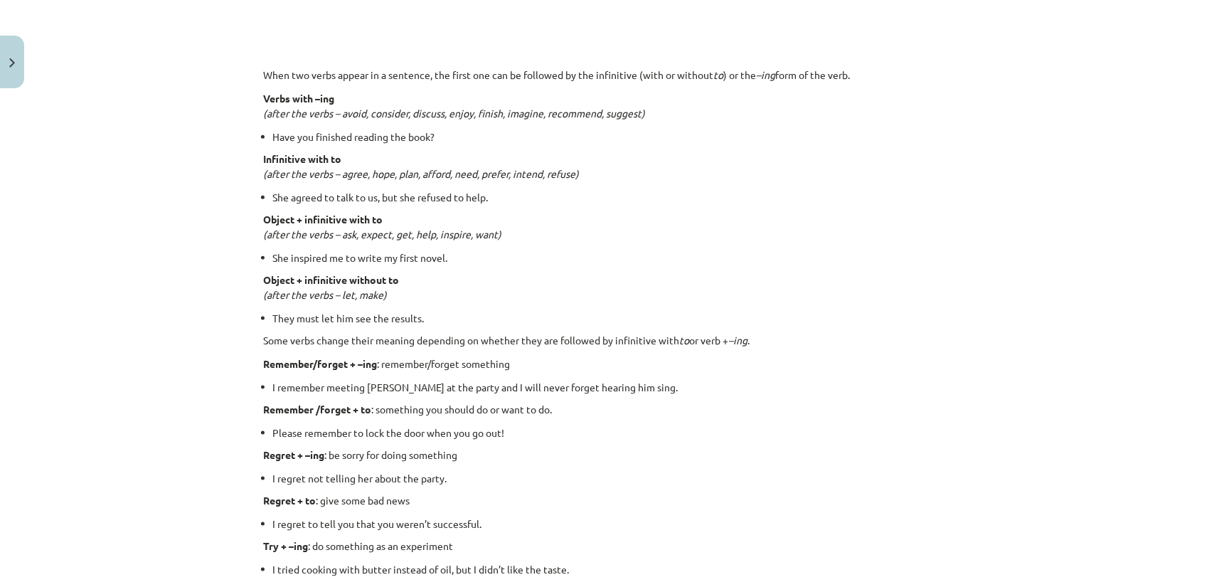
click at [442, 300] on p "Object + infinitive without to (after the verbs – let, make)" at bounding box center [607, 287] width 687 height 30
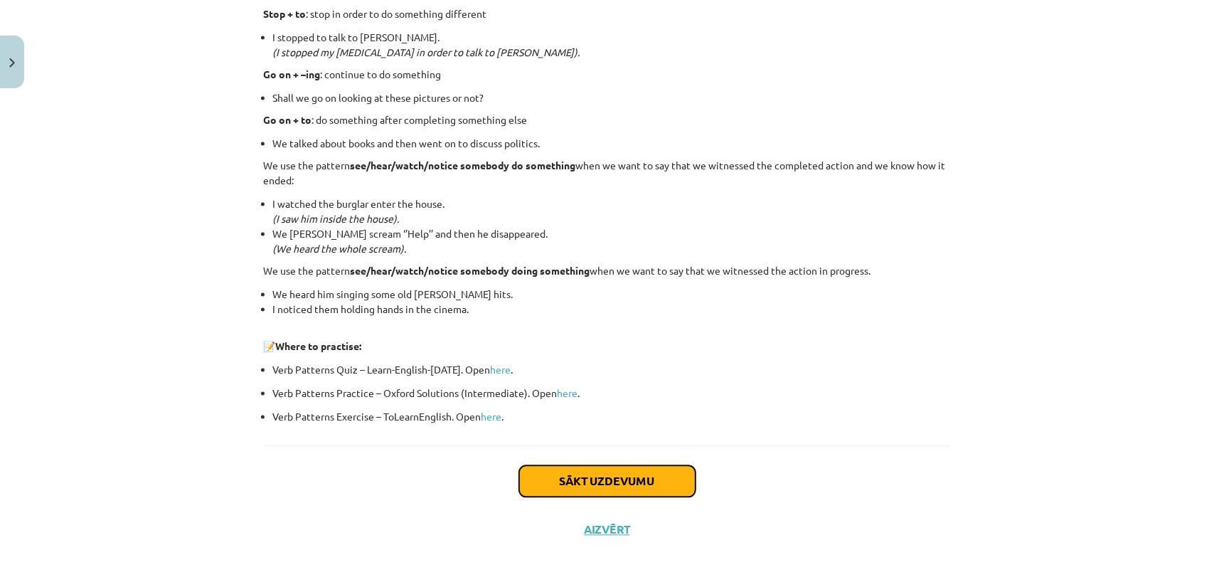
click at [639, 470] on button "Sākt uzdevumu" at bounding box center [607, 480] width 176 height 31
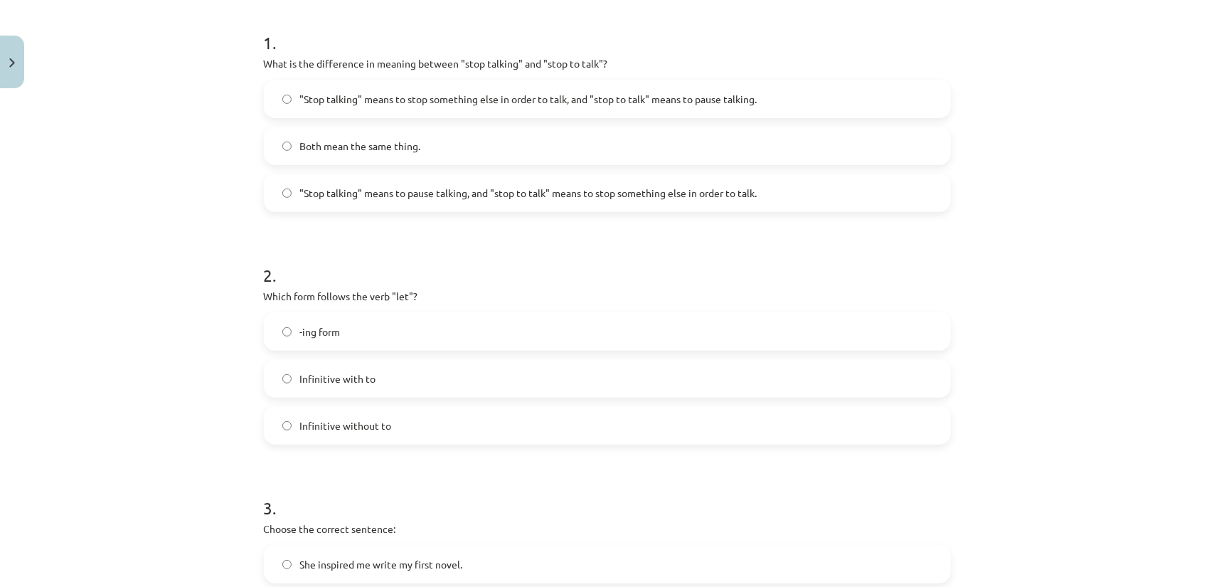
scroll to position [323, 0]
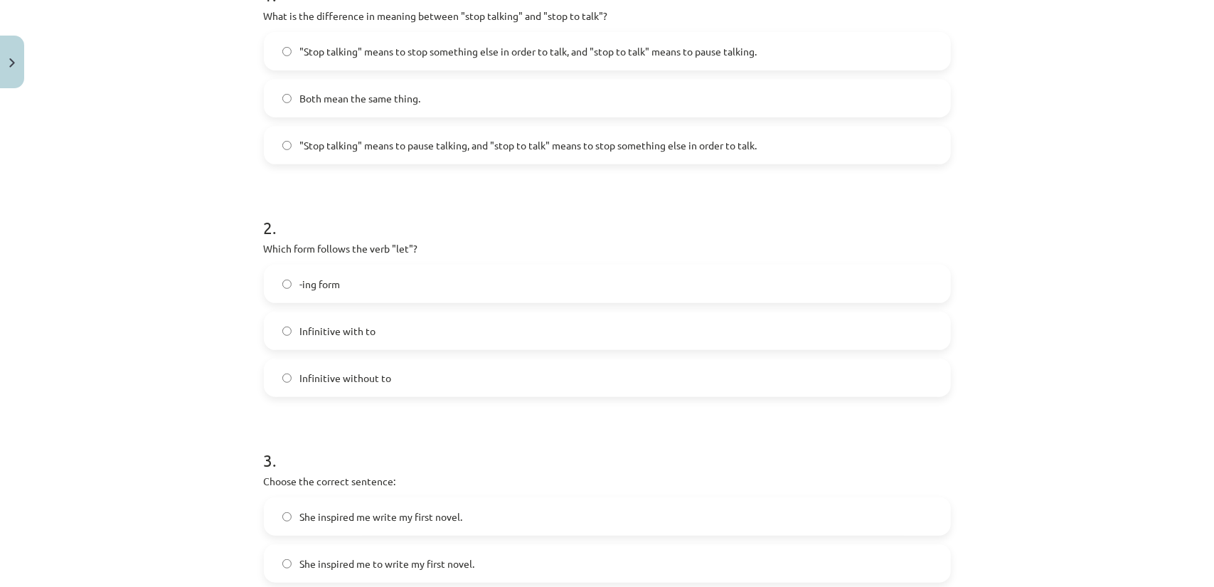
click at [434, 366] on label "Infinitive without to" at bounding box center [607, 378] width 684 height 36
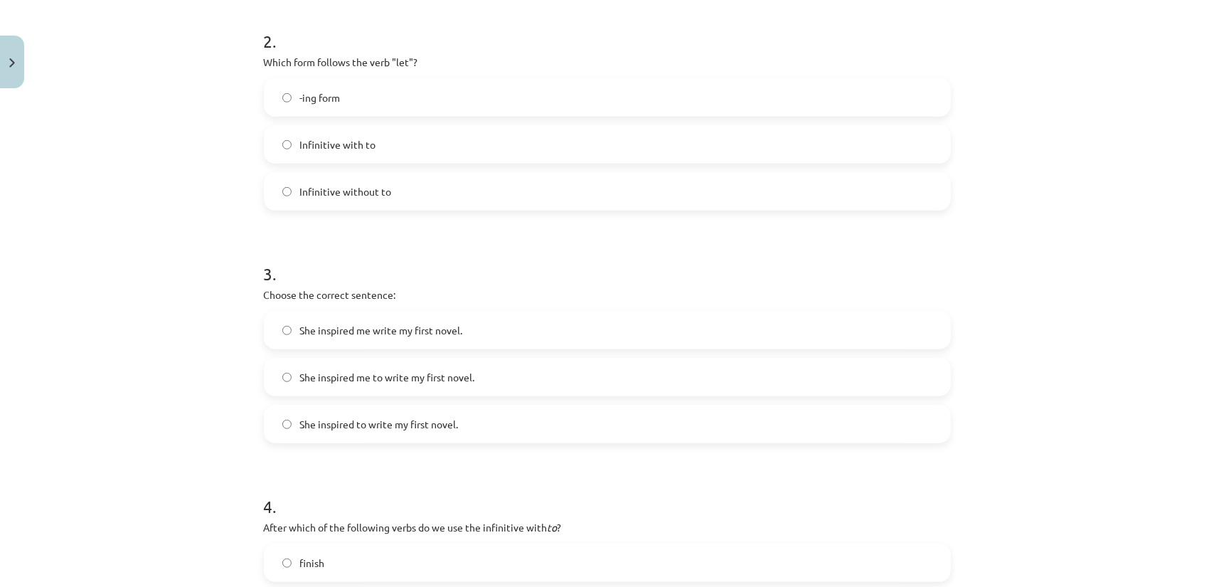
scroll to position [536, 0]
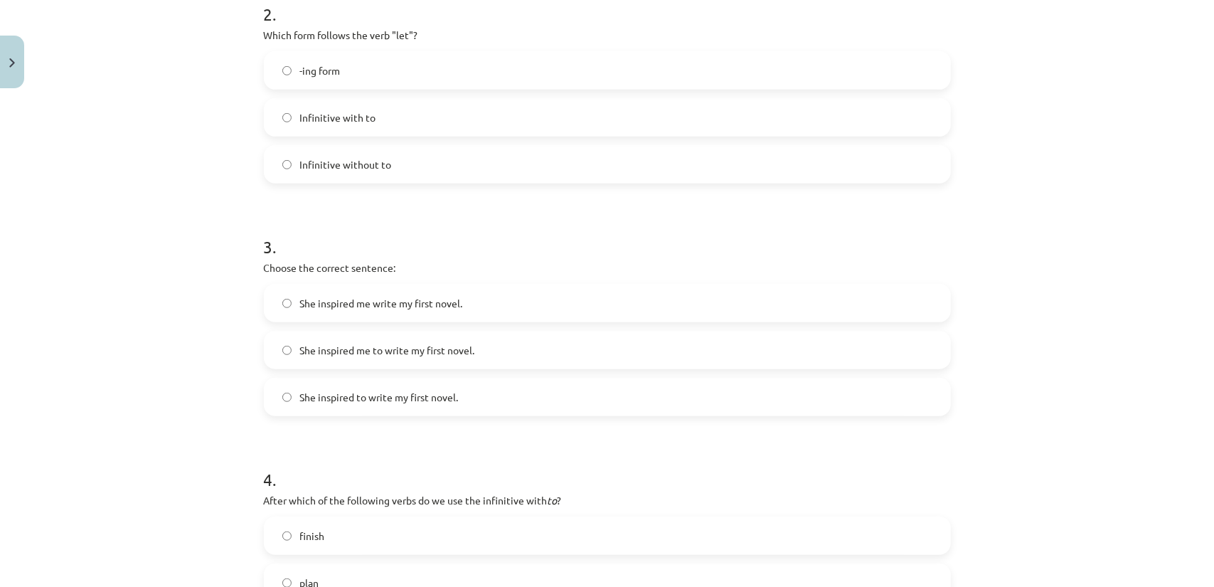
click at [506, 289] on label "She inspired me write my first novel." at bounding box center [607, 303] width 684 height 36
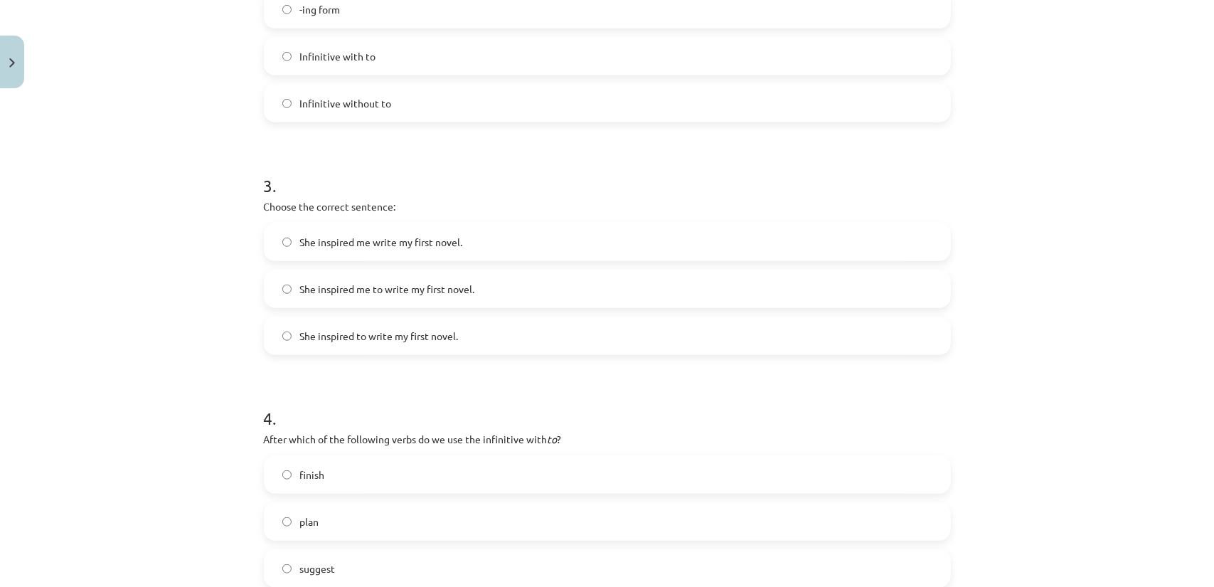
scroll to position [607, 0]
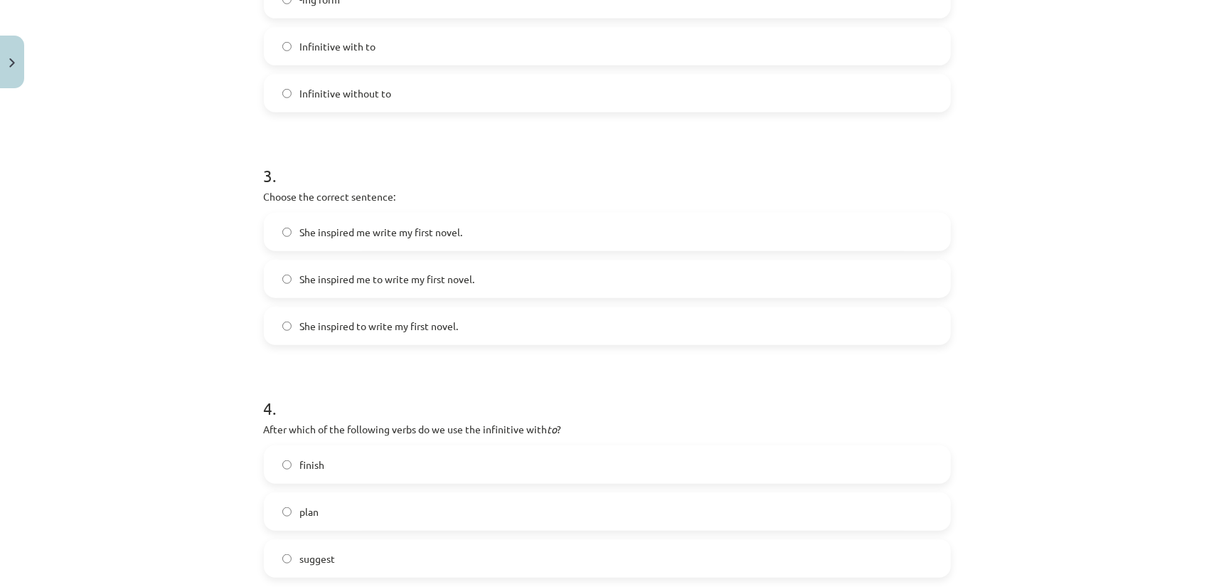
click at [490, 285] on label "She inspired me to write my first novel." at bounding box center [607, 279] width 684 height 36
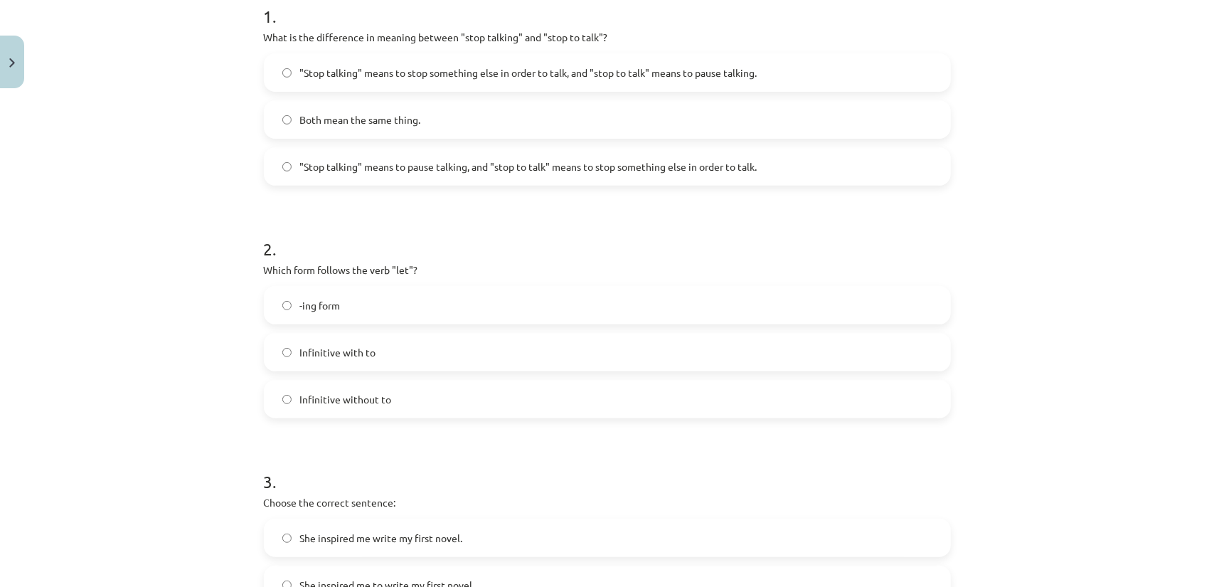
scroll to position [0, 0]
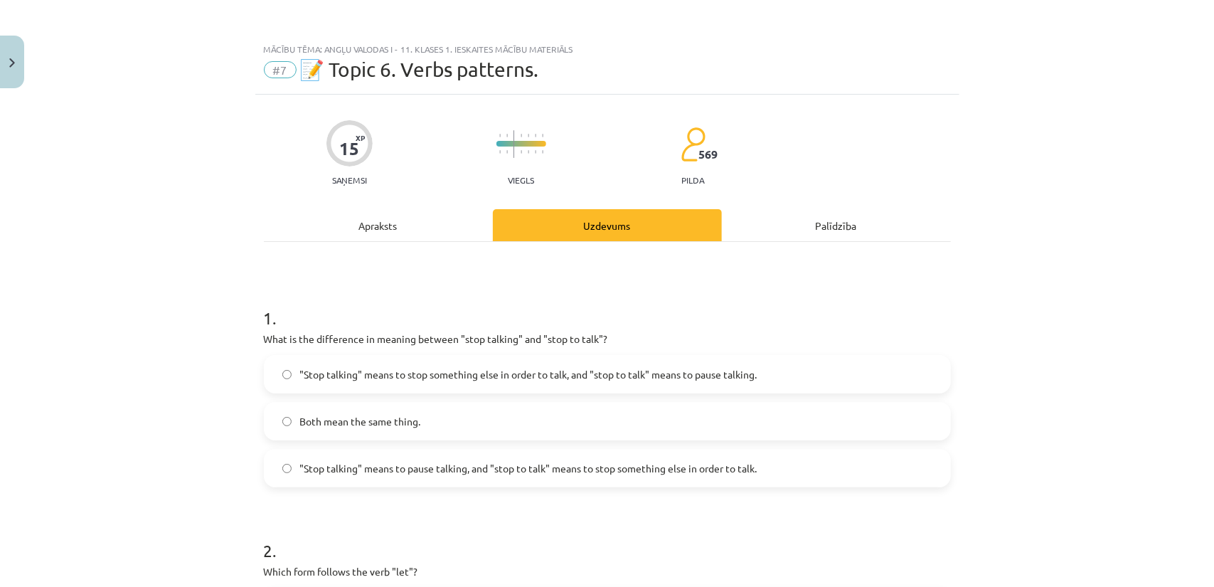
click at [414, 233] on div "Apraksts" at bounding box center [378, 225] width 229 height 32
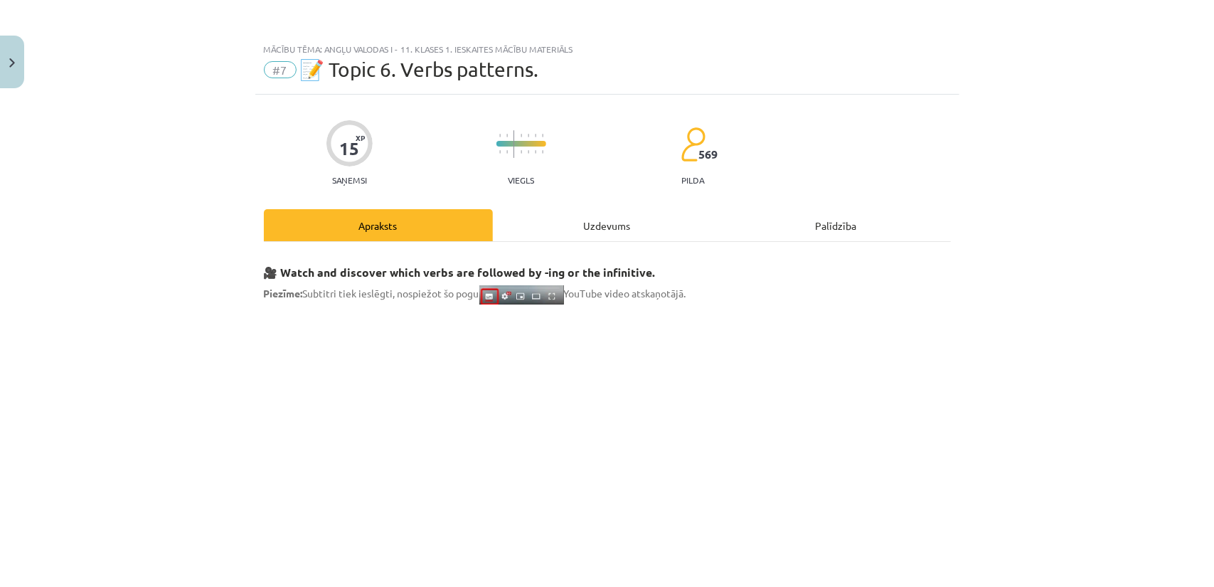
click at [535, 226] on div "Uzdevums" at bounding box center [607, 225] width 229 height 32
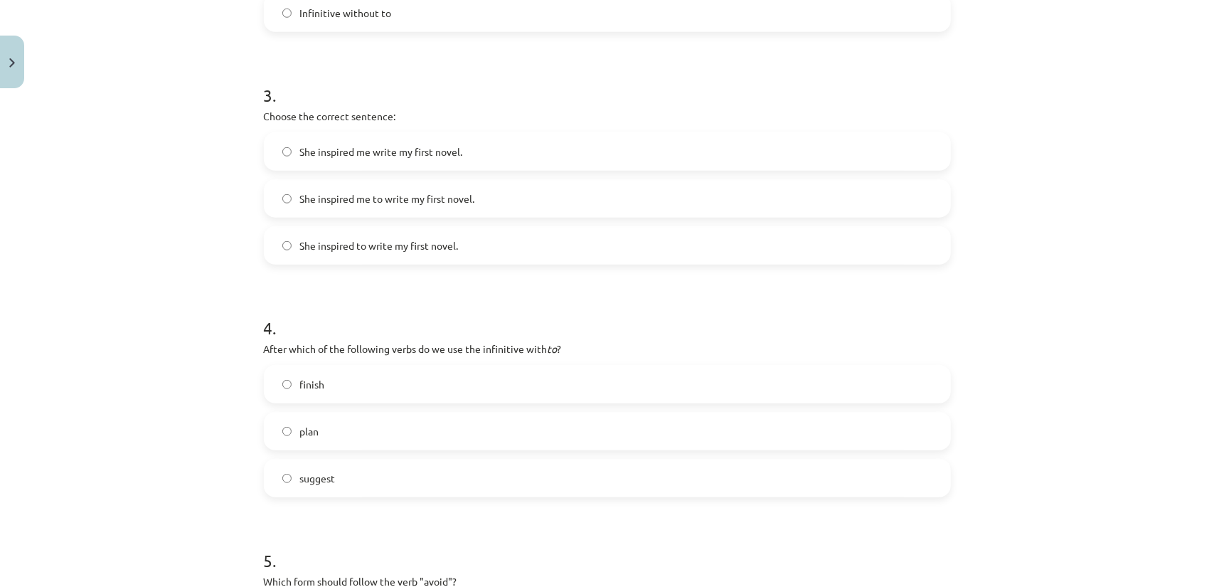
scroll to position [747, 0]
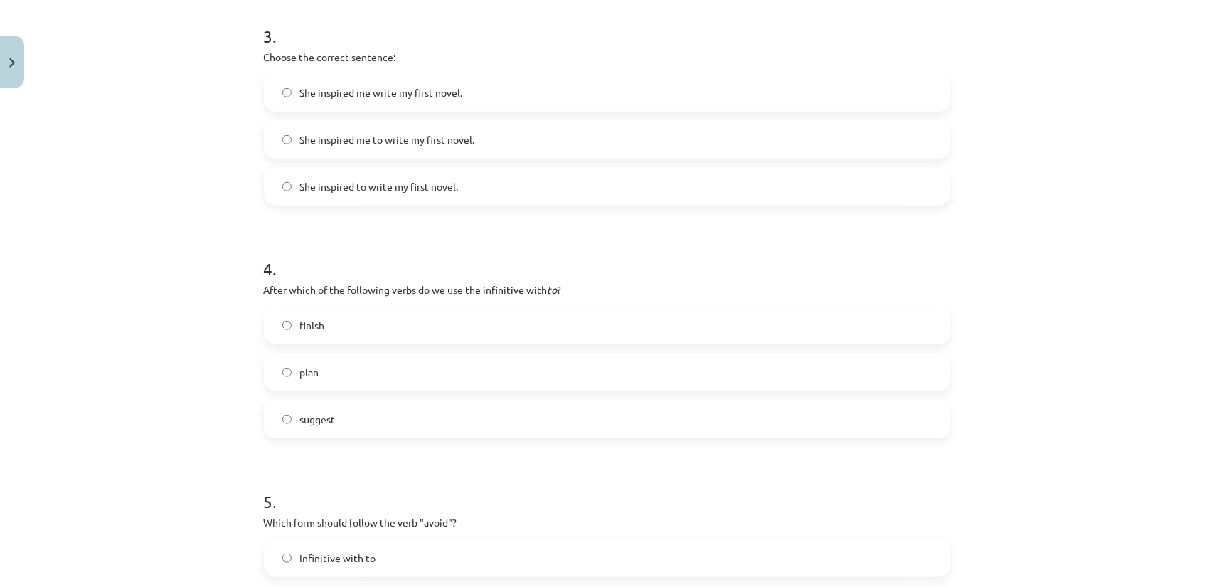
click at [472, 439] on form "1 . What is the difference in meaning between "stop talking" and "stop to talk"…" at bounding box center [607, 103] width 687 height 1134
click at [479, 425] on label "suggest" at bounding box center [607, 419] width 684 height 36
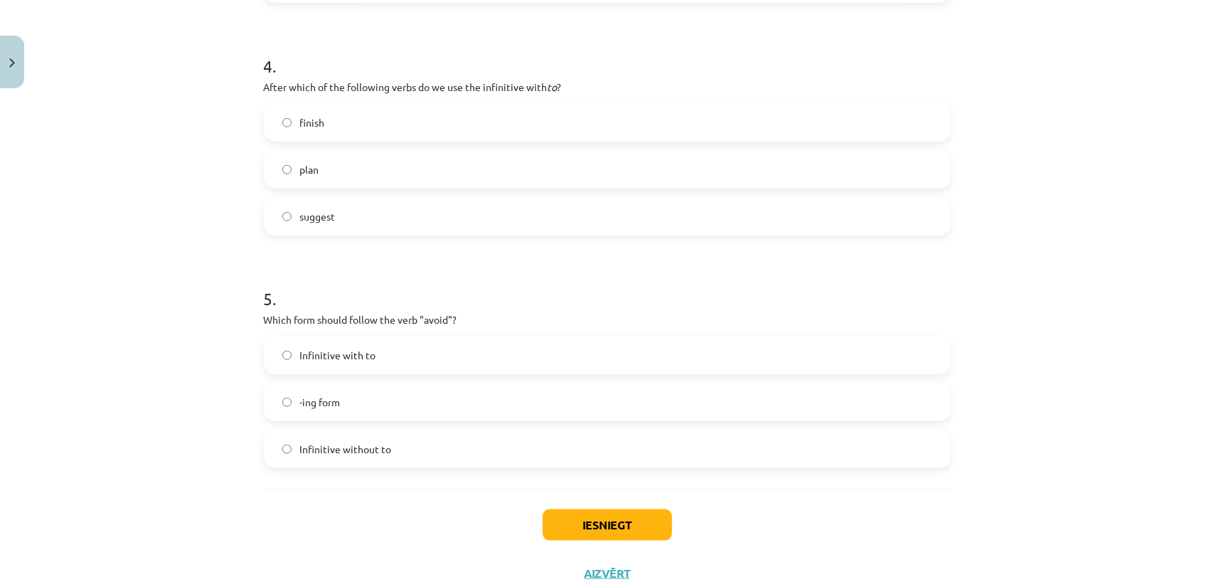
scroll to position [960, 0]
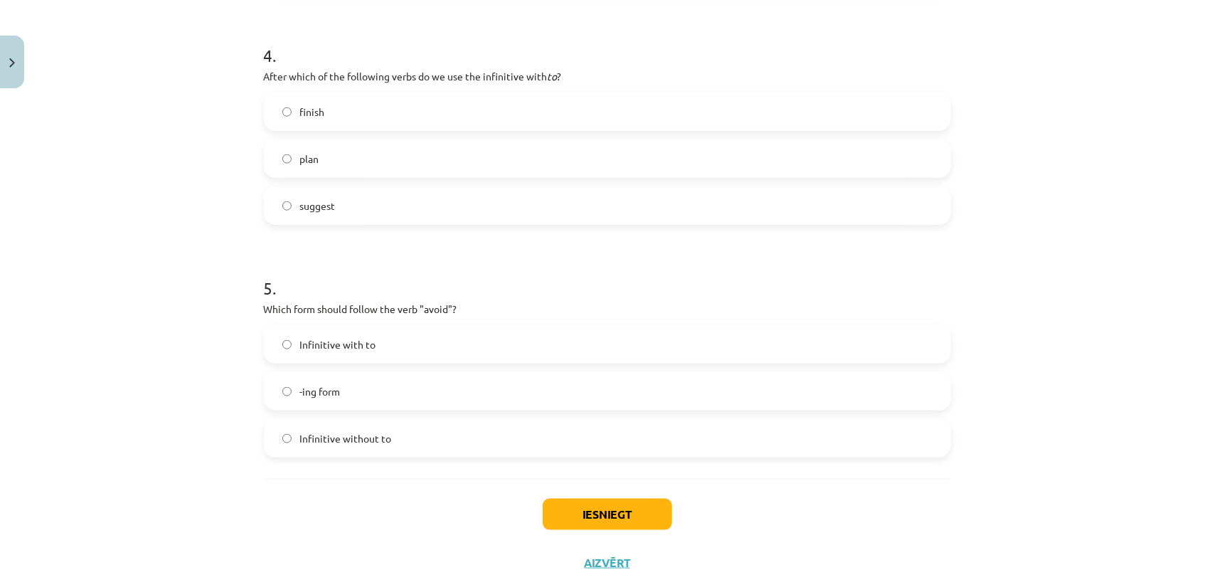
click at [434, 339] on label "Infinitive with to" at bounding box center [607, 344] width 684 height 36
click at [569, 513] on button "Iesniegt" at bounding box center [607, 514] width 129 height 31
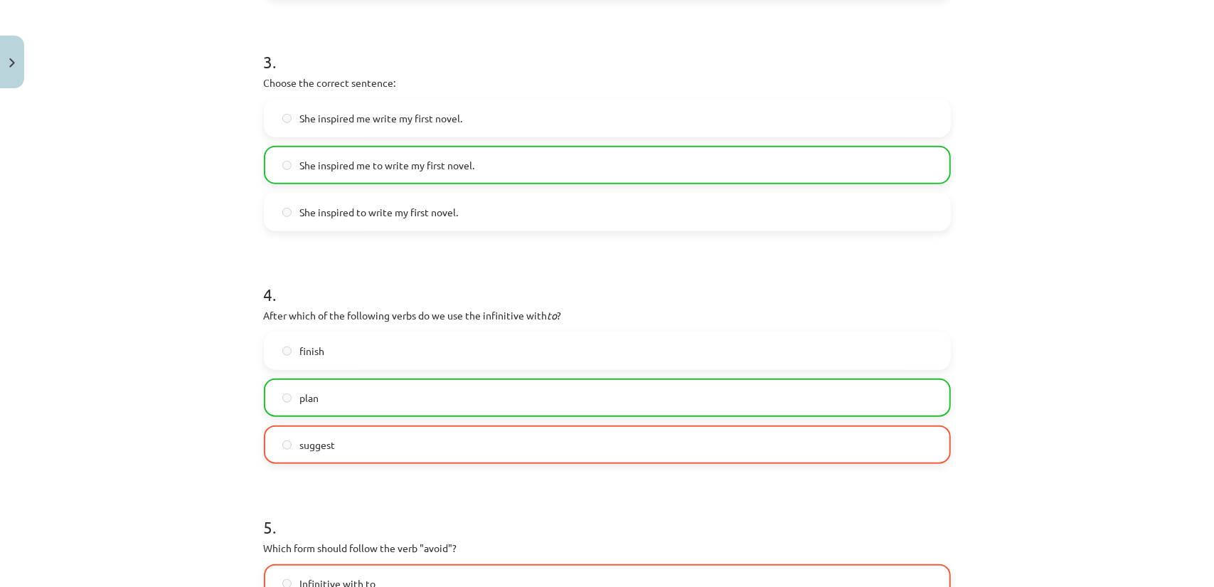
scroll to position [747, 0]
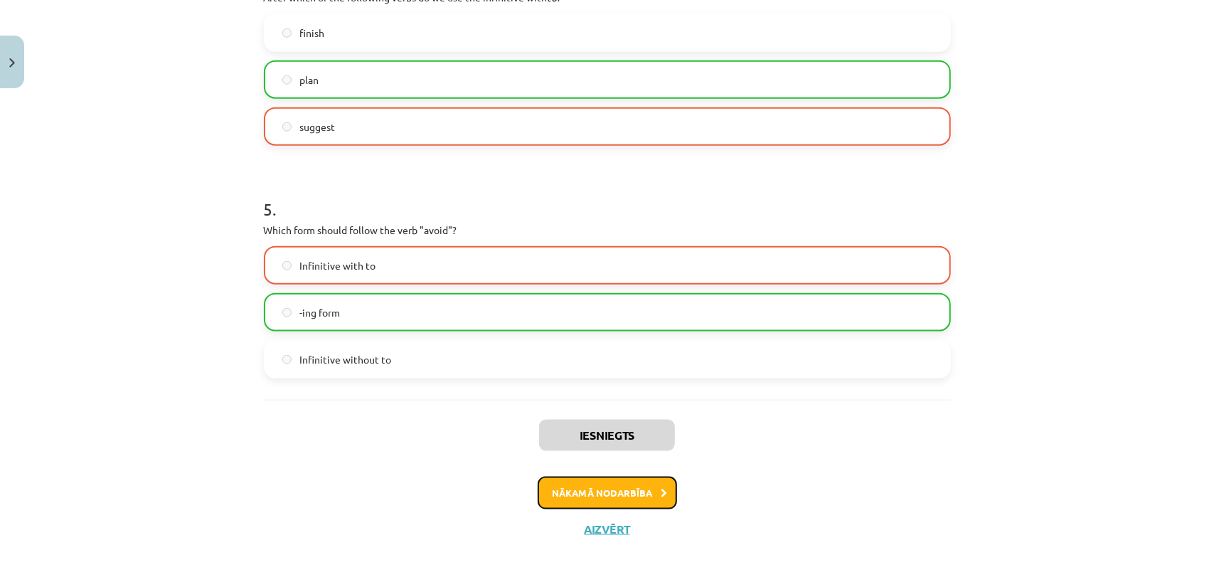
click at [557, 479] on button "Nākamā nodarbība" at bounding box center [607, 492] width 139 height 33
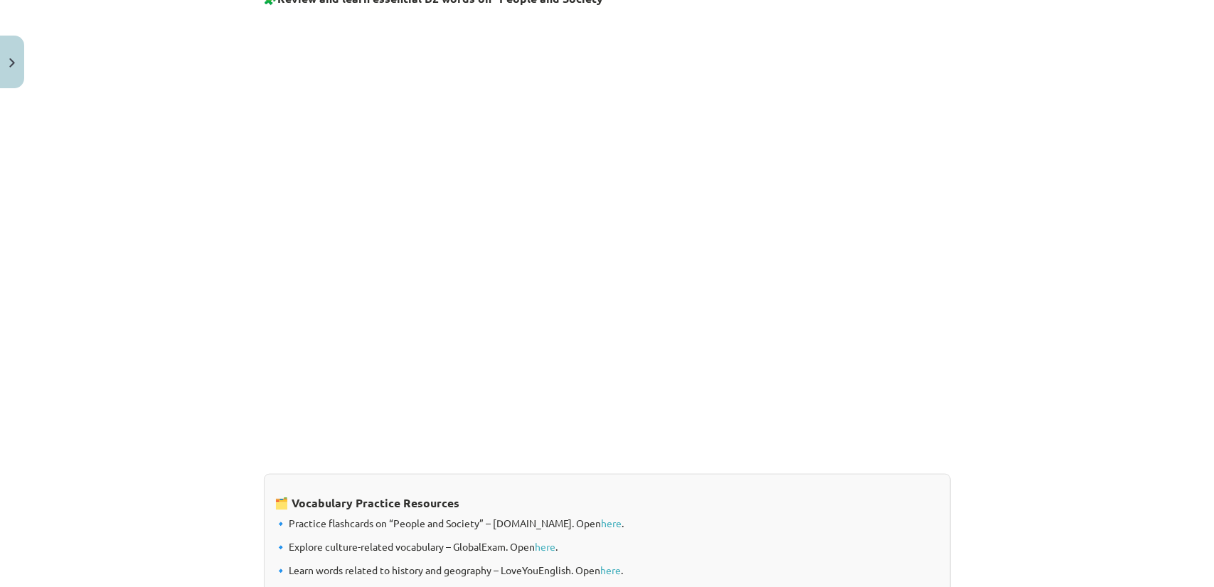
scroll to position [1090, 0]
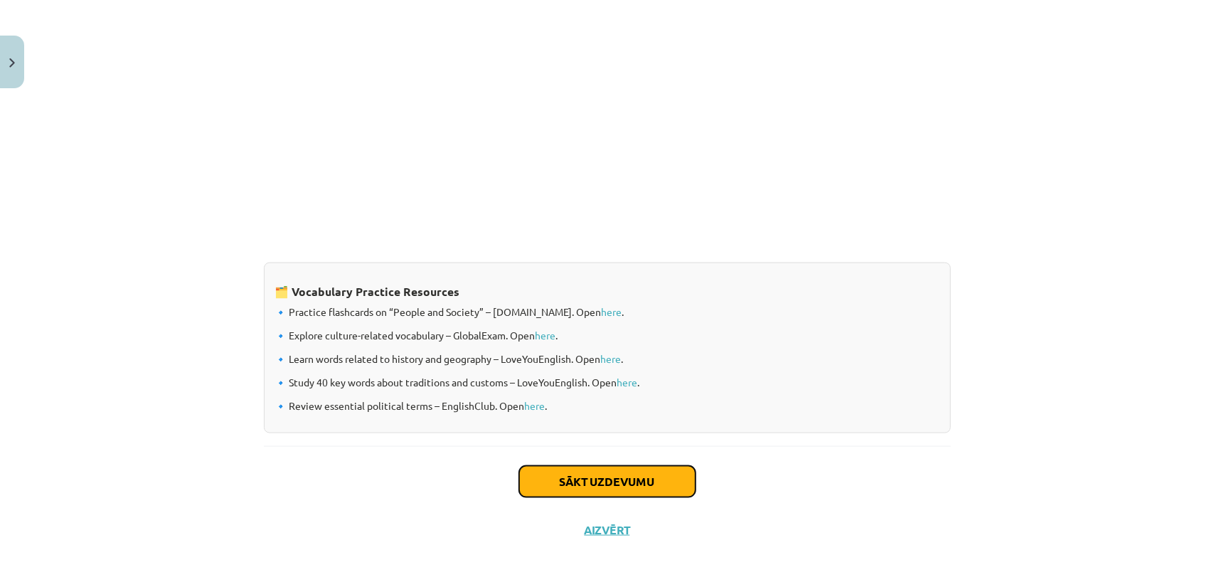
click at [646, 479] on button "Sākt uzdevumu" at bounding box center [607, 481] width 176 height 31
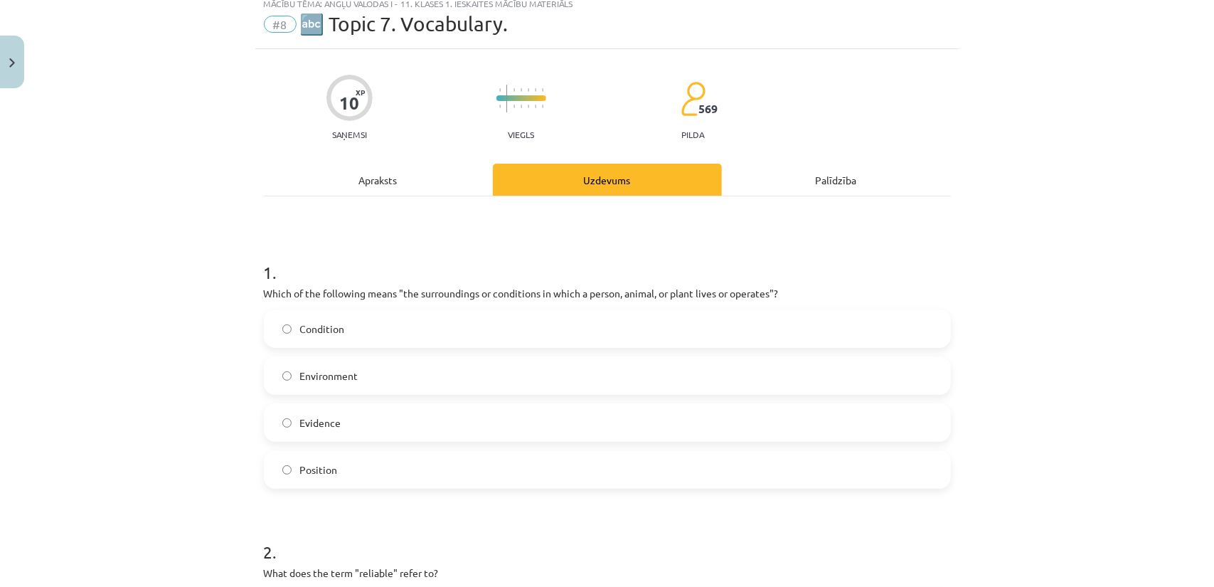
scroll to position [36, 0]
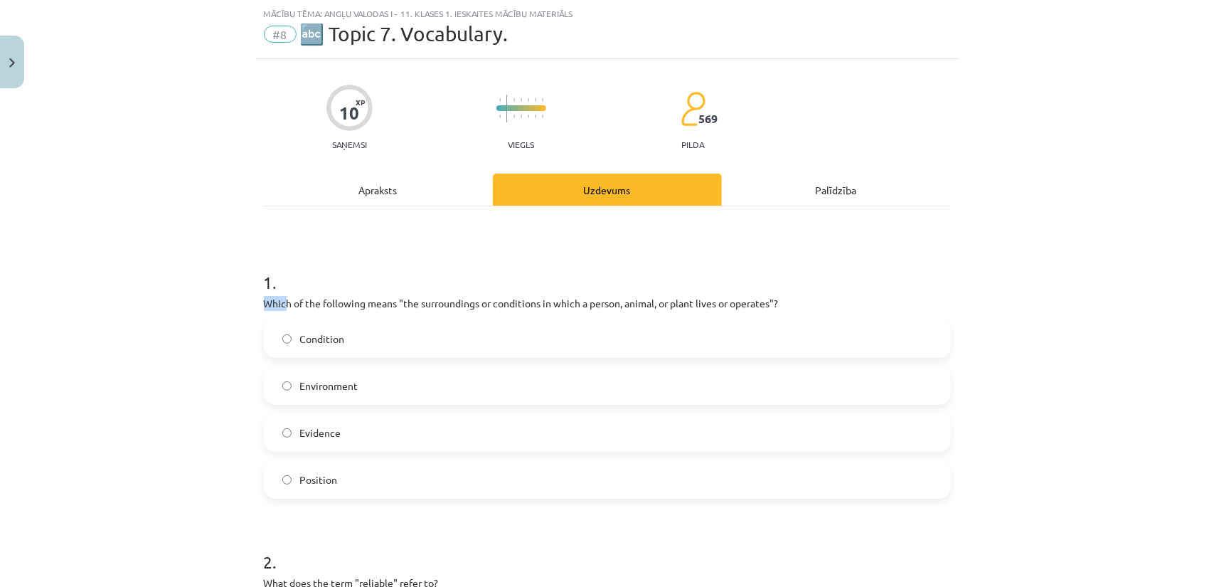
drag, startPoint x: 283, startPoint y: 302, endPoint x: 744, endPoint y: 290, distance: 461.0
click at [744, 290] on div "1 . Which of the following means "the surroundings or conditions in which a per…" at bounding box center [607, 372] width 687 height 251
click at [752, 294] on div "1 . Which of the following means "the surroundings or conditions in which a per…" at bounding box center [607, 372] width 687 height 251
click at [364, 385] on label "Environment" at bounding box center [607, 386] width 684 height 36
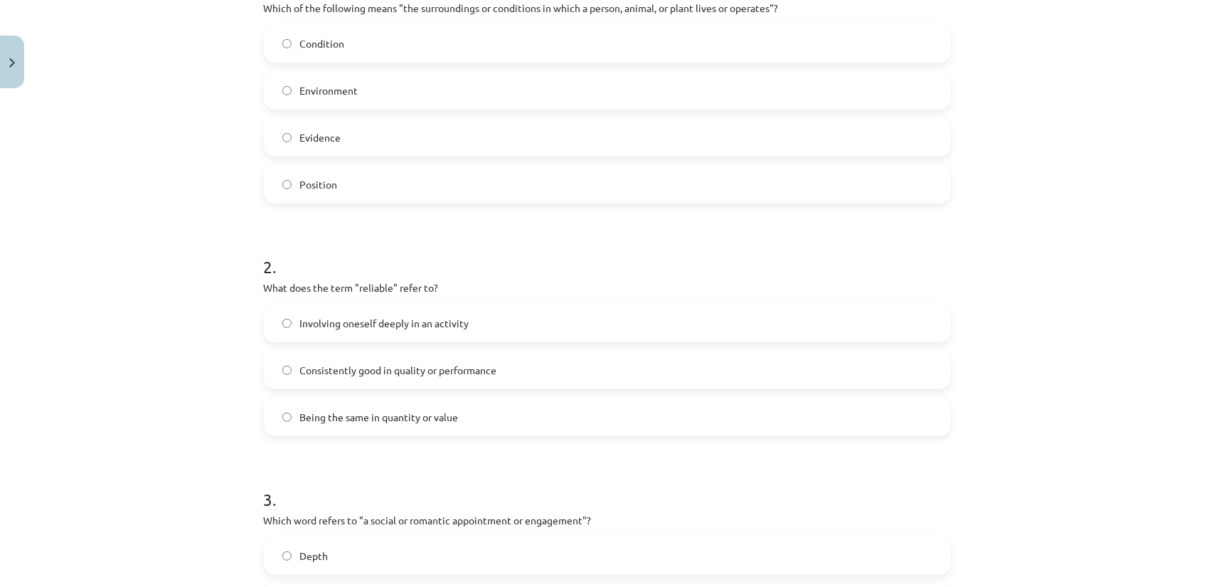
scroll to position [391, 0]
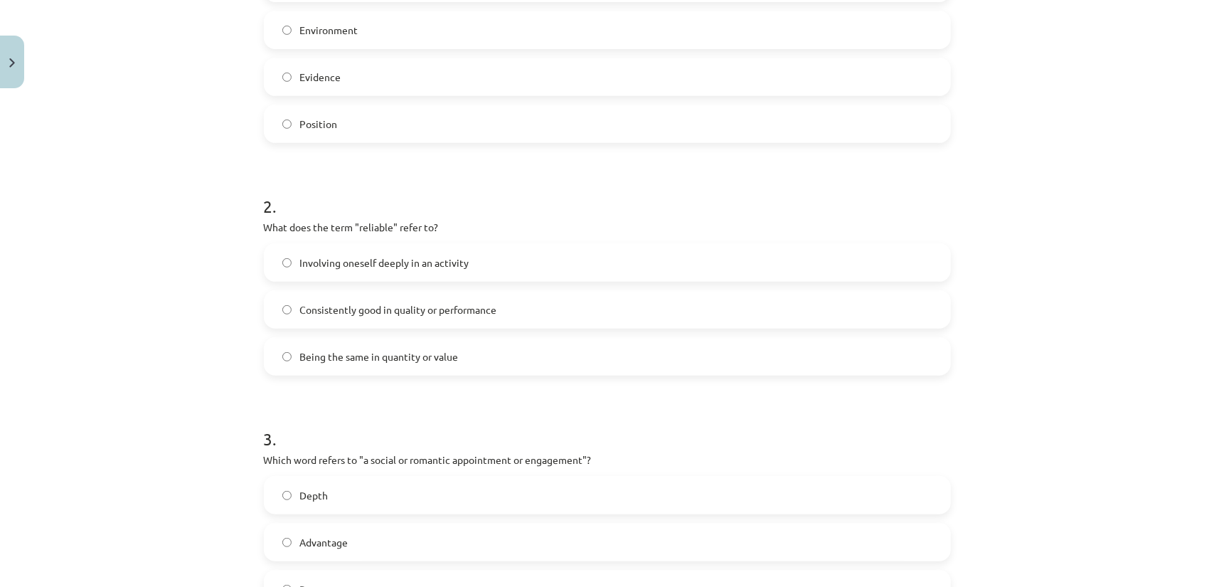
click at [494, 298] on label "Consistently good in quality or performance" at bounding box center [607, 310] width 684 height 36
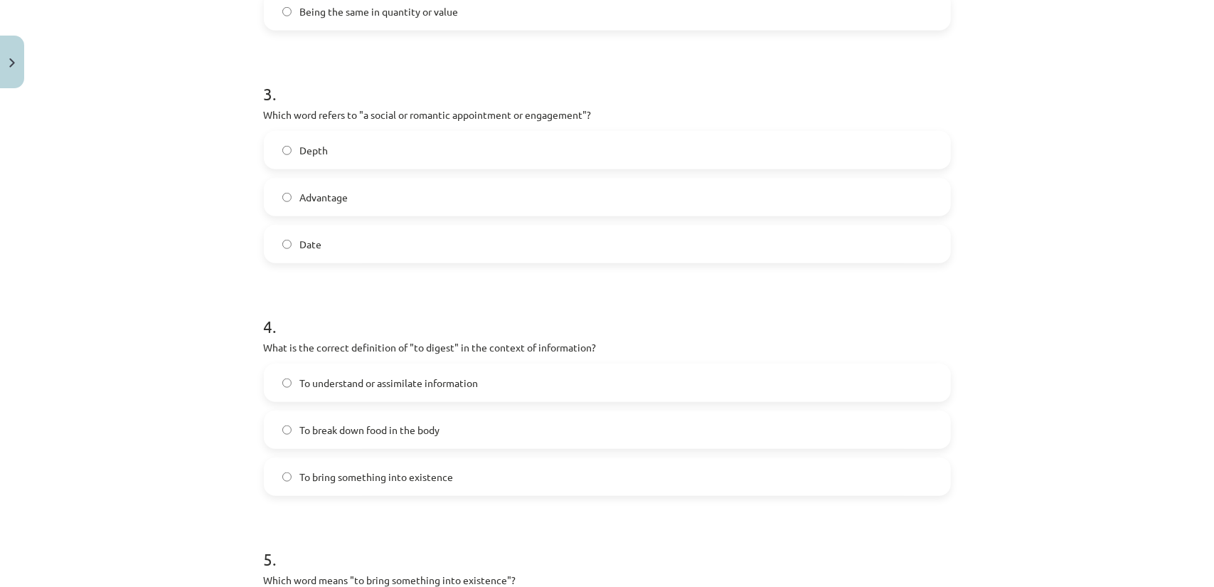
scroll to position [747, 0]
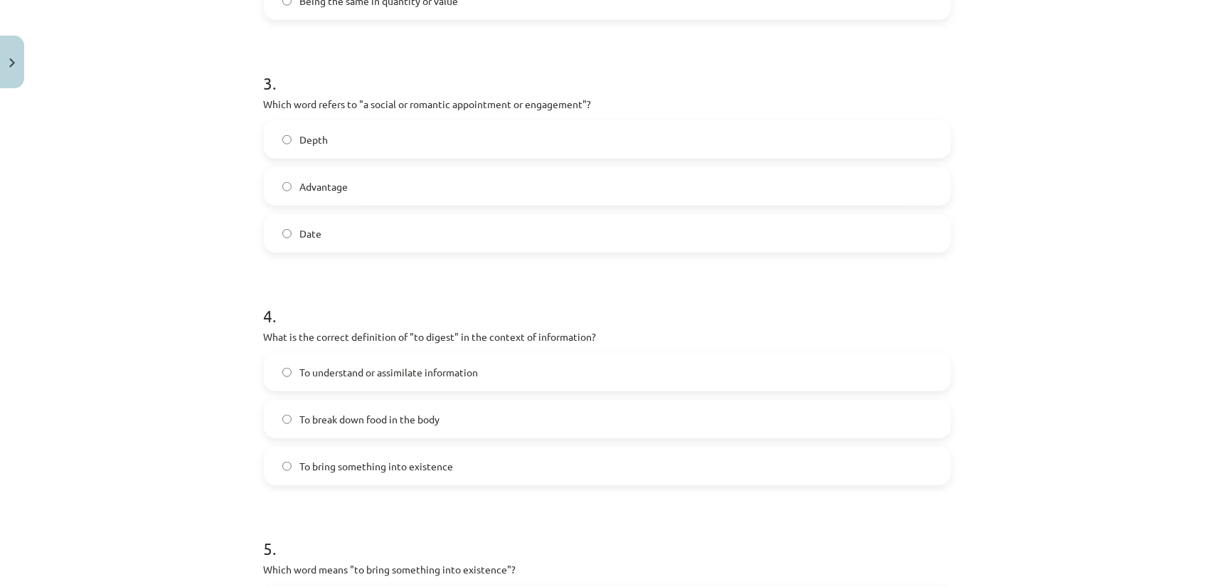
click at [447, 402] on label "To break down food in the body" at bounding box center [607, 419] width 684 height 36
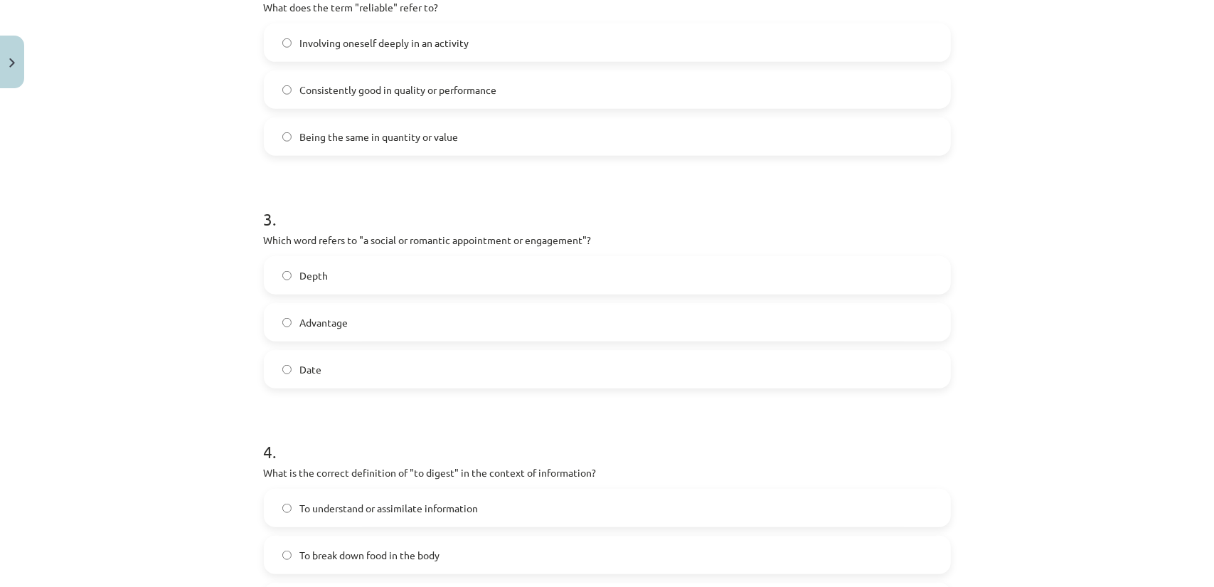
scroll to position [604, 0]
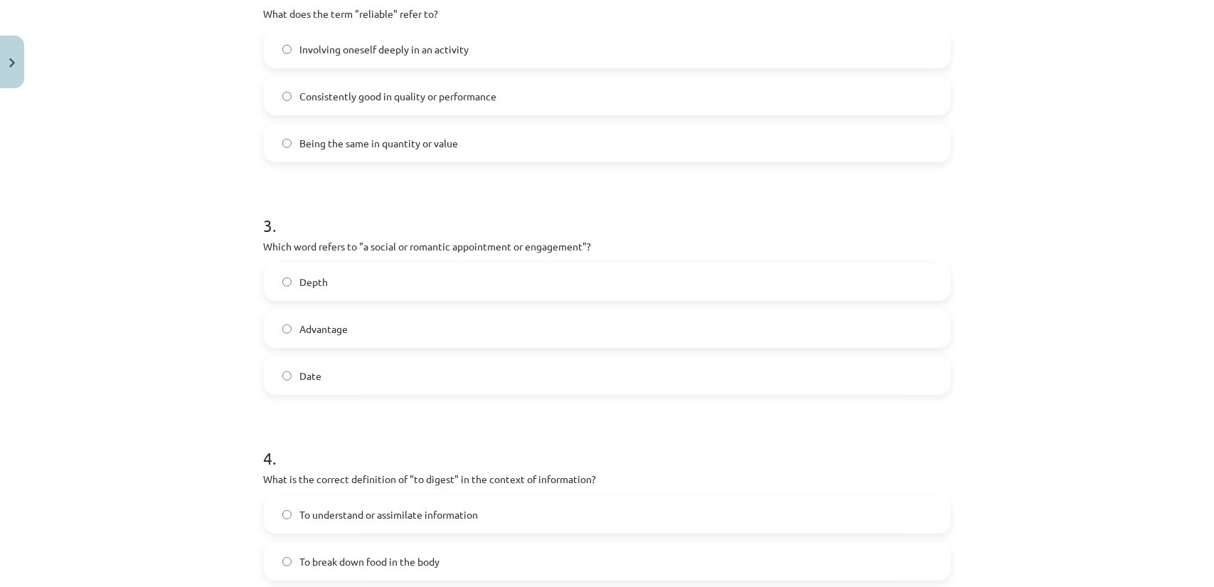
click at [425, 376] on label "Date" at bounding box center [607, 376] width 684 height 36
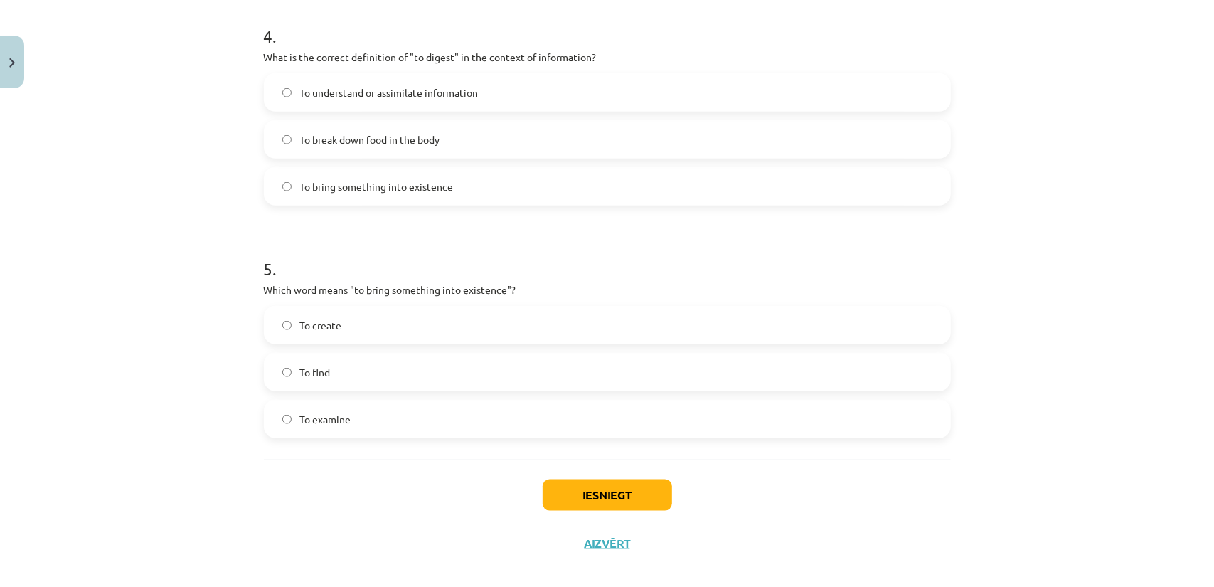
scroll to position [1031, 0]
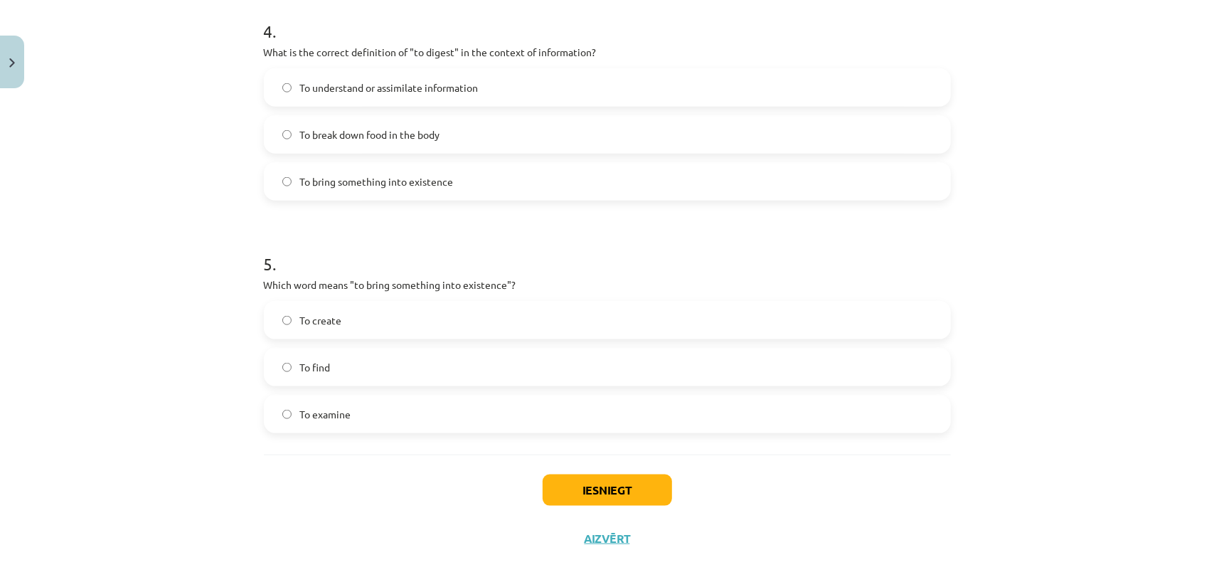
click at [425, 312] on label "To create" at bounding box center [607, 320] width 684 height 36
click at [573, 484] on button "Iesniegt" at bounding box center [607, 489] width 129 height 31
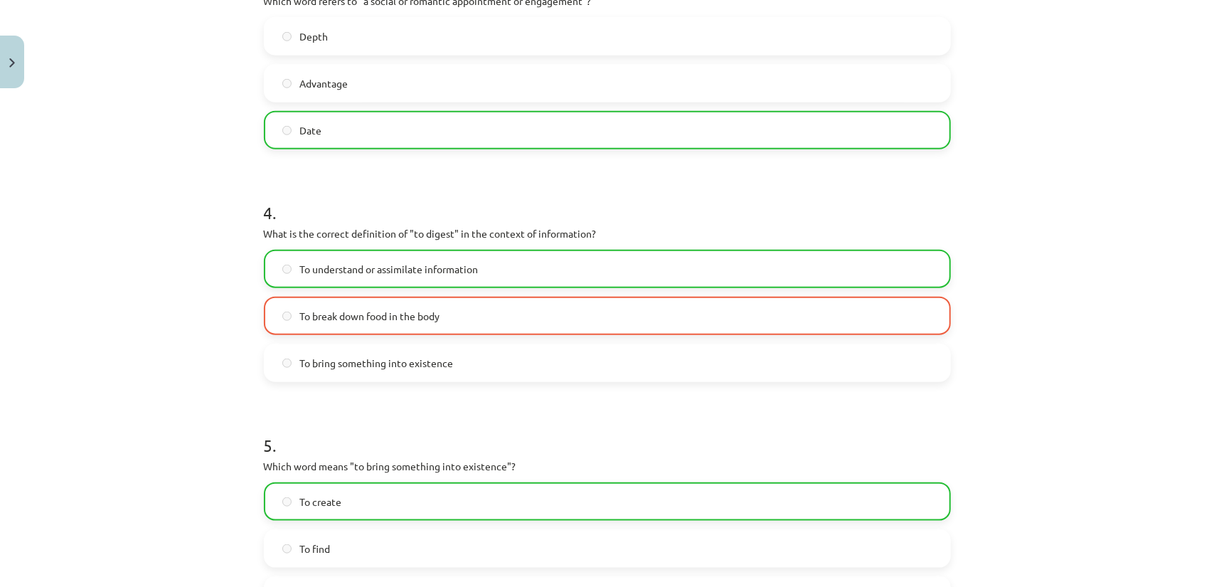
scroll to position [1086, 0]
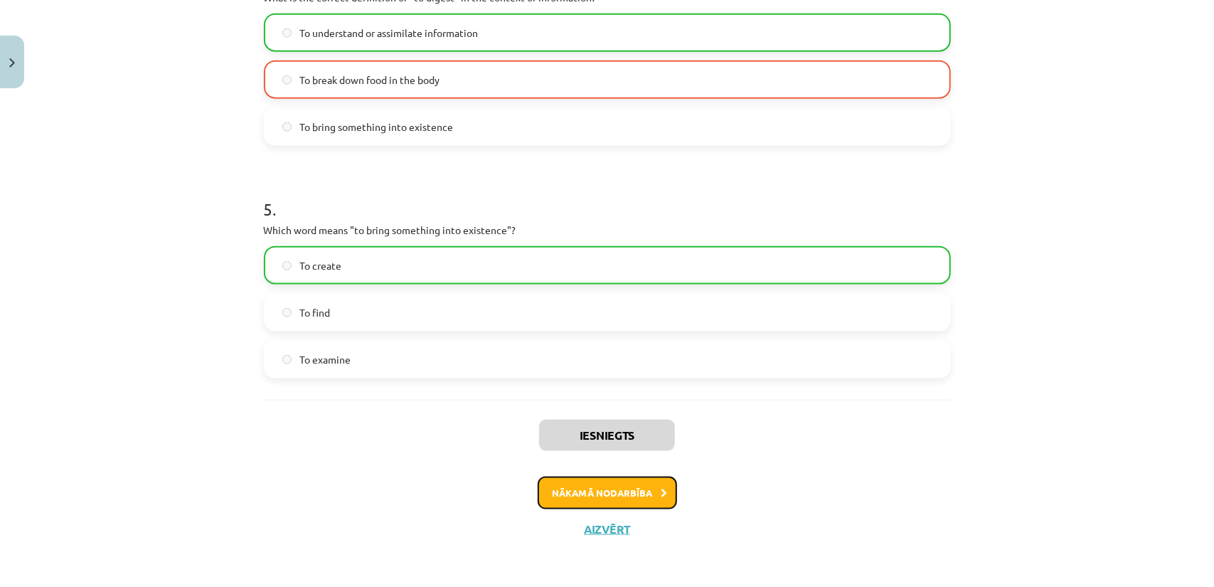
click at [636, 491] on button "Nākamā nodarbība" at bounding box center [607, 492] width 139 height 33
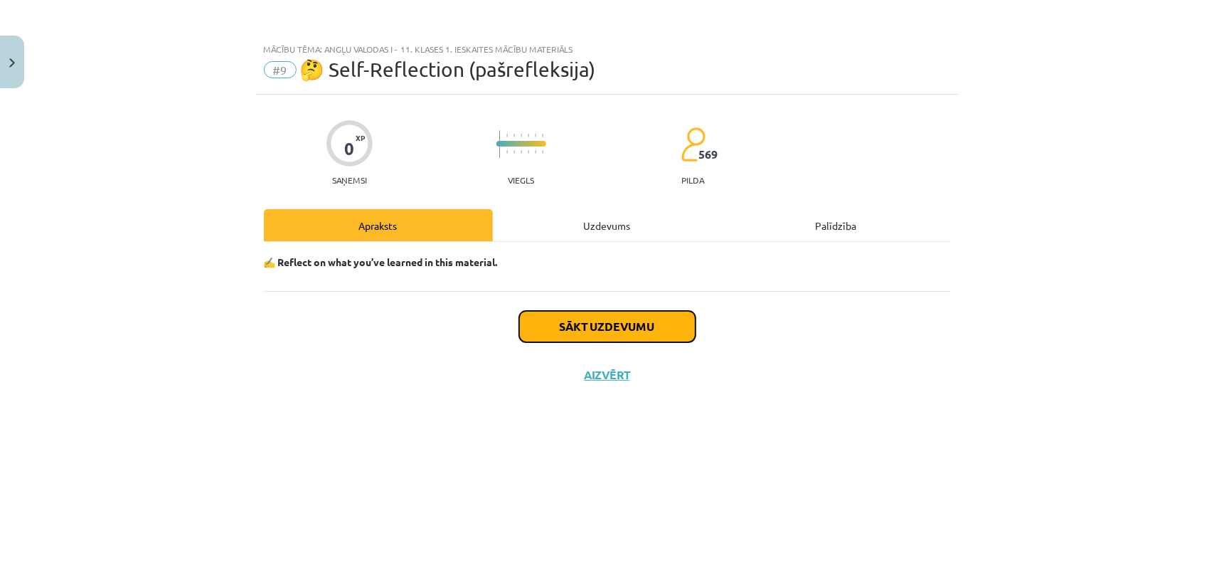
click at [632, 326] on button "Sākt uzdevumu" at bounding box center [607, 326] width 176 height 31
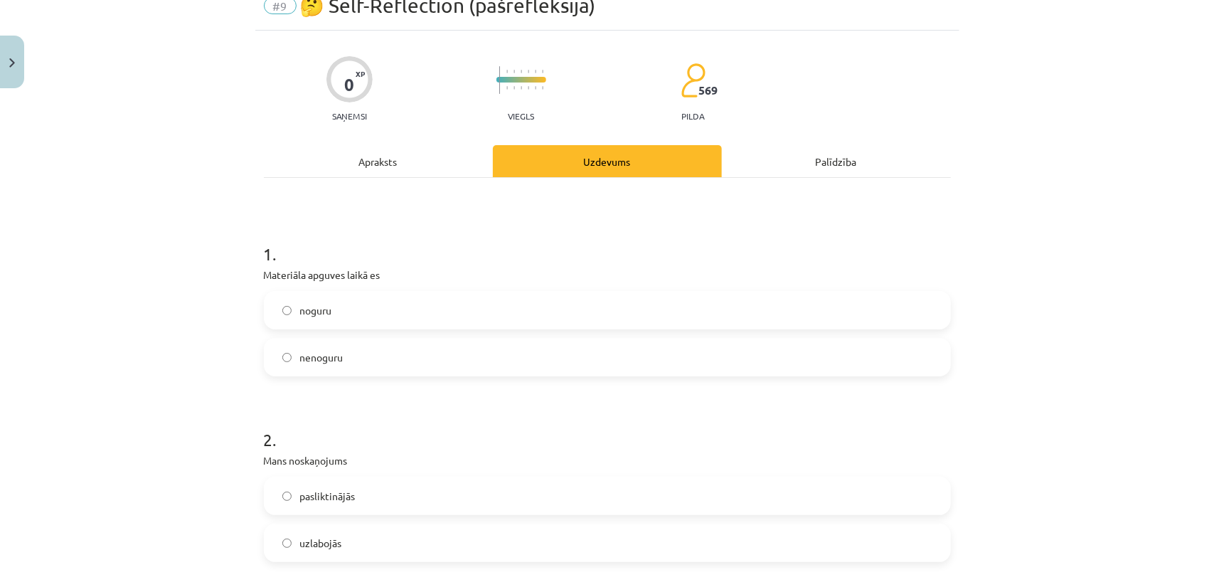
scroll to position [71, 0]
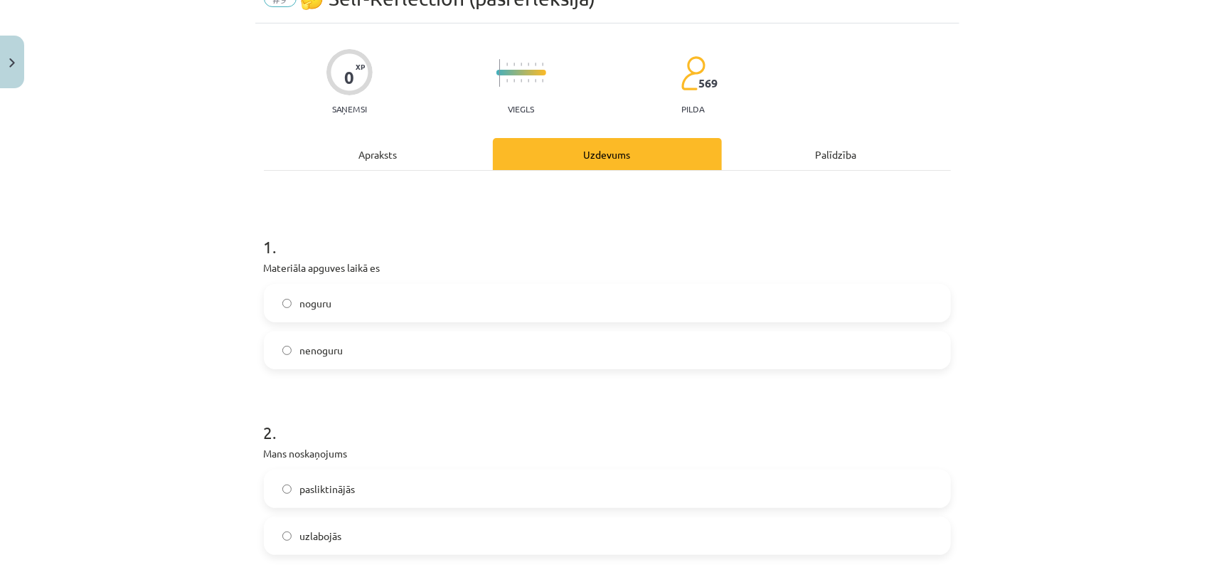
click at [602, 344] on label "nenoguru" at bounding box center [607, 350] width 684 height 36
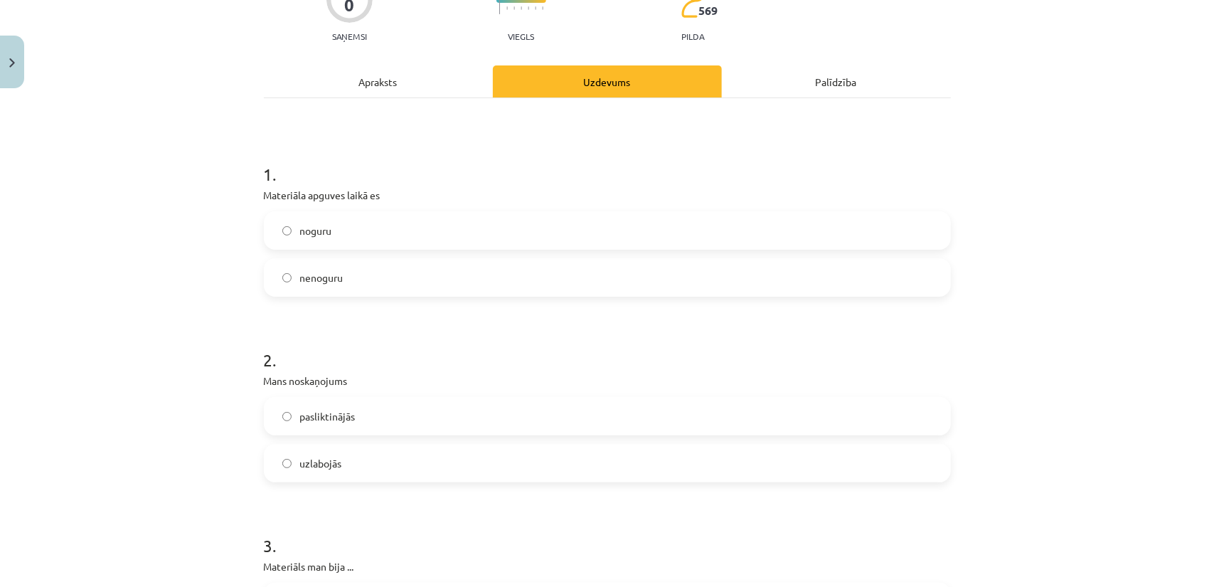
scroll to position [213, 0]
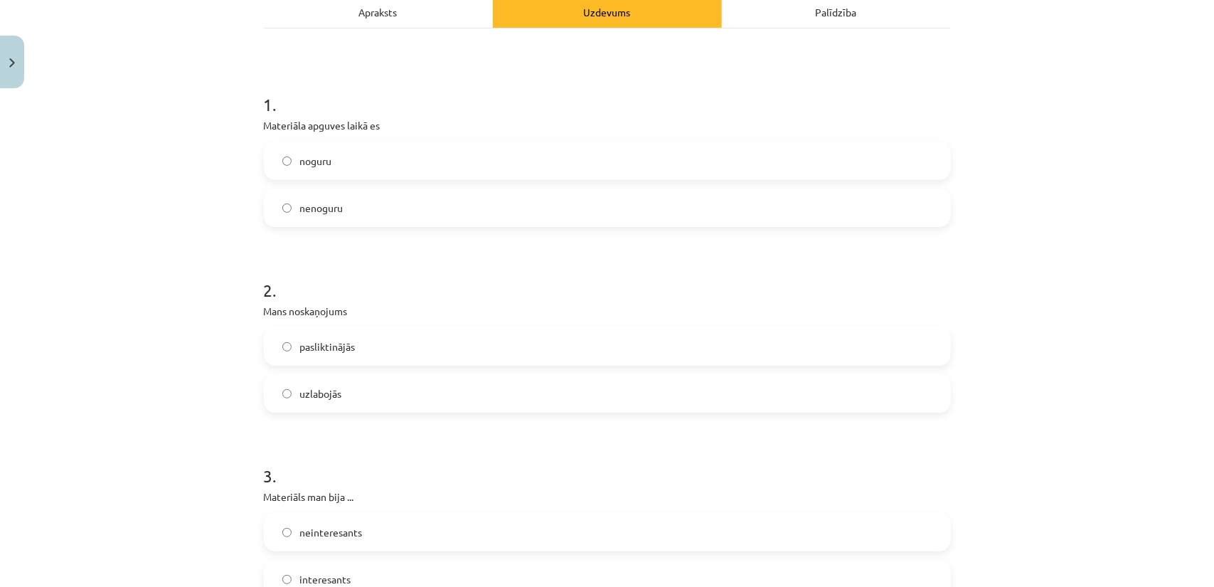
click at [553, 399] on label "uzlabojās" at bounding box center [607, 394] width 684 height 36
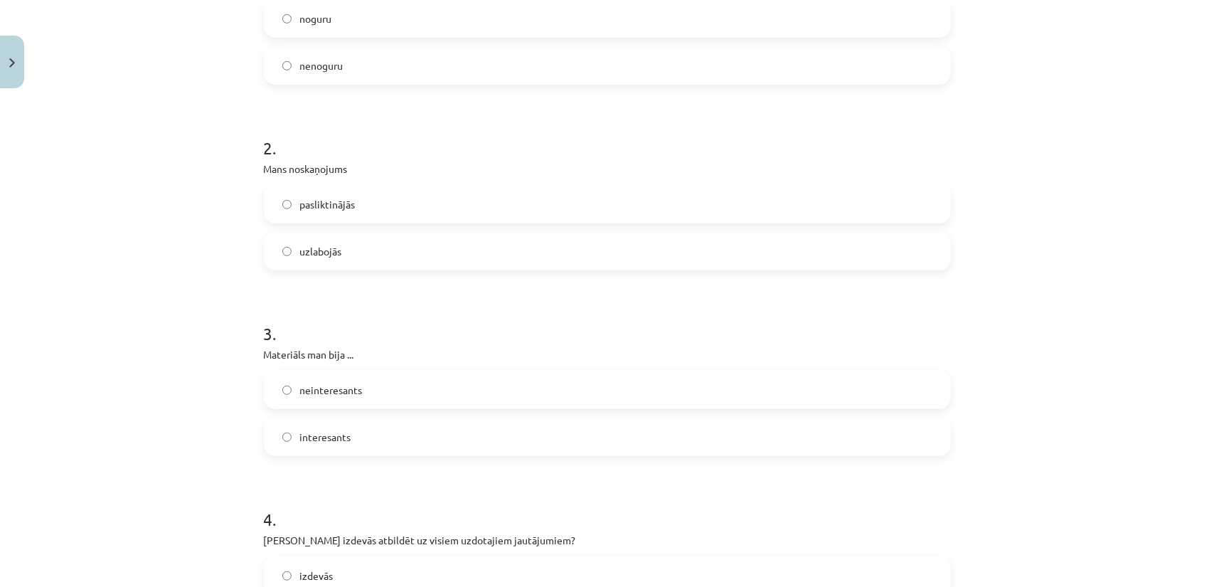
click at [486, 439] on label "interesants" at bounding box center [607, 437] width 684 height 36
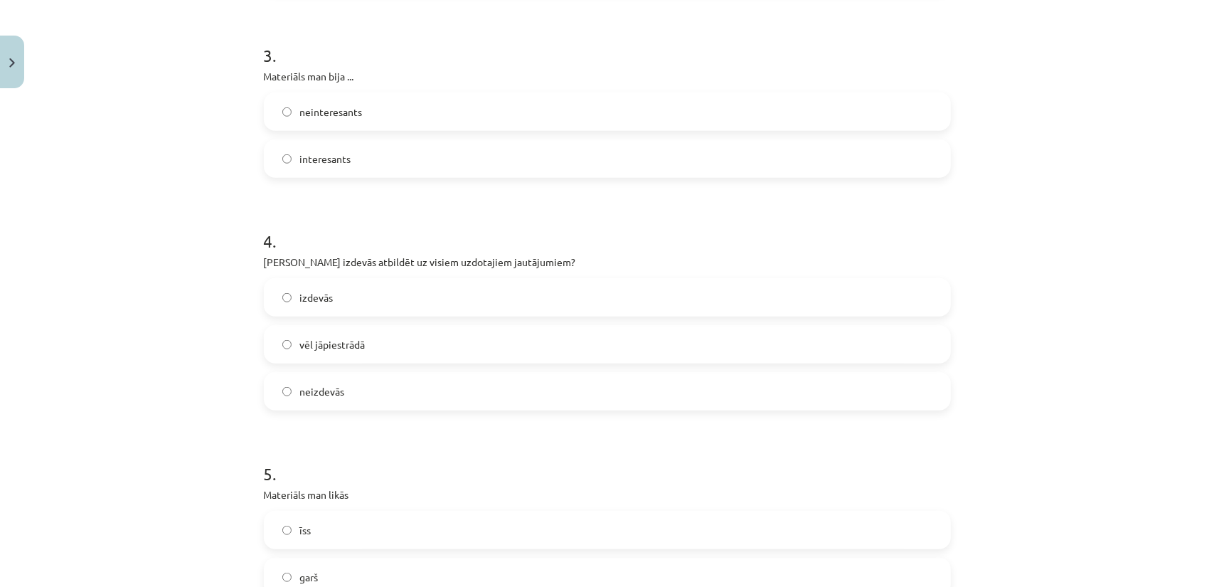
scroll to position [640, 0]
click at [456, 339] on label "vēl jāpiestrādā" at bounding box center [607, 338] width 684 height 36
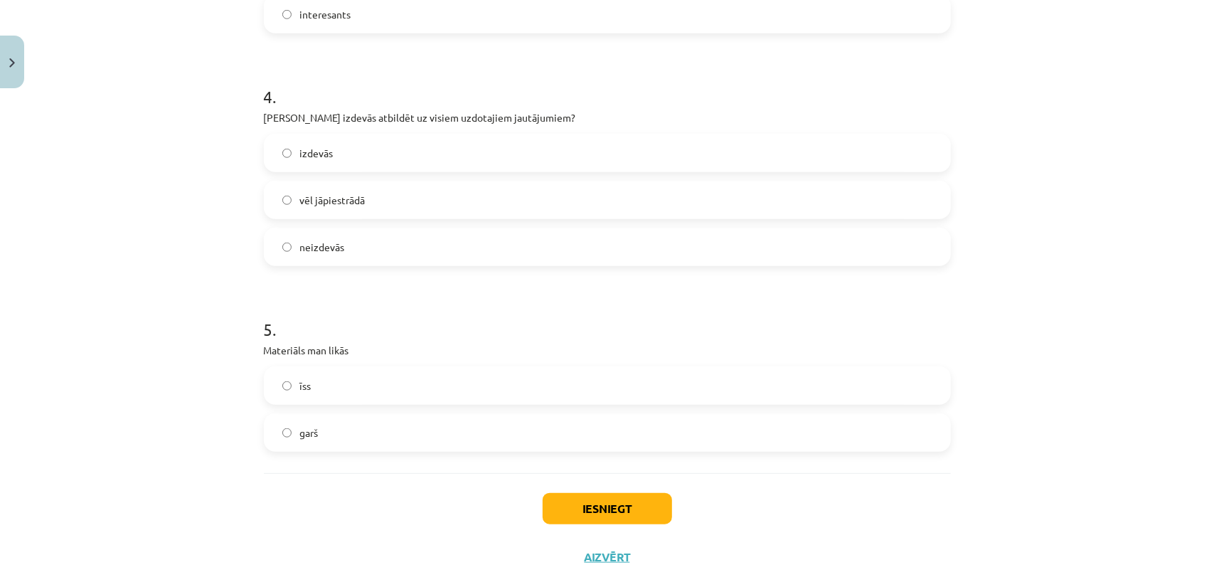
scroll to position [806, 0]
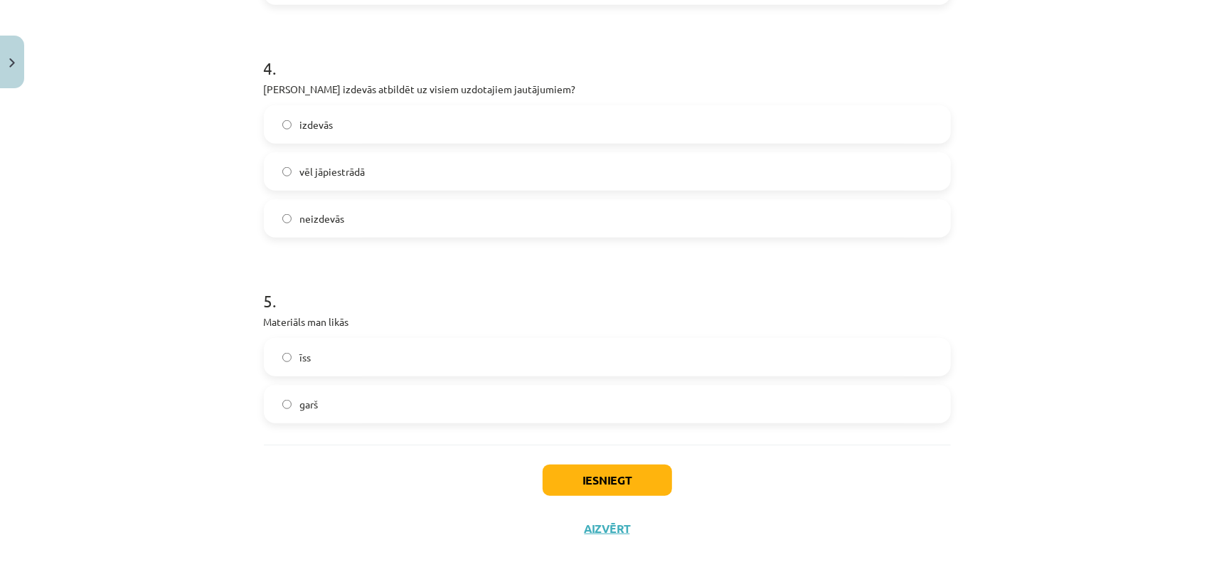
click at [448, 360] on label "īss" at bounding box center [607, 357] width 684 height 36
click at [589, 483] on button "Iesniegt" at bounding box center [607, 479] width 129 height 31
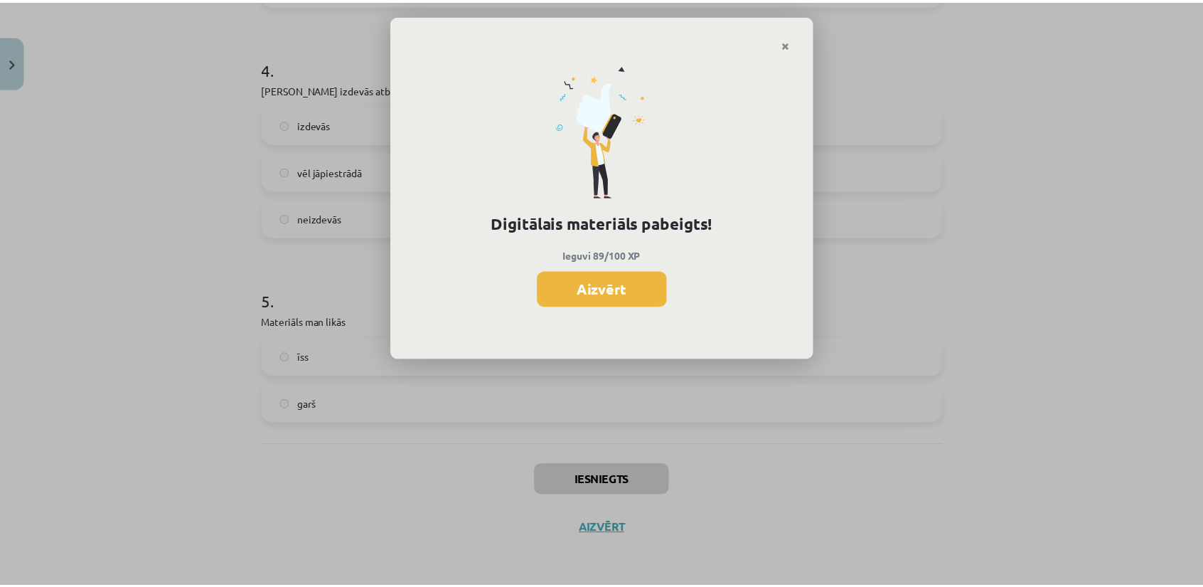
scroll to position [852, 0]
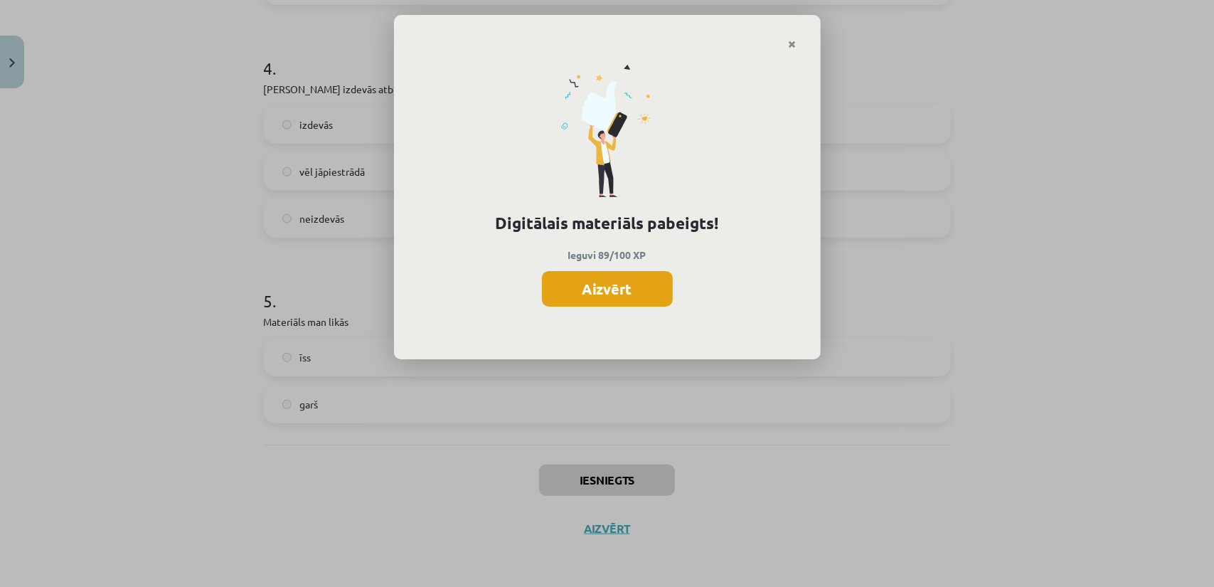
click at [628, 284] on button "Aizvērt" at bounding box center [607, 289] width 131 height 36
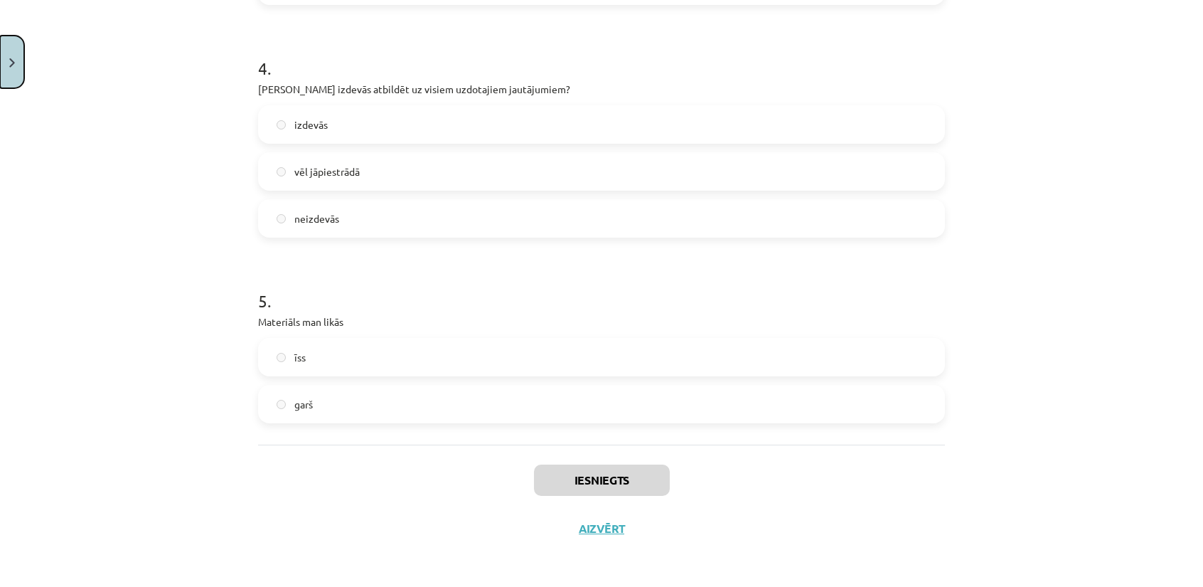
click at [11, 79] on button "Close" at bounding box center [12, 62] width 24 height 53
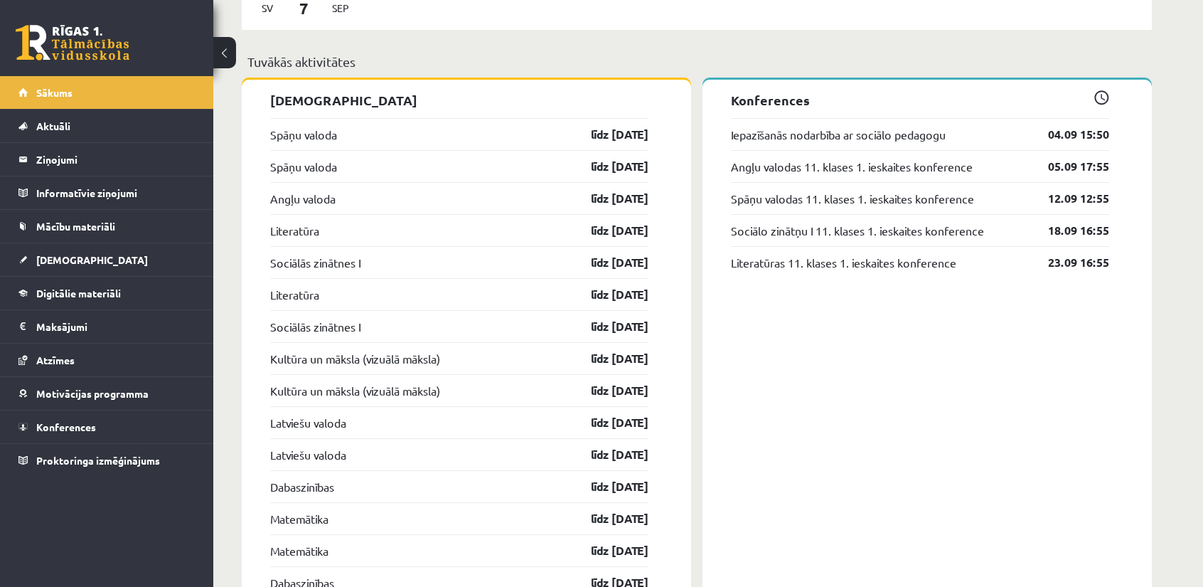
scroll to position [1138, 0]
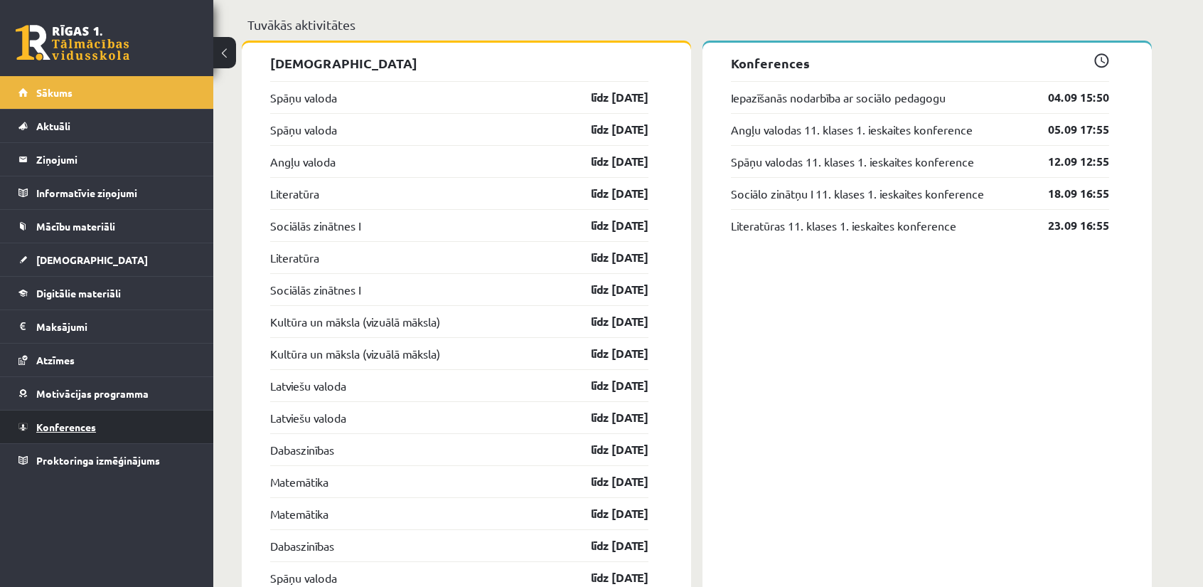
click at [105, 419] on link "Konferences" at bounding box center [106, 426] width 177 height 33
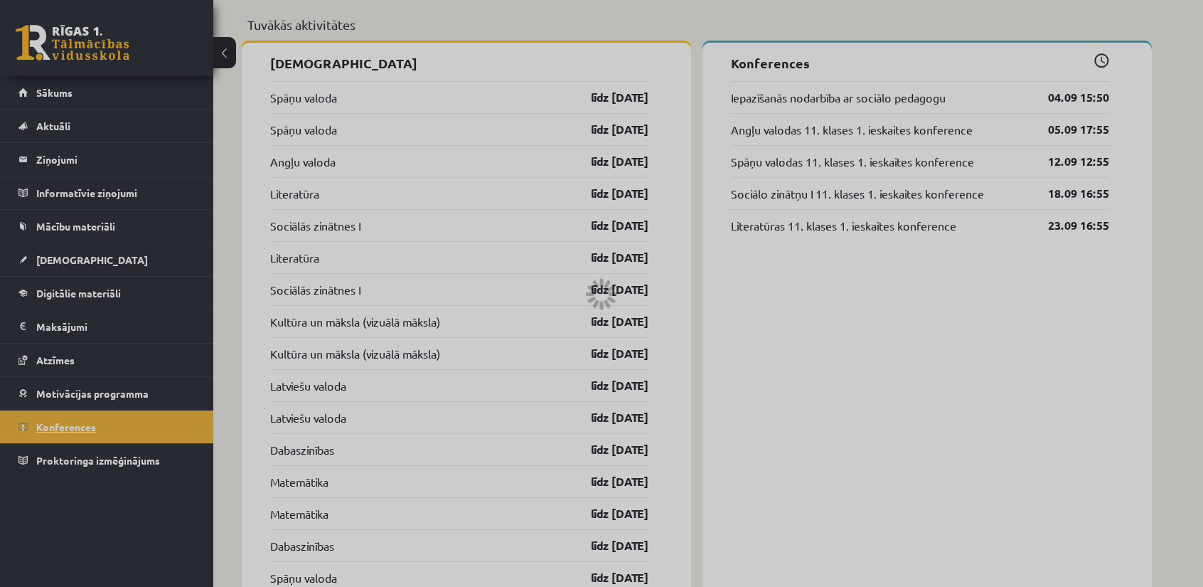
scroll to position [91, 0]
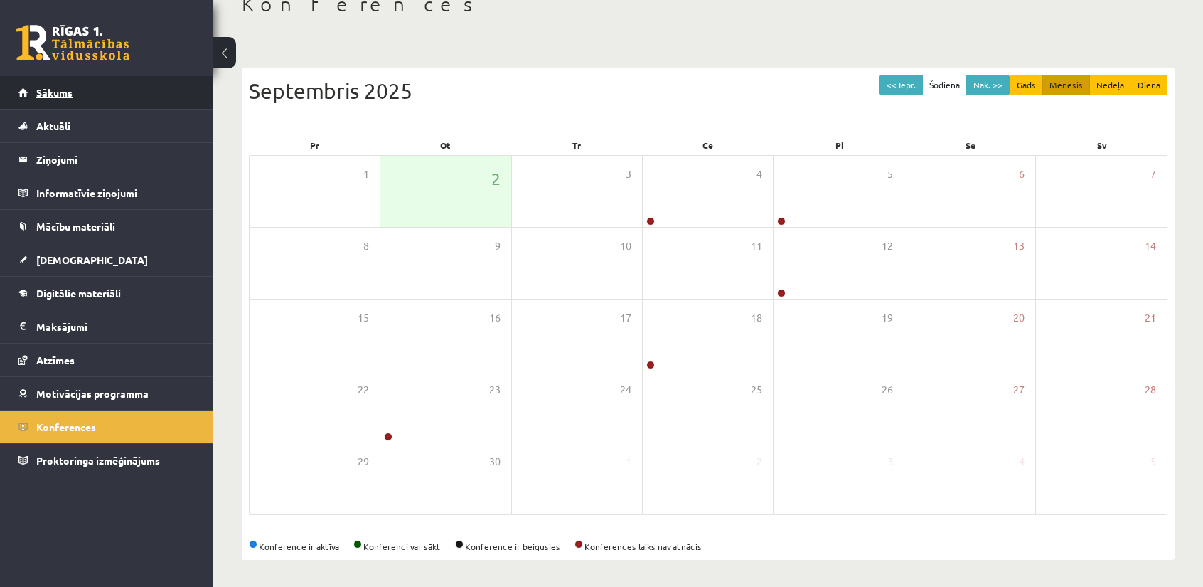
click at [87, 99] on link "Sākums" at bounding box center [106, 92] width 177 height 33
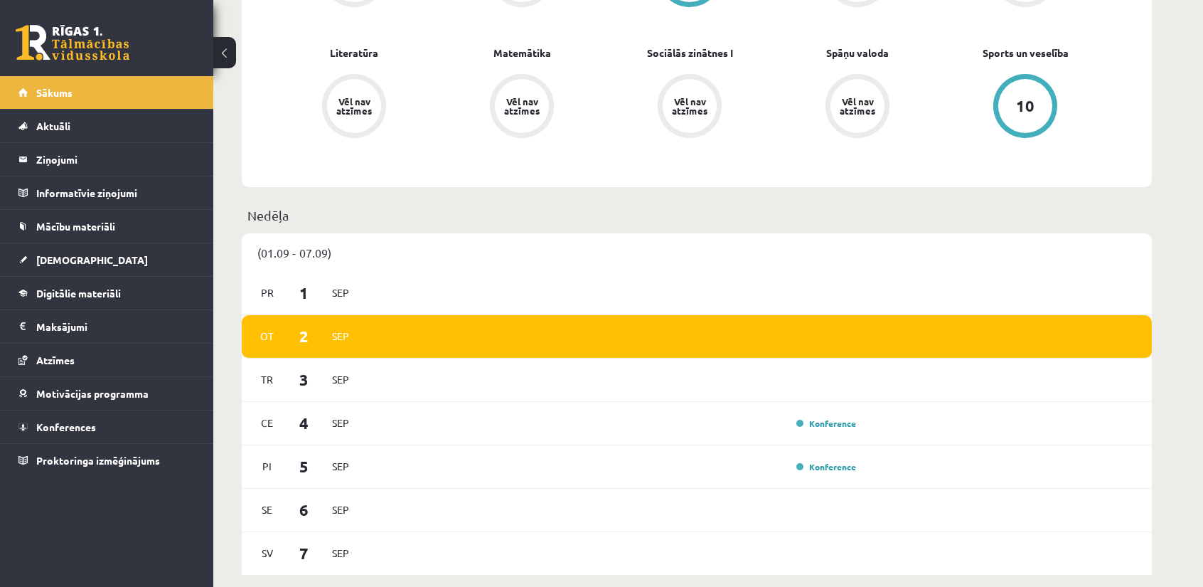
scroll to position [569, 0]
